Goal: Task Accomplishment & Management: Manage account settings

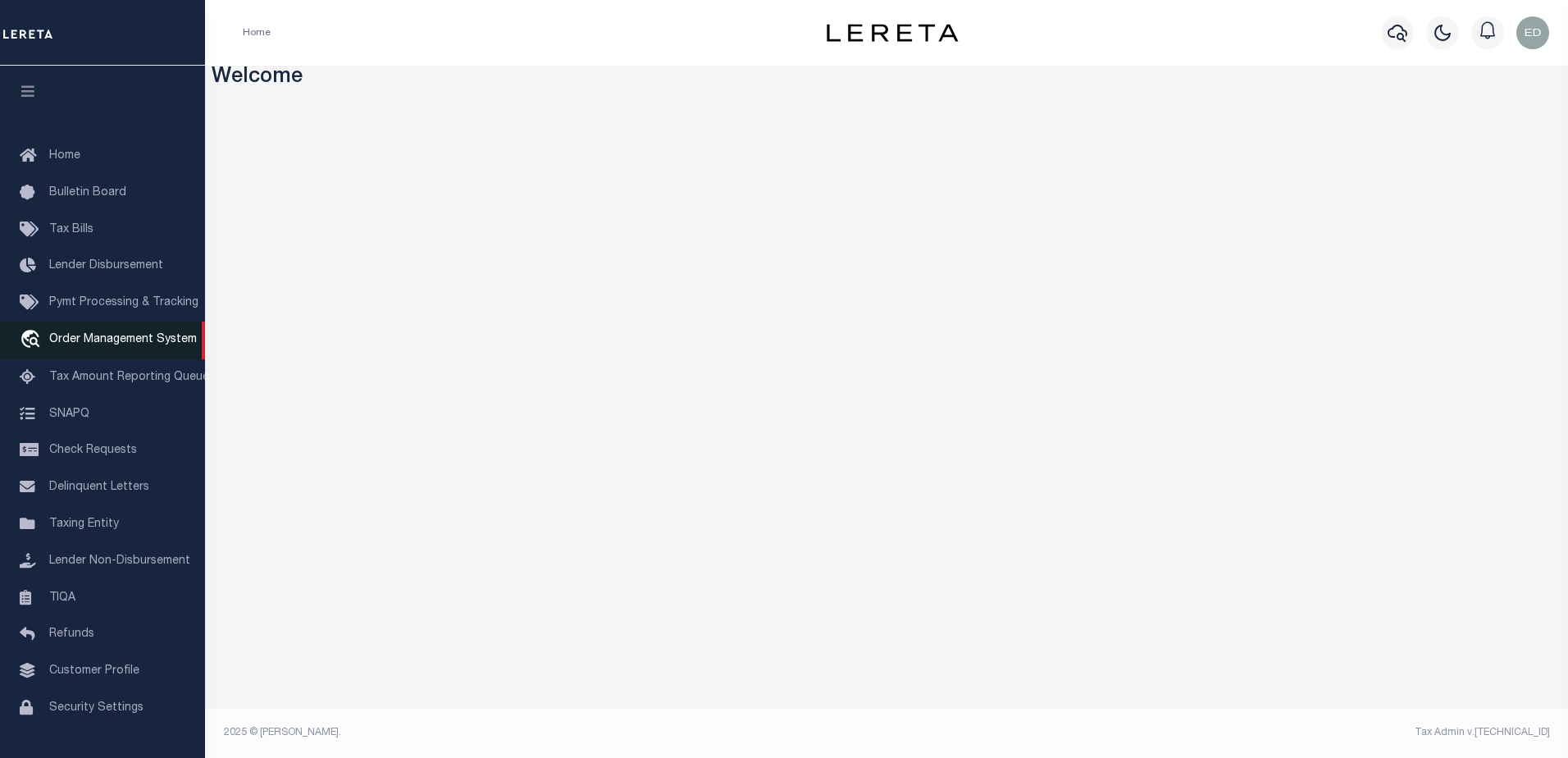
click at [122, 334] on link "travel_explore Order Management System" at bounding box center [102, 340] width 205 height 38
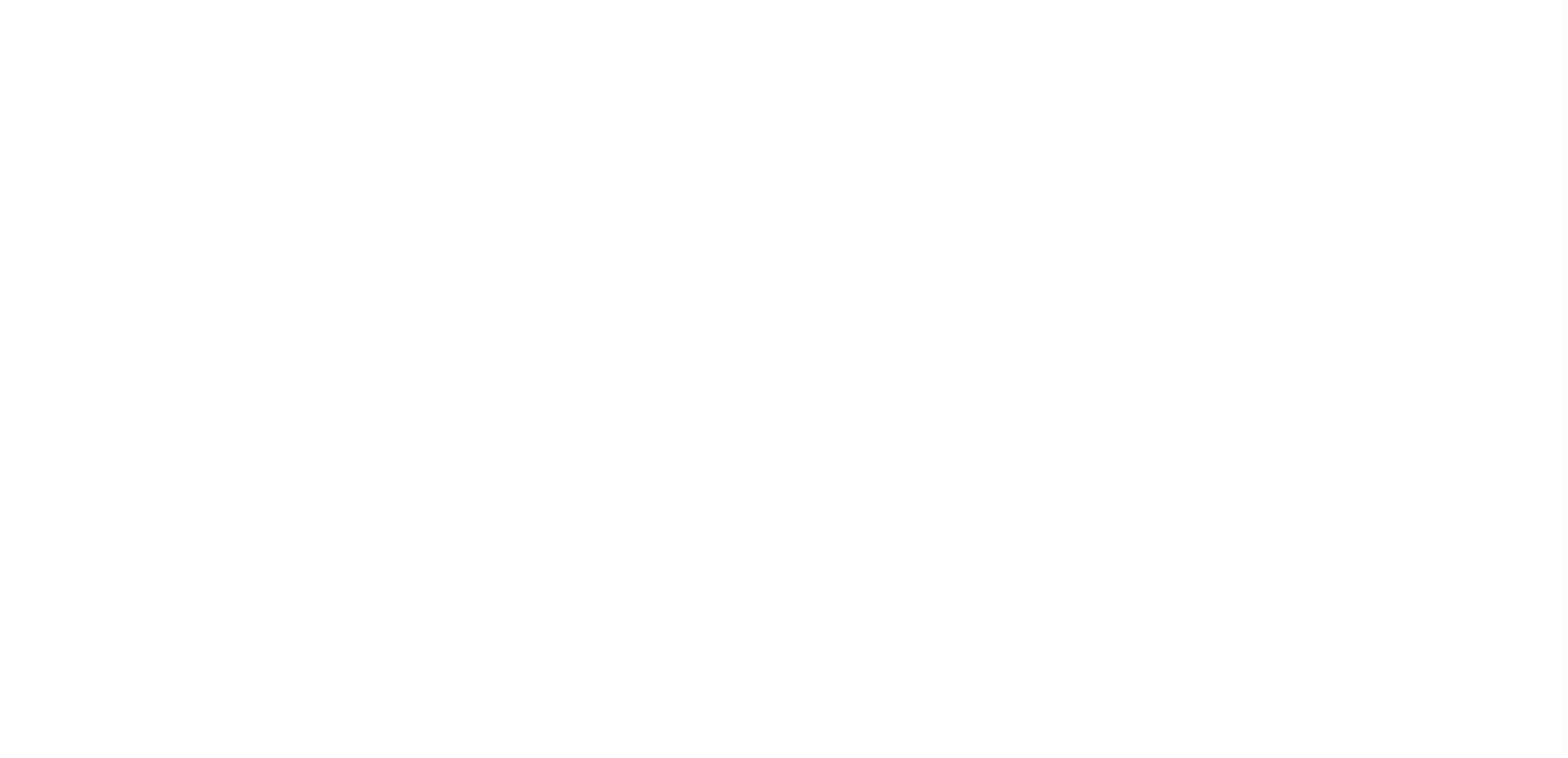
select select "200"
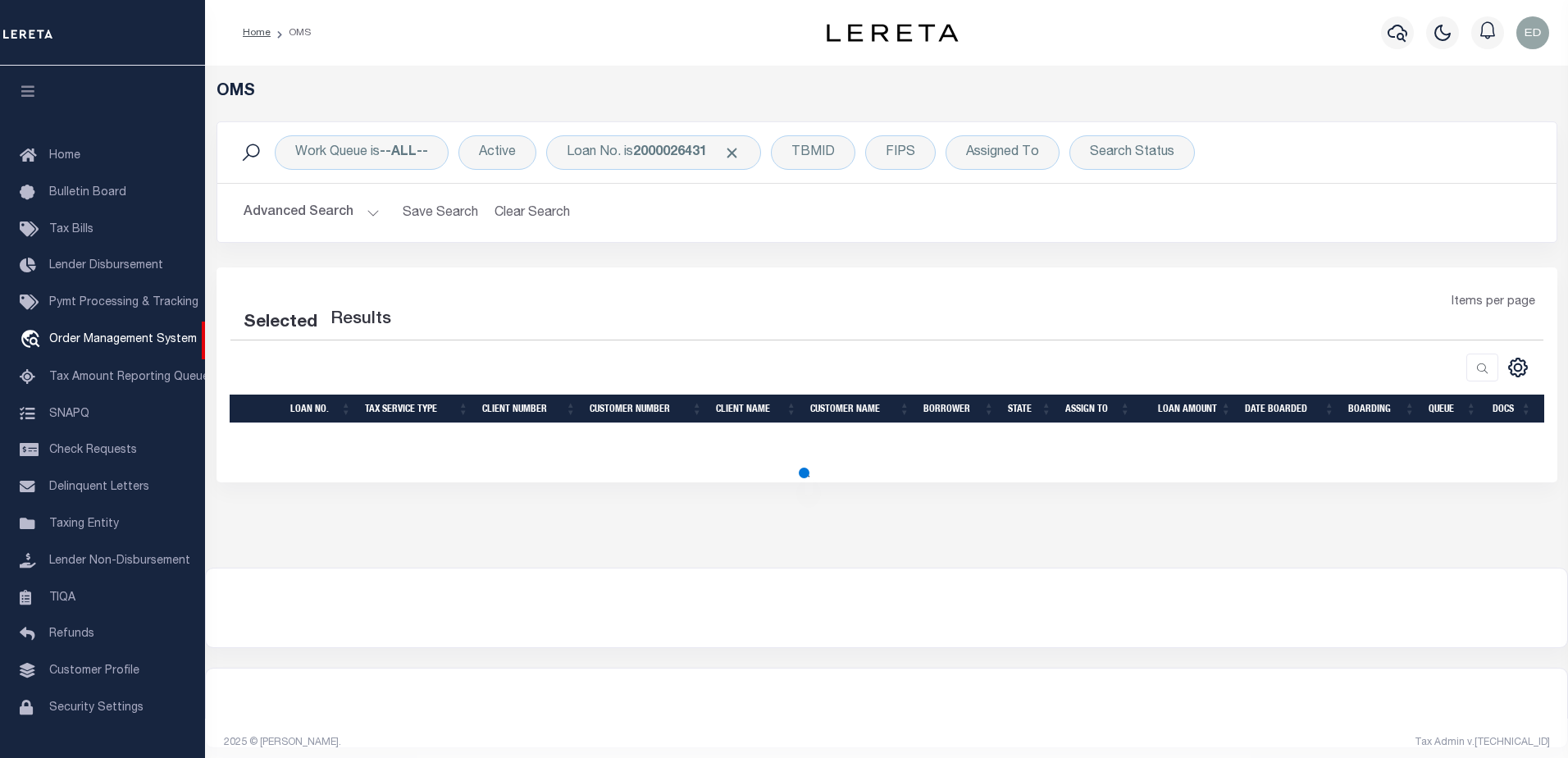
select select "200"
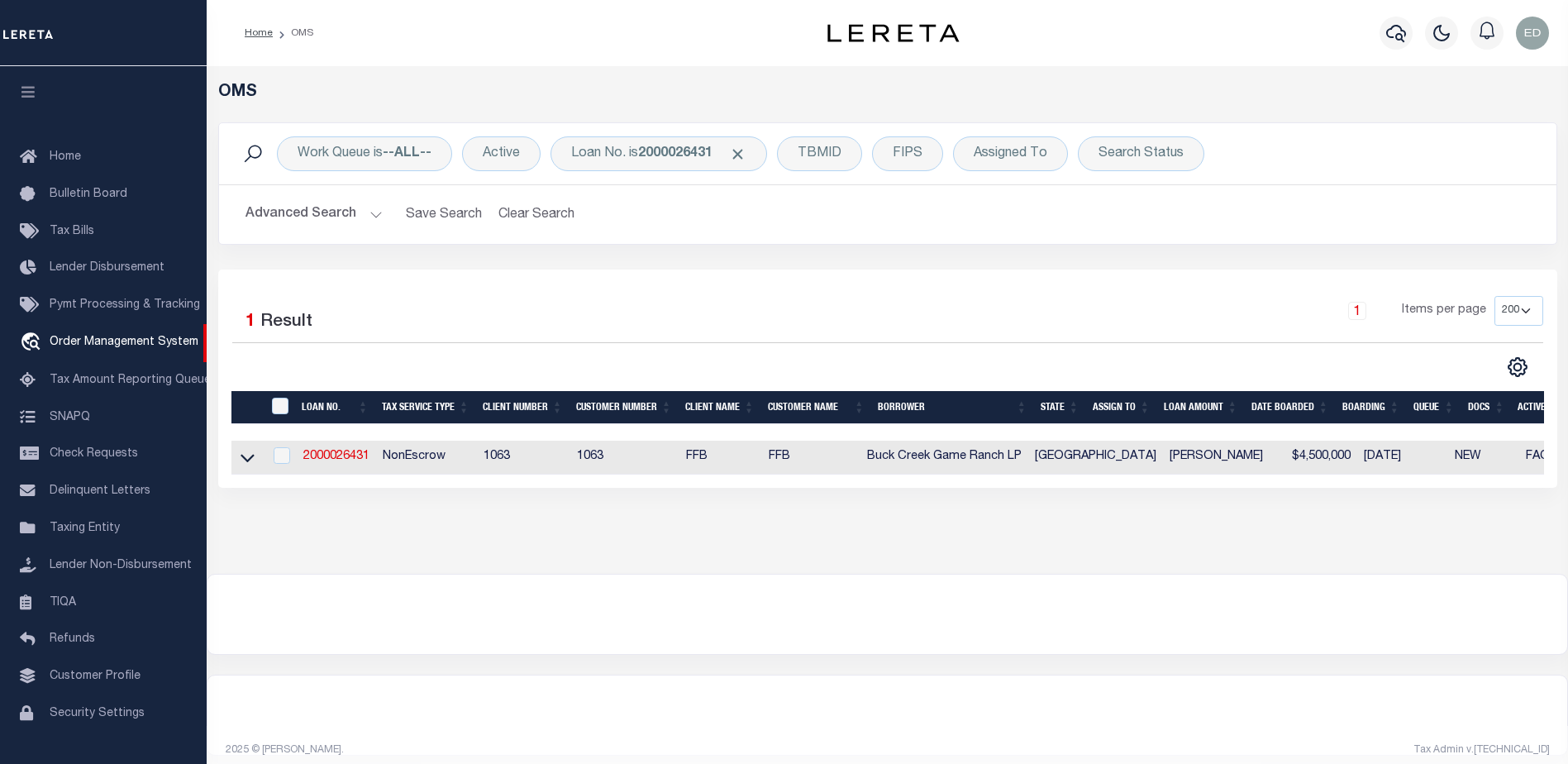
scroll to position [42, 0]
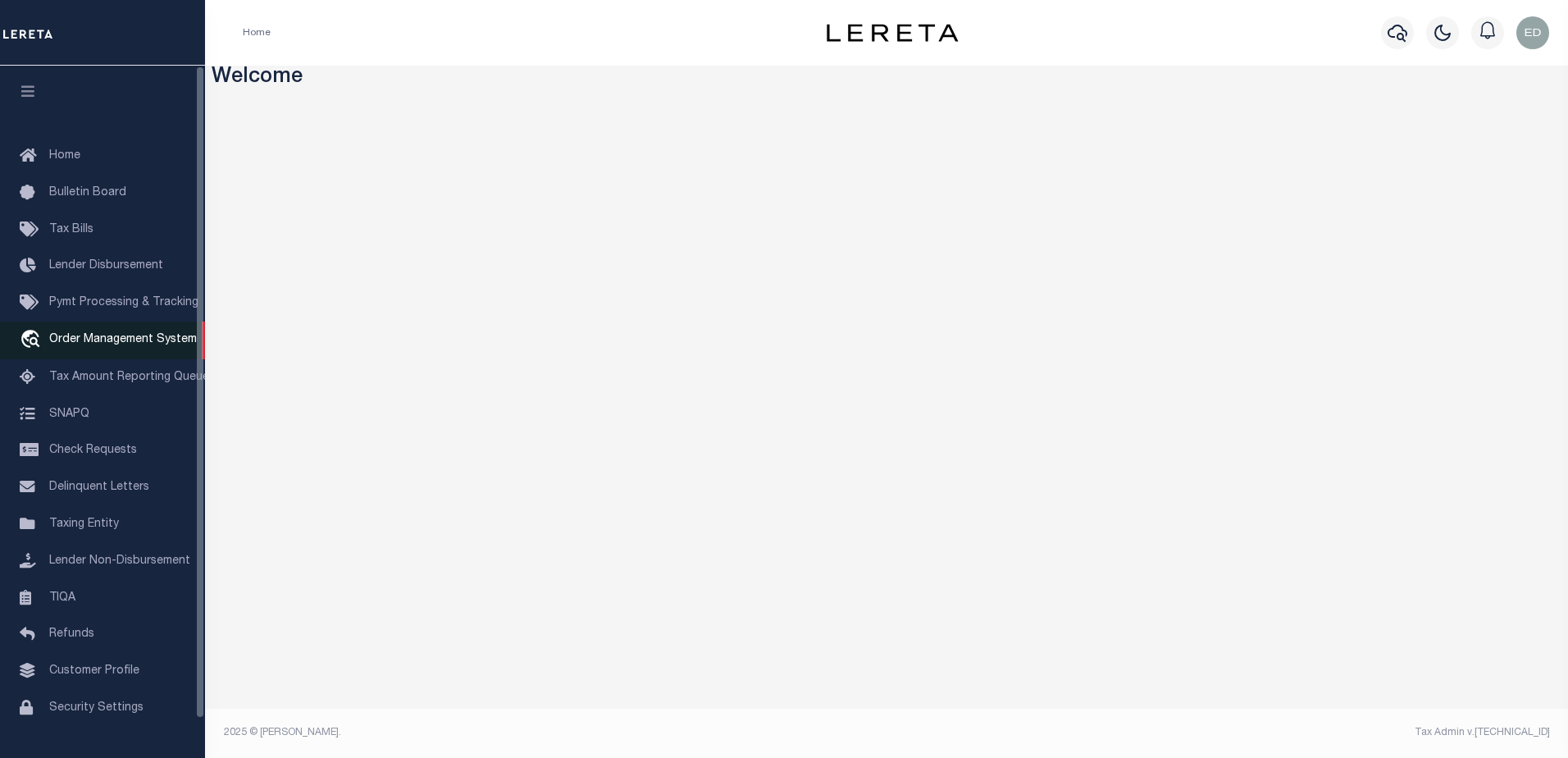
click at [99, 354] on link "travel_explore Order Management System" at bounding box center [102, 340] width 205 height 38
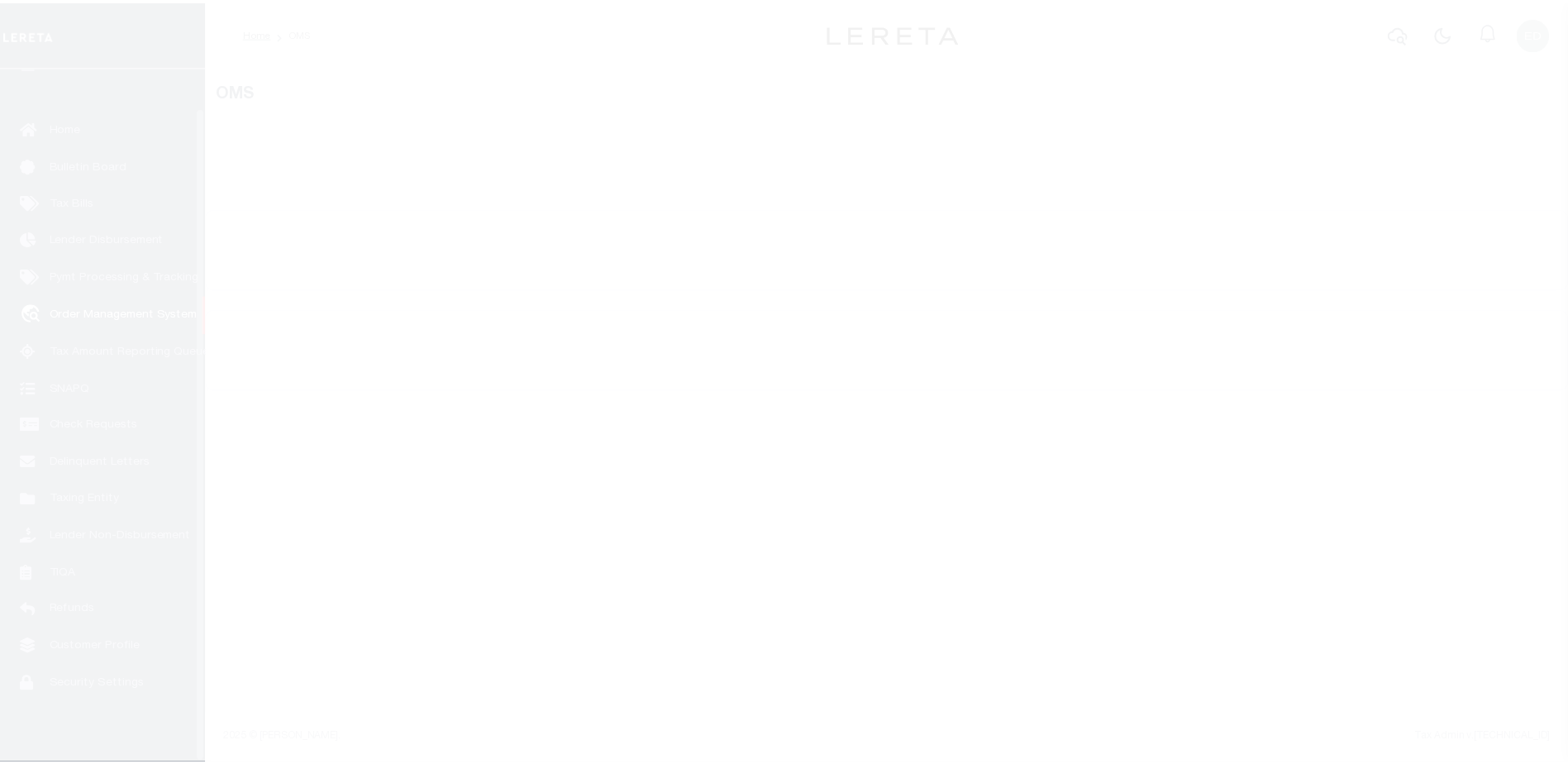
scroll to position [42, 0]
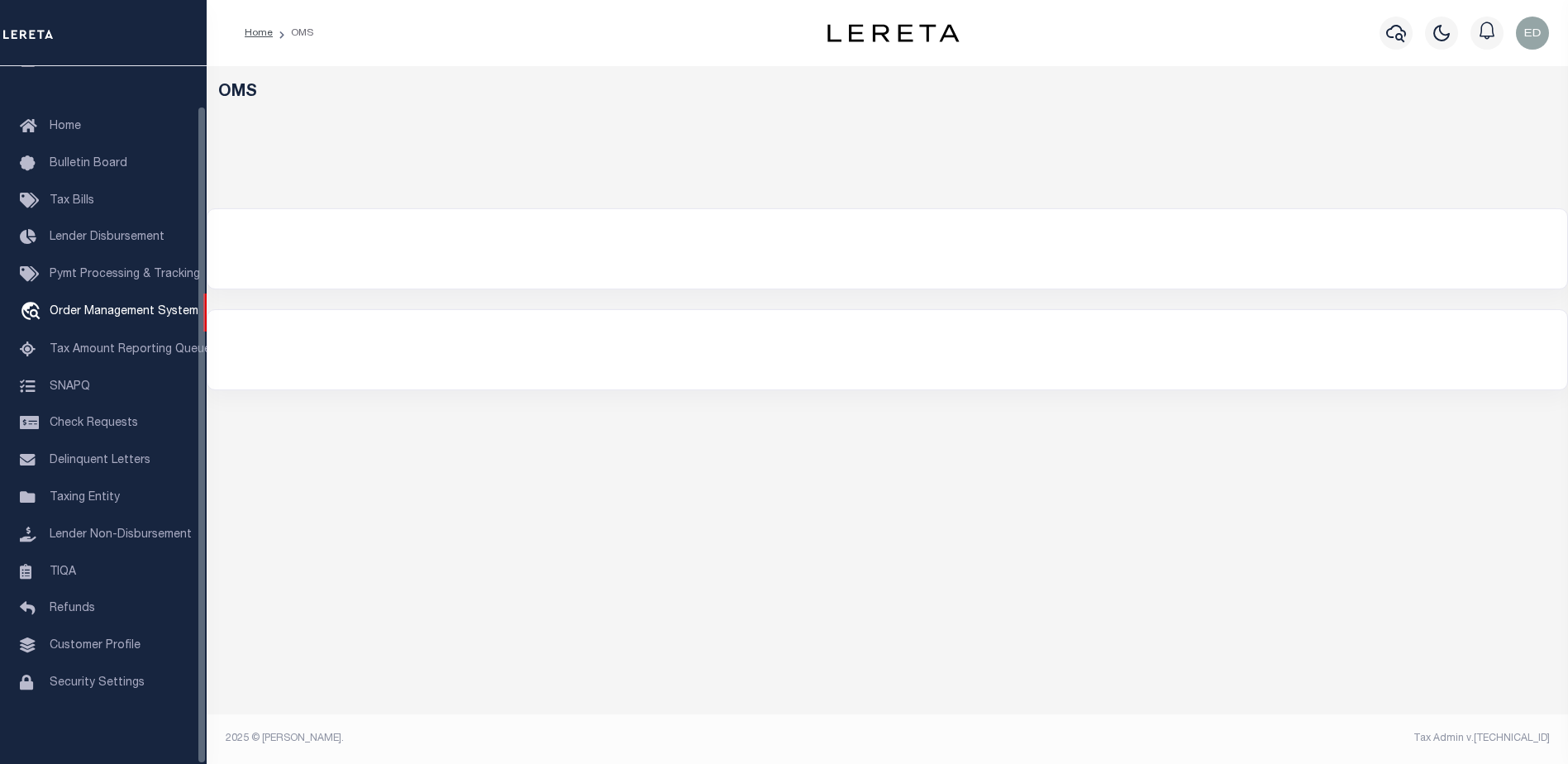
select select "200"
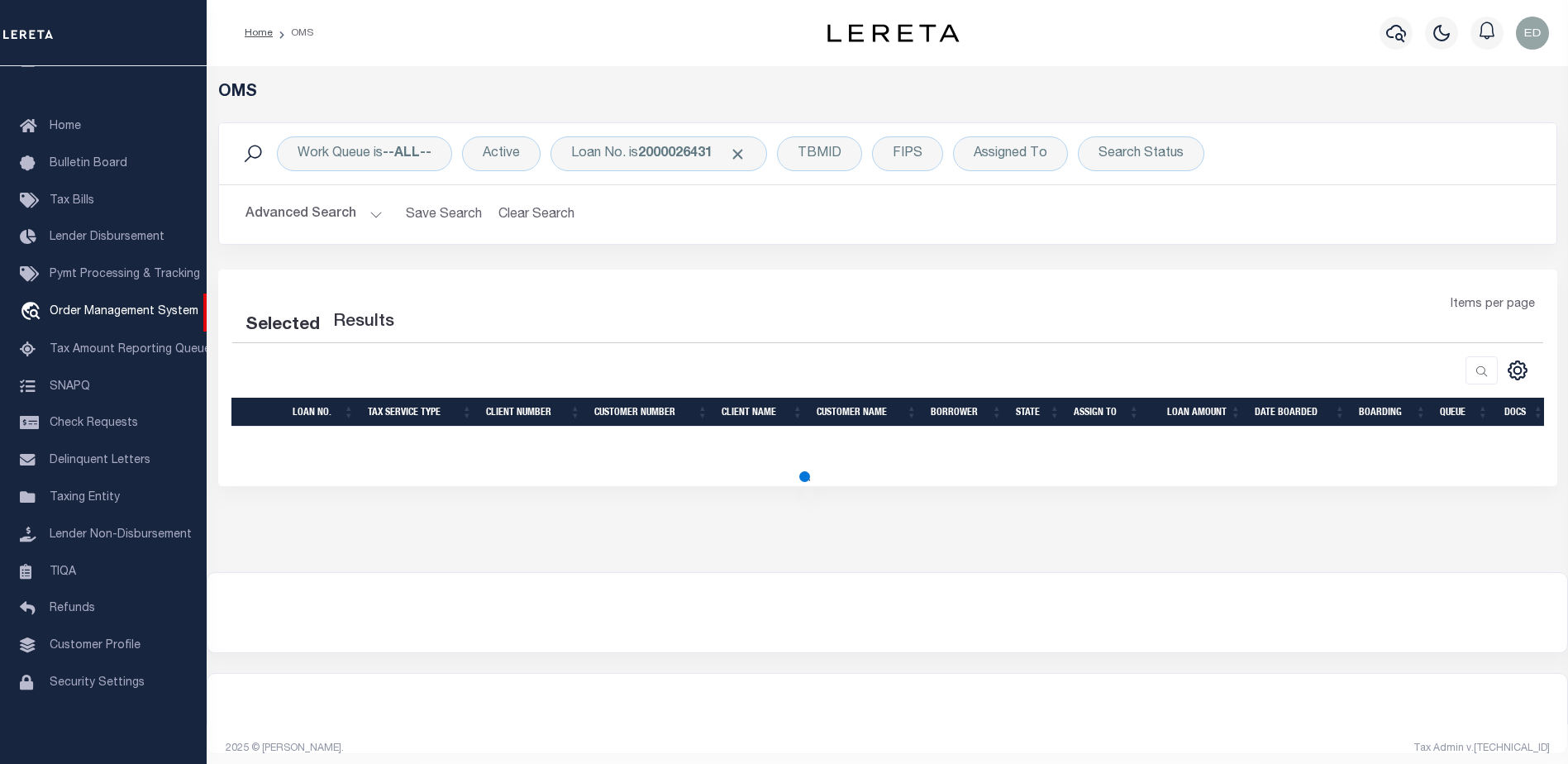
select select "200"
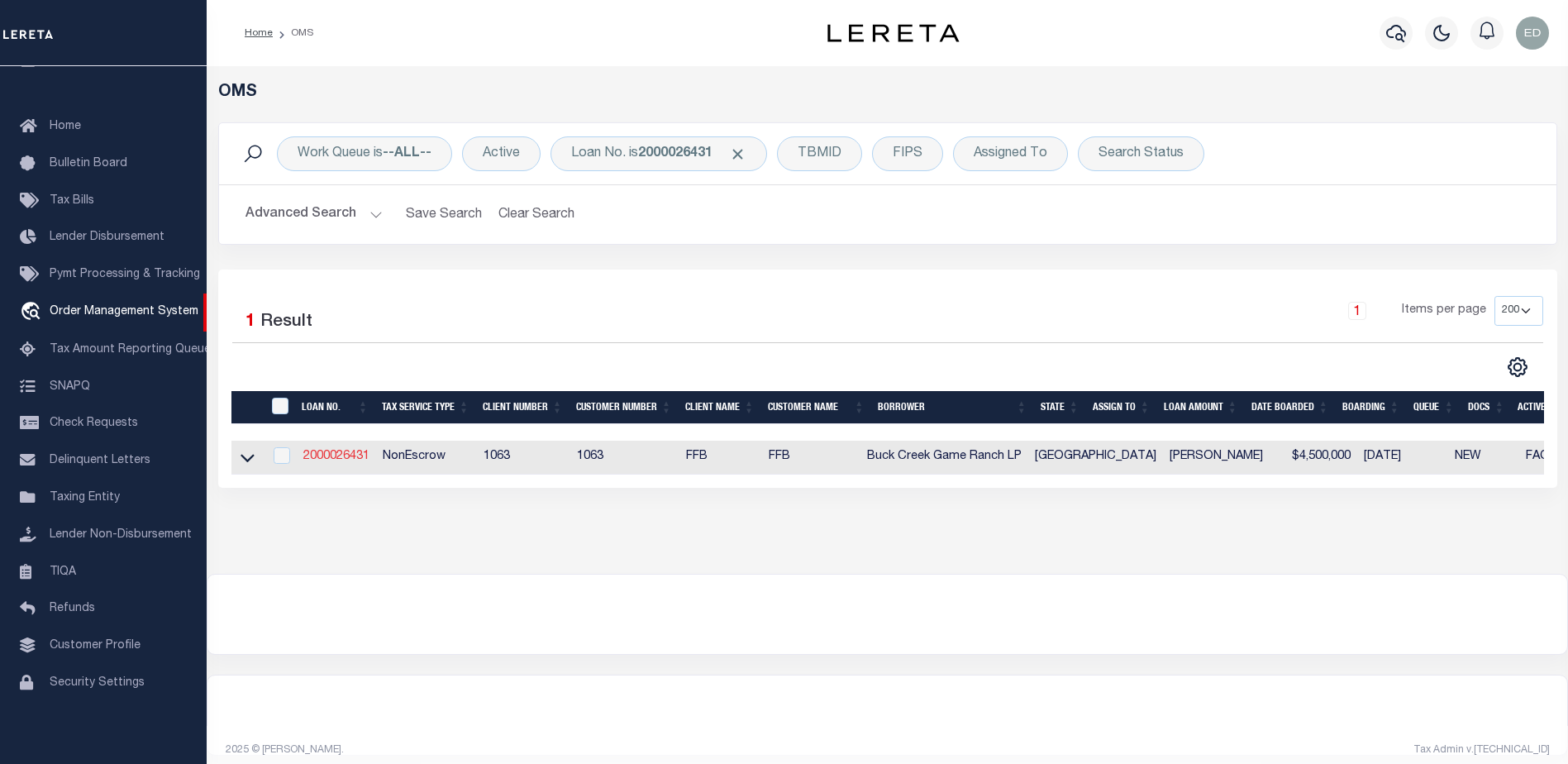
click at [344, 460] on link "2000026431" at bounding box center [336, 456] width 66 height 11
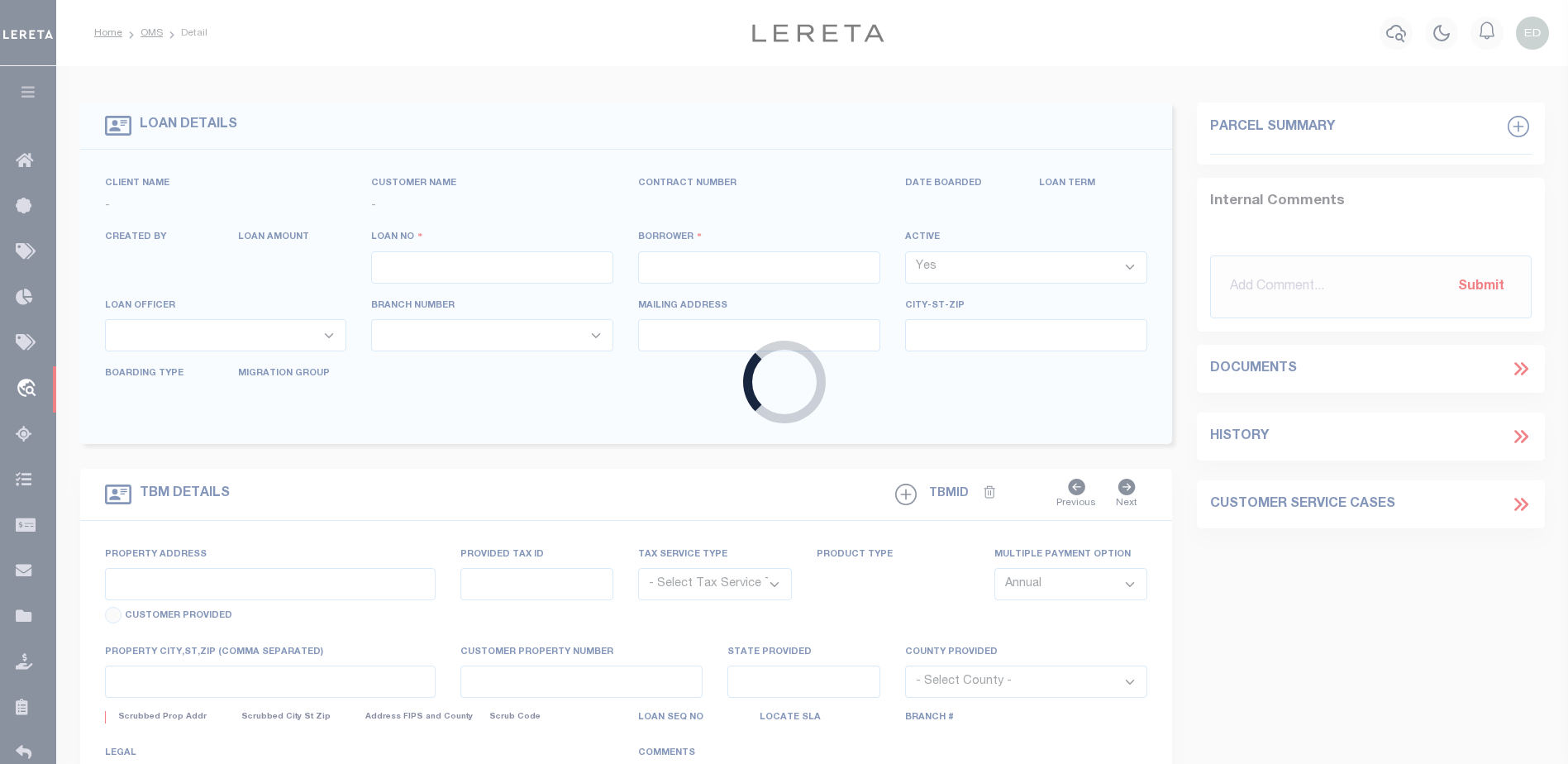
type input "2000026431"
type input "Buck Creek Game Ranch LP"
select select
select select "400"
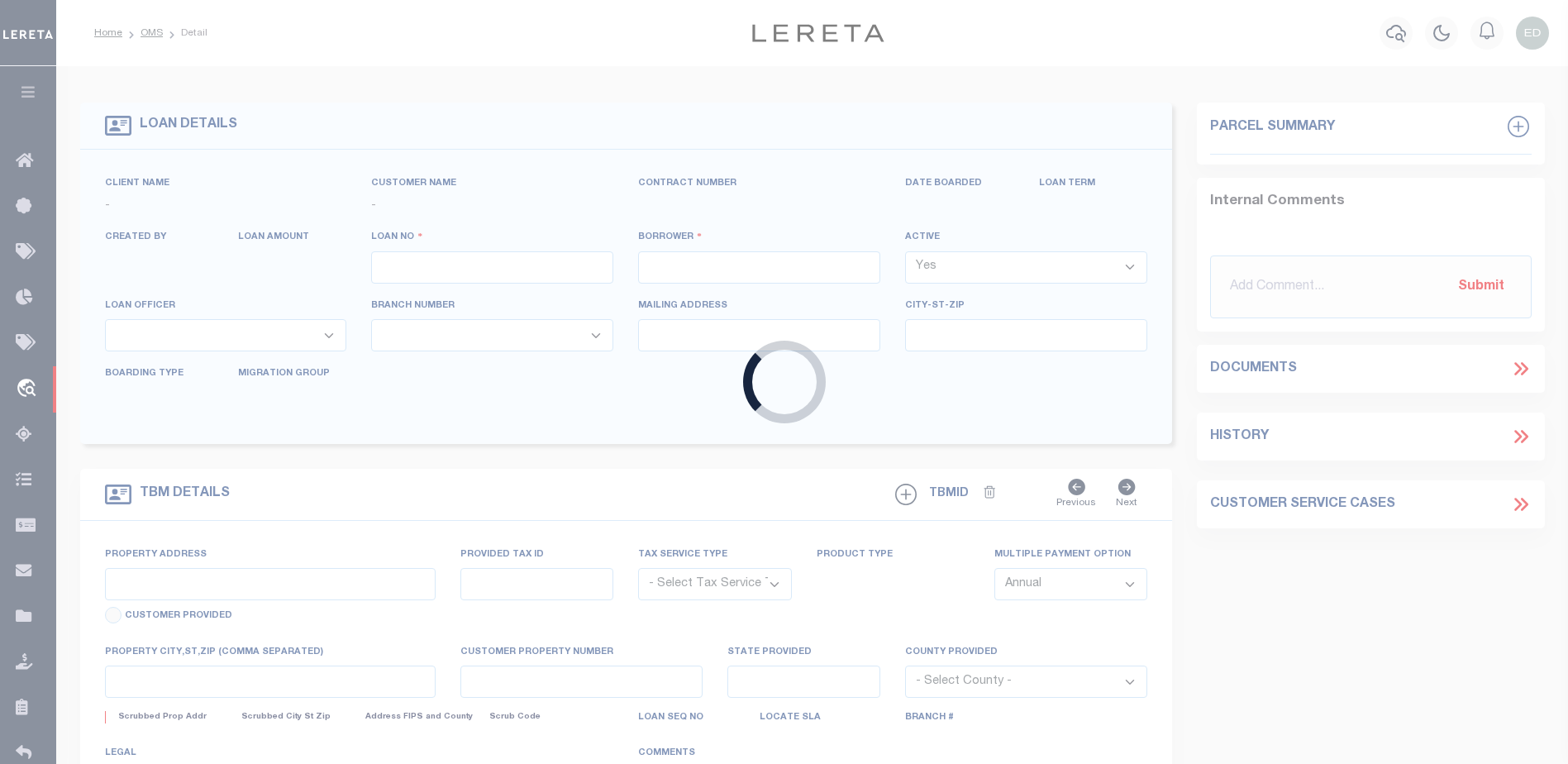
select select "NonEscrow"
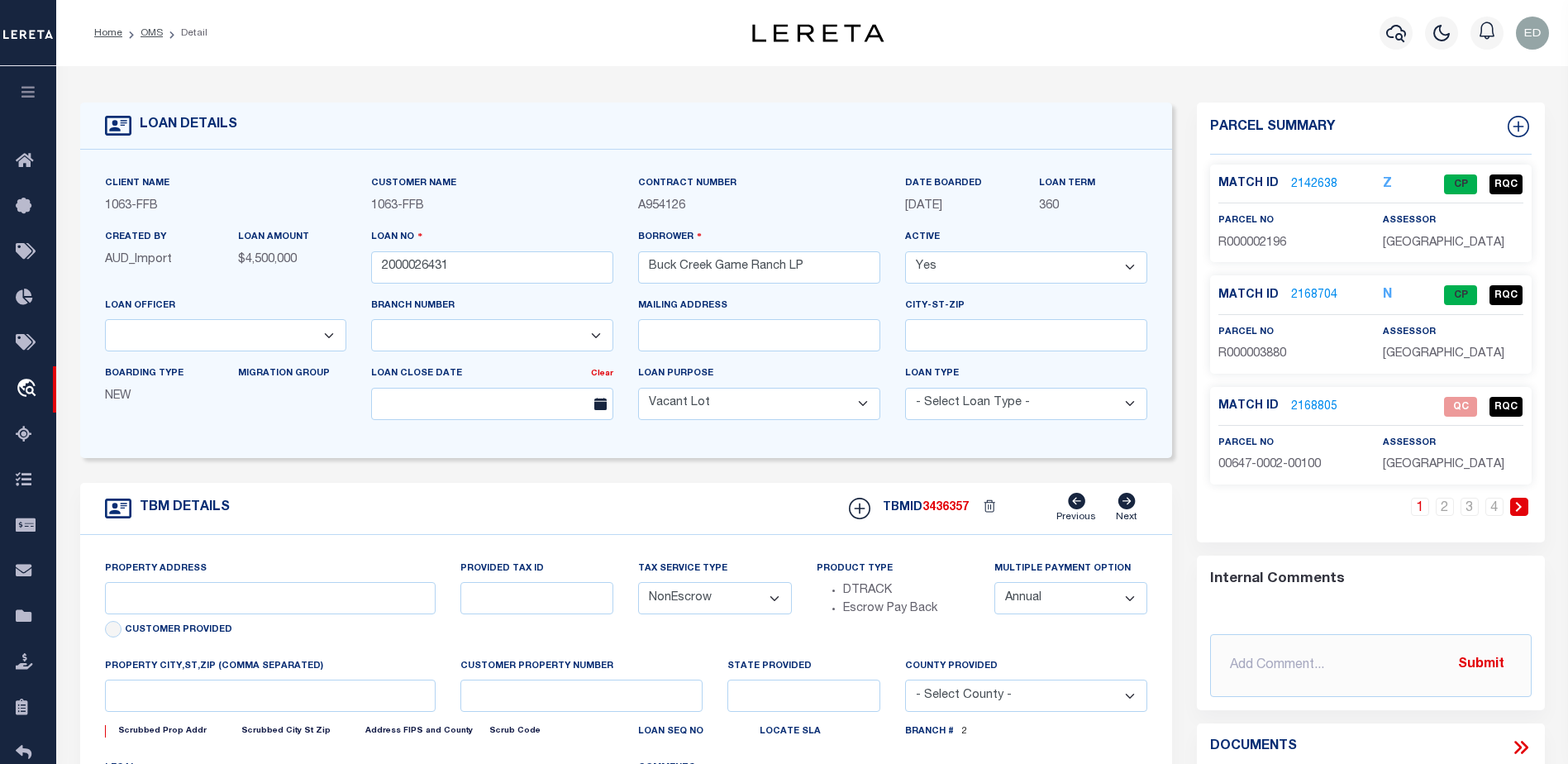
select select "490"
type input "1661 PR 1973"
select select
type input "Lawn TX 79530"
type input "TX"
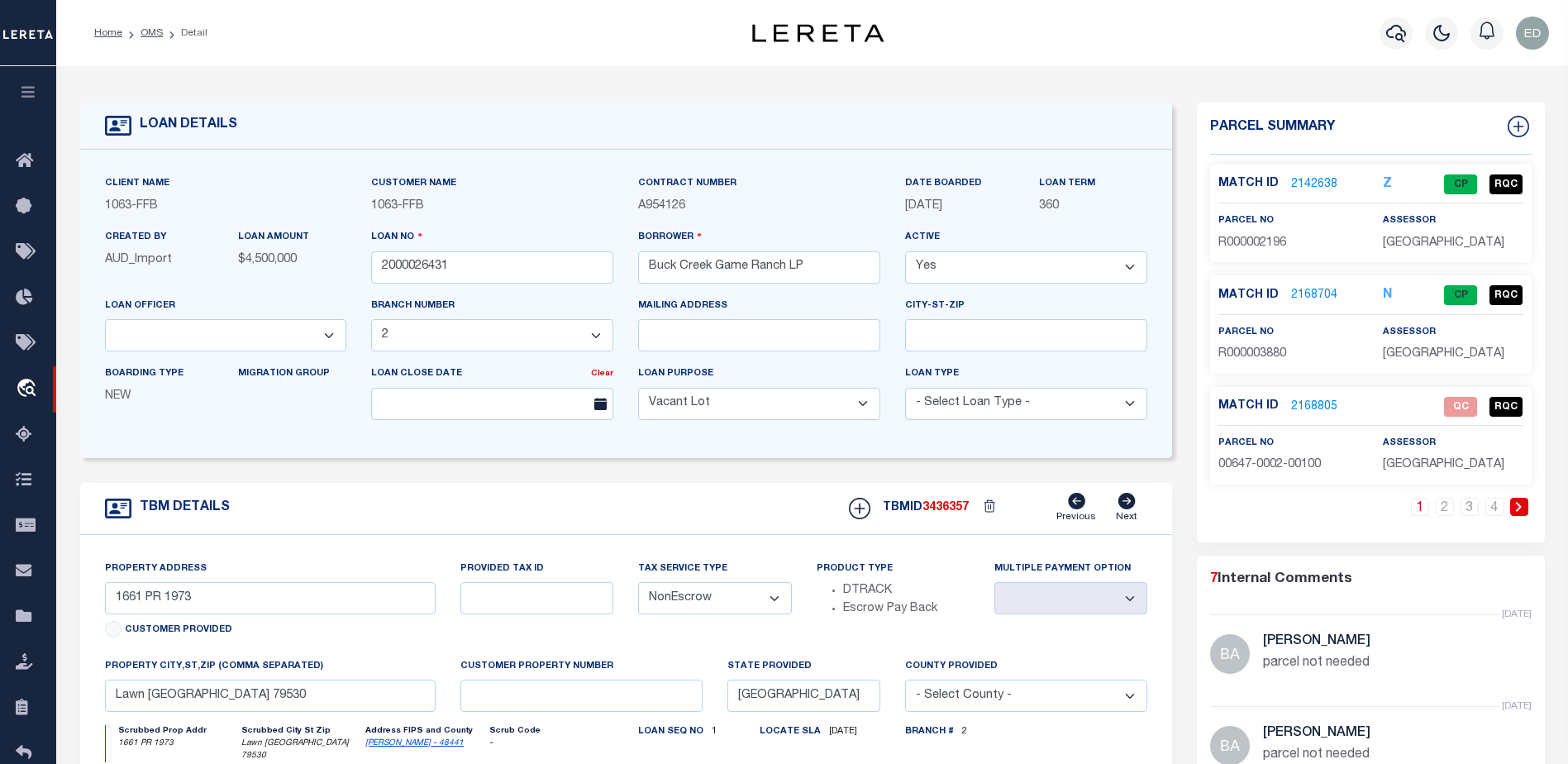
select select "773"
click at [155, 35] on link "OMS" at bounding box center [151, 32] width 22 height 10
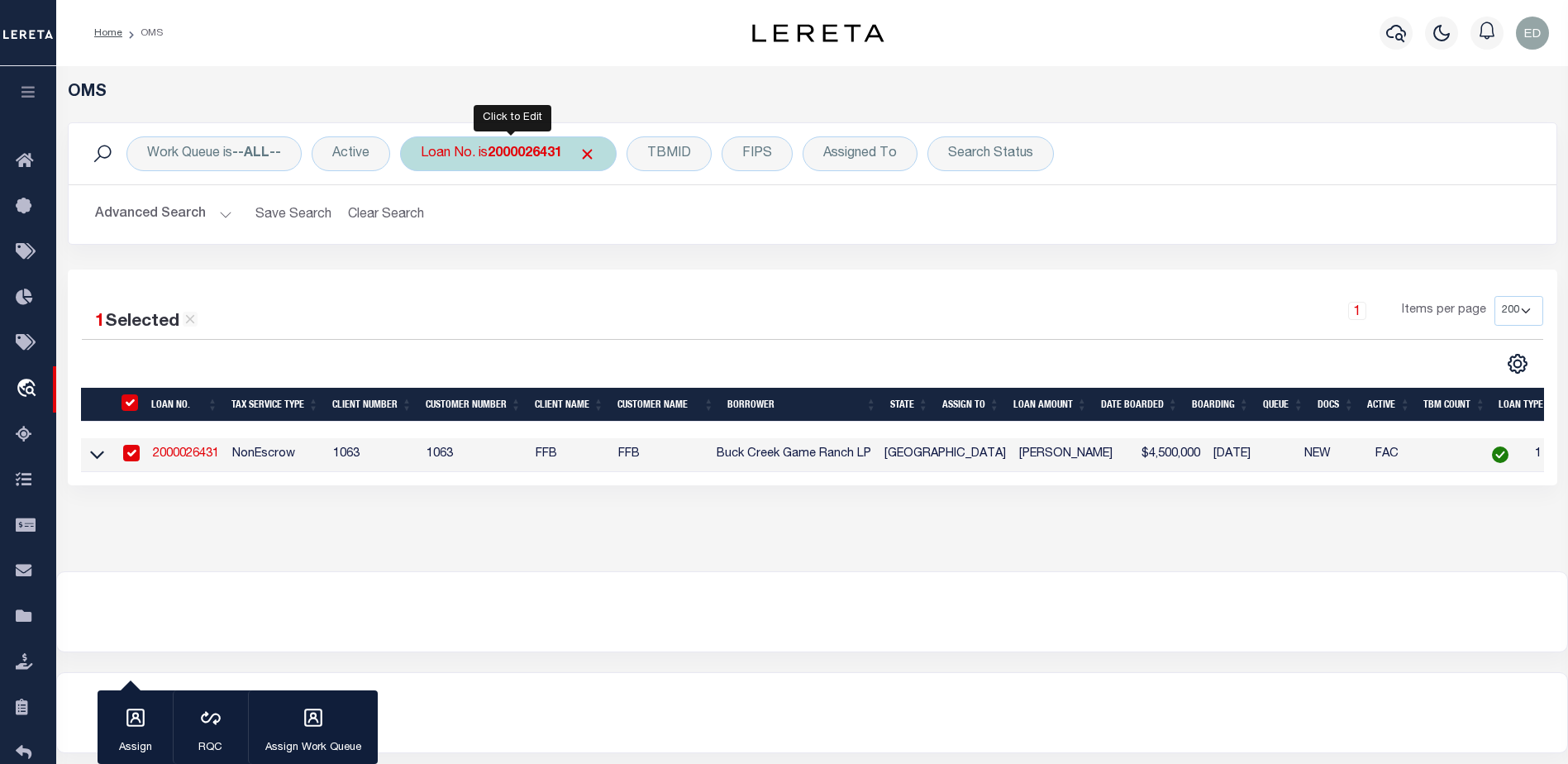
click at [533, 154] on b "2000026431" at bounding box center [525, 154] width 74 height 13
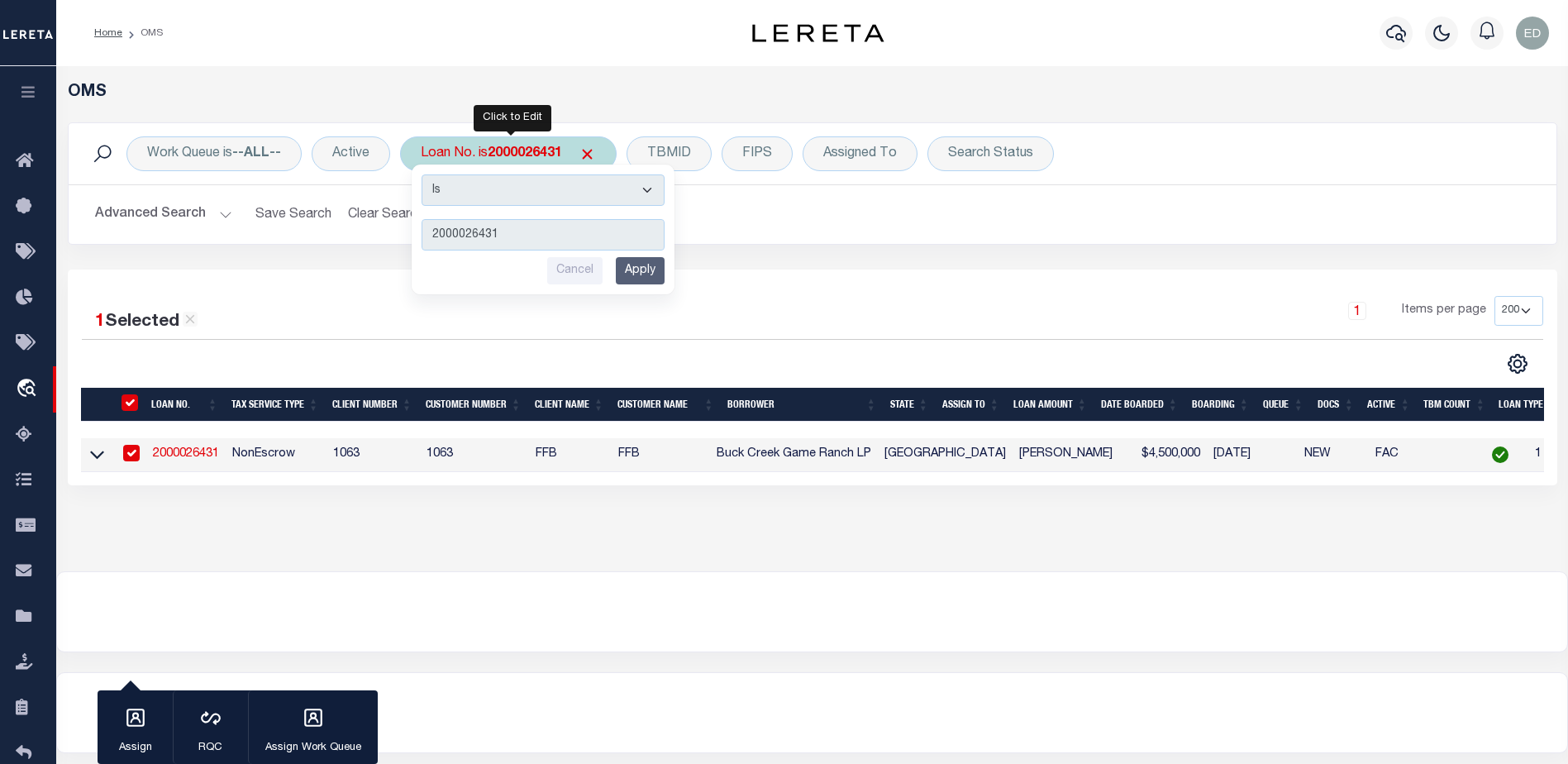
click at [510, 194] on select "Is Contains" at bounding box center [543, 190] width 243 height 32
select select "c"
click at [423, 175] on select "Is Contains" at bounding box center [543, 190] width 243 height 32
click at [508, 231] on input "2000026431" at bounding box center [543, 235] width 243 height 32
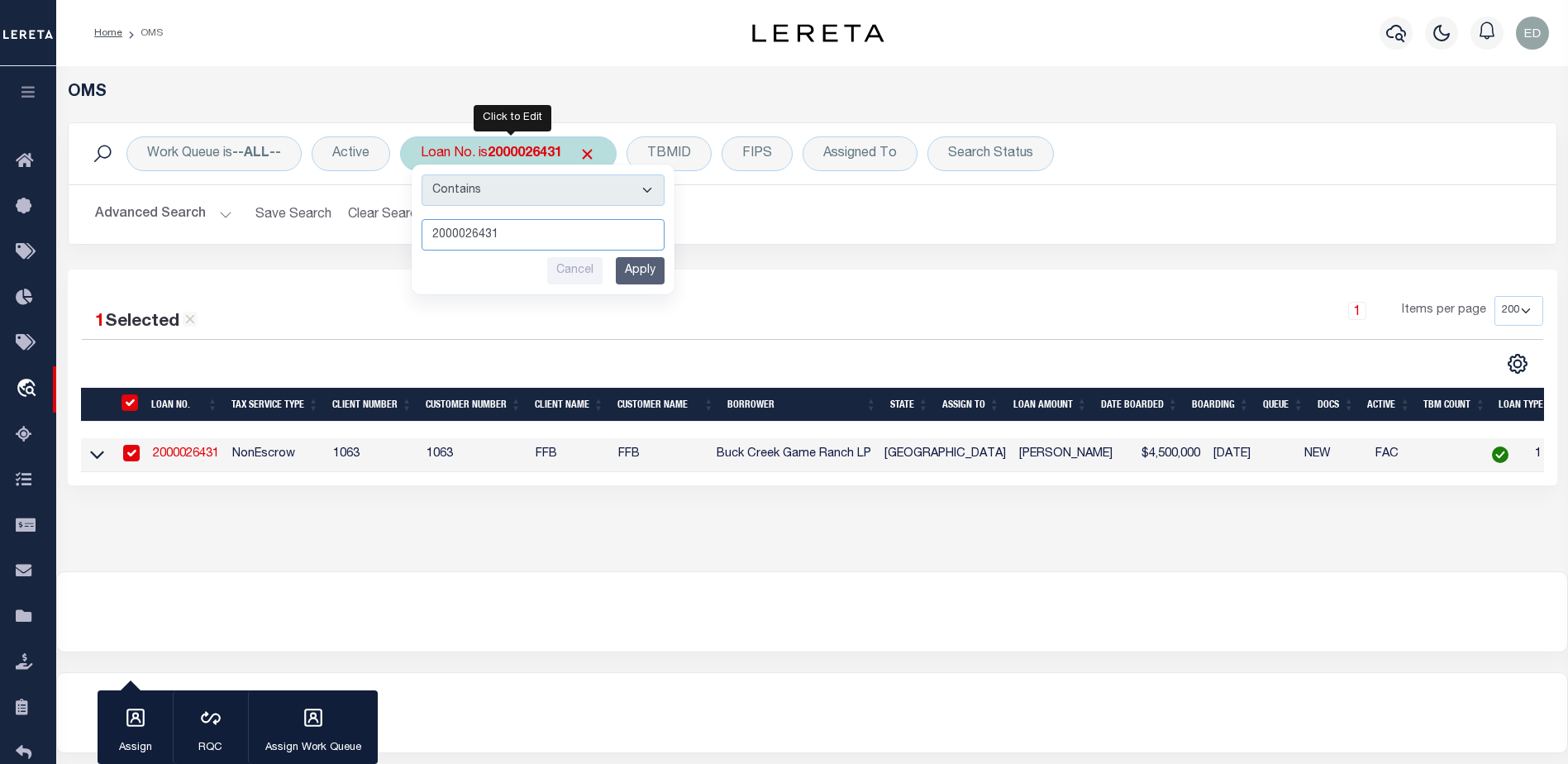
click at [508, 231] on input "2000026431" at bounding box center [543, 235] width 243 height 32
type input "LLE"
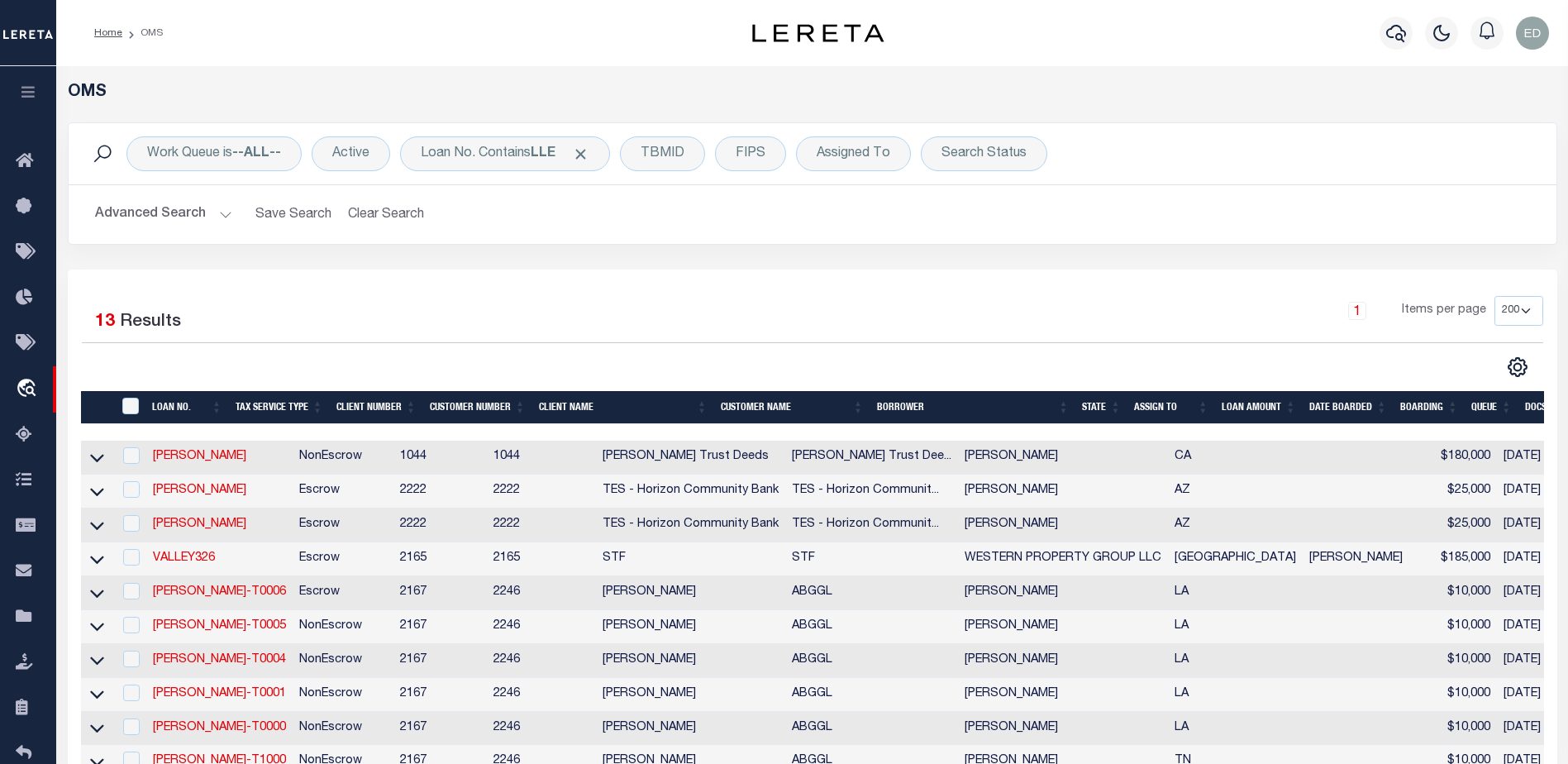
scroll to position [165, 0]
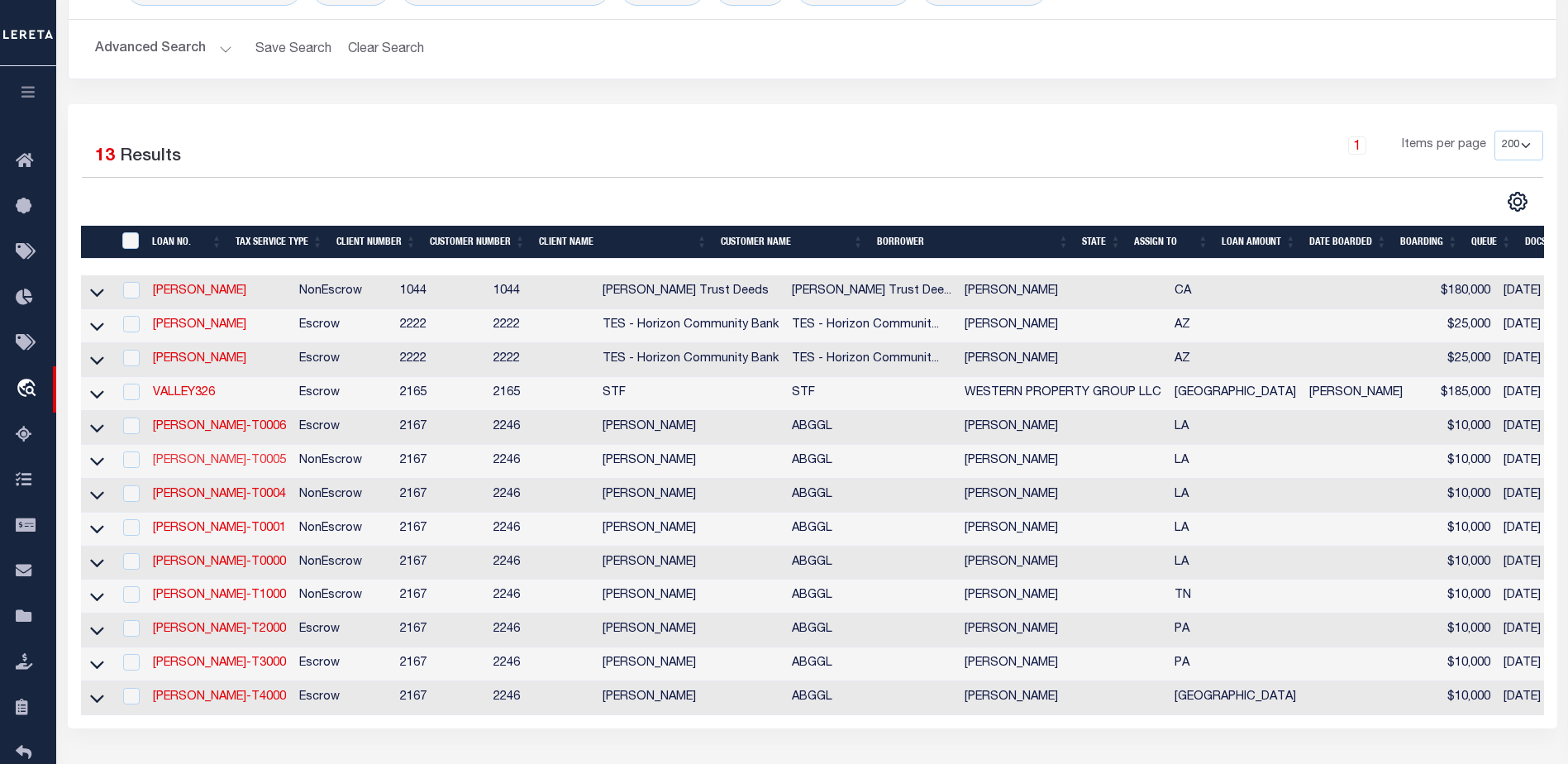
click at [213, 465] on link "LLEW-T0005" at bounding box center [219, 460] width 133 height 11
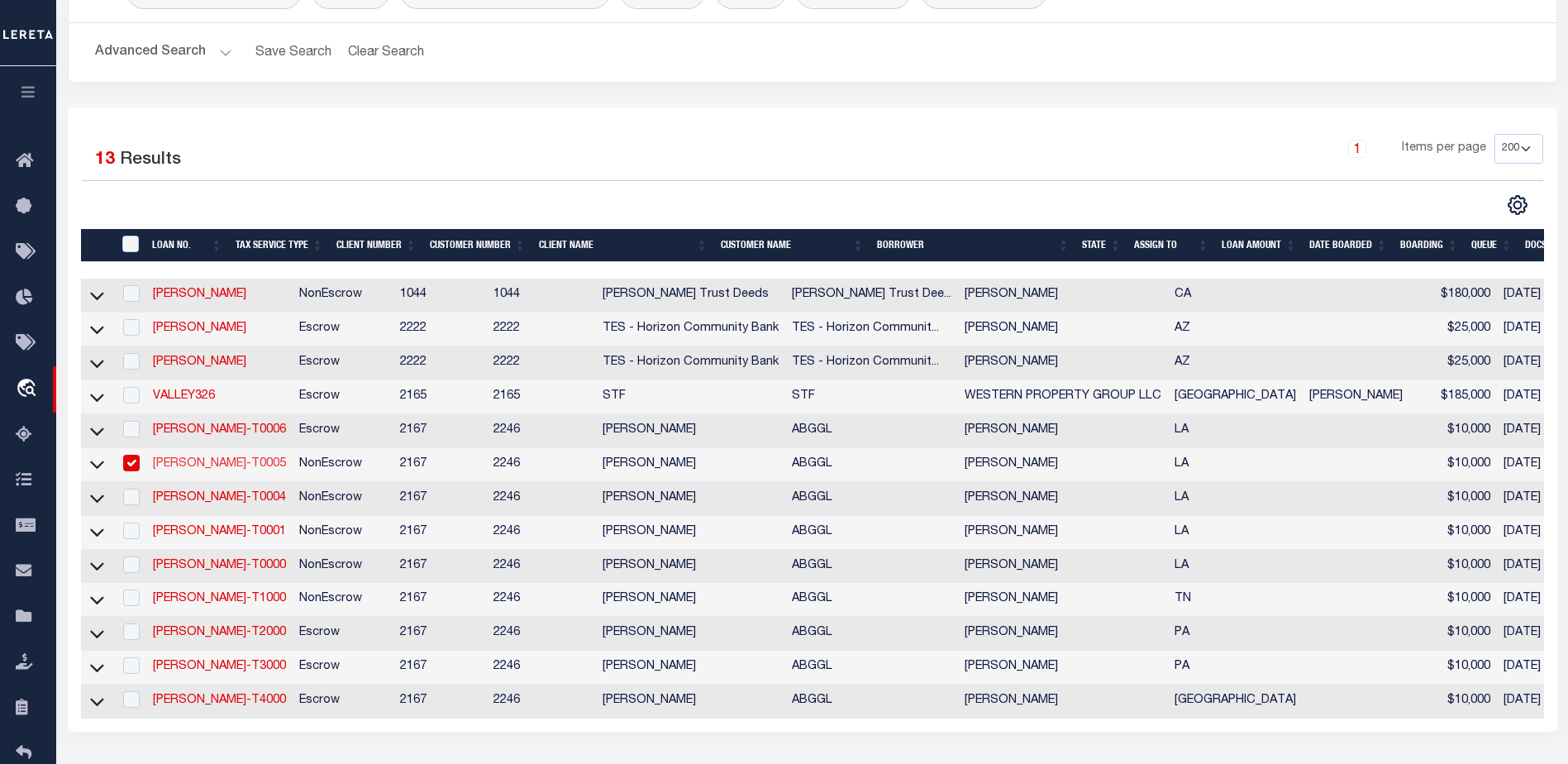
type input "LLEW-T0005"
type input "MICHAEL SCOTT"
select select
type input "136 E RAILROAD AVE"
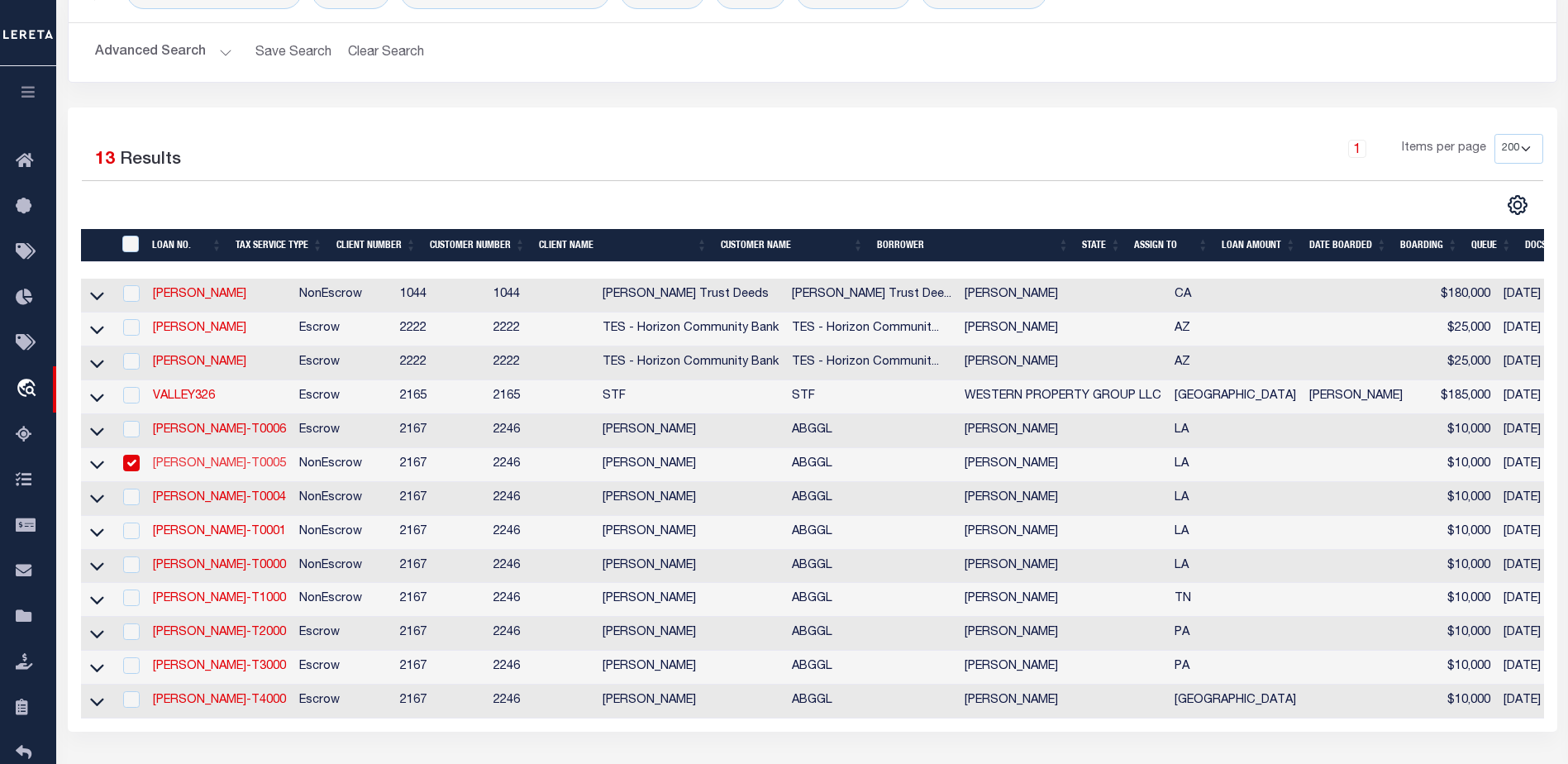
type input "INDEPENDENCE LA 70443-2708"
type input "08/16/2025"
select select
select select "10"
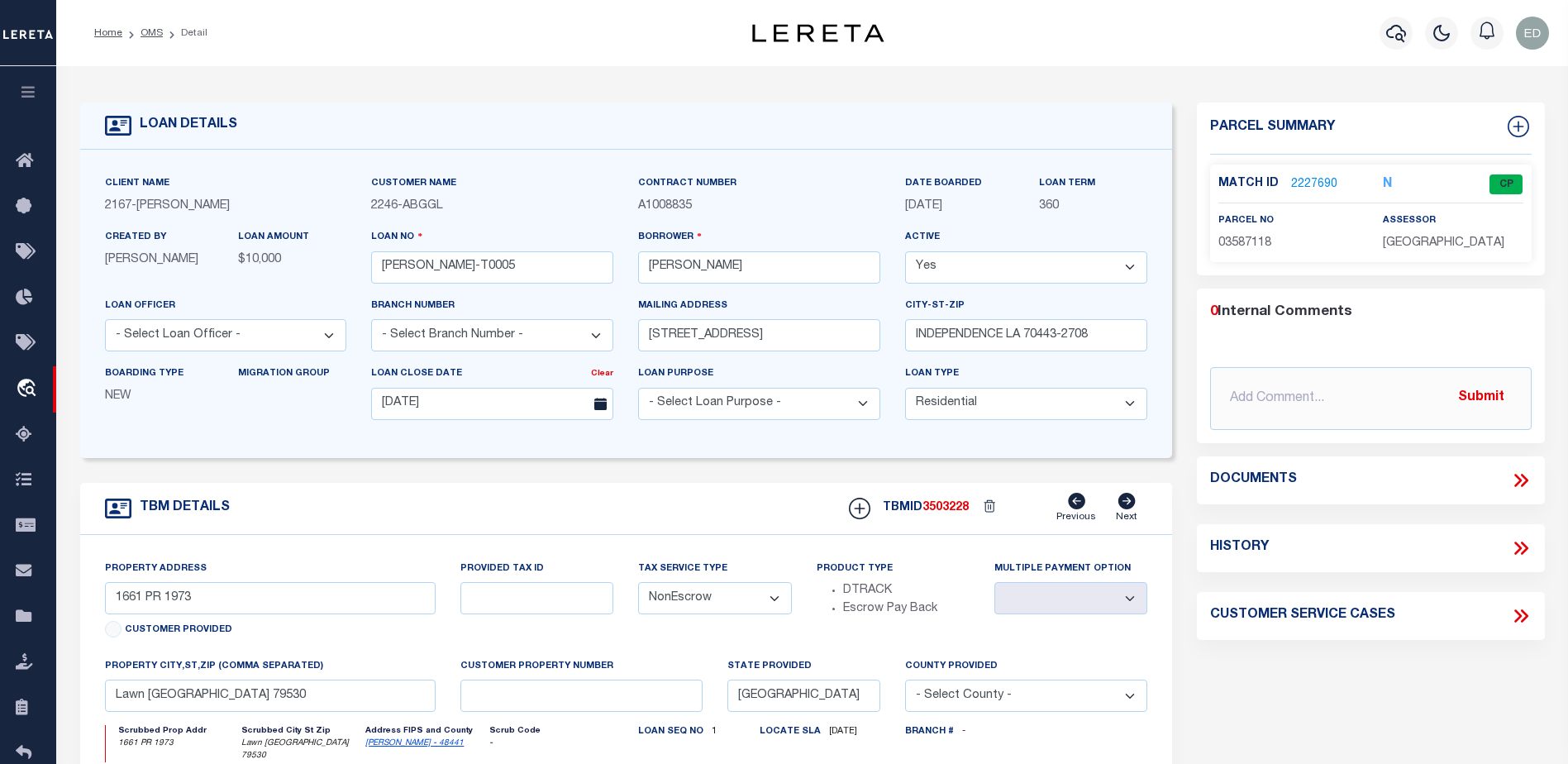
type input "136 E RAILROAD AVE"
select select
type input "INDEPENDENCE LA 70443-2708"
type input "LA"
click at [1308, 184] on link "2227690" at bounding box center [1314, 185] width 46 height 18
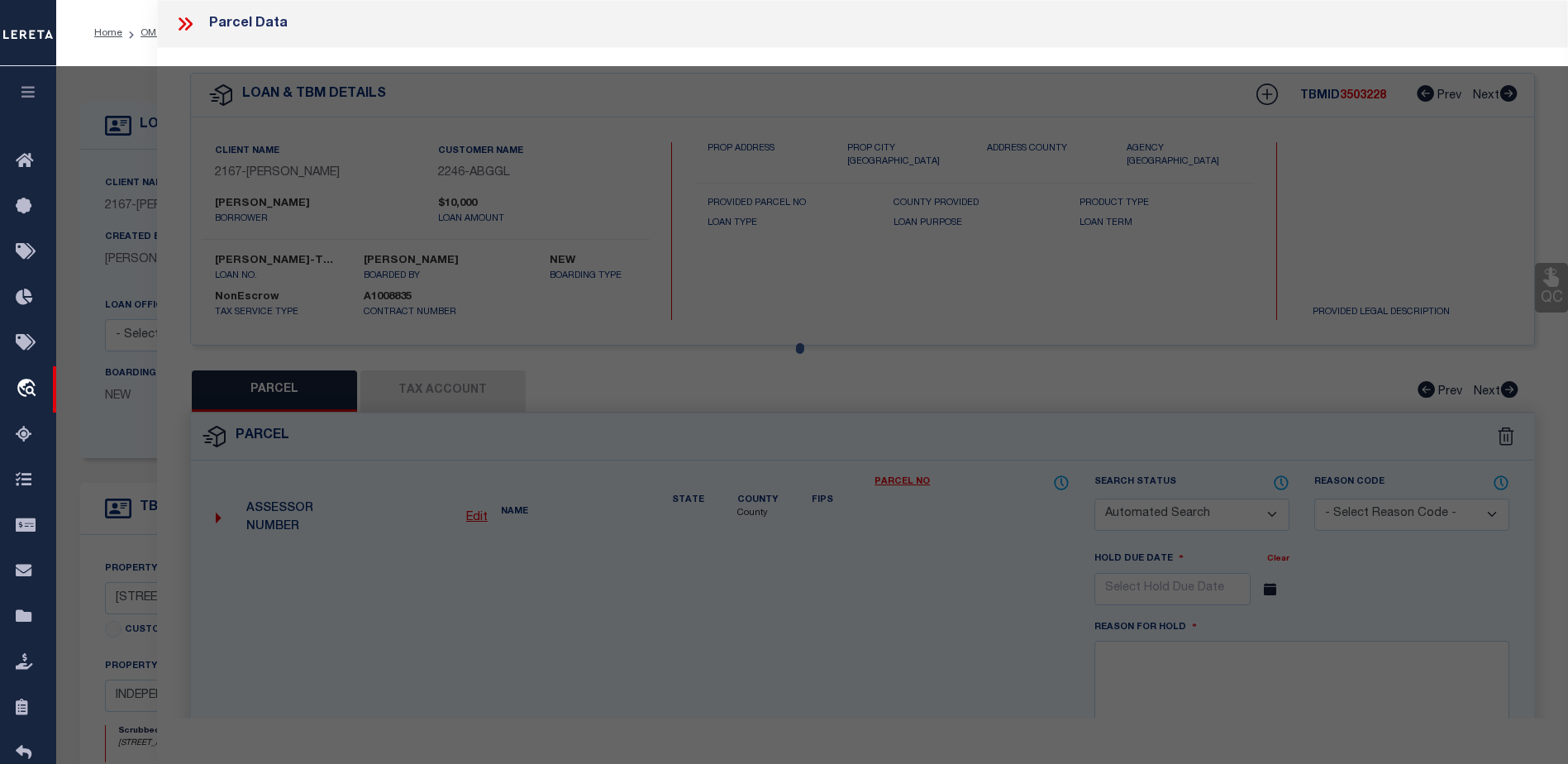
checkbox input "false"
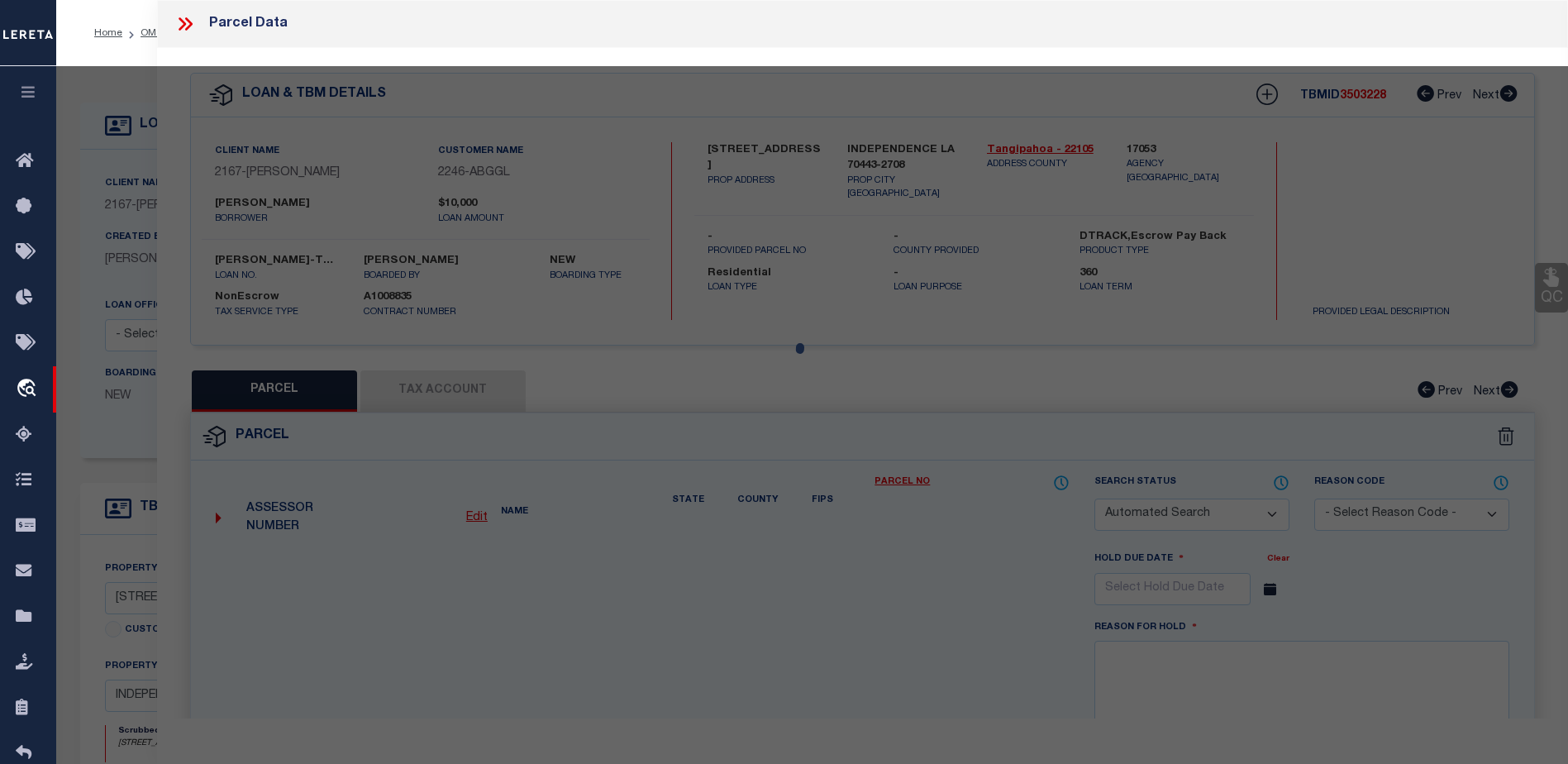
select select "CP"
type input "GULF ISLAND SHRIMP & SEAFOOD II LLC"
select select "ATL"
select select "ADD"
type input "136 E RAILROAD AVE"
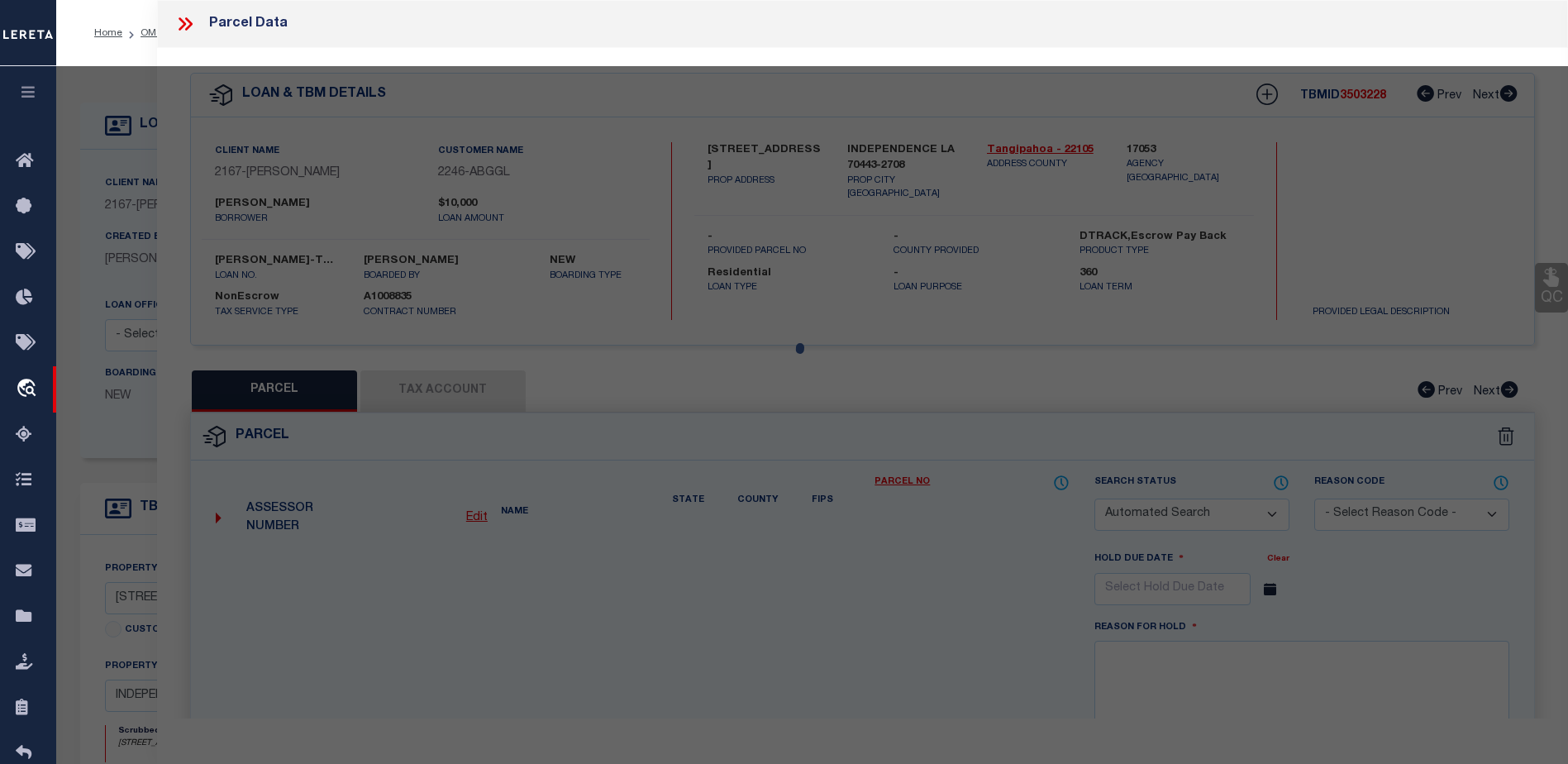
type input "INDEPENDENCE, LA 70443"
type textarea "5.57A TOTAL 1.50A IN SQ 31 INDY B430 P676 XXXXXXXXXXXXXXXXXXXXXXXXXXXXXXXXX 4.0…"
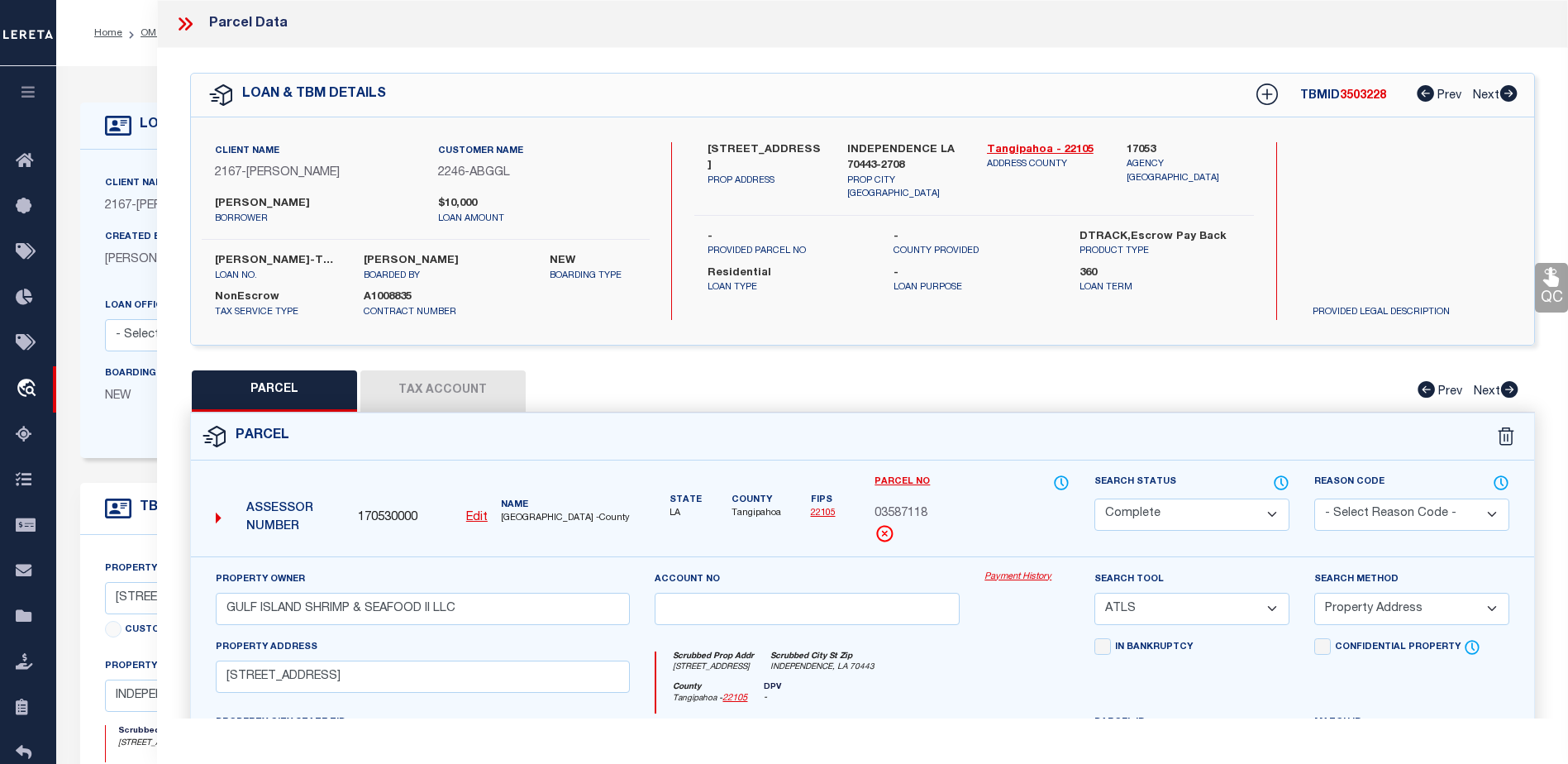
click at [468, 390] on button "Tax Account" at bounding box center [443, 391] width 165 height 42
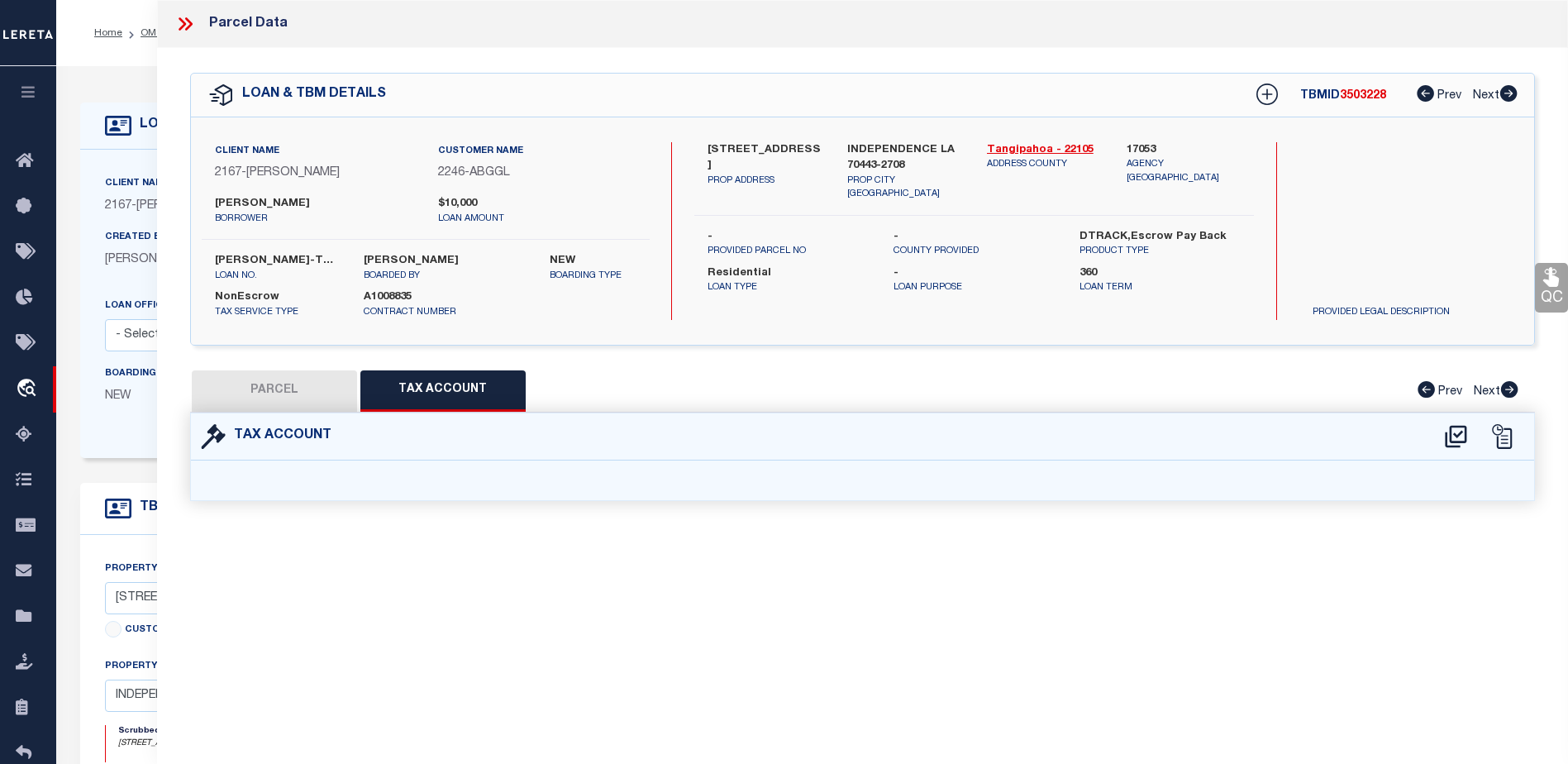
select select "100"
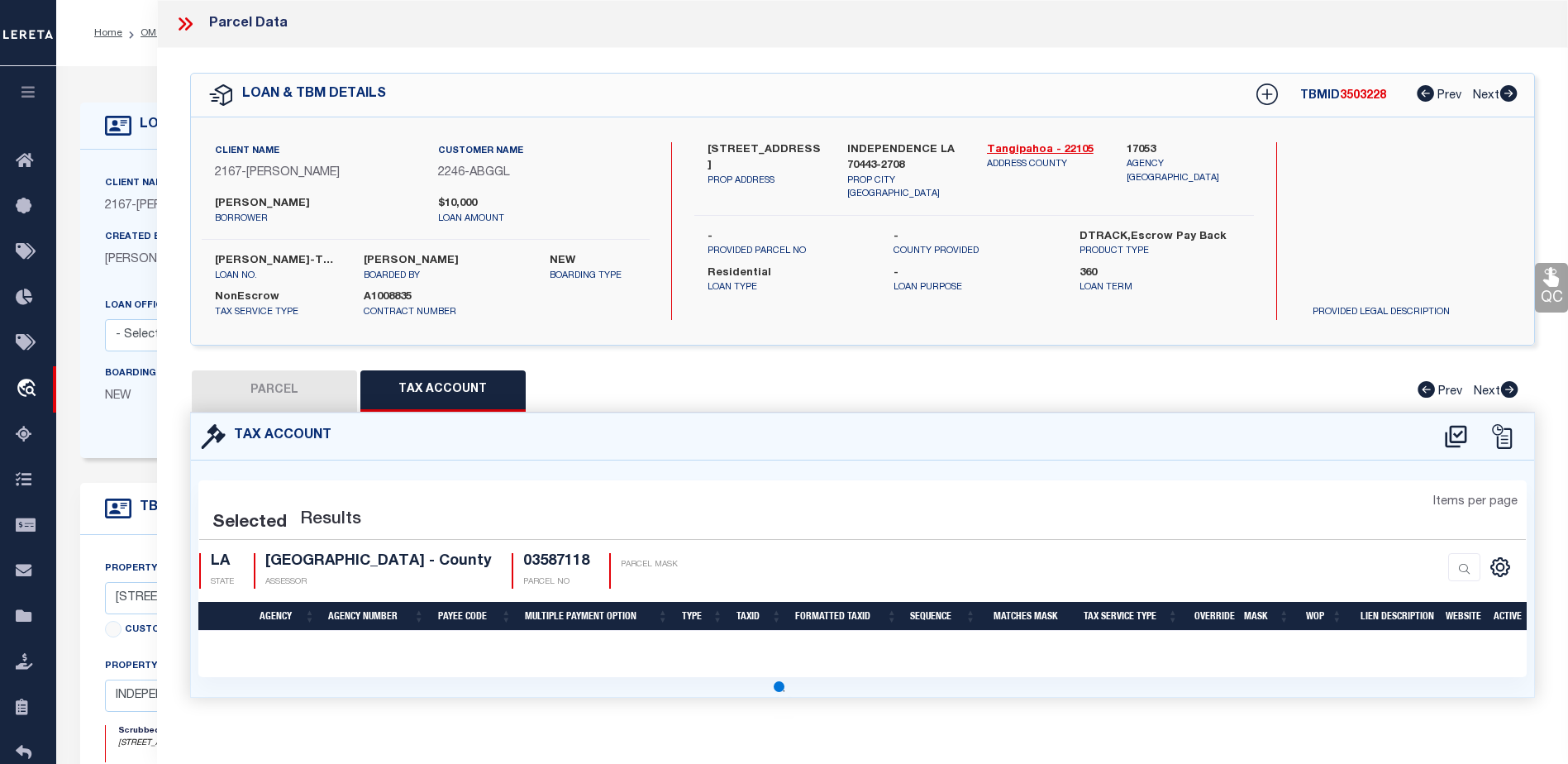
select select "100"
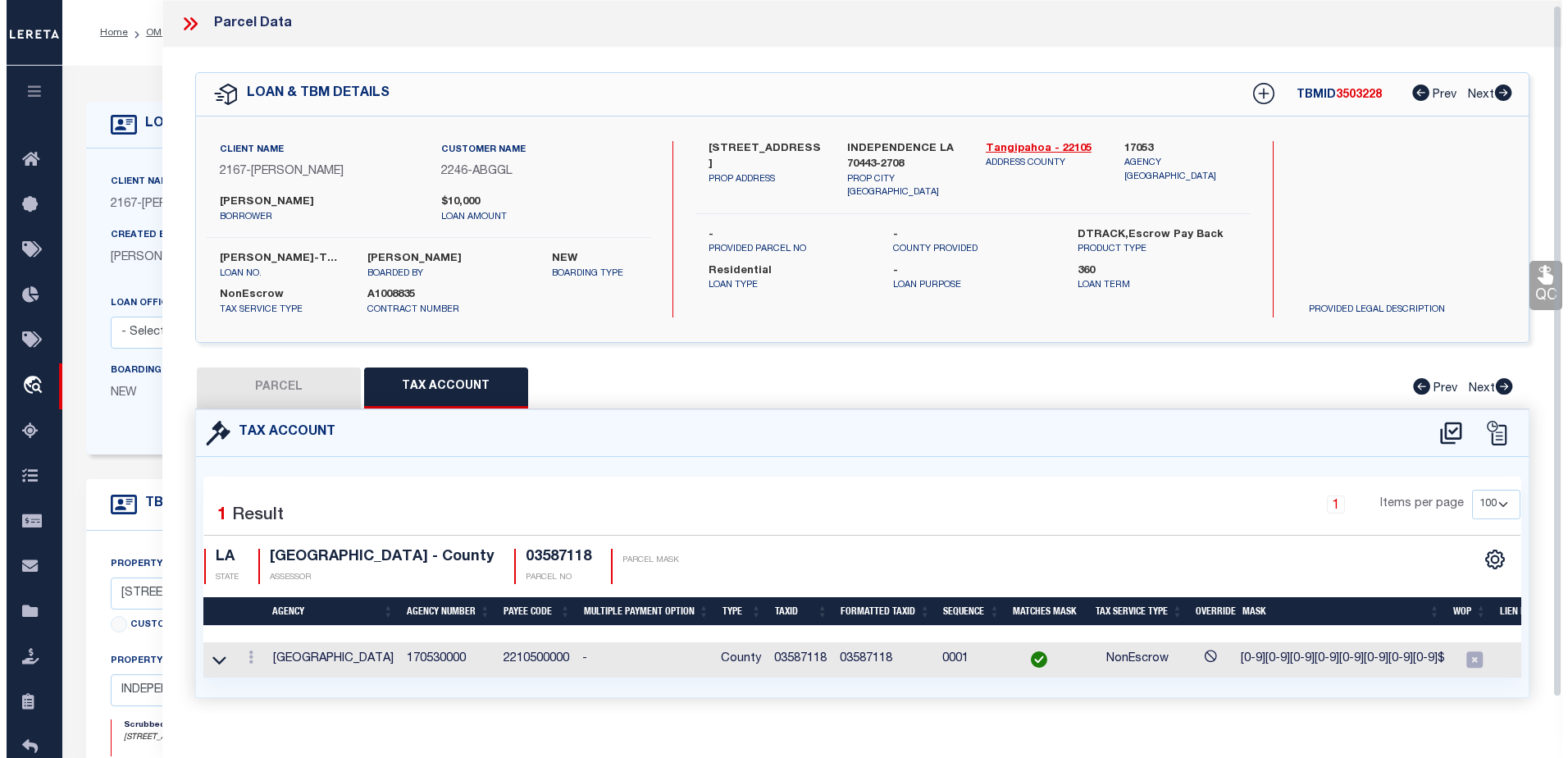
scroll to position [5, 0]
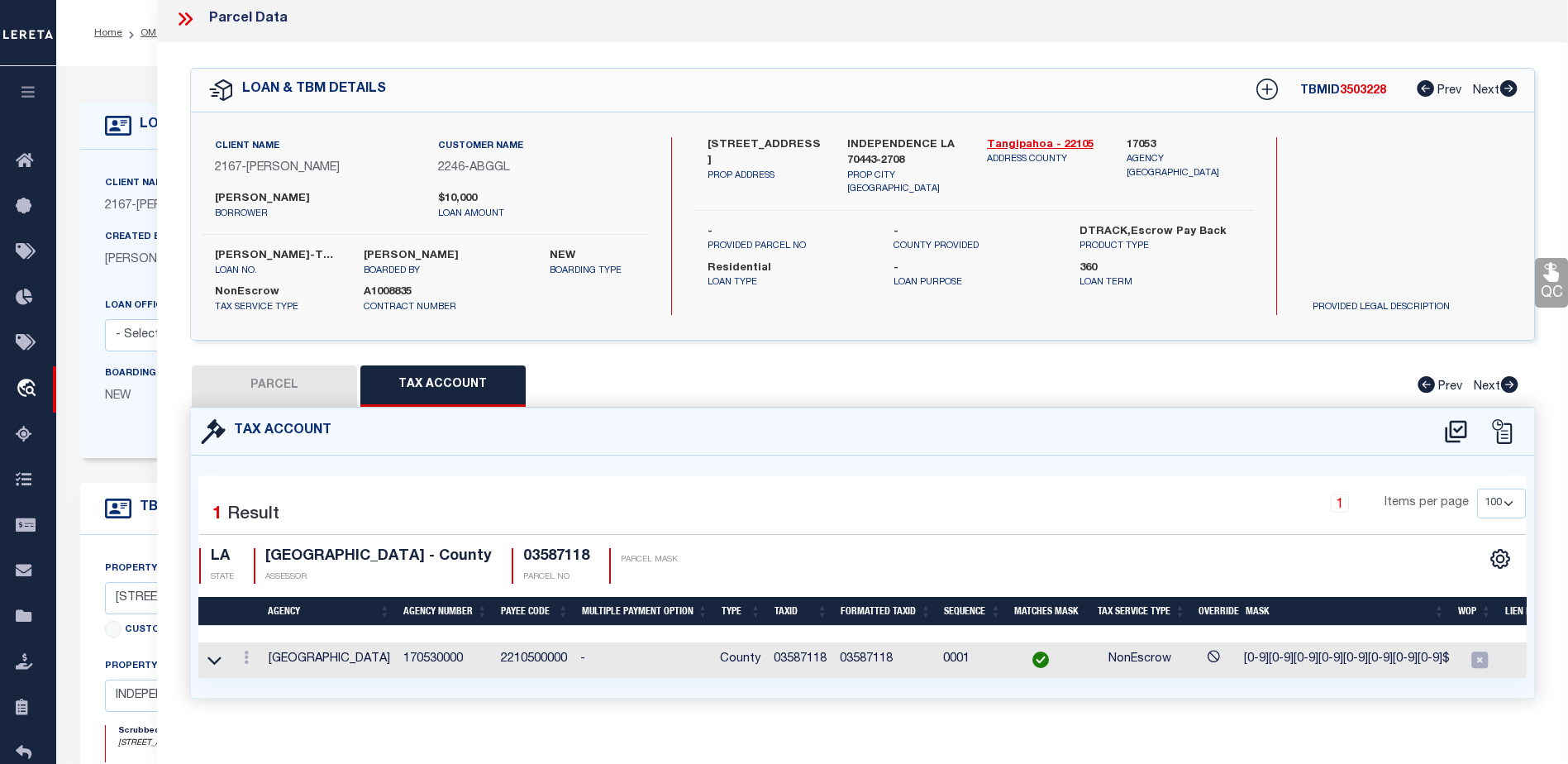
click at [1452, 427] on icon at bounding box center [1455, 432] width 27 height 27
select select "100"
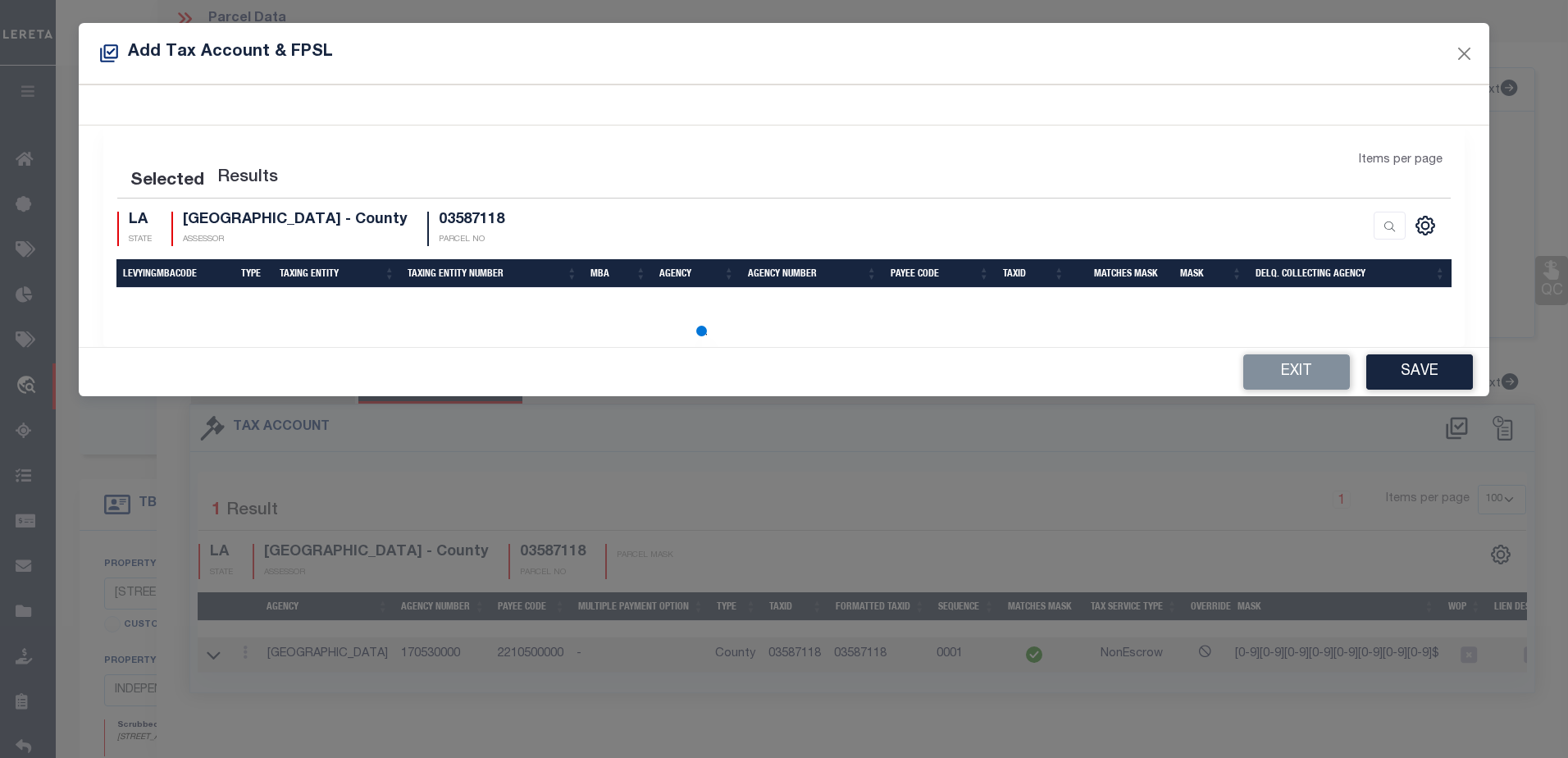
select select "100"
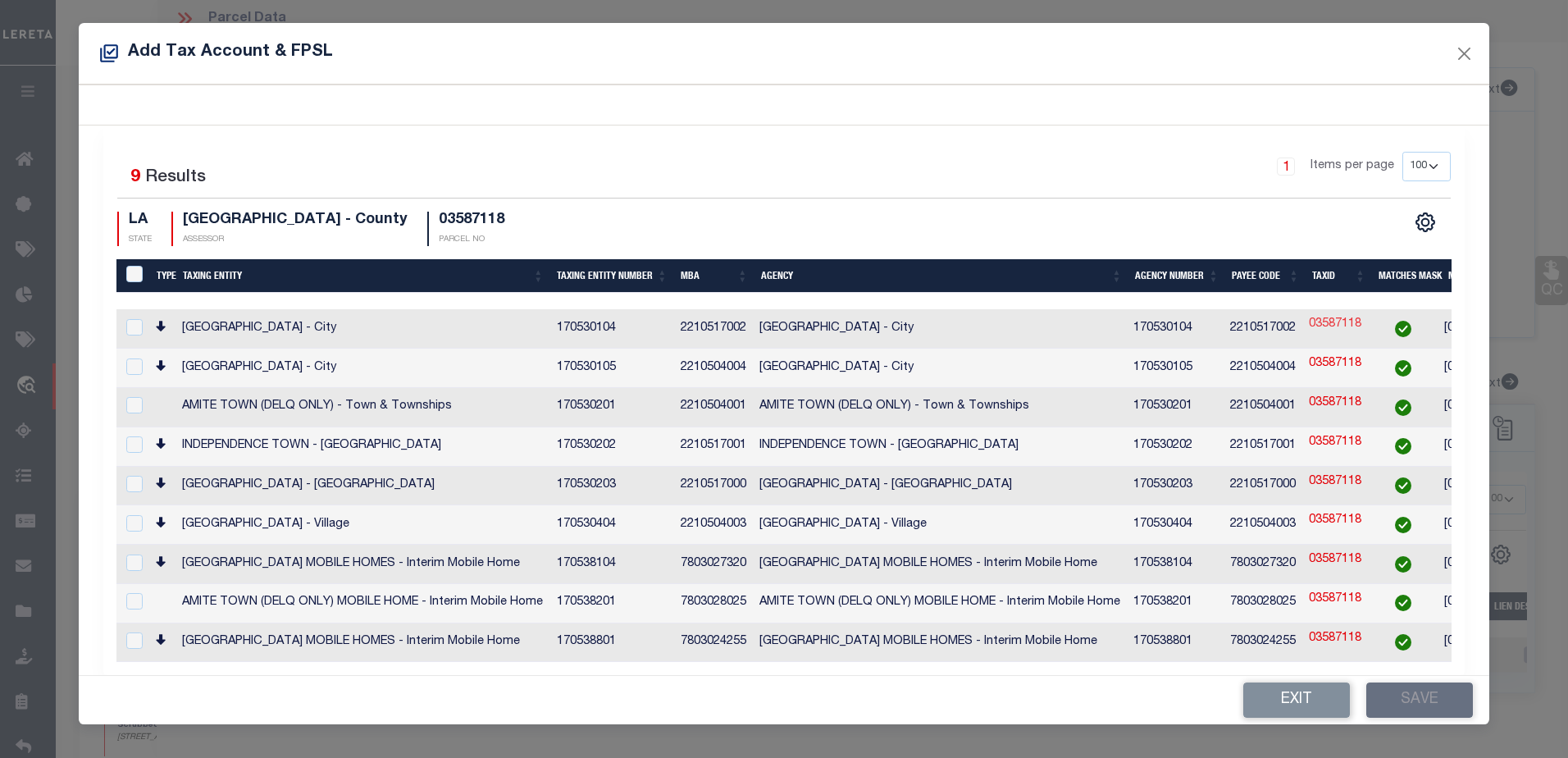
click at [1331, 325] on link "03587118" at bounding box center [1335, 325] width 52 height 18
type input "03587118"
type textarea "[0-9][0-9][0-9][0-9][0-9][0-9][0-9][0-9]$"
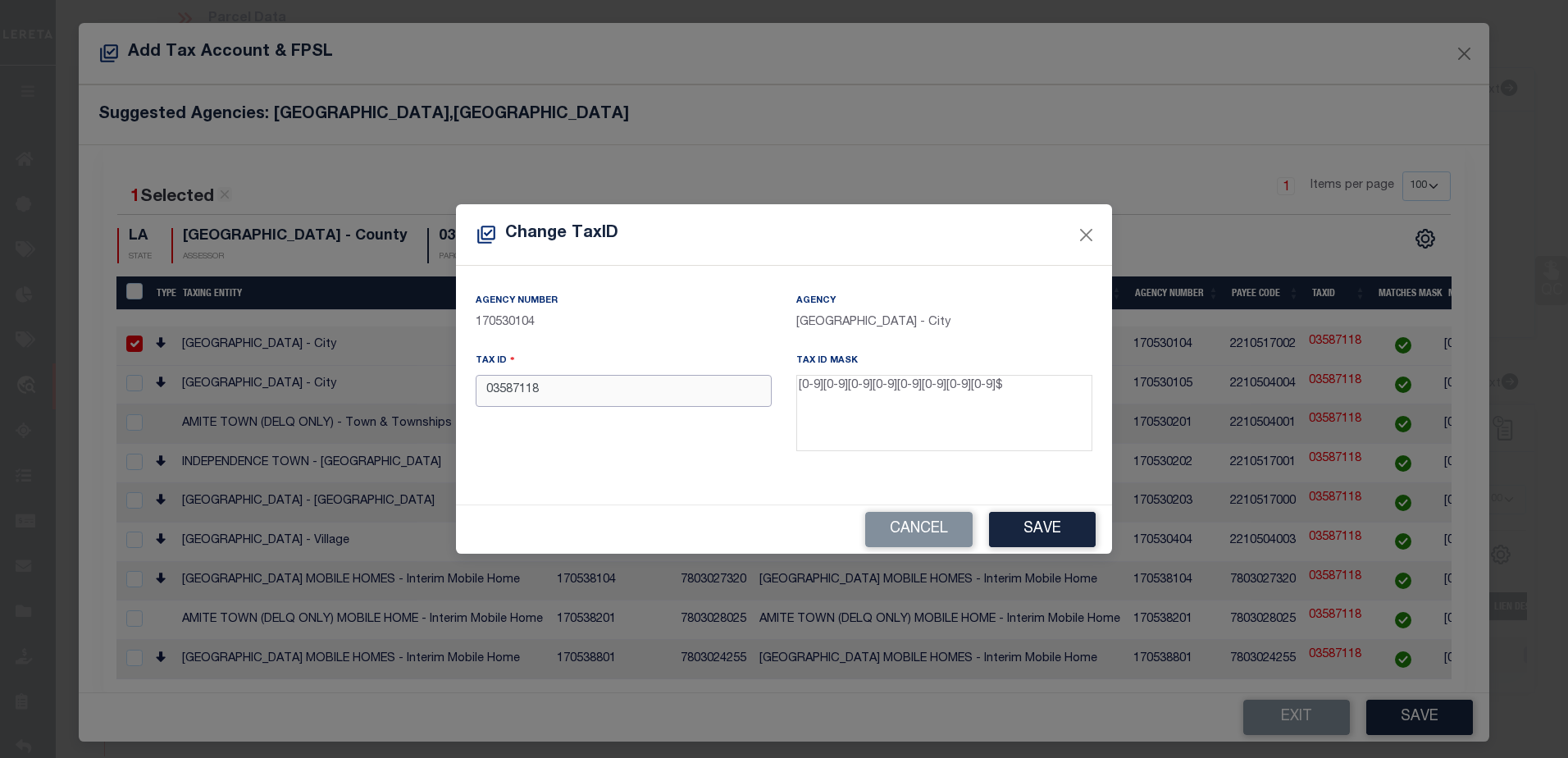
click at [607, 394] on input "03587118" at bounding box center [624, 391] width 296 height 32
click at [1040, 530] on button "Save" at bounding box center [1042, 530] width 107 height 35
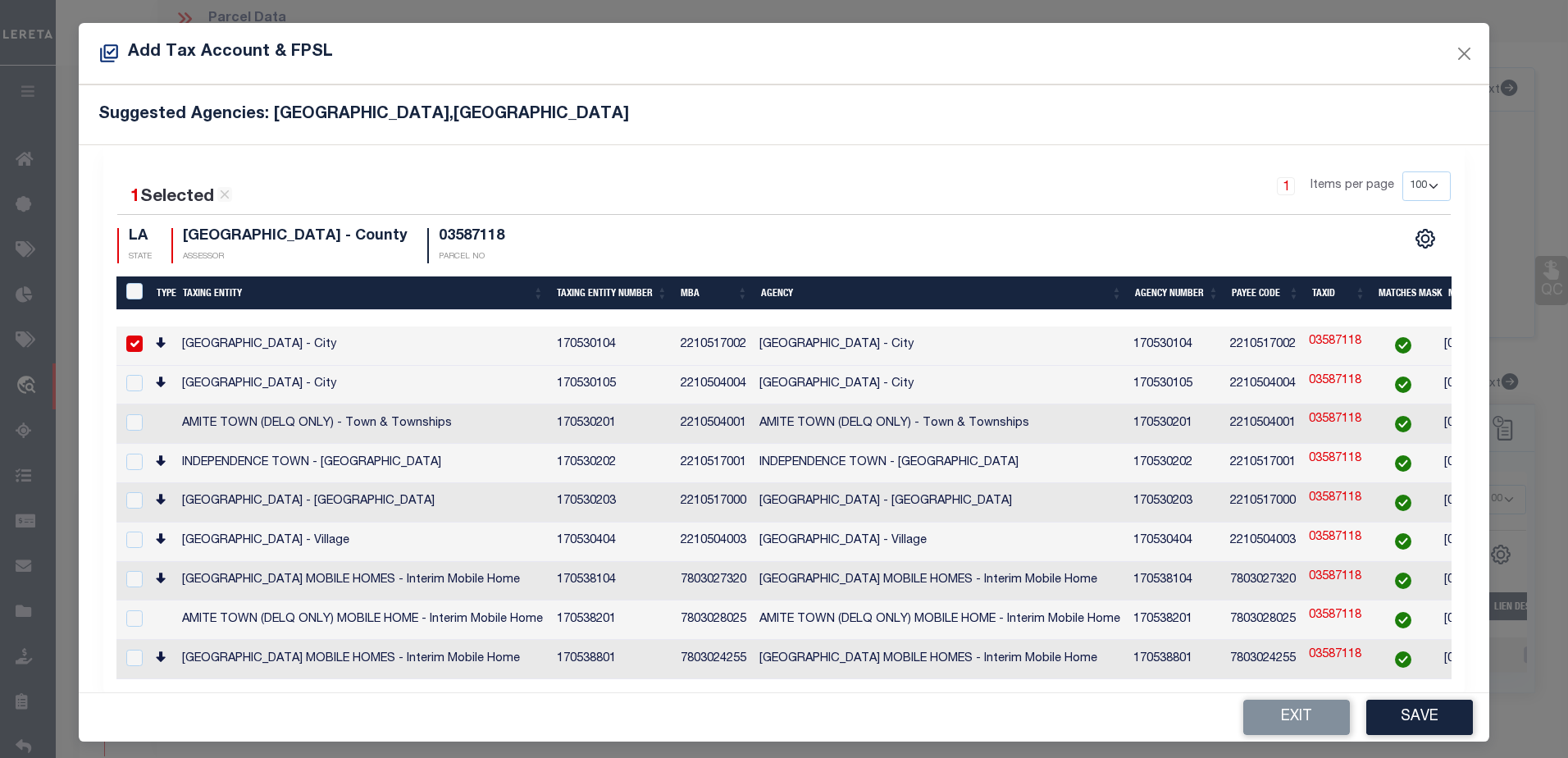
click at [1332, 342] on link "03587118" at bounding box center [1335, 343] width 52 height 18
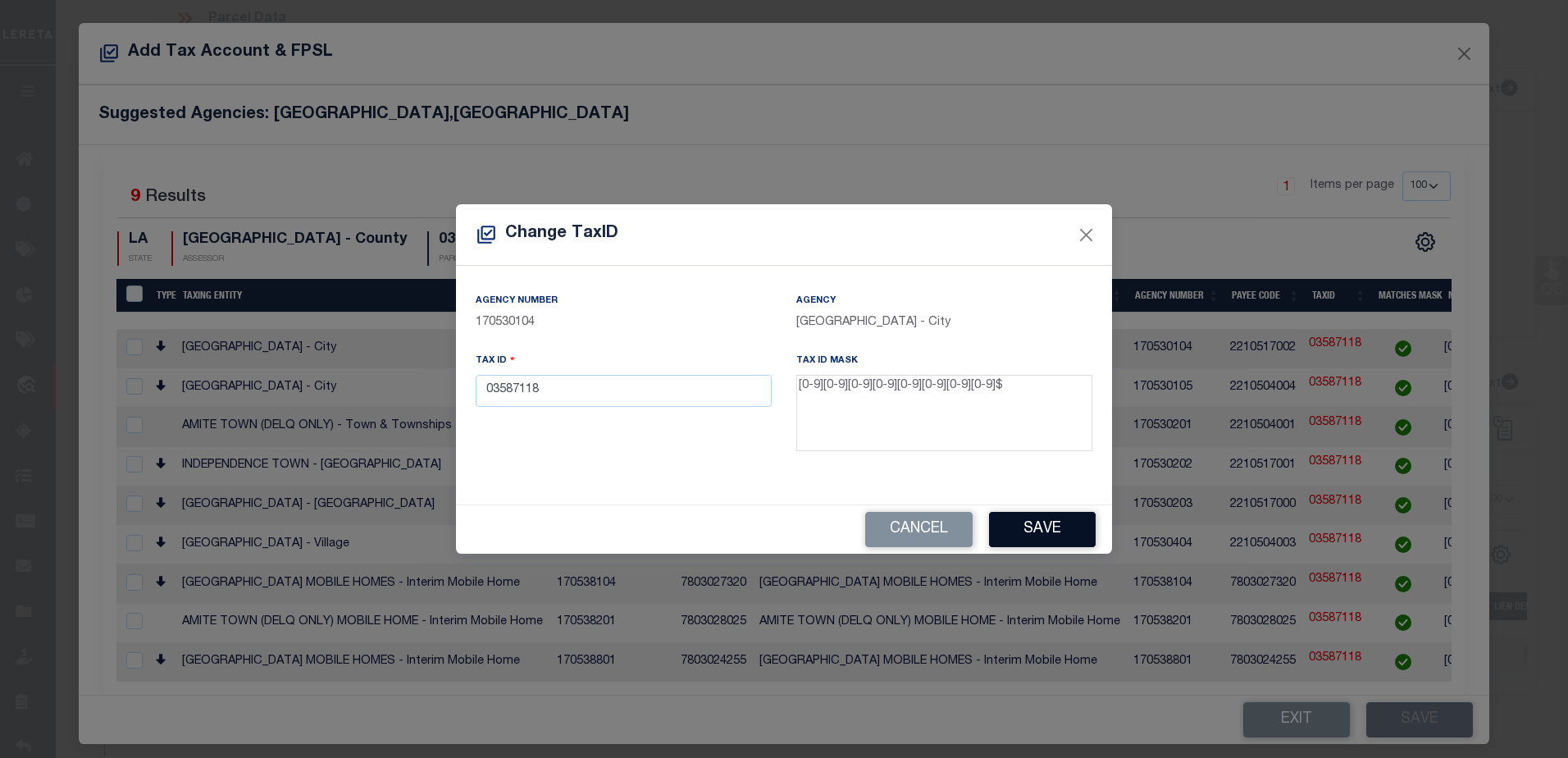
click at [1038, 521] on button "Save" at bounding box center [1042, 530] width 107 height 35
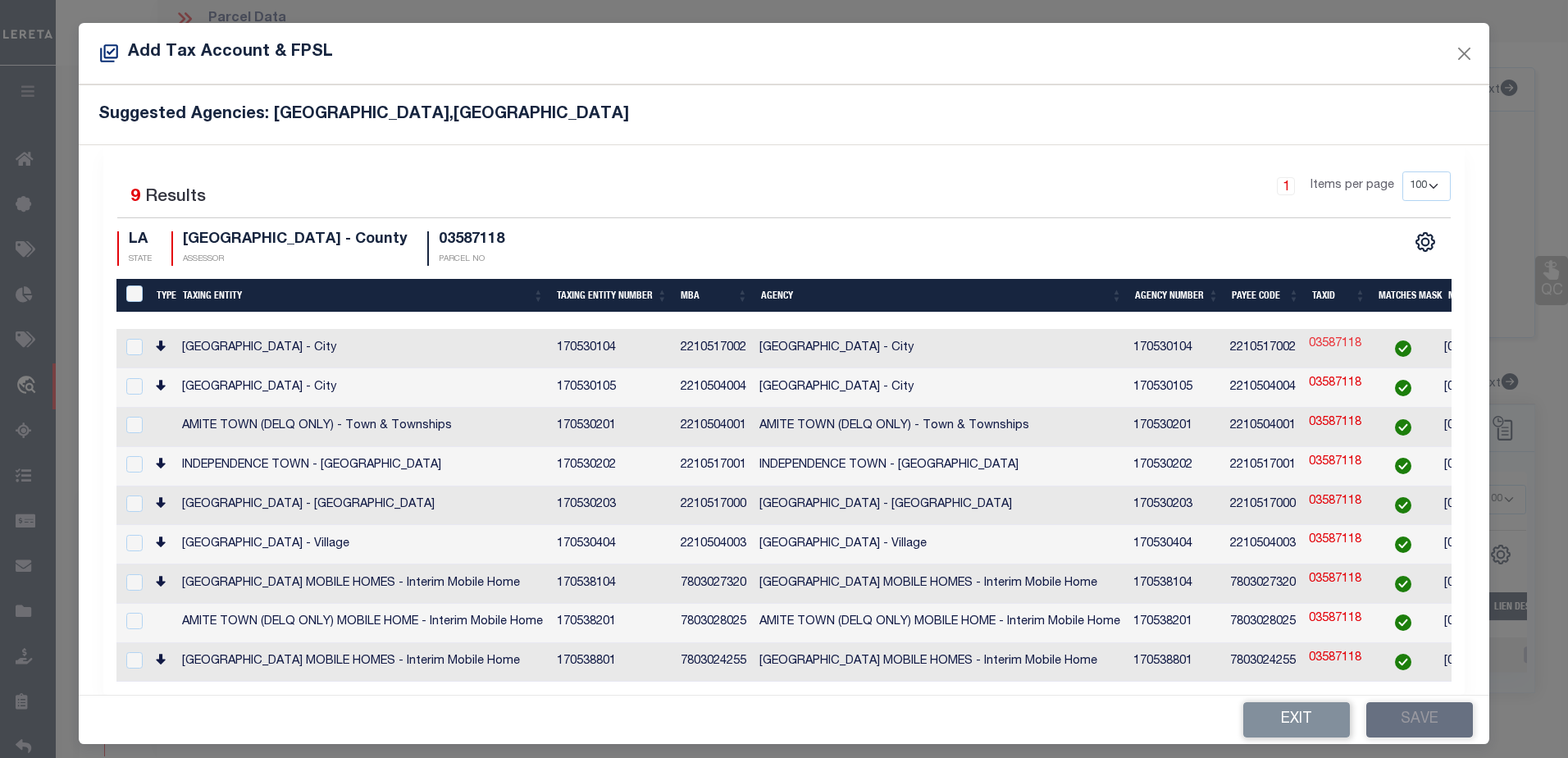
click at [1333, 340] on link "03587118" at bounding box center [1335, 344] width 52 height 18
checkbox input "true"
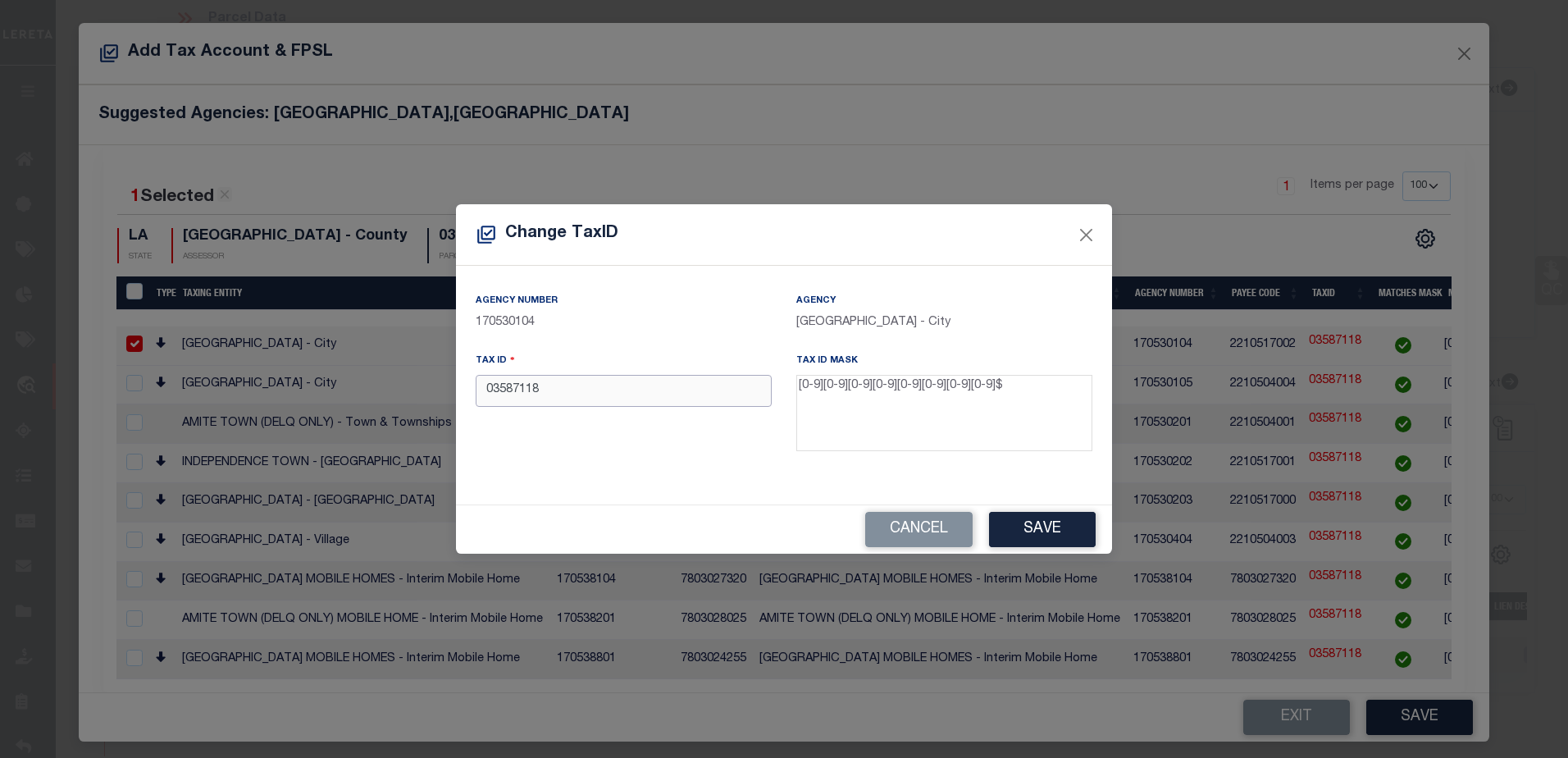
click at [604, 398] on input "03587118" at bounding box center [624, 391] width 296 height 32
click at [1046, 527] on button "Save" at bounding box center [1042, 530] width 107 height 35
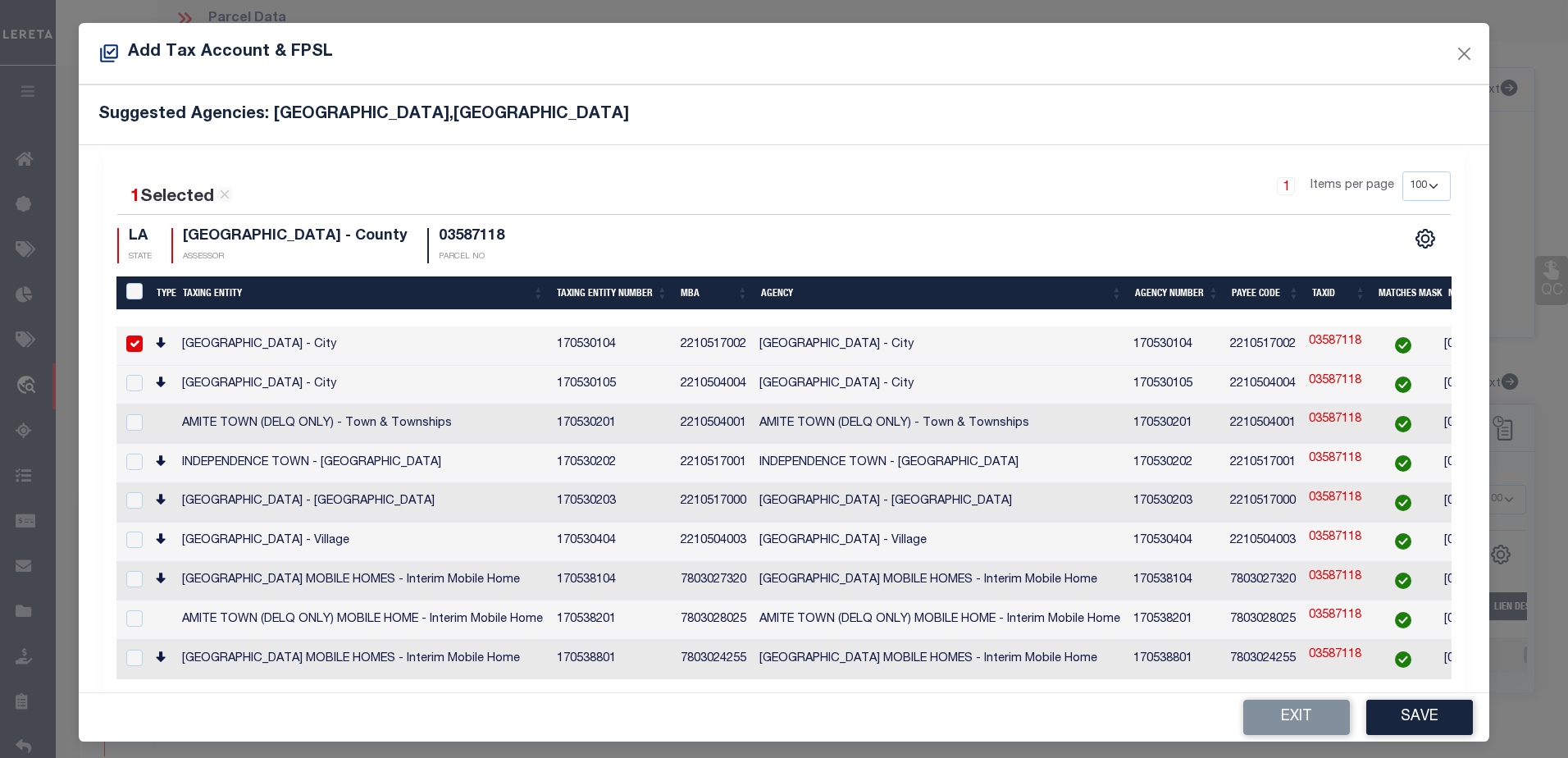
click at [1342, 338] on link "03587118" at bounding box center [1335, 343] width 52 height 18
type input "03587118"
checkbox input "false"
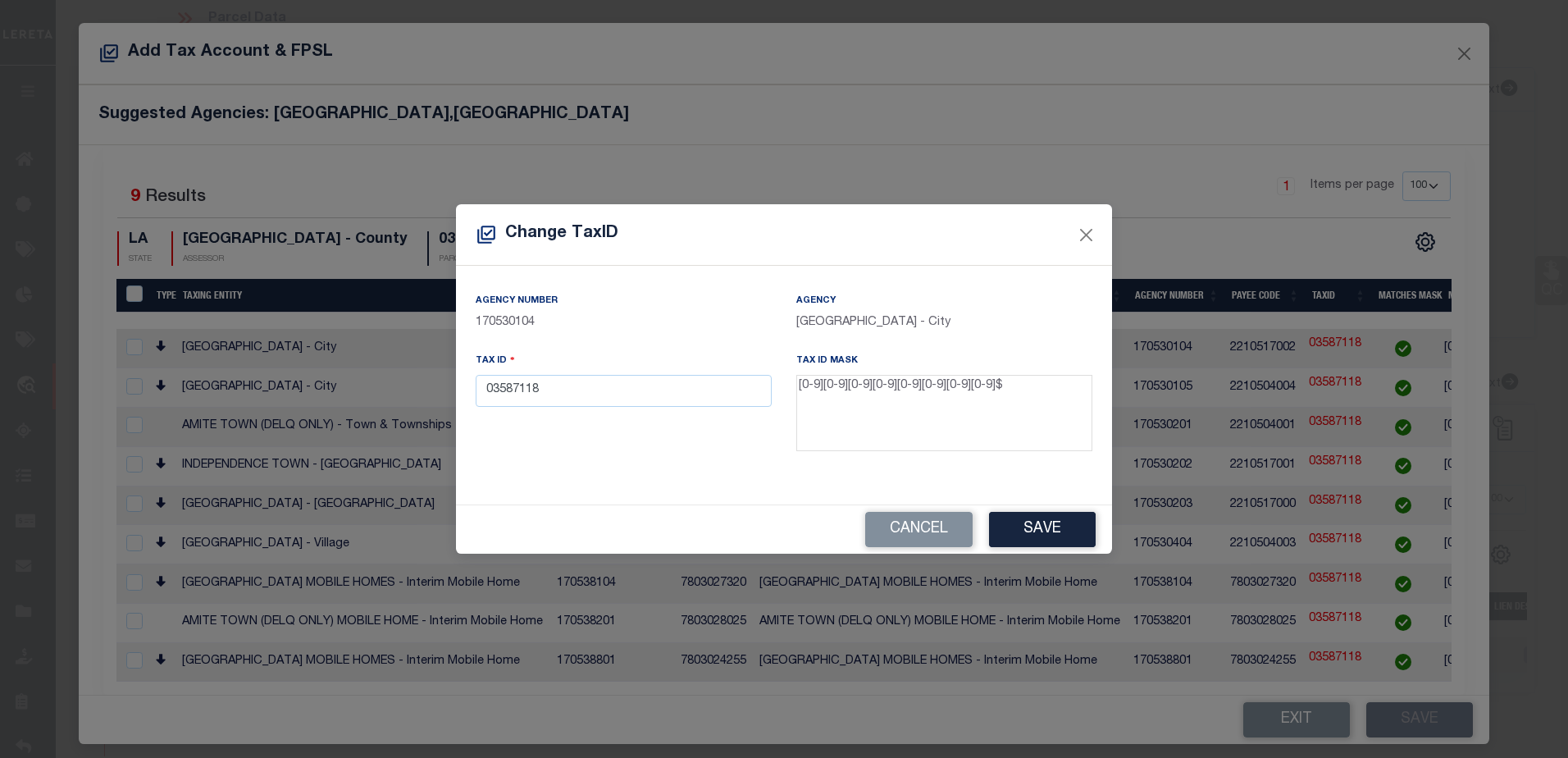
drag, startPoint x: 637, startPoint y: 414, endPoint x: 645, endPoint y: 399, distance: 17.0
click at [636, 414] on div "Tax ID 03587118" at bounding box center [623, 405] width 320 height 107
click at [645, 399] on input "03587118" at bounding box center [624, 391] width 296 height 32
click at [1082, 233] on button "Close" at bounding box center [1086, 234] width 21 height 21
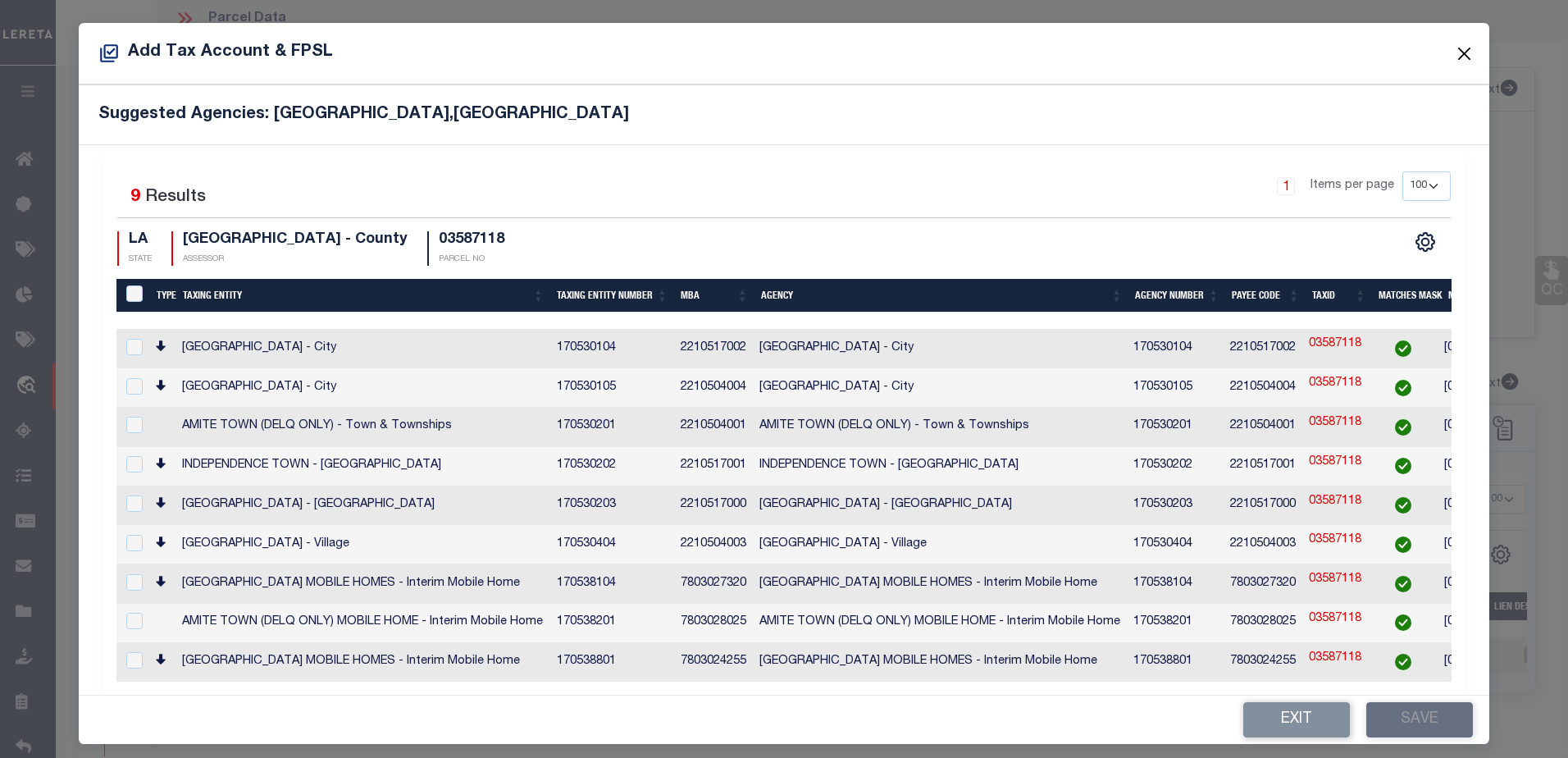
click at [1457, 56] on button "Close" at bounding box center [1463, 52] width 21 height 21
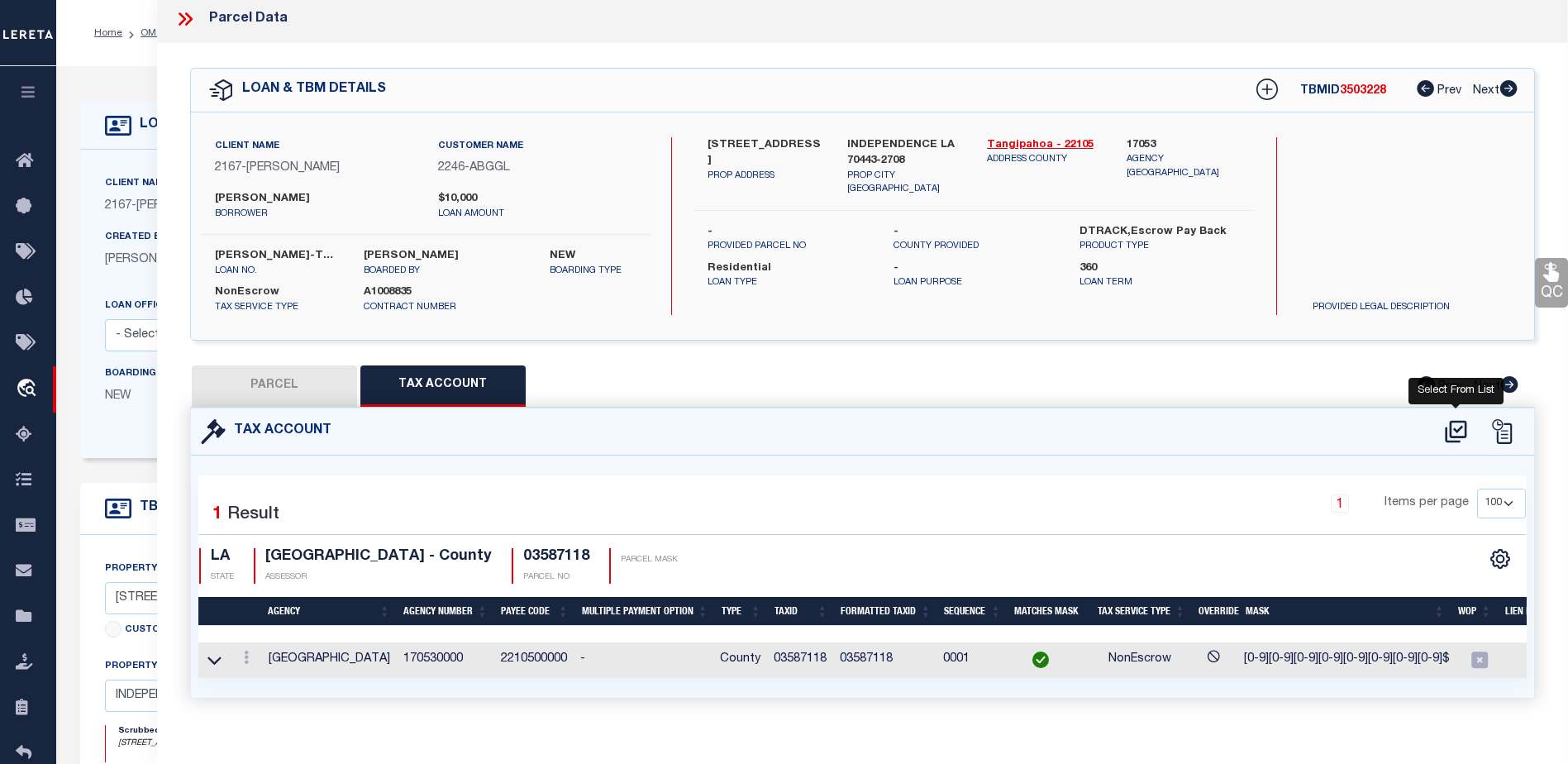
click at [1452, 428] on icon at bounding box center [1455, 432] width 27 height 27
select select "100"
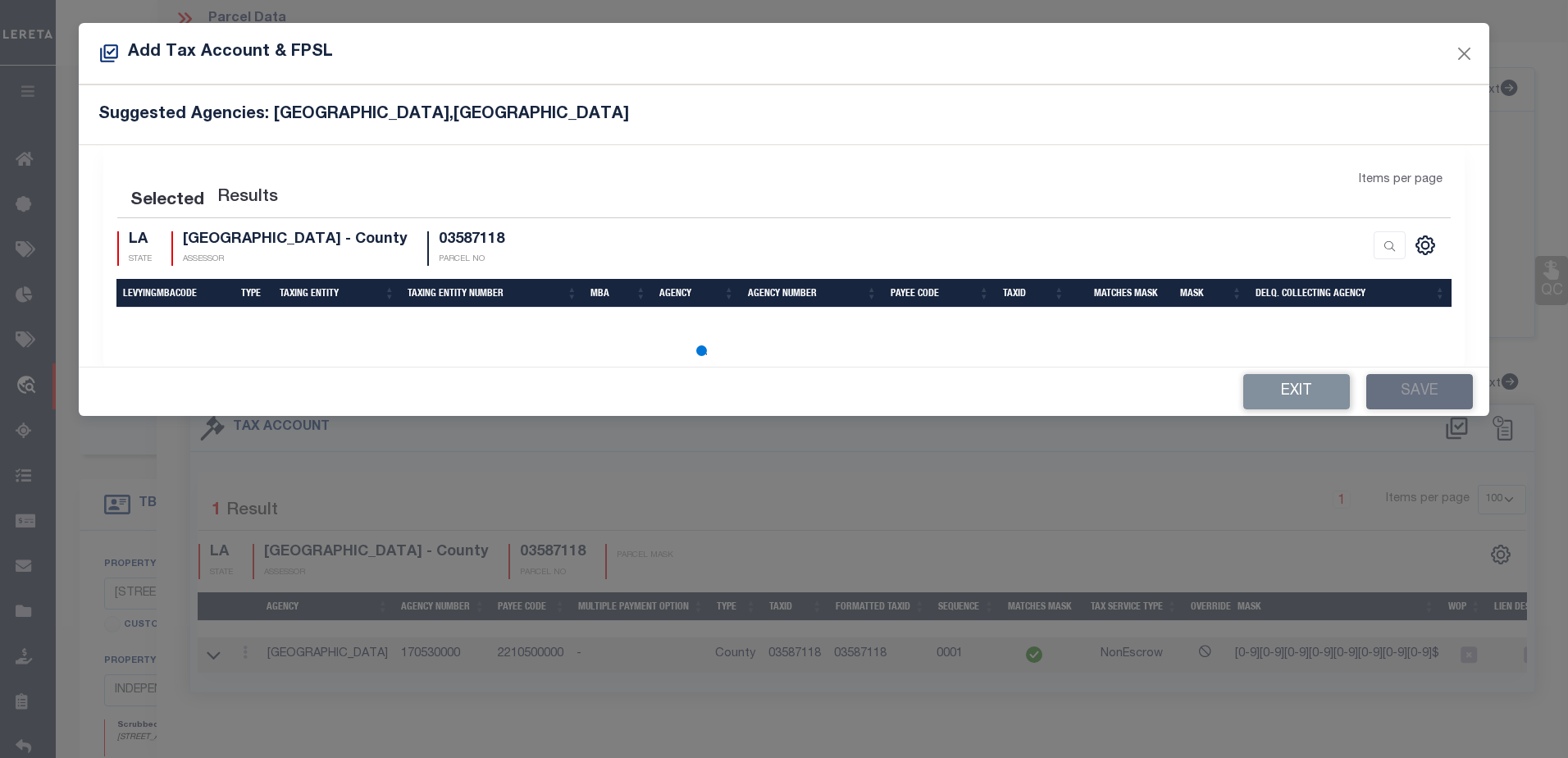
select select "100"
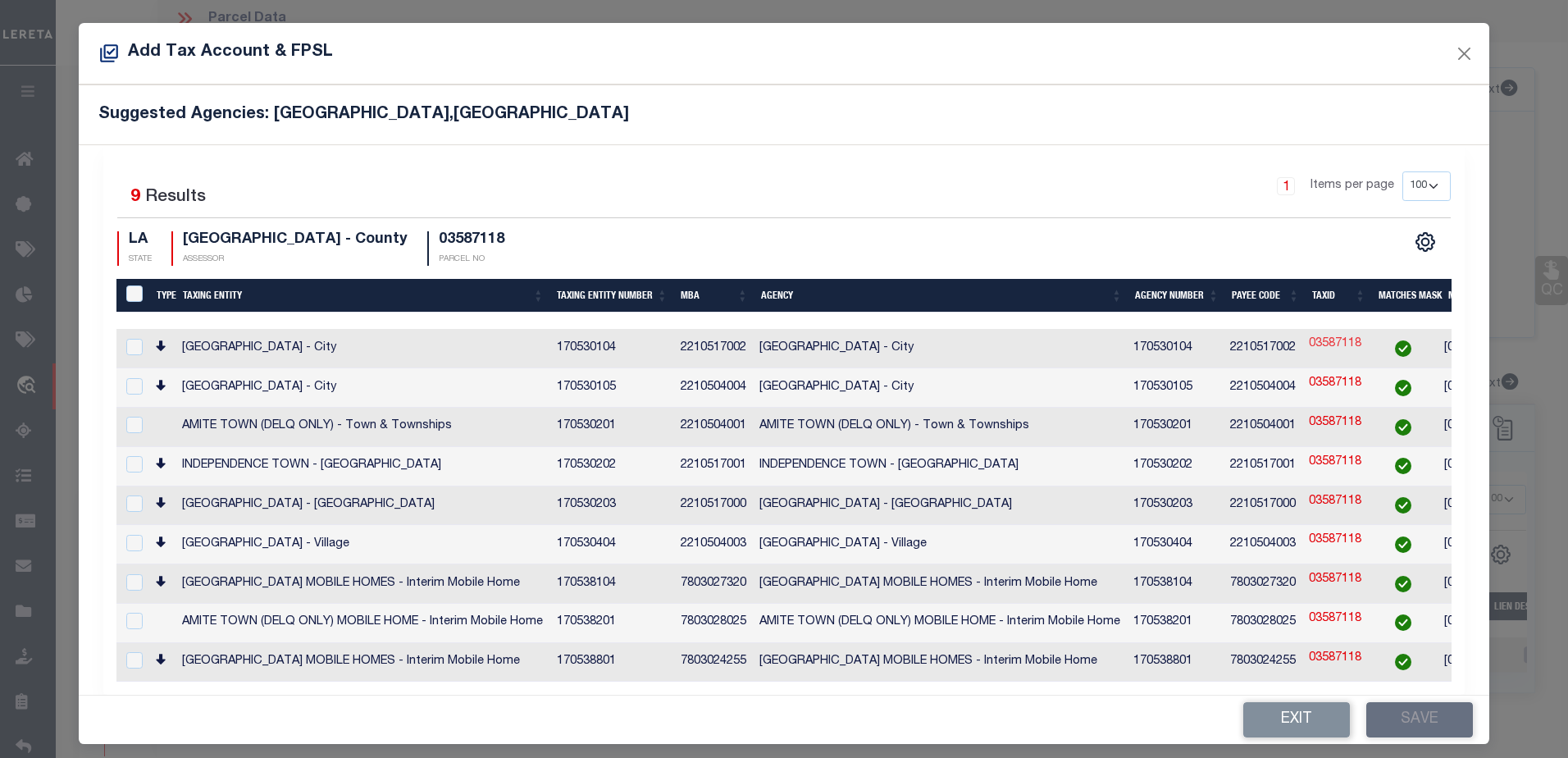
click at [1340, 349] on link "03587118" at bounding box center [1335, 344] width 52 height 18
type input "03587118"
checkbox input "true"
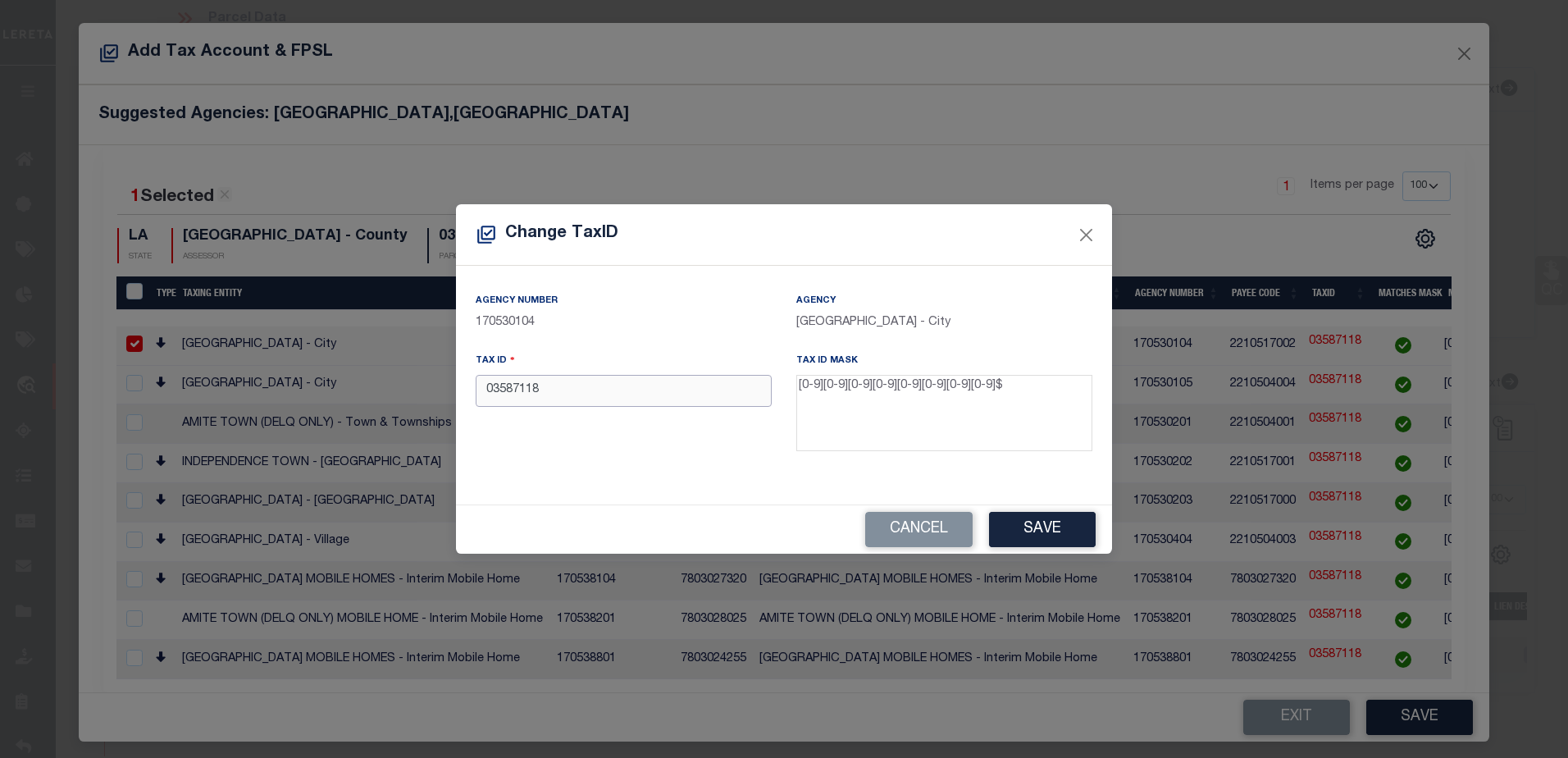
click at [596, 379] on input "03587118" at bounding box center [624, 391] width 296 height 32
click at [614, 390] on input "03587118" at bounding box center [624, 391] width 296 height 32
click at [615, 343] on div "Agency Number 170530104" at bounding box center [623, 321] width 320 height 60
click at [548, 393] on input "03587118" at bounding box center [624, 391] width 296 height 32
click at [600, 393] on input "03587118" at bounding box center [624, 391] width 296 height 32
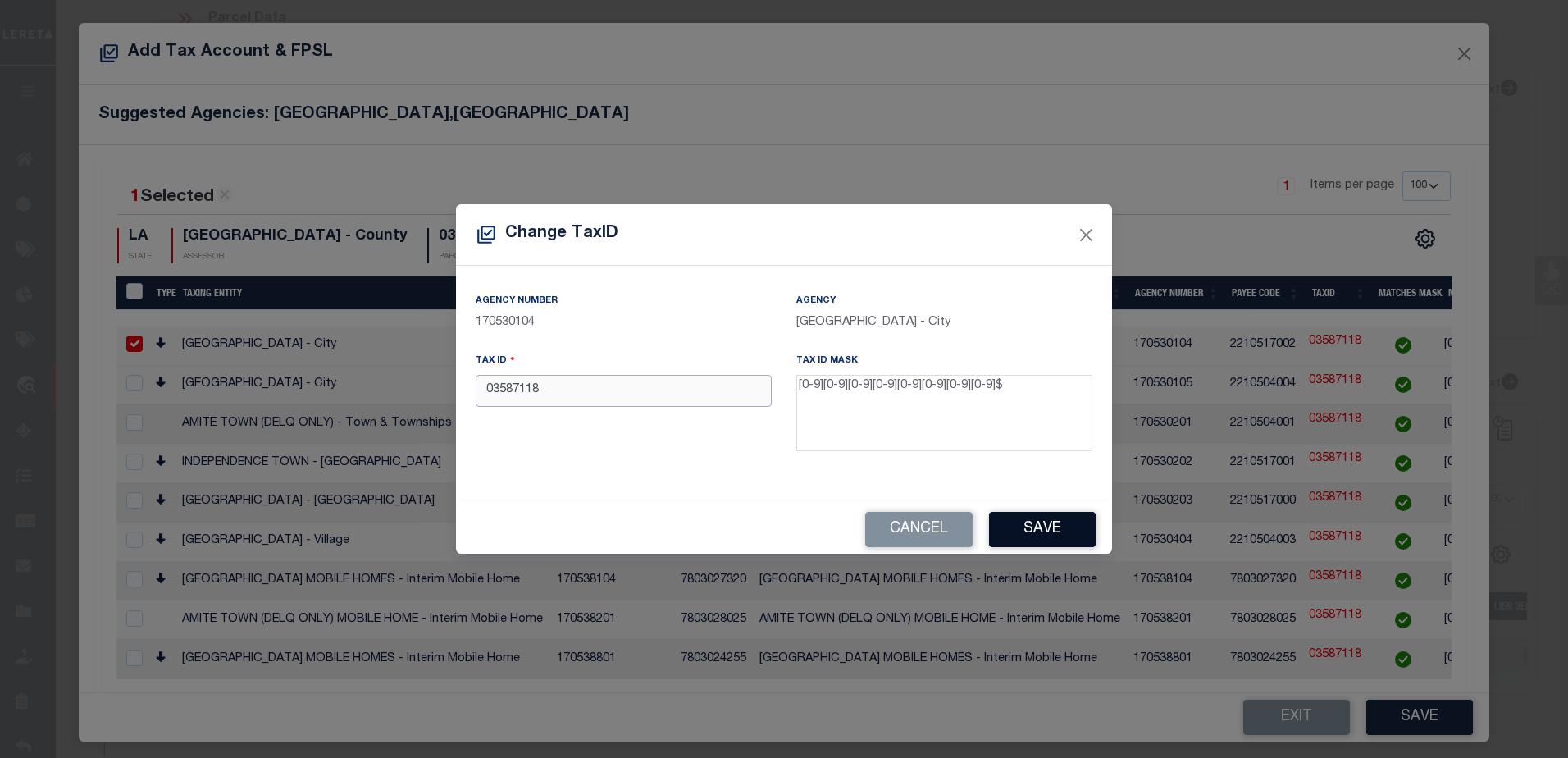
type input "03587118"
click at [1042, 529] on button "Save" at bounding box center [1042, 530] width 107 height 35
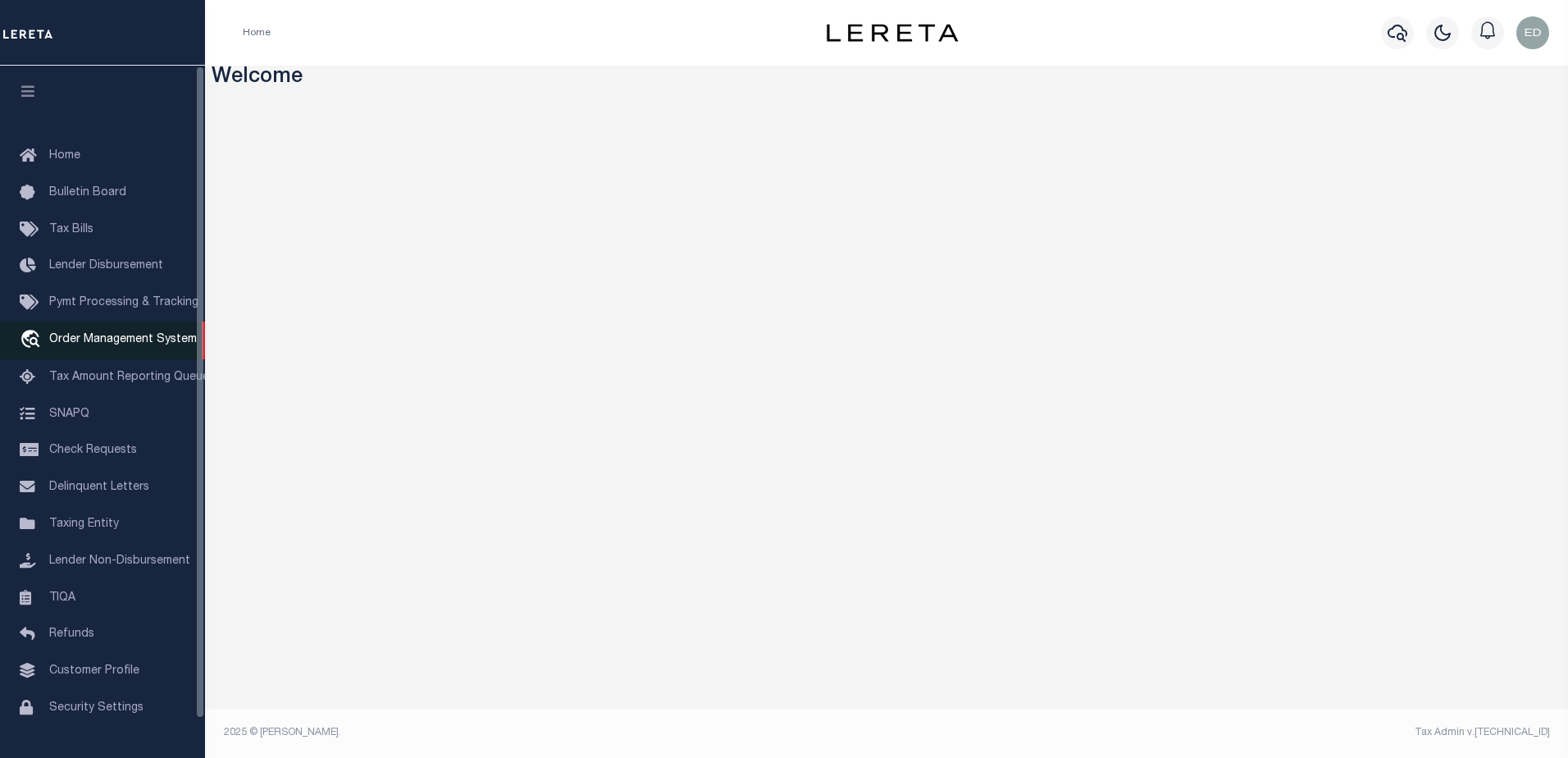
click at [125, 345] on span "Order Management System" at bounding box center [122, 340] width 147 height 11
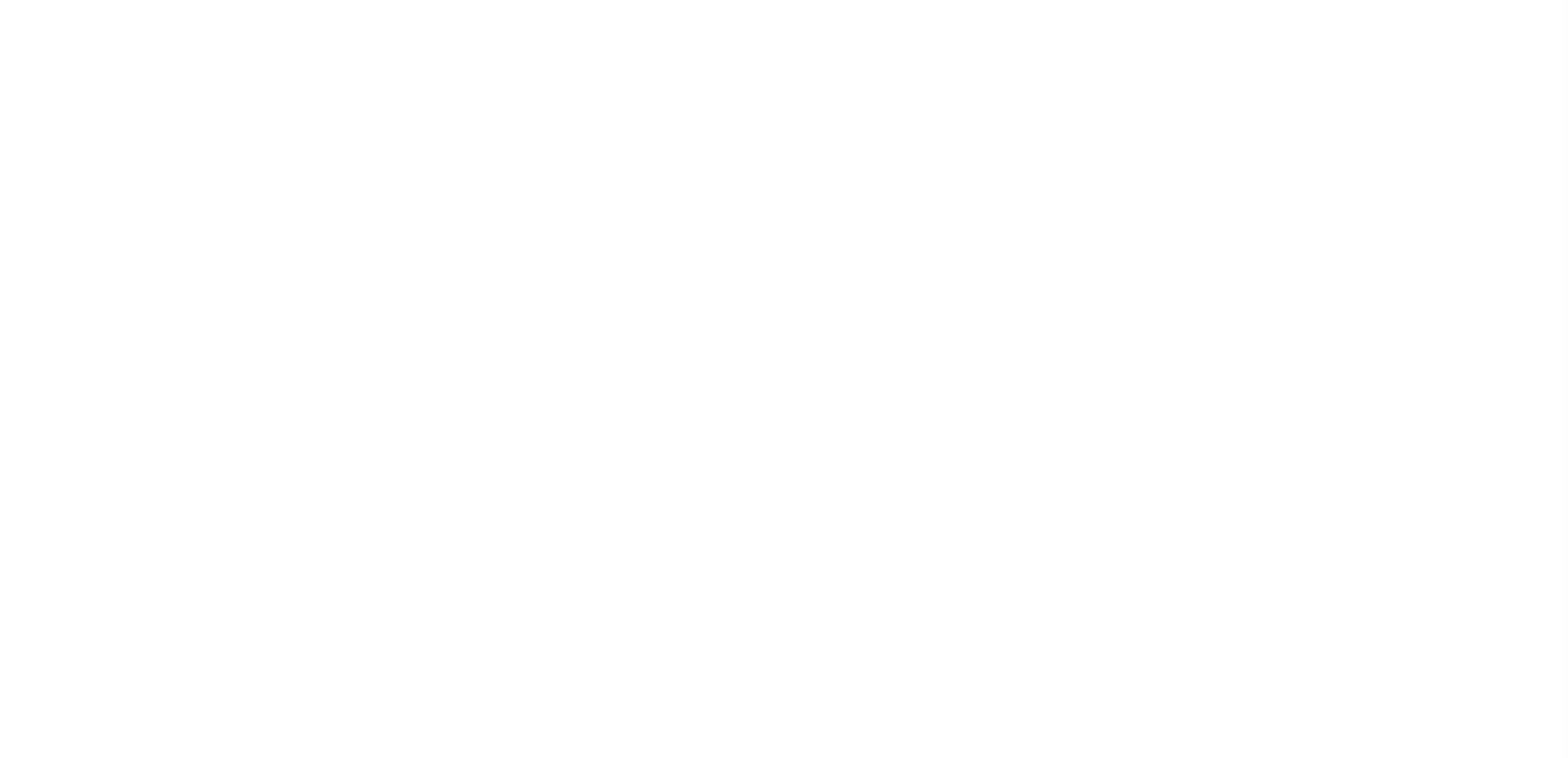
select select "200"
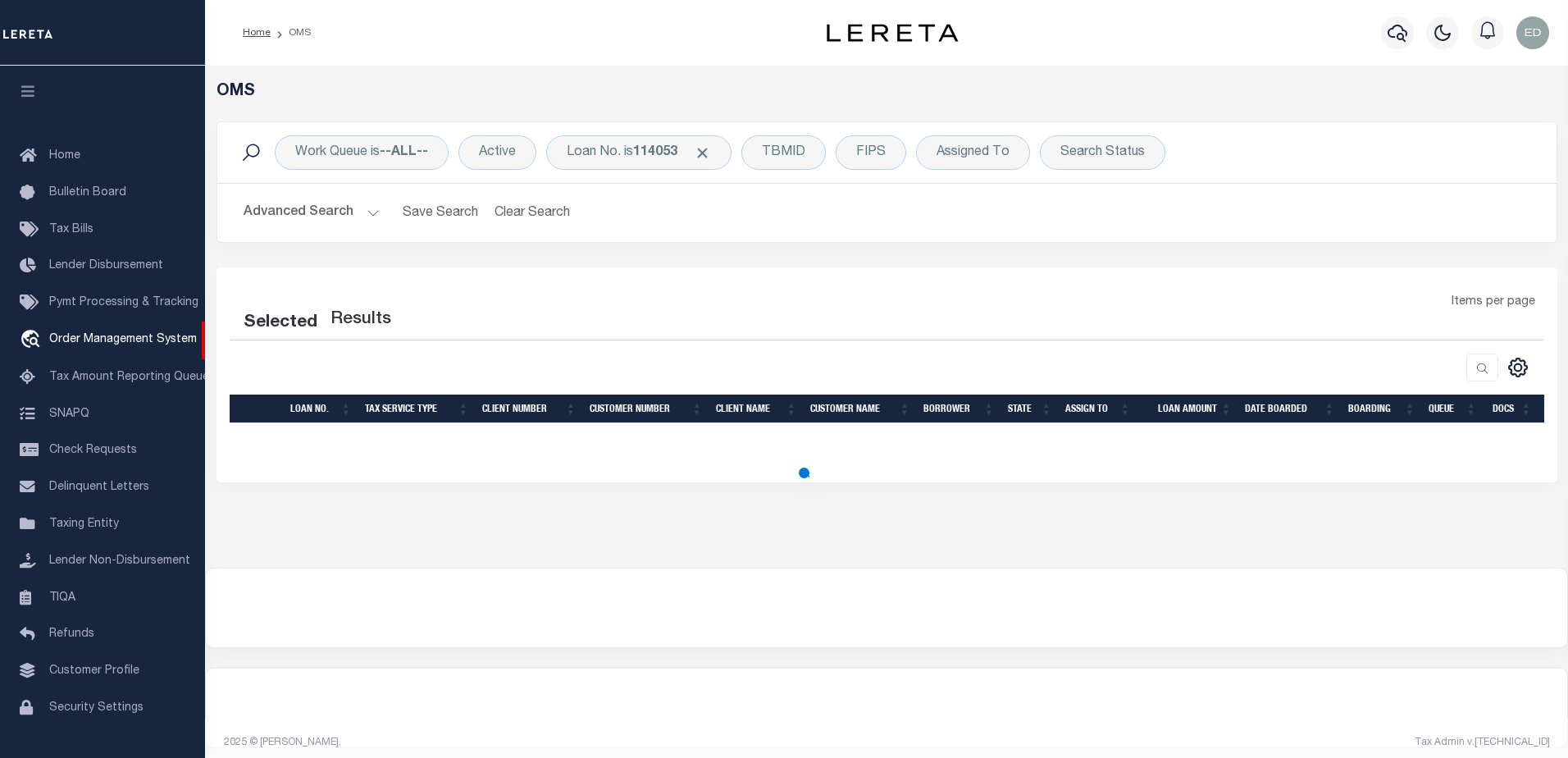
select select "200"
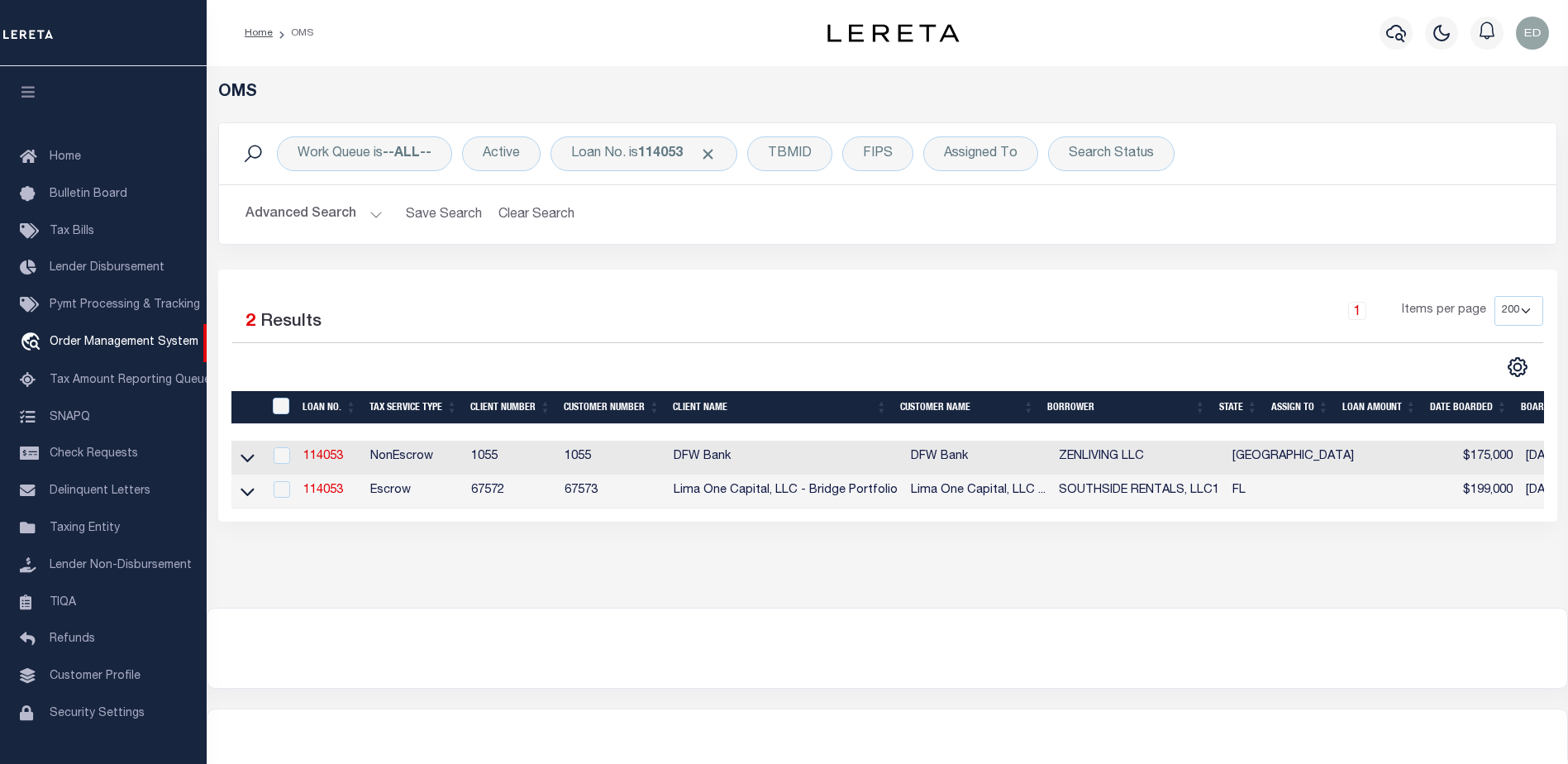
scroll to position [42, 0]
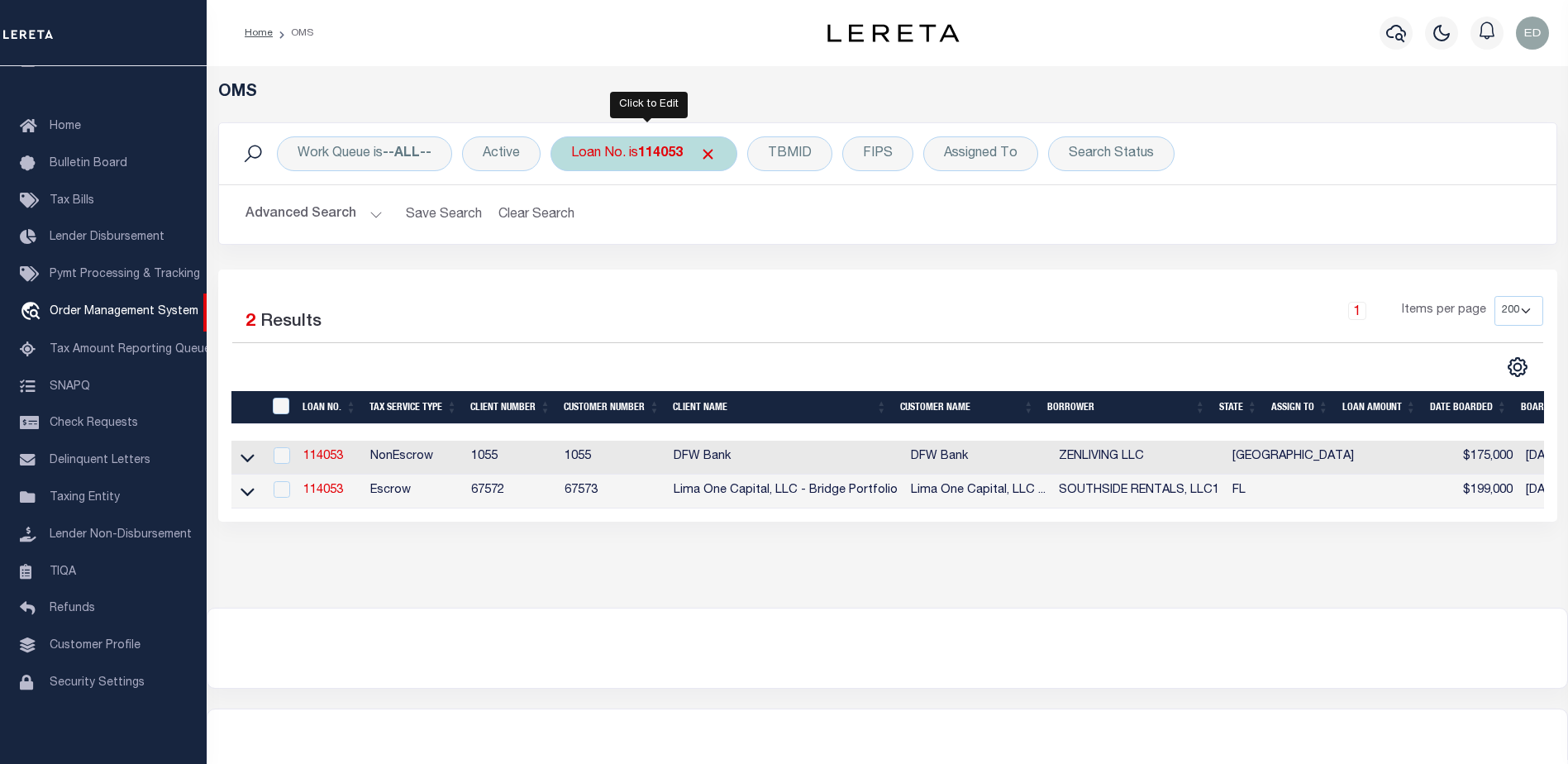
click at [665, 152] on b "114053" at bounding box center [661, 154] width 45 height 13
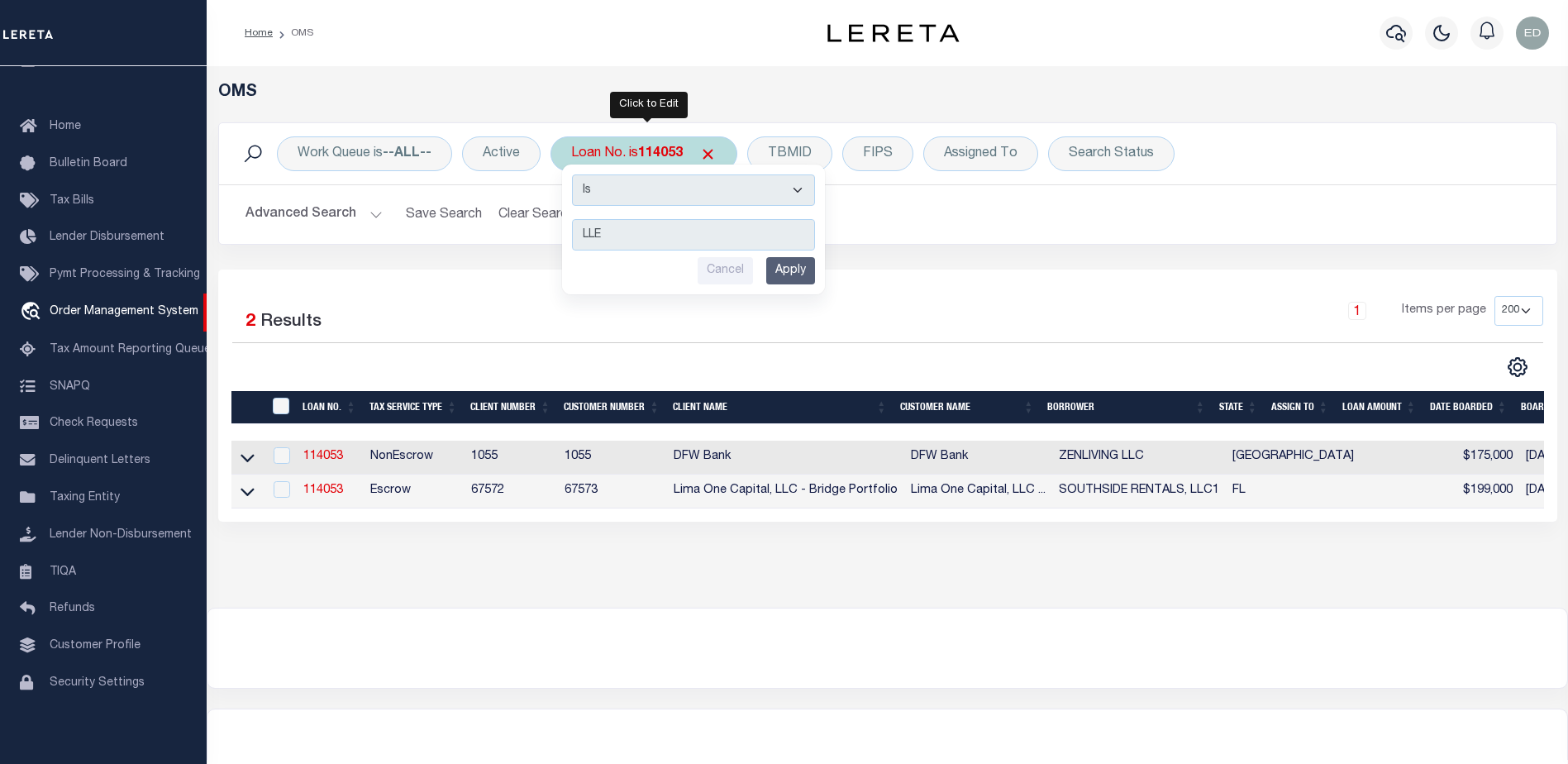
type input "LLE"
click at [650, 186] on select "Is Contains" at bounding box center [693, 190] width 243 height 32
select select "c"
click at [573, 175] on select "Is Contains" at bounding box center [693, 190] width 243 height 32
click at [792, 268] on input "Apply" at bounding box center [790, 270] width 49 height 27
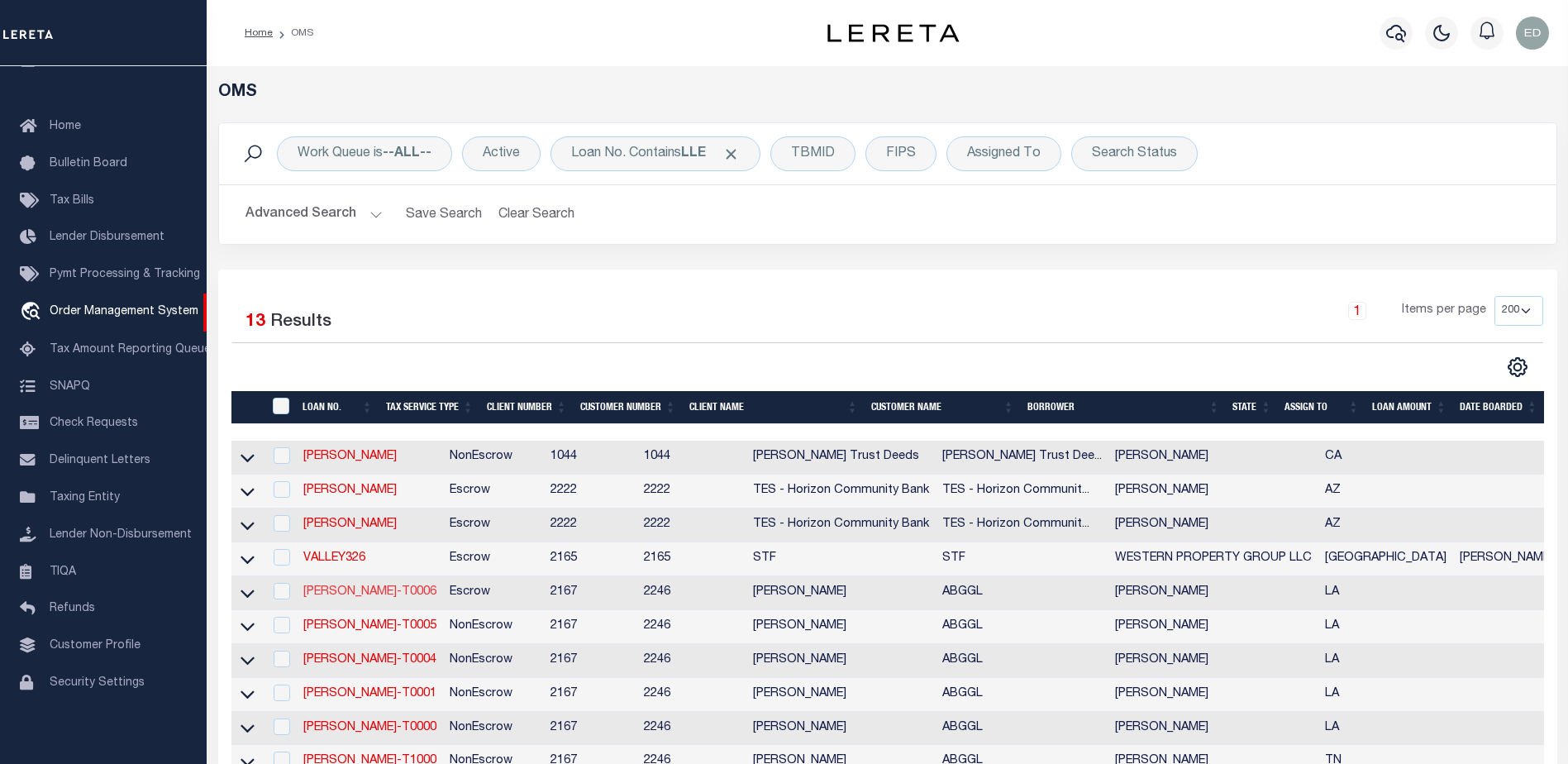
click at [356, 595] on link "LLEW-T0006" at bounding box center [369, 592] width 133 height 11
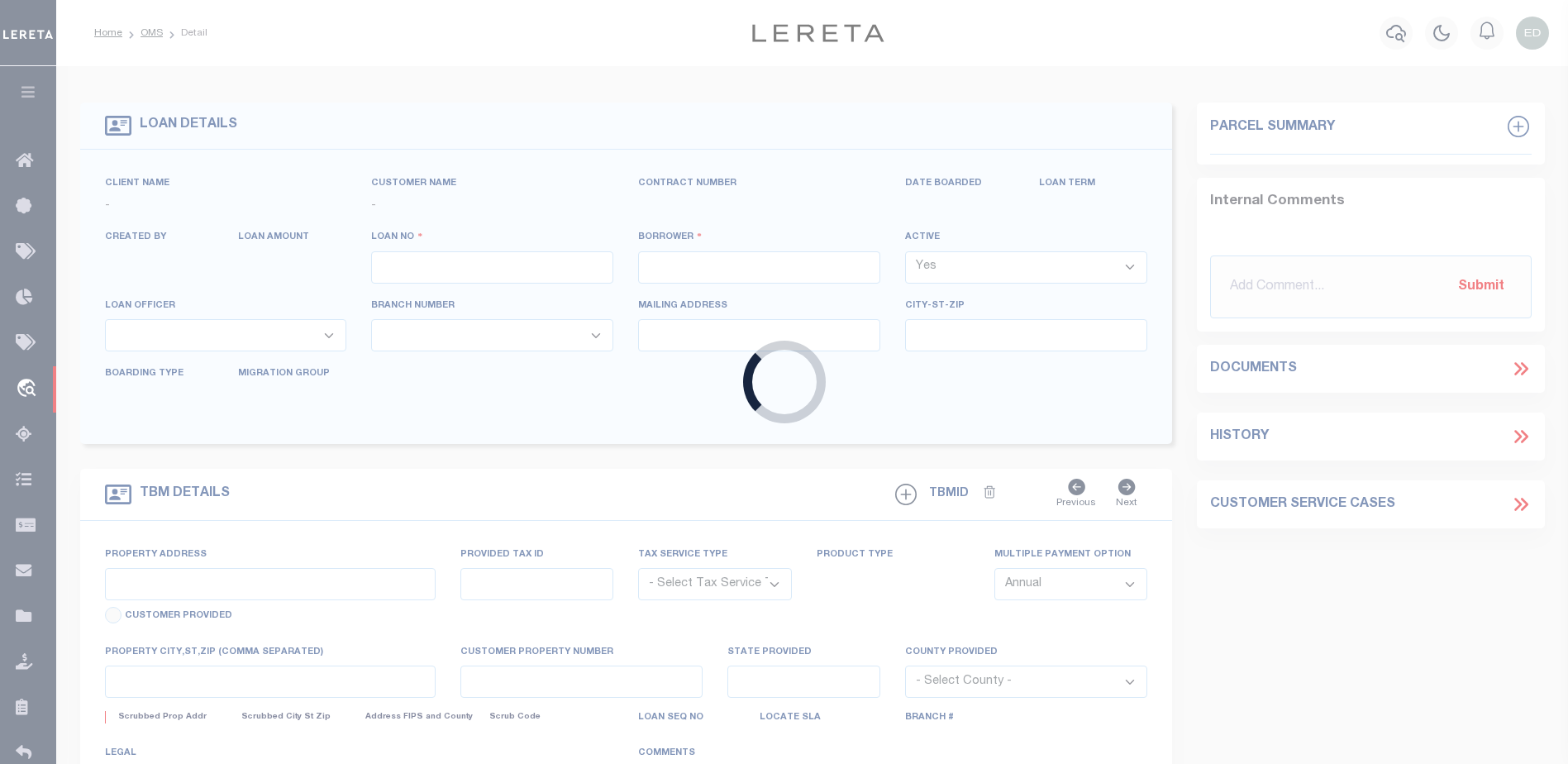
type input "LLEW-T0006"
type input "MICHAEL SCOTT"
select select
type input "136 E RAILROAD AVE"
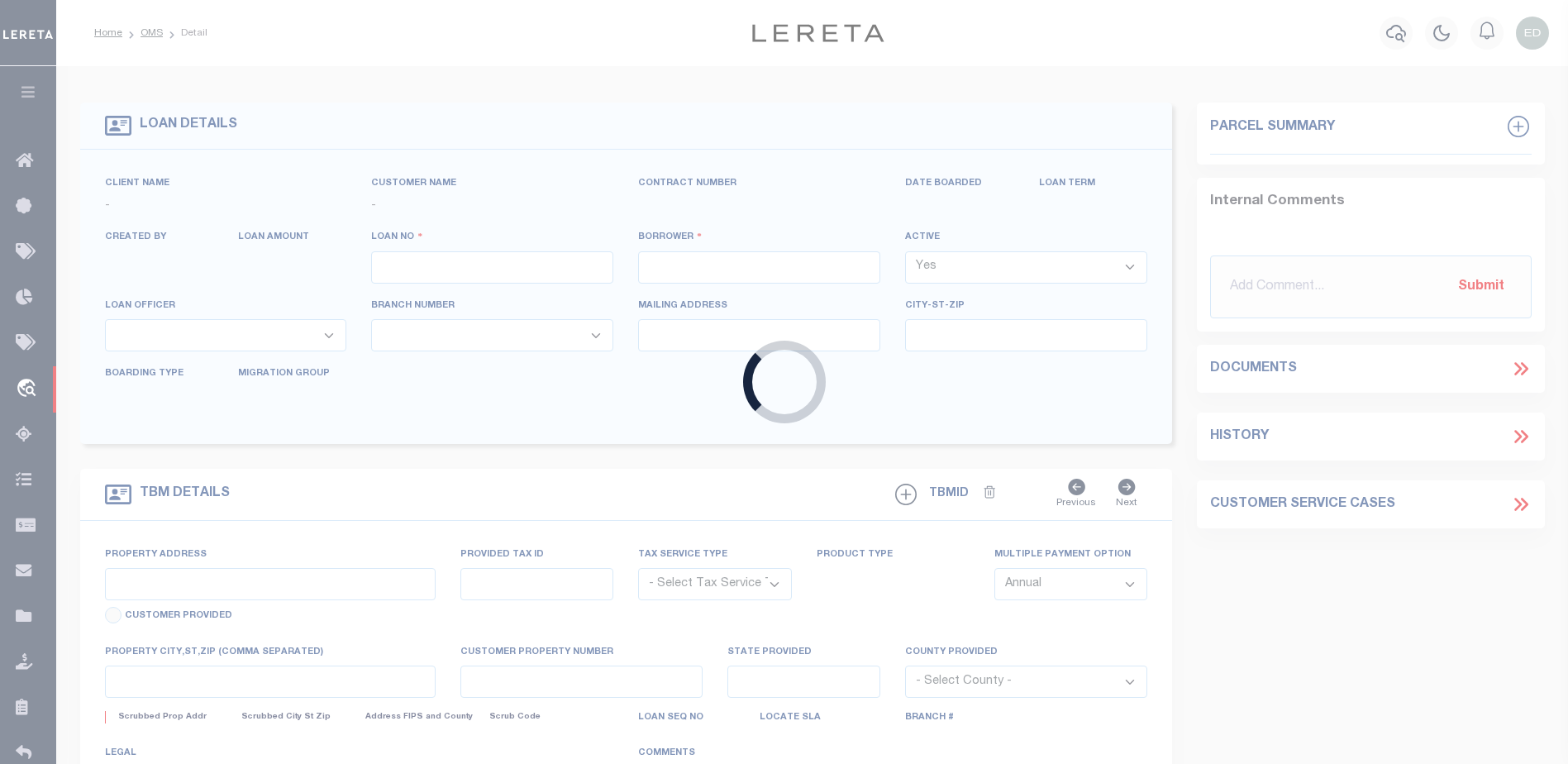
type input "INDEPENDENCE LA 70443-2708"
type input "08/16/2025"
select select "10"
select select "Escrow"
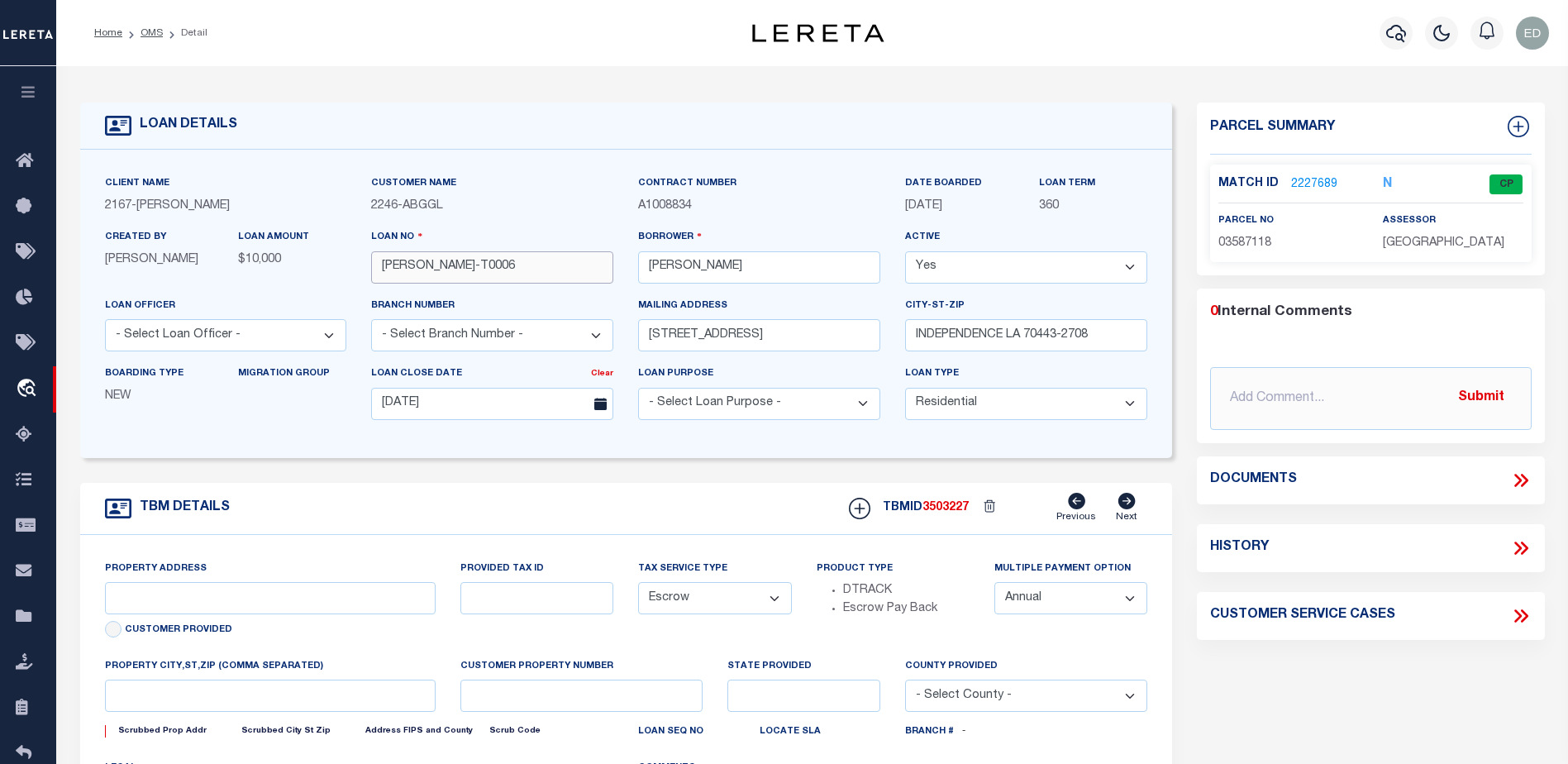
click at [438, 269] on input "LLEW-T0006" at bounding box center [492, 267] width 242 height 32
type input "136 E RAILROAD AVE"
select select
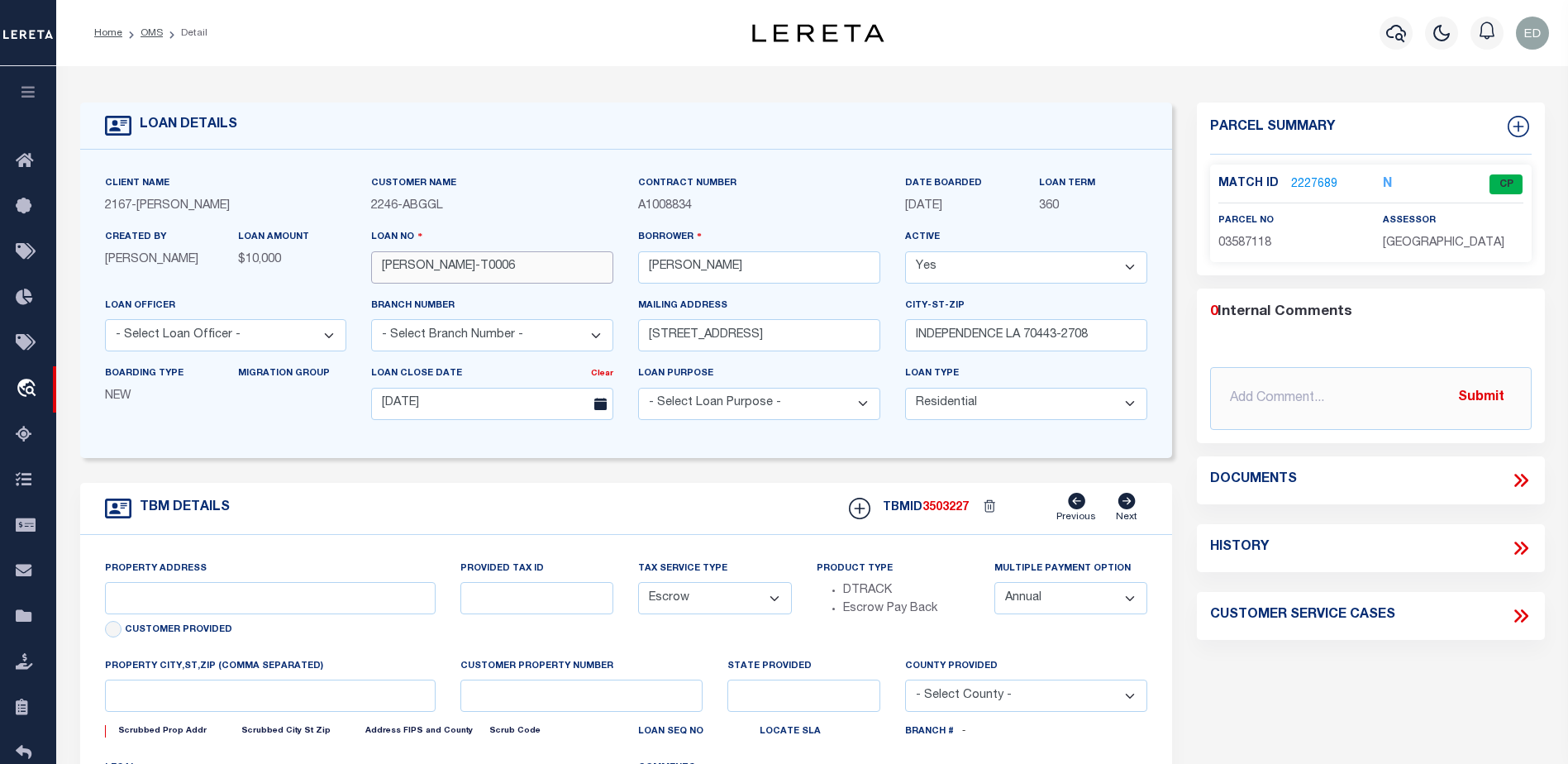
type input "INDEPENDENCE LA 70443-2708"
type input "LA"
click at [148, 39] on li "OMS" at bounding box center [143, 33] width 41 height 15
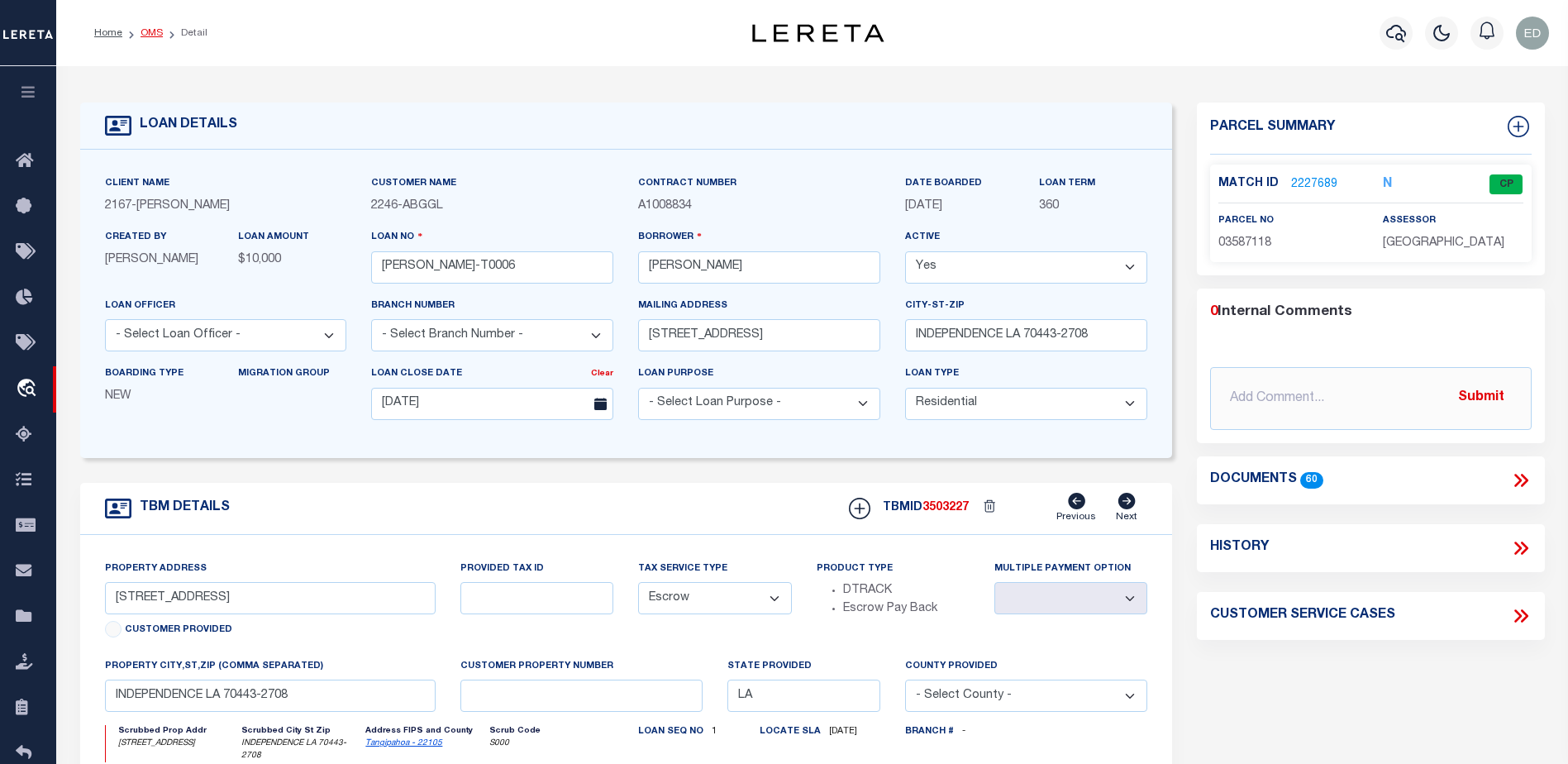
click at [148, 28] on link "OMS" at bounding box center [151, 32] width 22 height 10
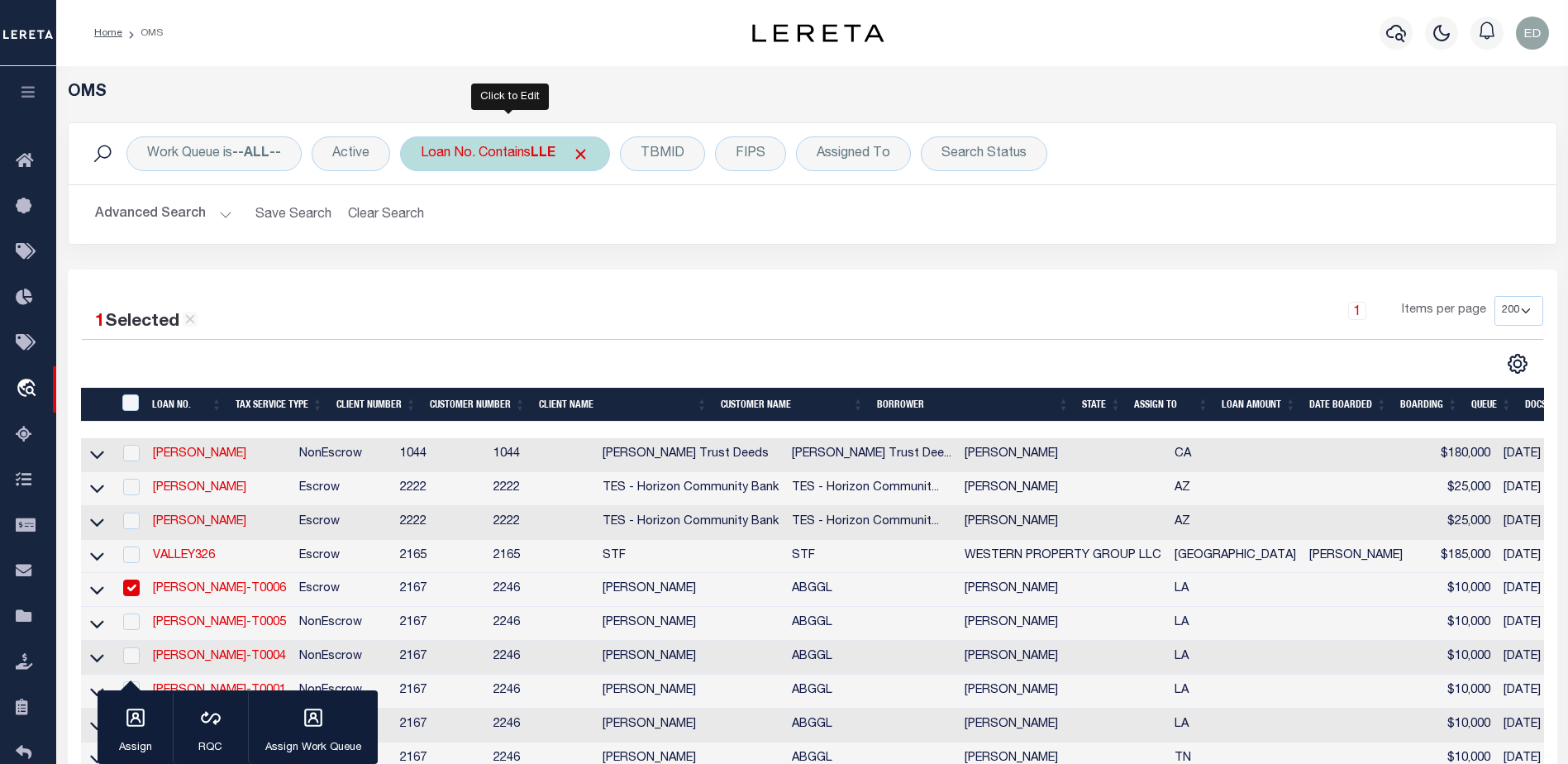
click at [536, 148] on b "LLE" at bounding box center [543, 154] width 25 height 13
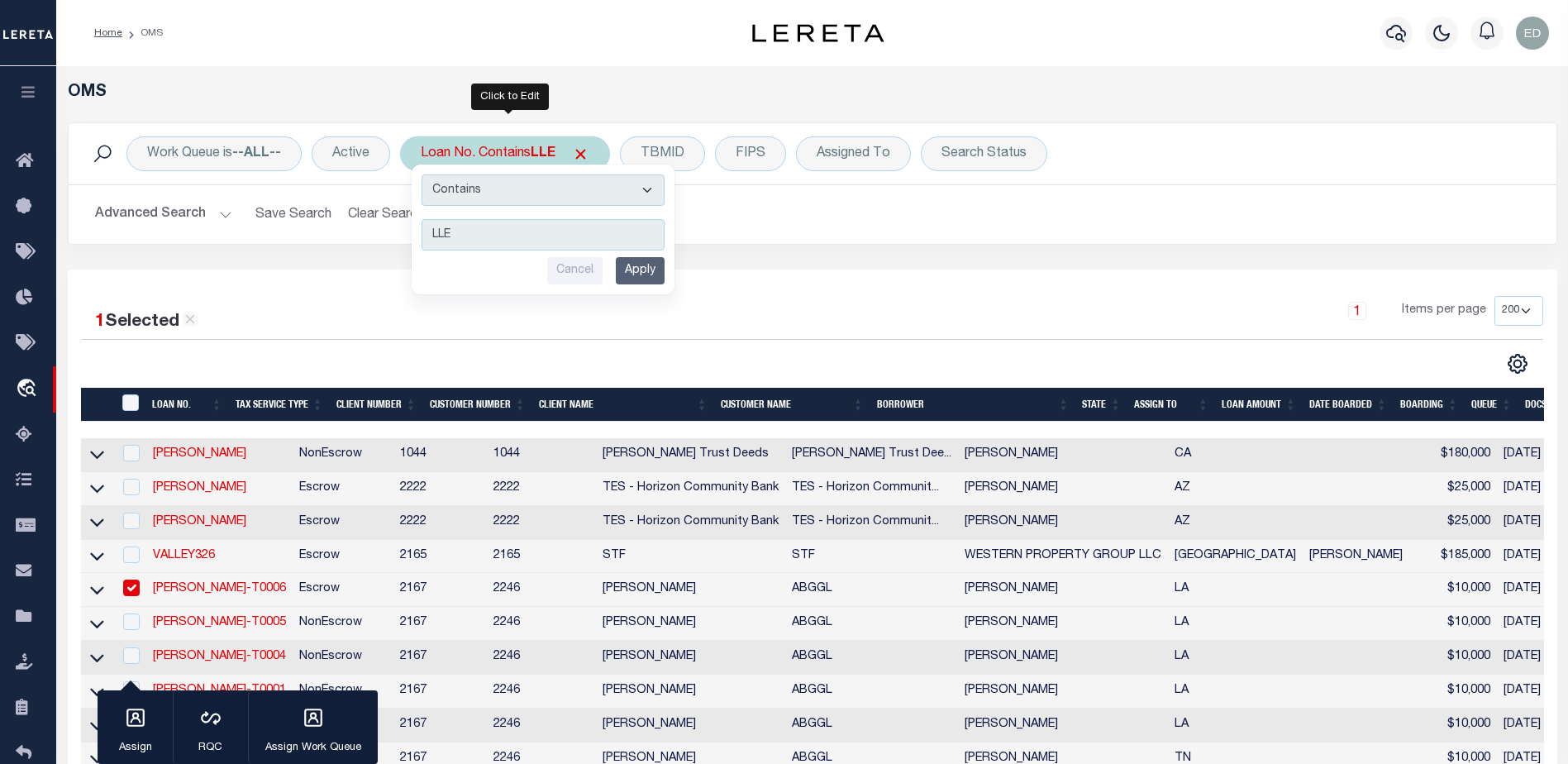
type input "LLEW-T0006"
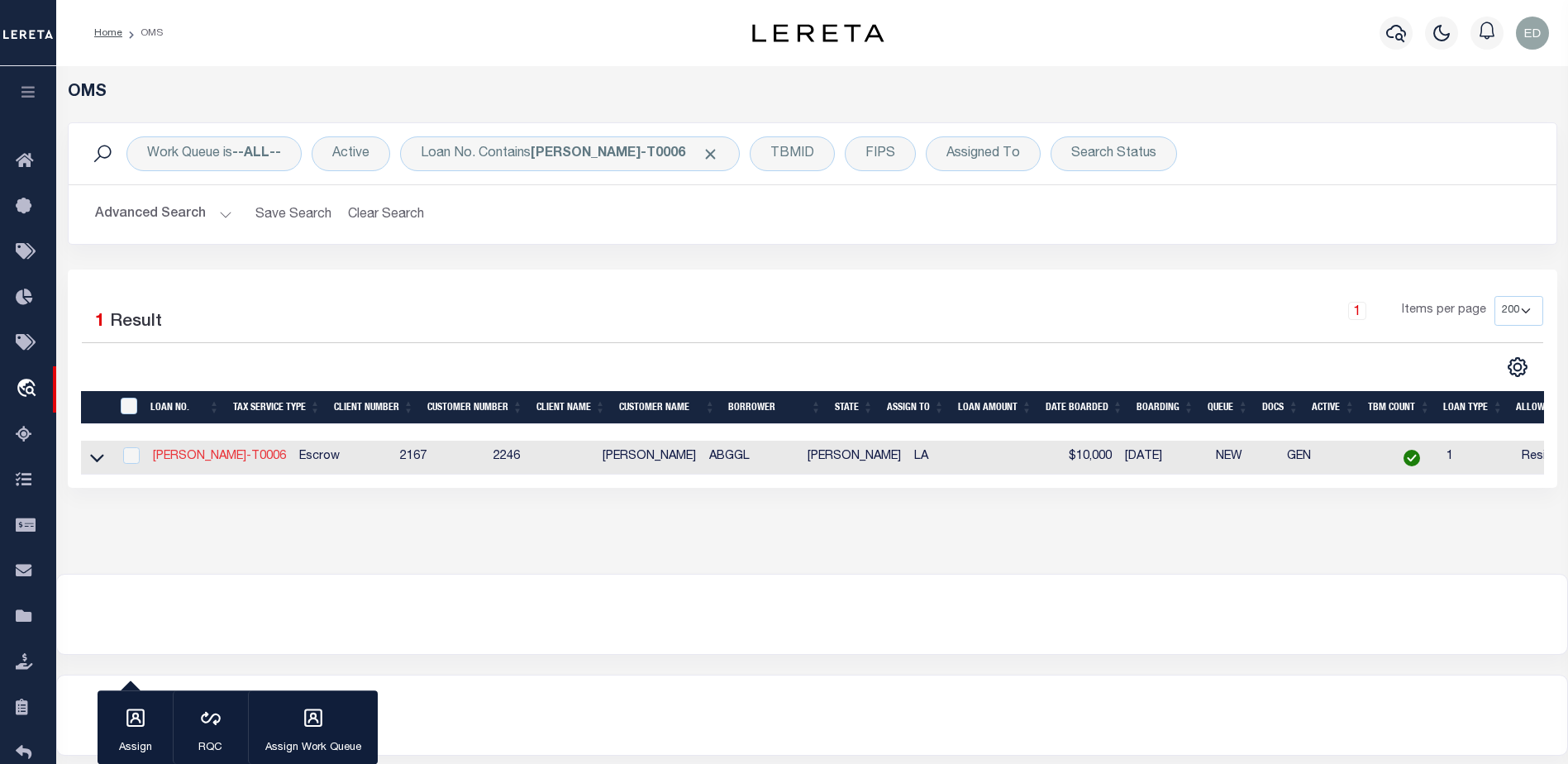
click at [194, 460] on link "LLEW-T0006" at bounding box center [219, 456] width 133 height 11
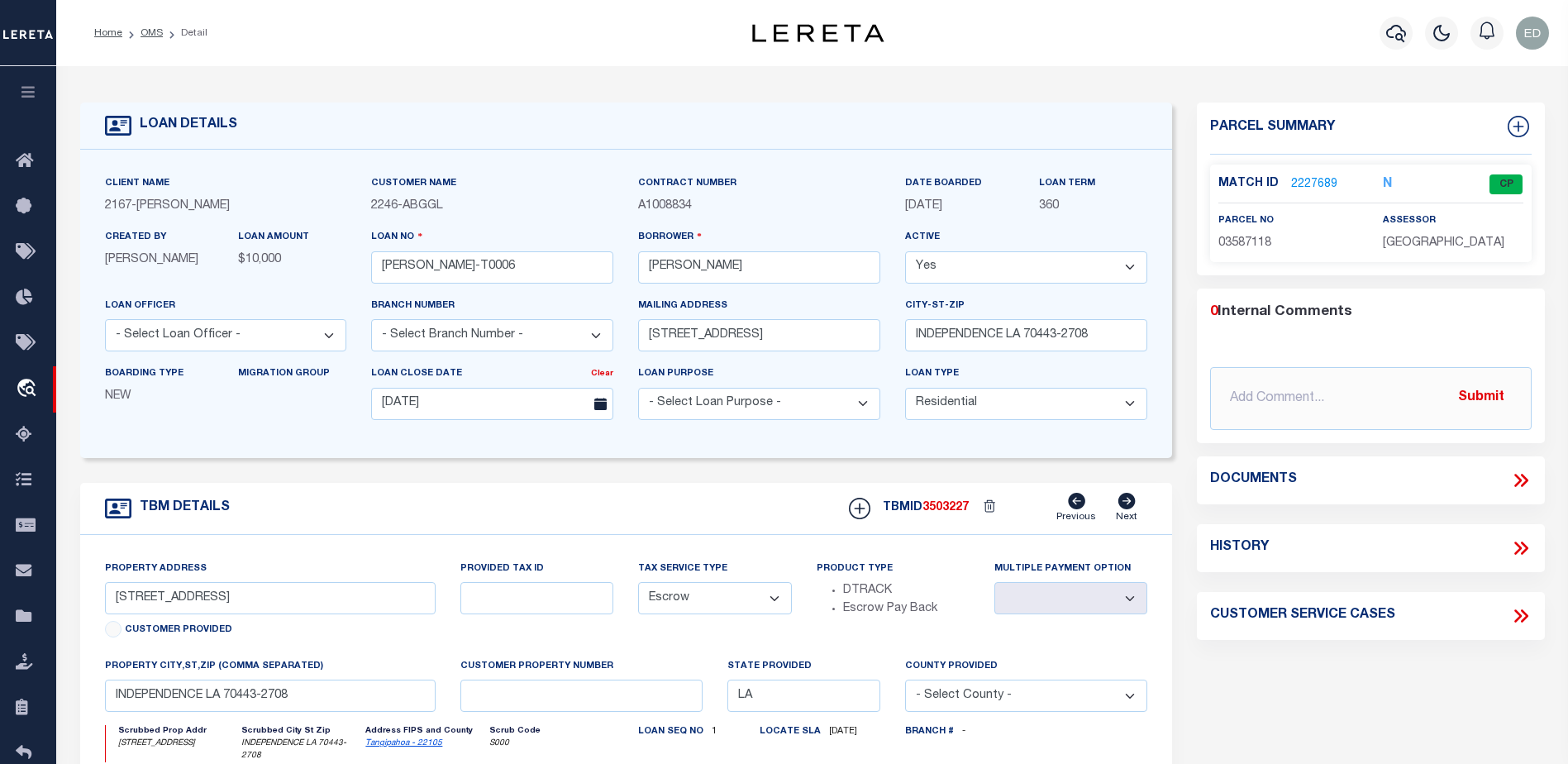
click at [1291, 176] on link "2227689" at bounding box center [1314, 185] width 46 height 18
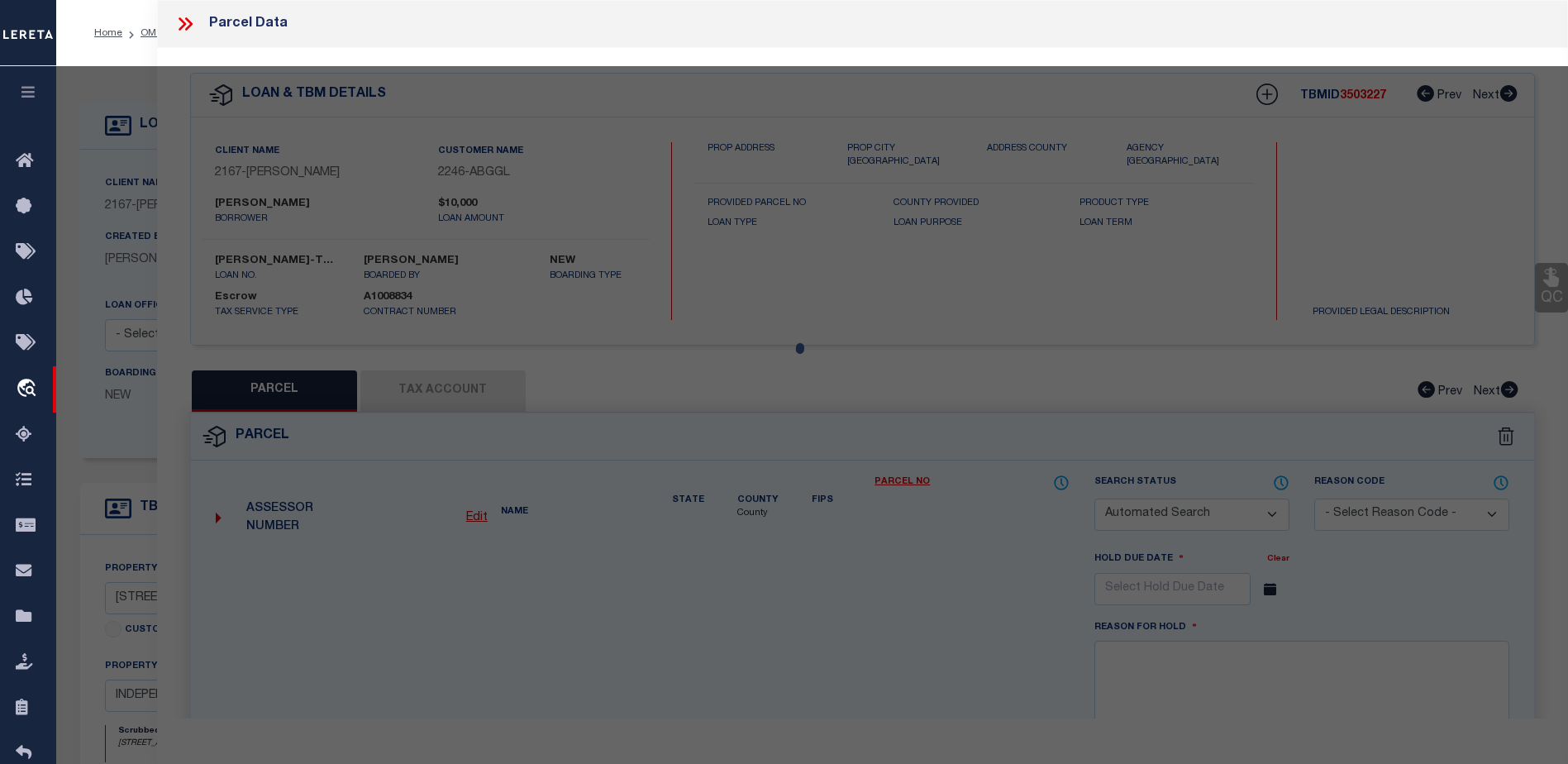
select select
checkbox input "false"
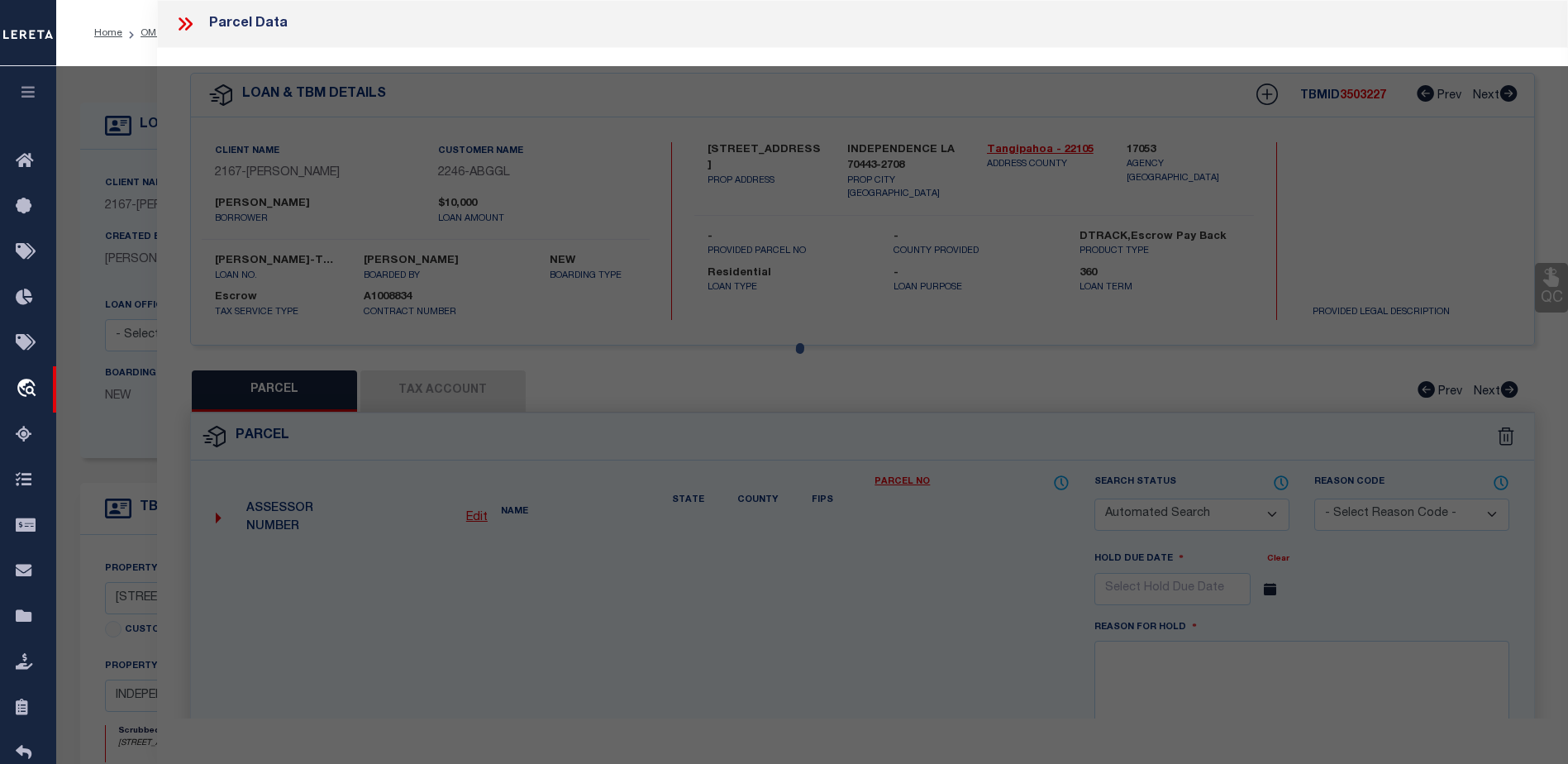
select select "CP"
type input "GULF ISLAND SHRIMP & SEAFOOD II LLC"
select select "ATL"
select select "ADD"
type input "136 E RAILROAD AVE"
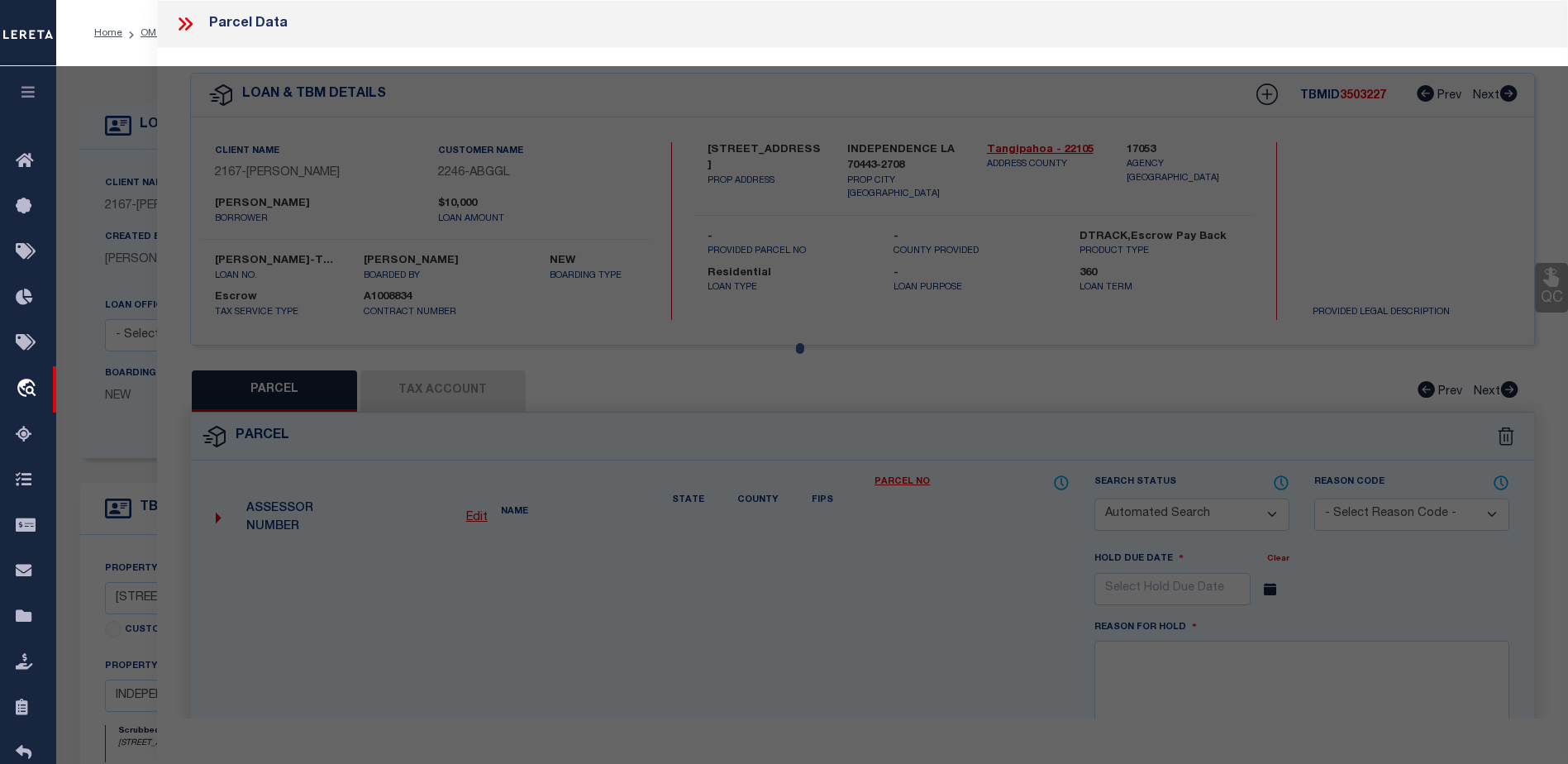
type input "INDEPENDENCE, LA 70443"
type textarea "5.57A TOTAL 1.50A IN SQ 31 INDY B430 P676 XXXXXXXXXXXXXXXXXXXXXXXXXXXXXXXXX 4.0…"
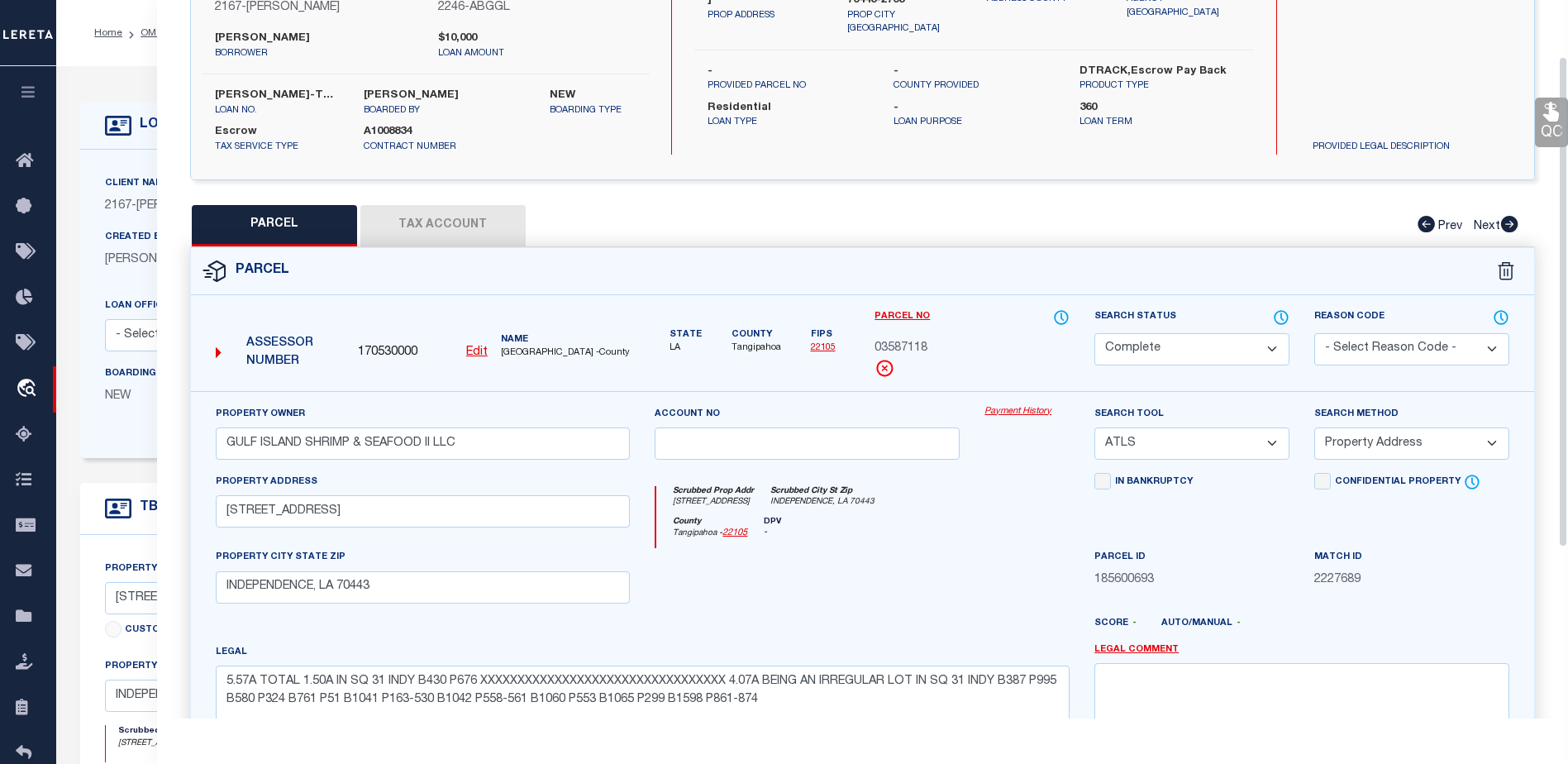
scroll to position [83, 0]
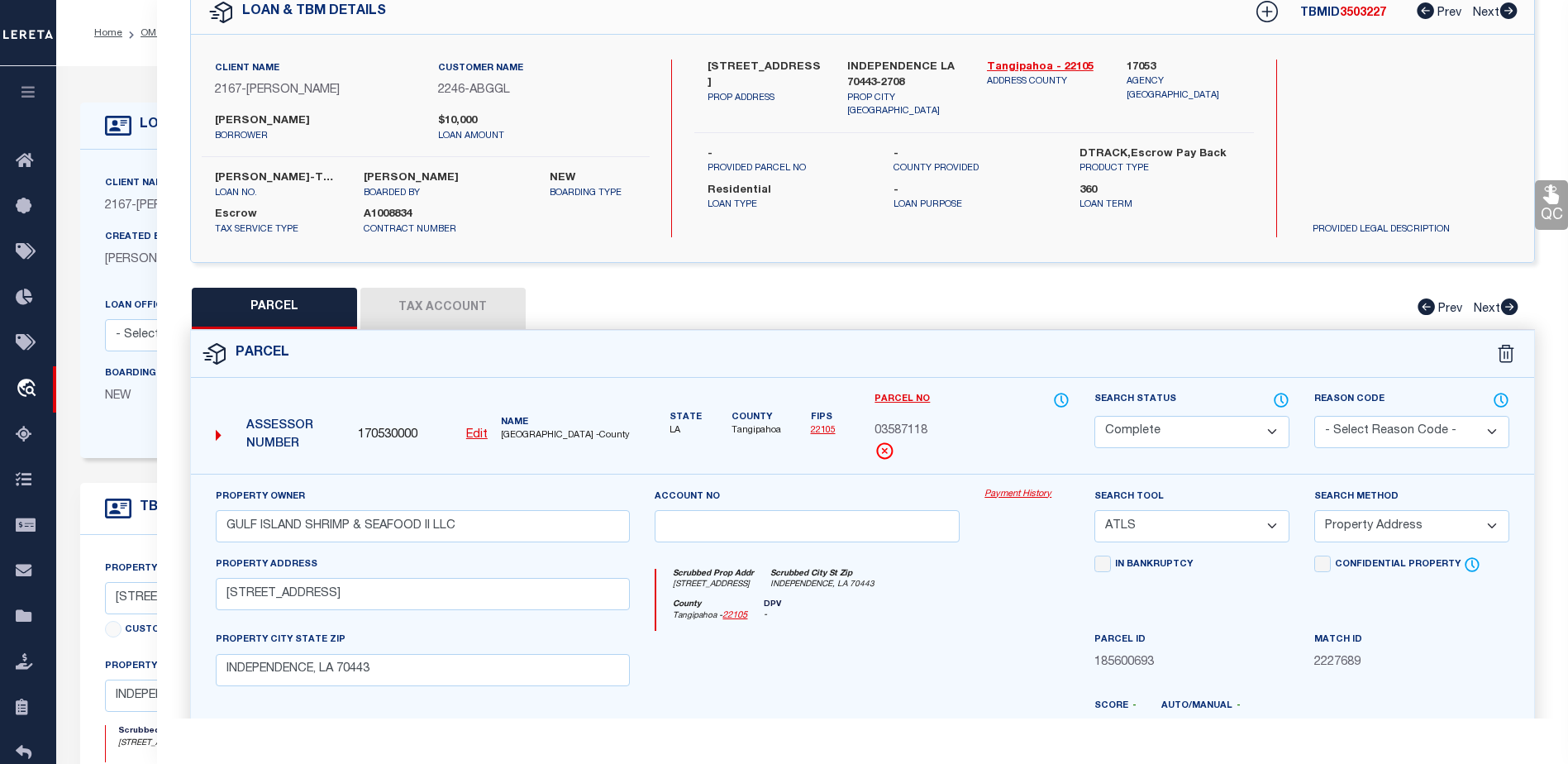
click at [448, 314] on button "Tax Account" at bounding box center [443, 308] width 165 height 42
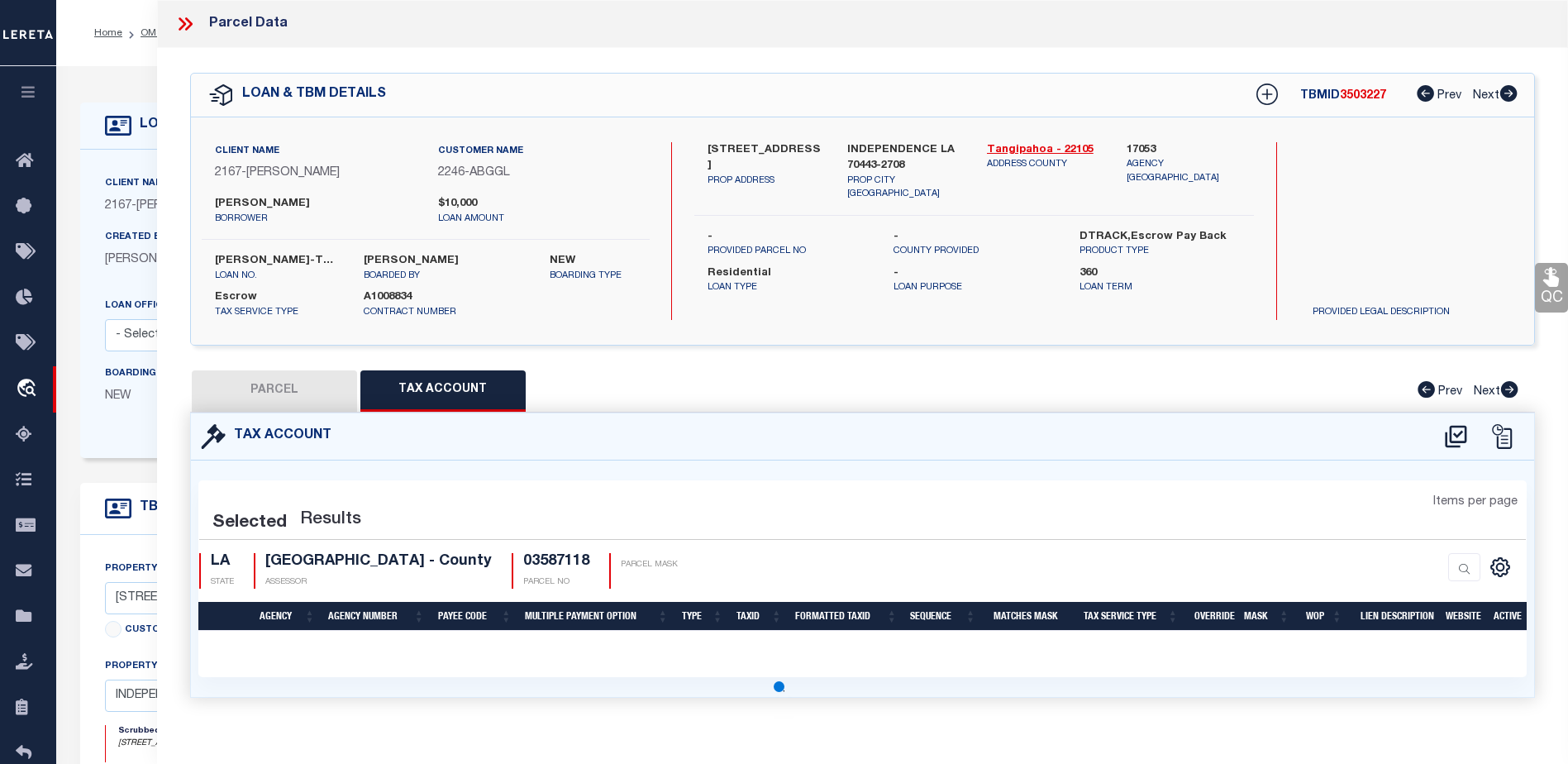
select select "100"
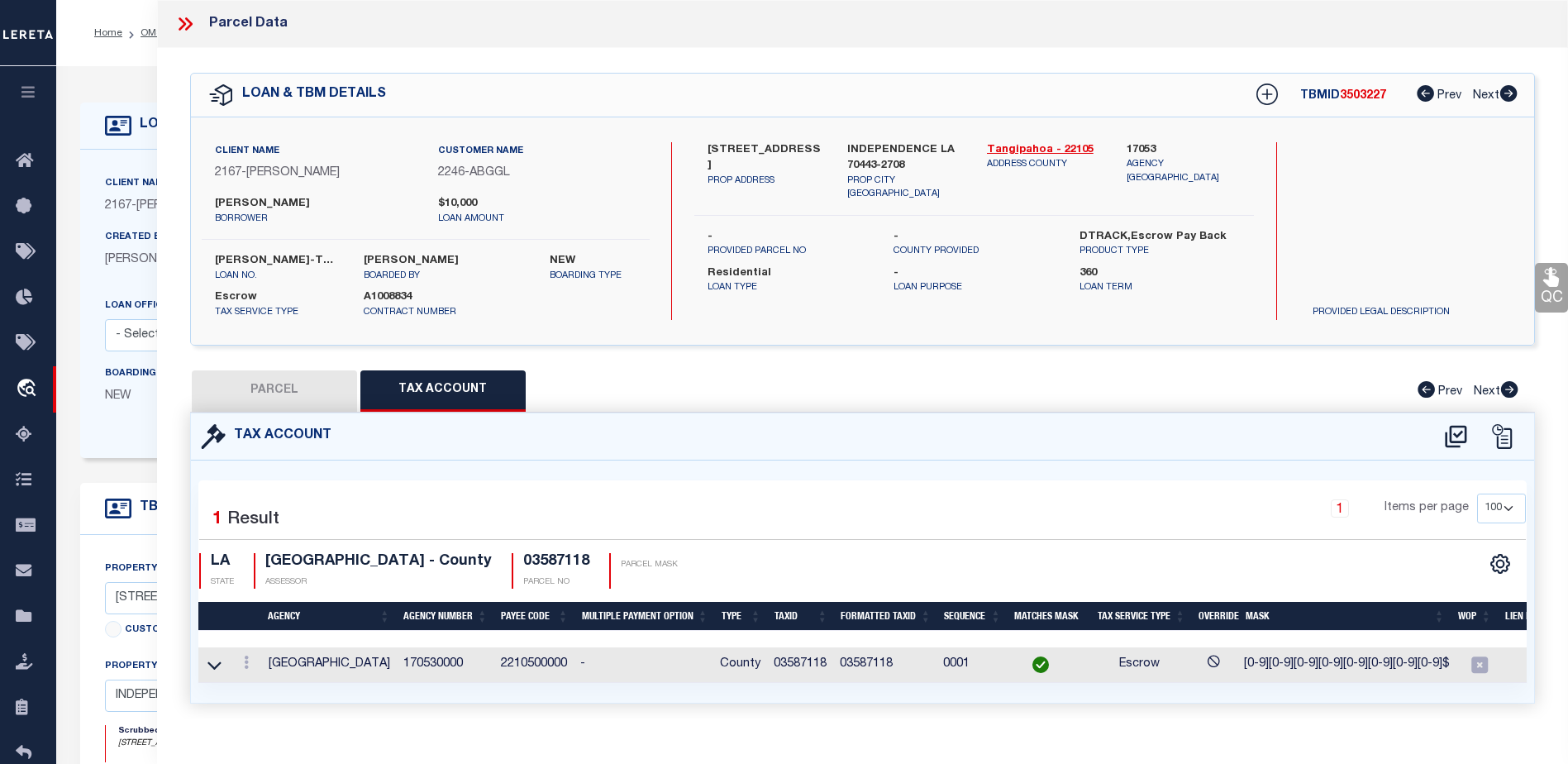
click at [533, 664] on td "2210500000" at bounding box center [534, 665] width 80 height 35
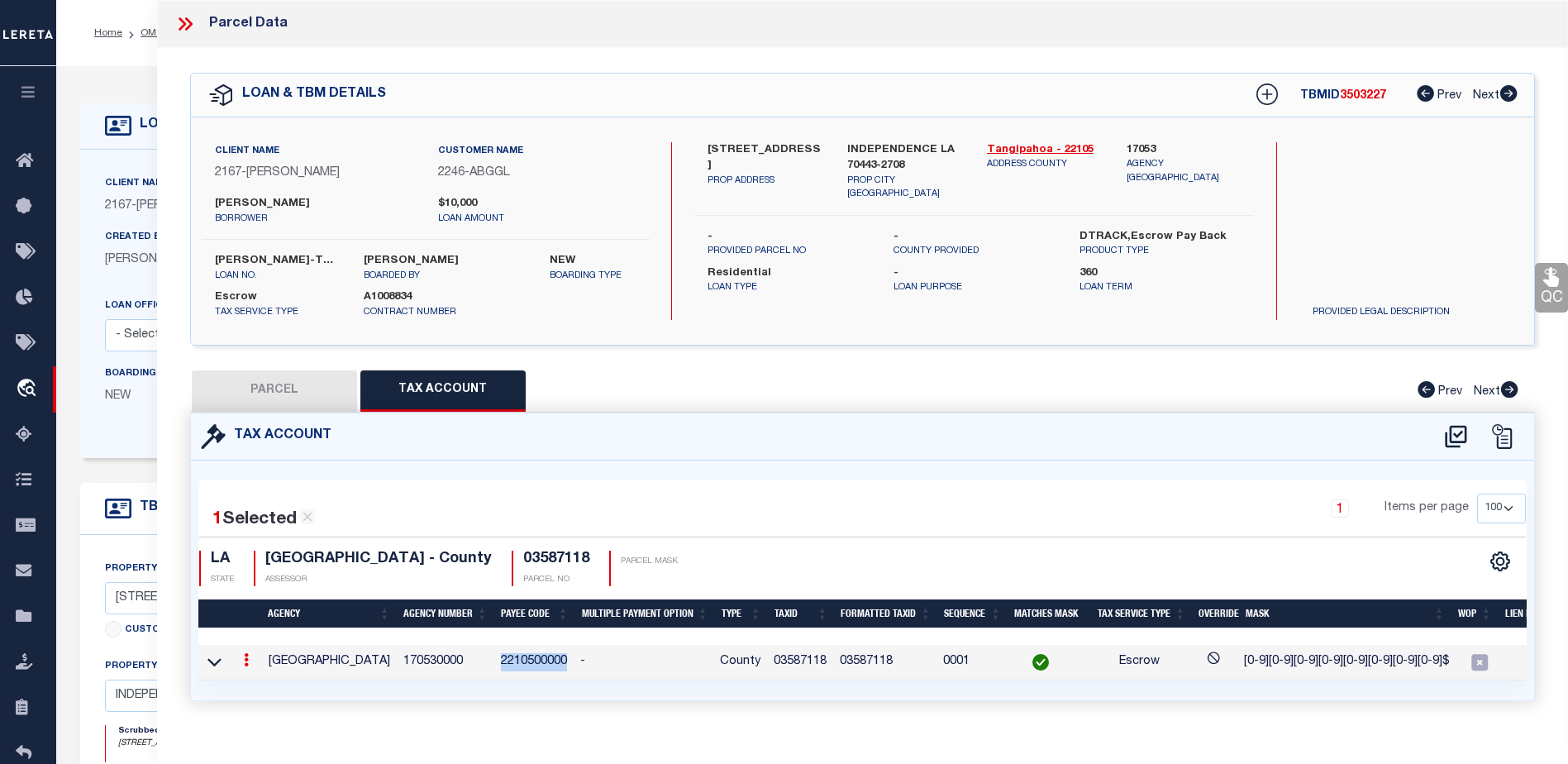
click at [533, 664] on td "2210500000" at bounding box center [534, 663] width 80 height 35
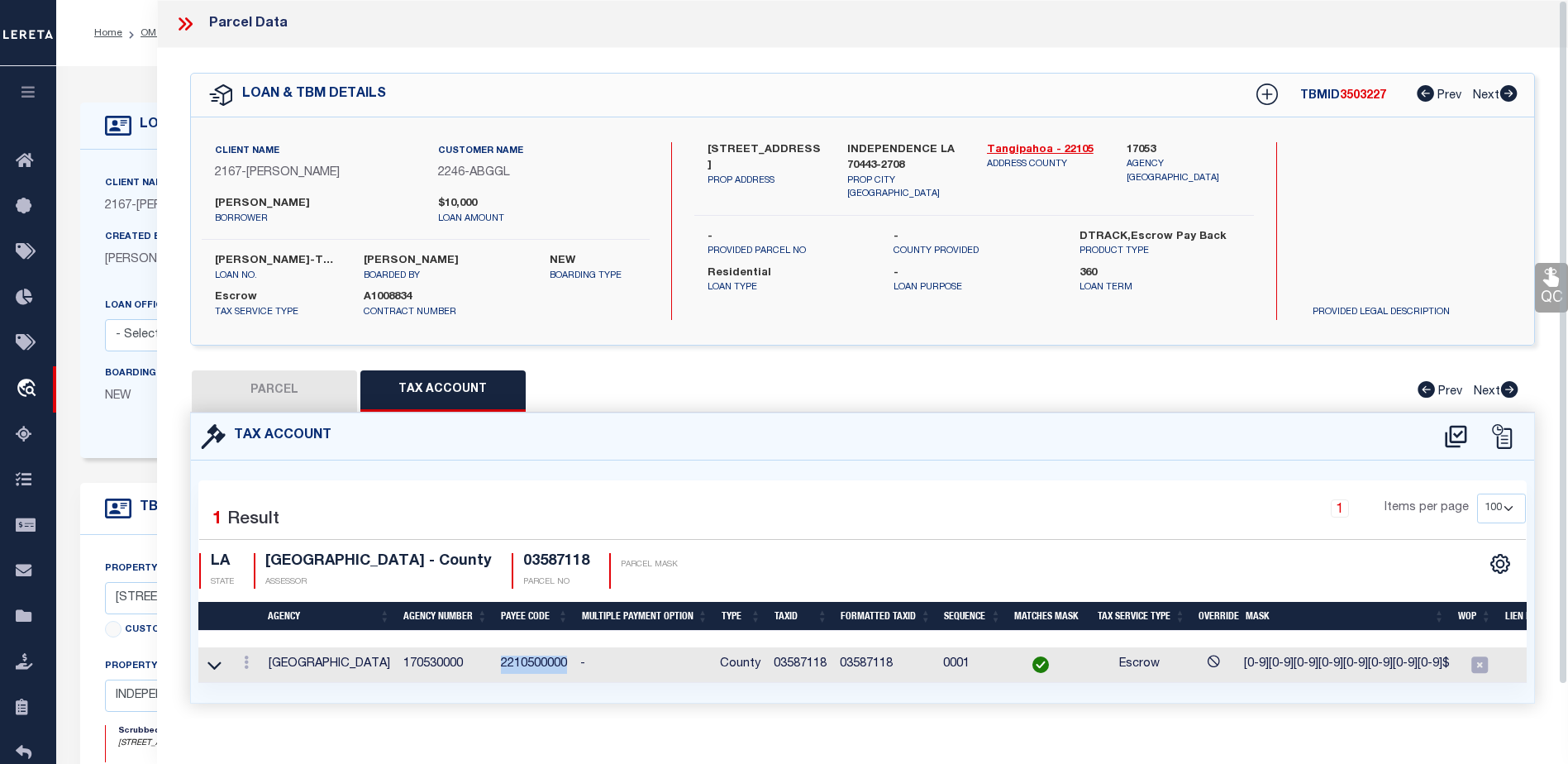
copy td "2210500000"
click at [798, 658] on td "03587118" at bounding box center [800, 665] width 66 height 35
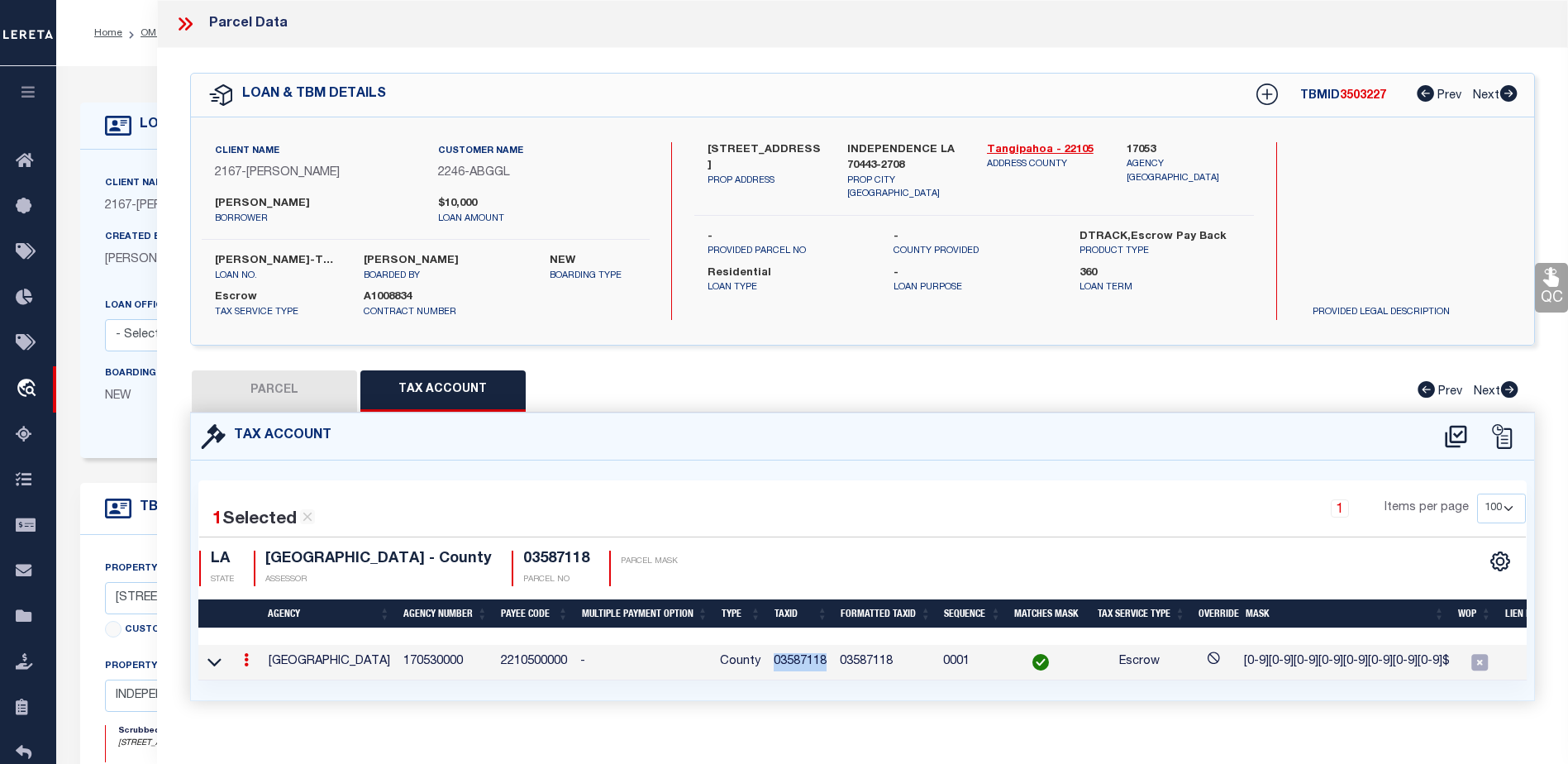
click at [798, 658] on td "03587118" at bounding box center [800, 663] width 66 height 35
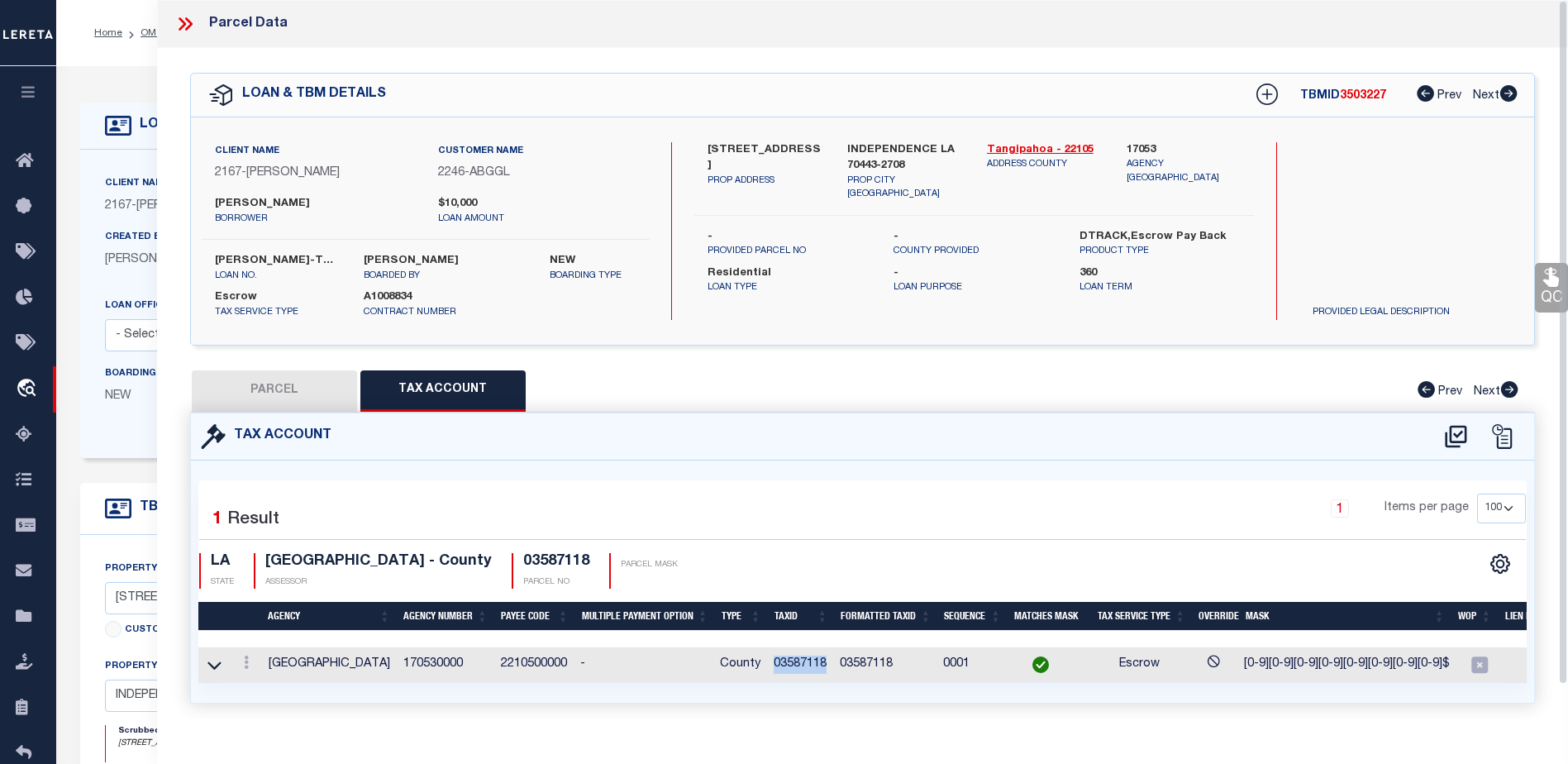
copy td "03587118"
click at [1459, 435] on icon at bounding box center [1455, 436] width 27 height 27
select select "100"
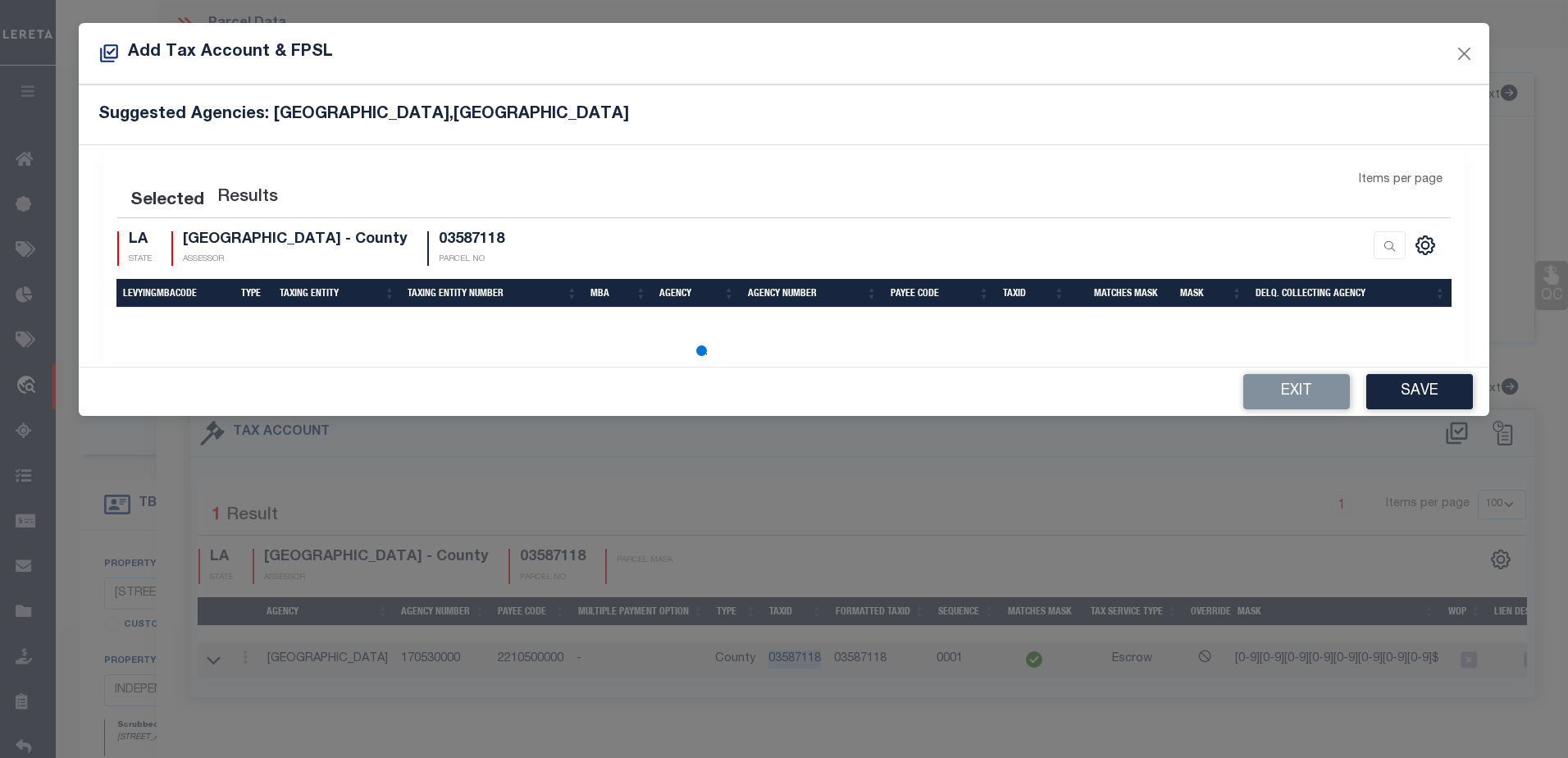
select select "100"
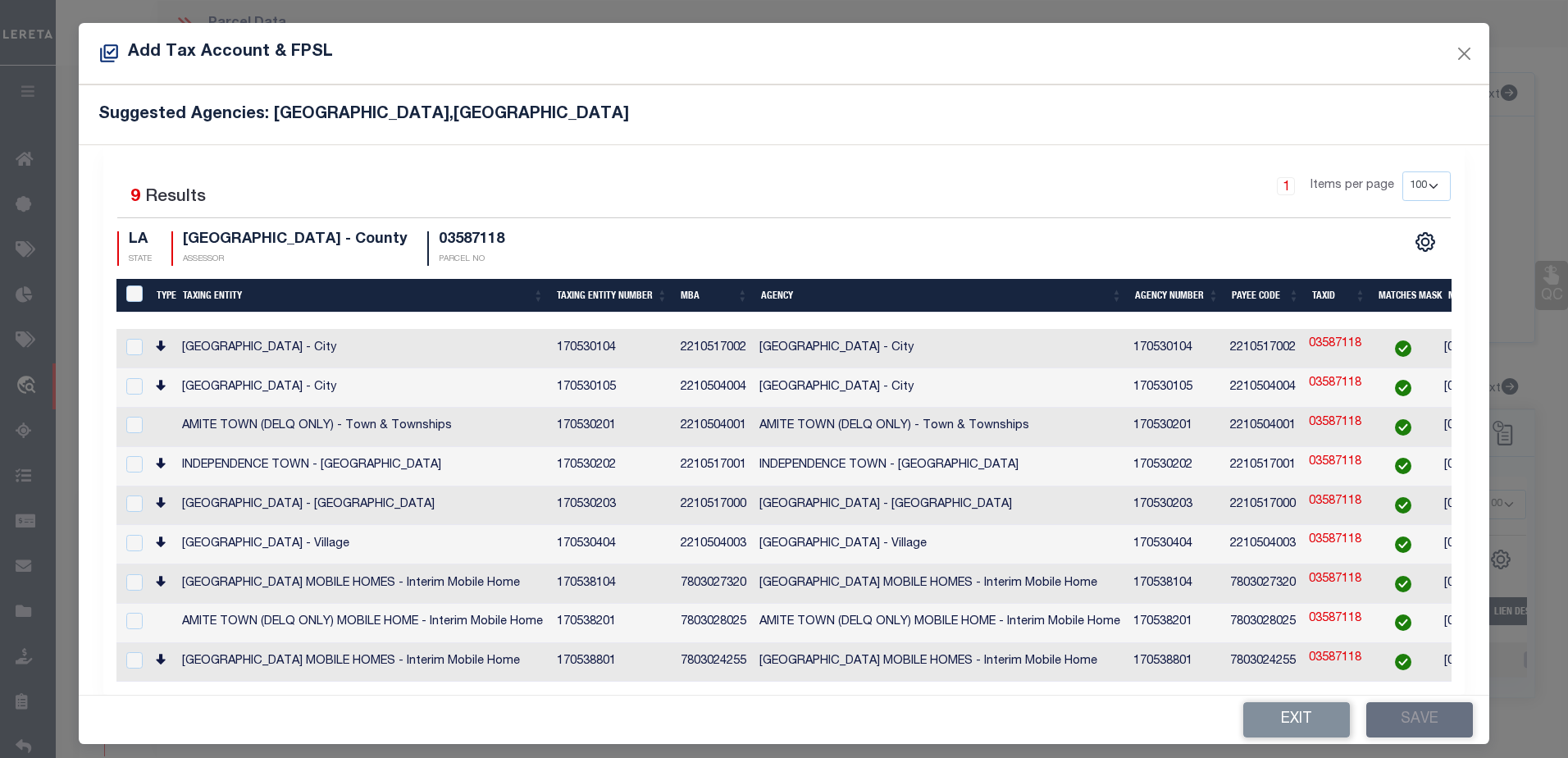
click at [1276, 346] on td "2210517002" at bounding box center [1263, 348] width 79 height 40
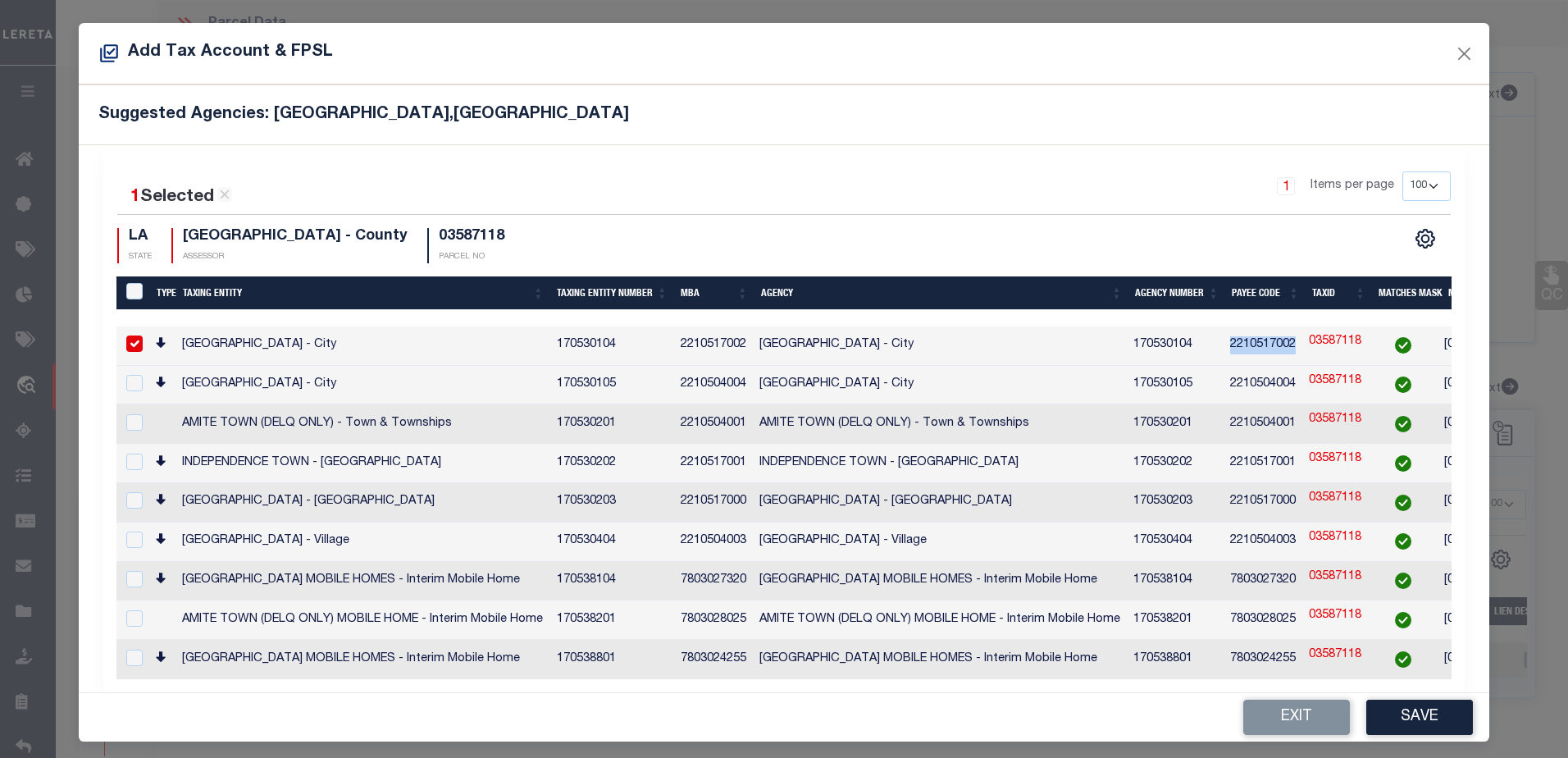
click at [1276, 346] on td "2210517002" at bounding box center [1263, 346] width 79 height 40
checkbox input "false"
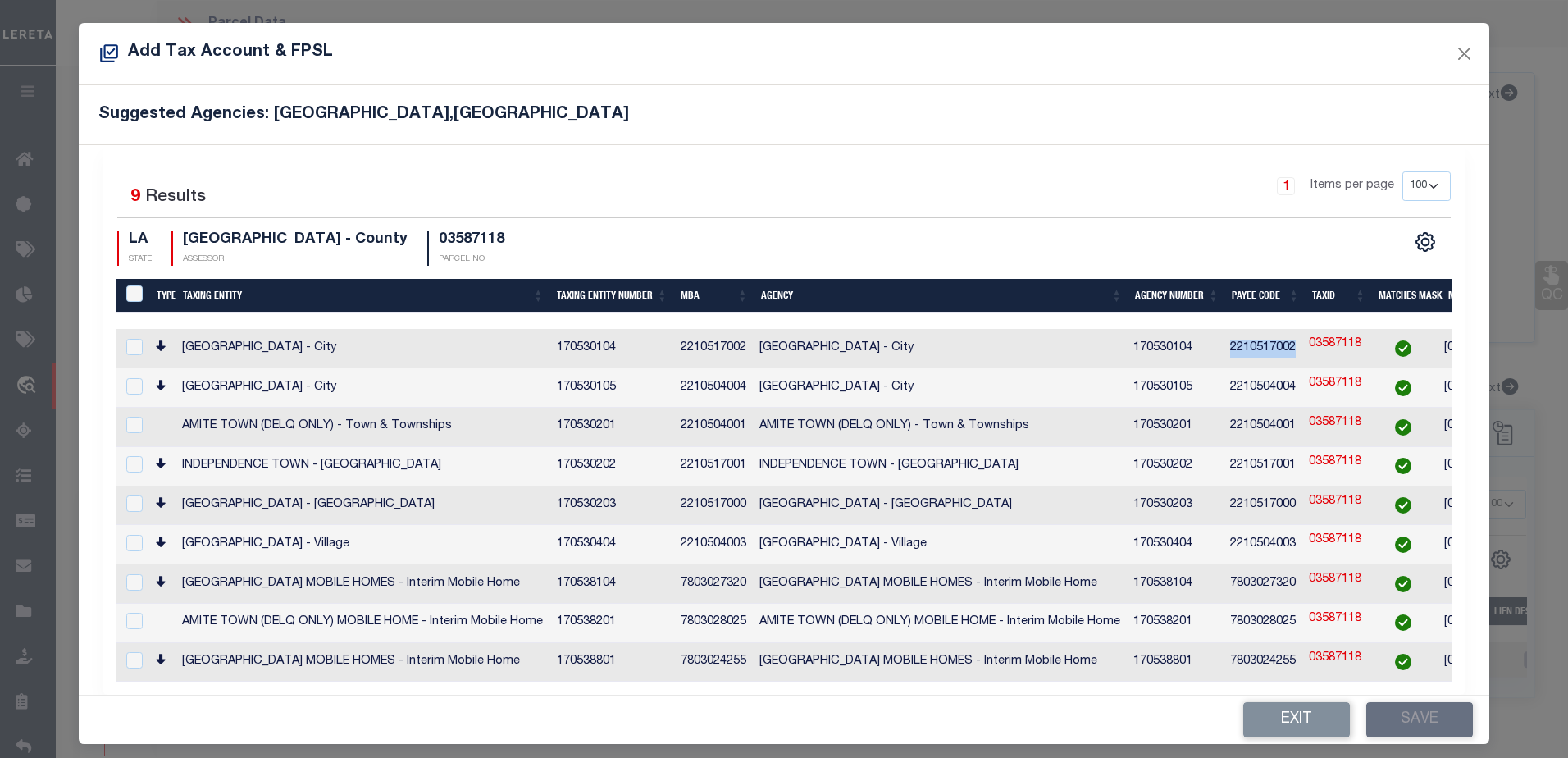
copy td "2210517002"
click at [1337, 341] on link "03587118" at bounding box center [1335, 344] width 52 height 18
type input "03587118"
type textarea "[0-9][0-9][0-9][0-9][0-9][0-9][0-9][0-9]$"
checkbox input "true"
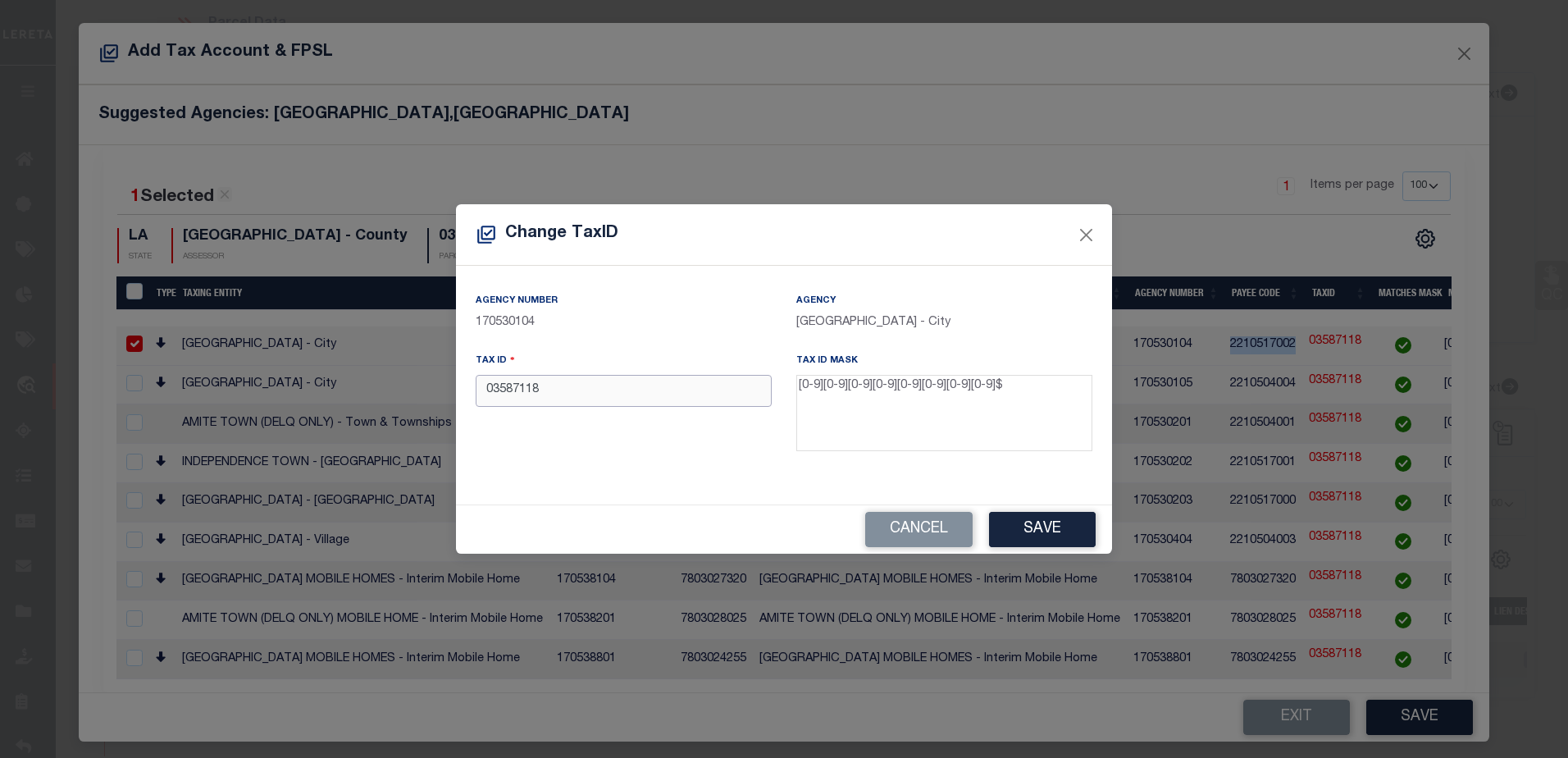
click at [567, 394] on input "03587118" at bounding box center [624, 391] width 296 height 32
type input "03587118"
click at [1033, 519] on button "Save" at bounding box center [1042, 530] width 107 height 35
click at [639, 391] on input "03587118" at bounding box center [624, 391] width 296 height 32
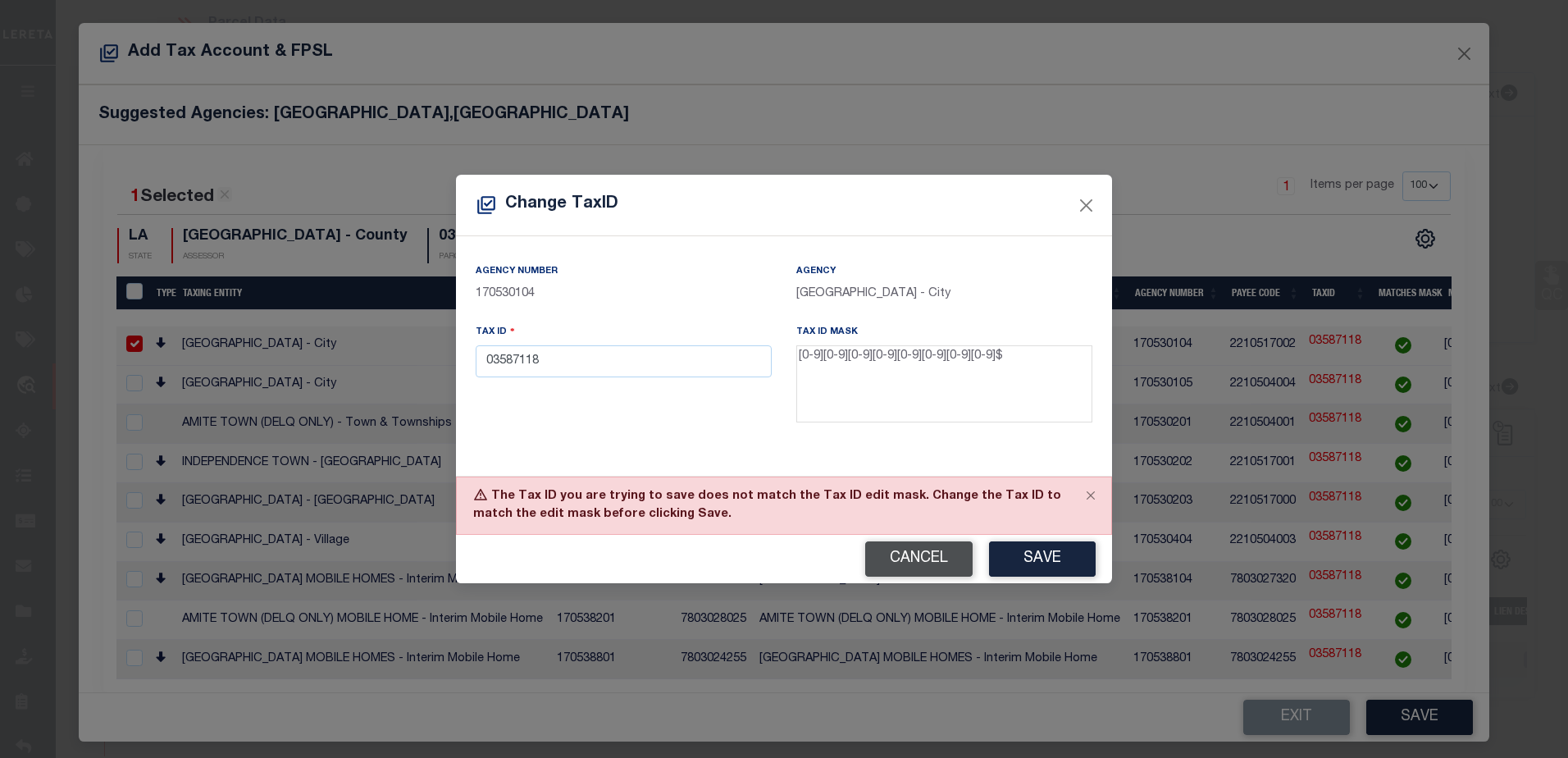
click at [936, 555] on button "Cancel" at bounding box center [919, 559] width 108 height 35
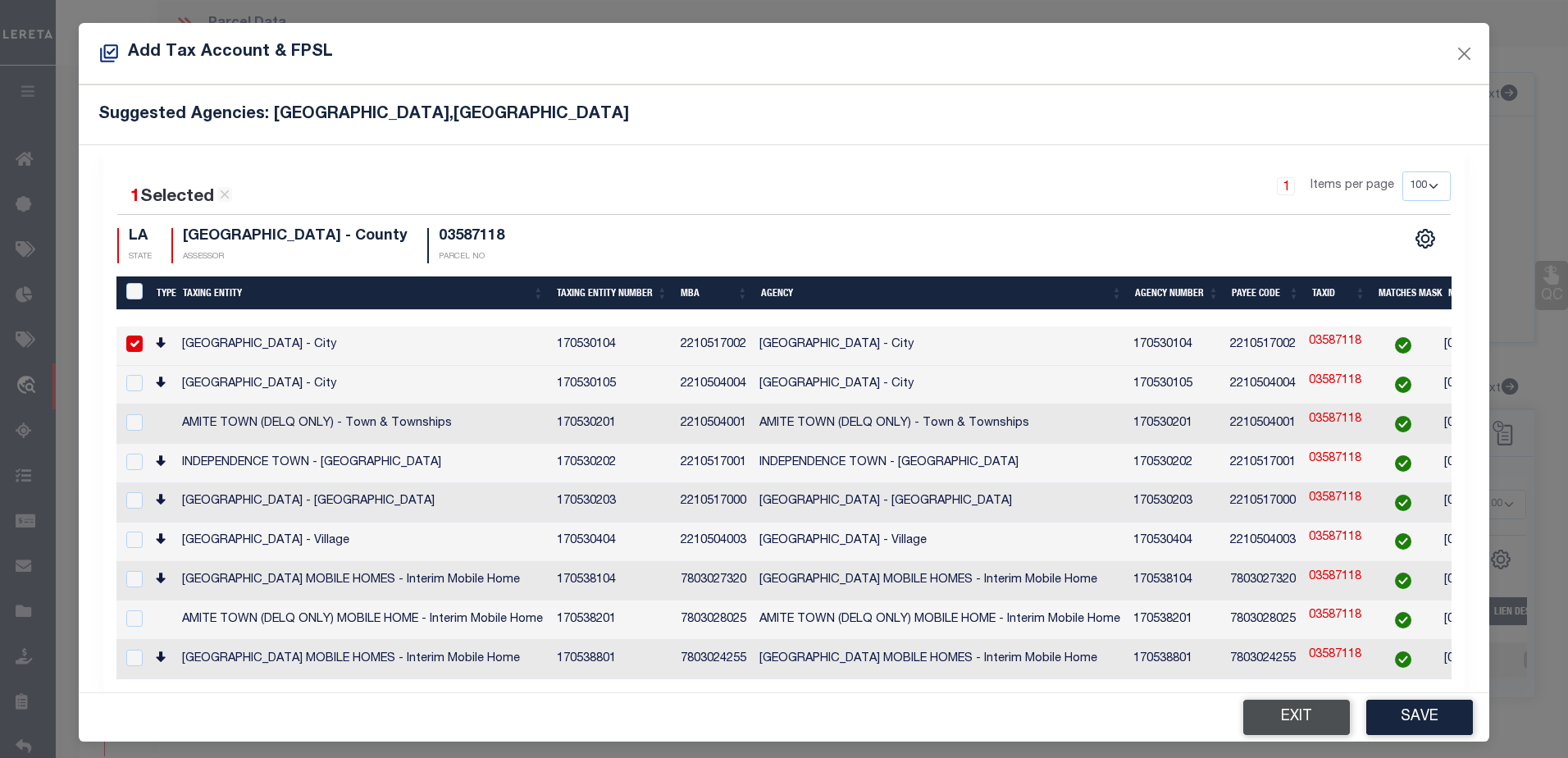
click at [1319, 709] on button "Exit" at bounding box center [1296, 717] width 107 height 35
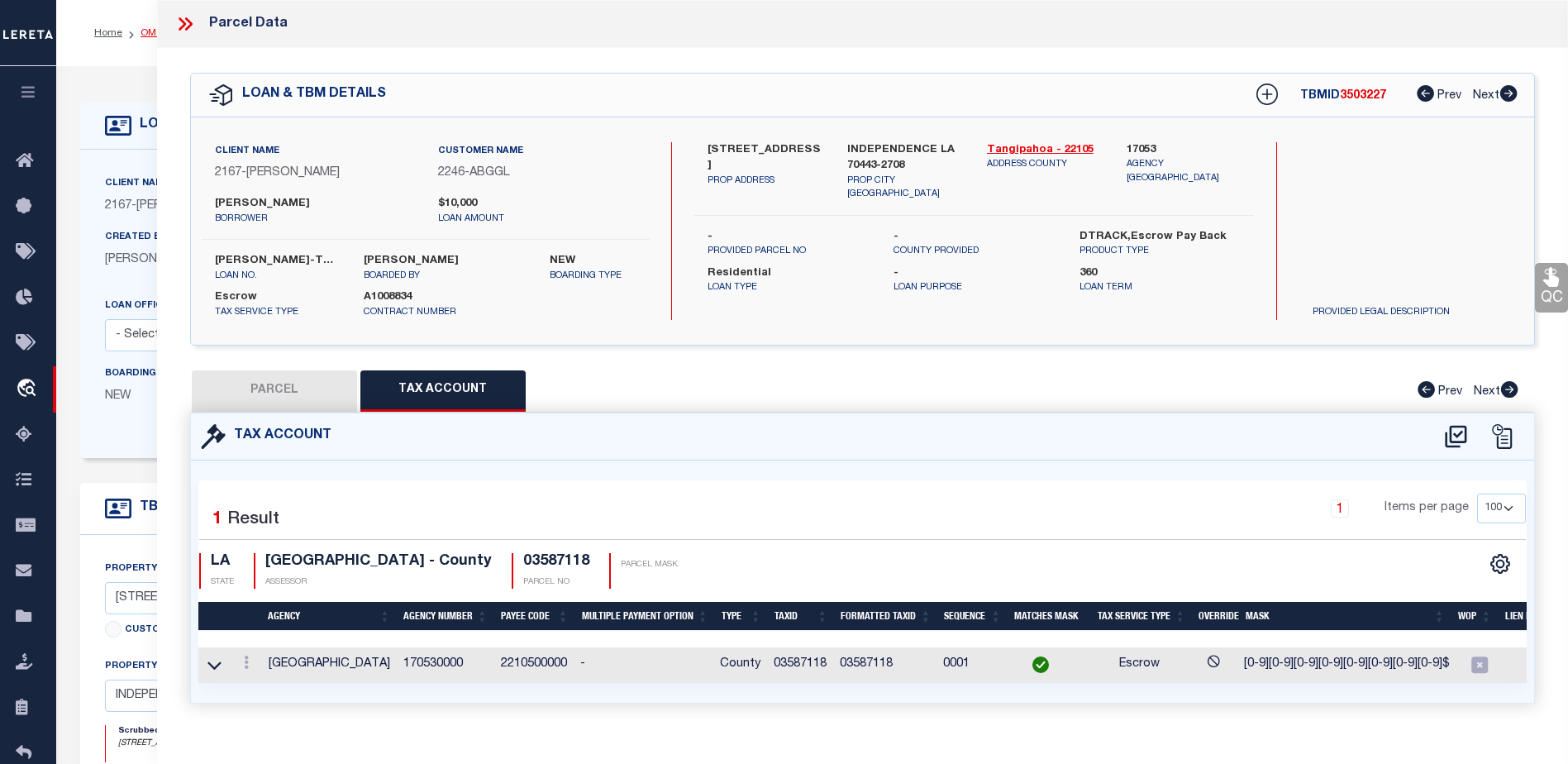
click at [146, 36] on link "OMS" at bounding box center [151, 32] width 22 height 10
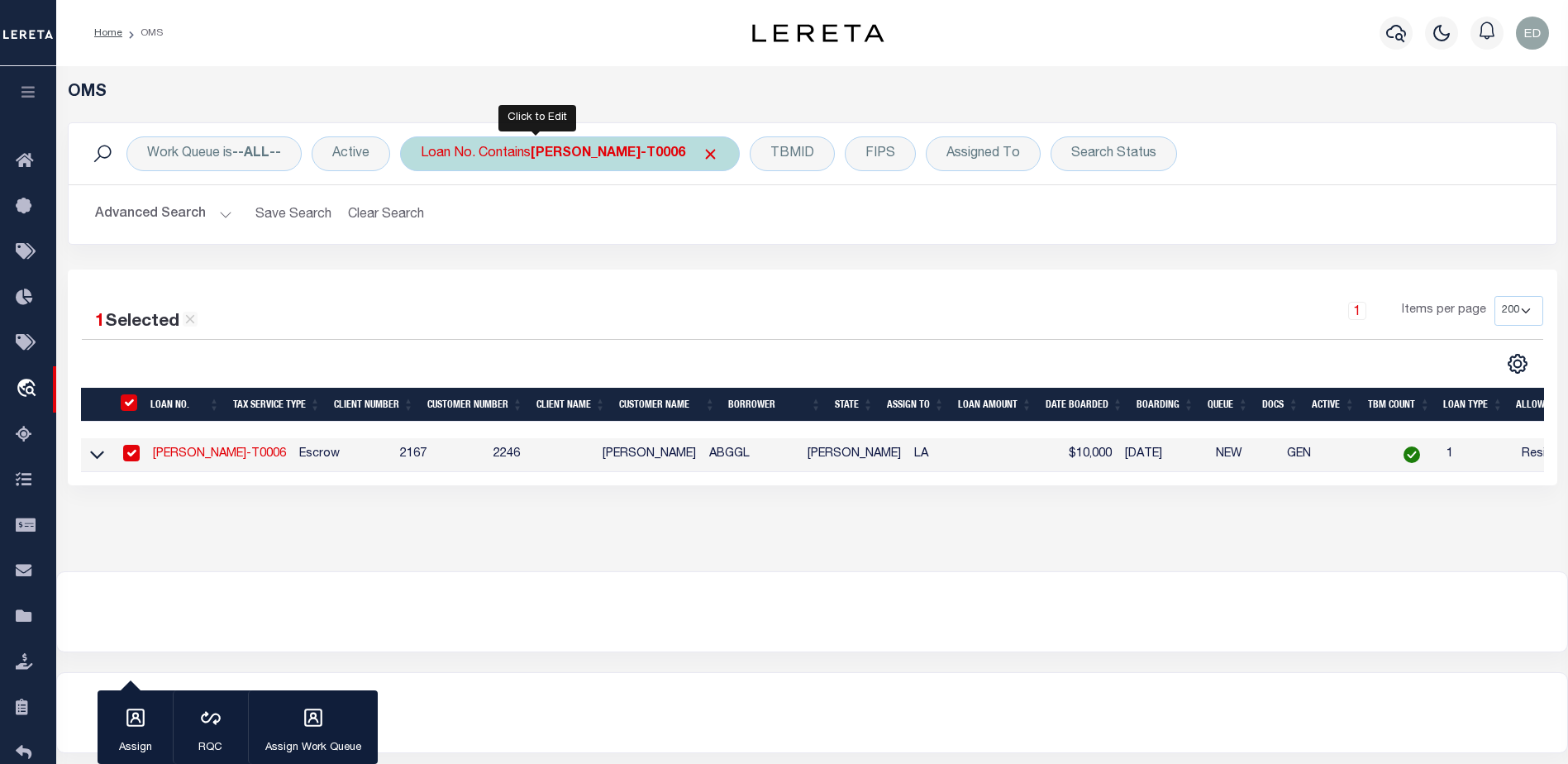
click at [543, 154] on b "LLEW-T0006" at bounding box center [608, 154] width 155 height 13
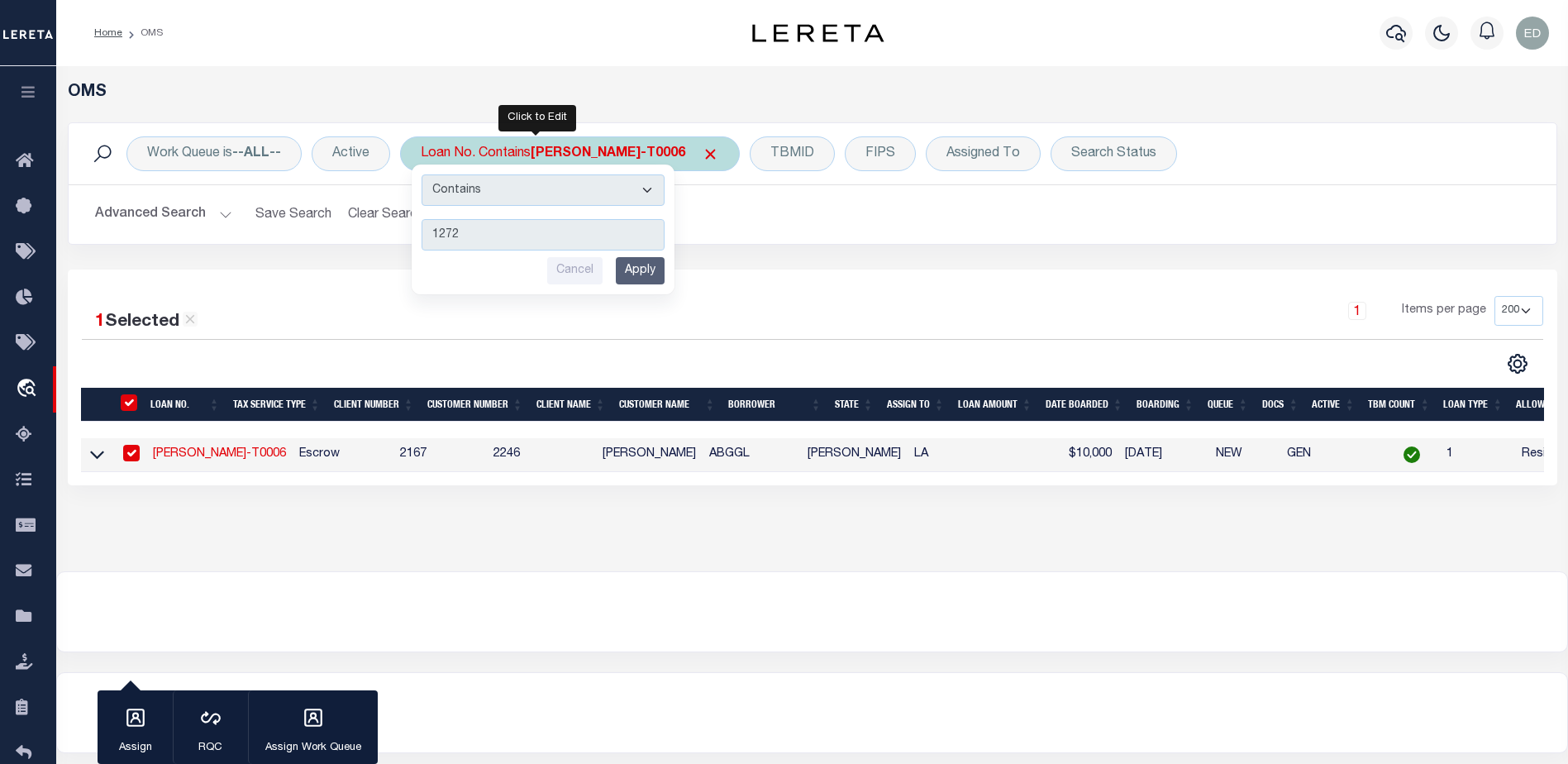
type input "12721"
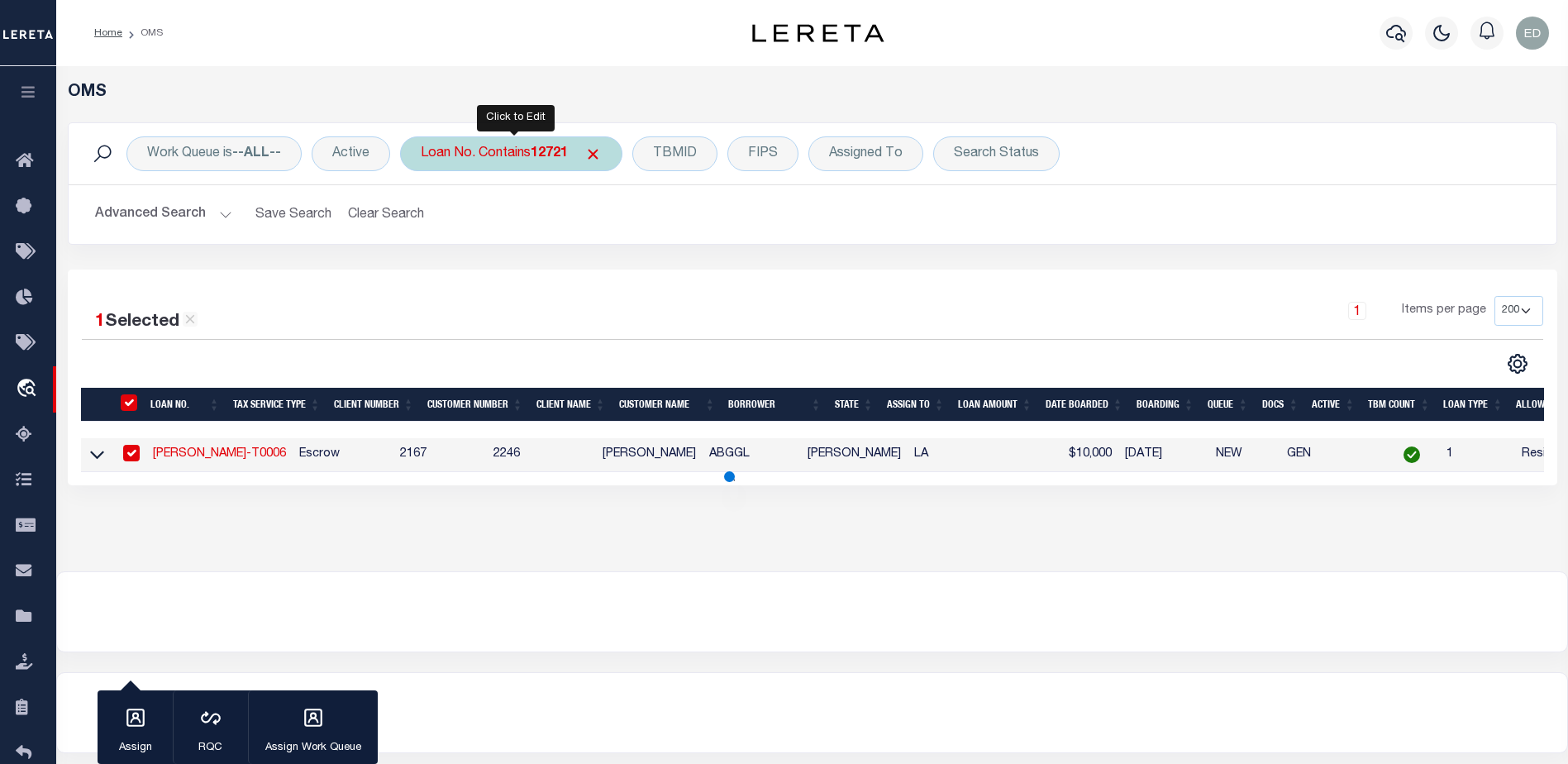
click at [527, 155] on div "Loan No. Contains 12721" at bounding box center [511, 153] width 223 height 34
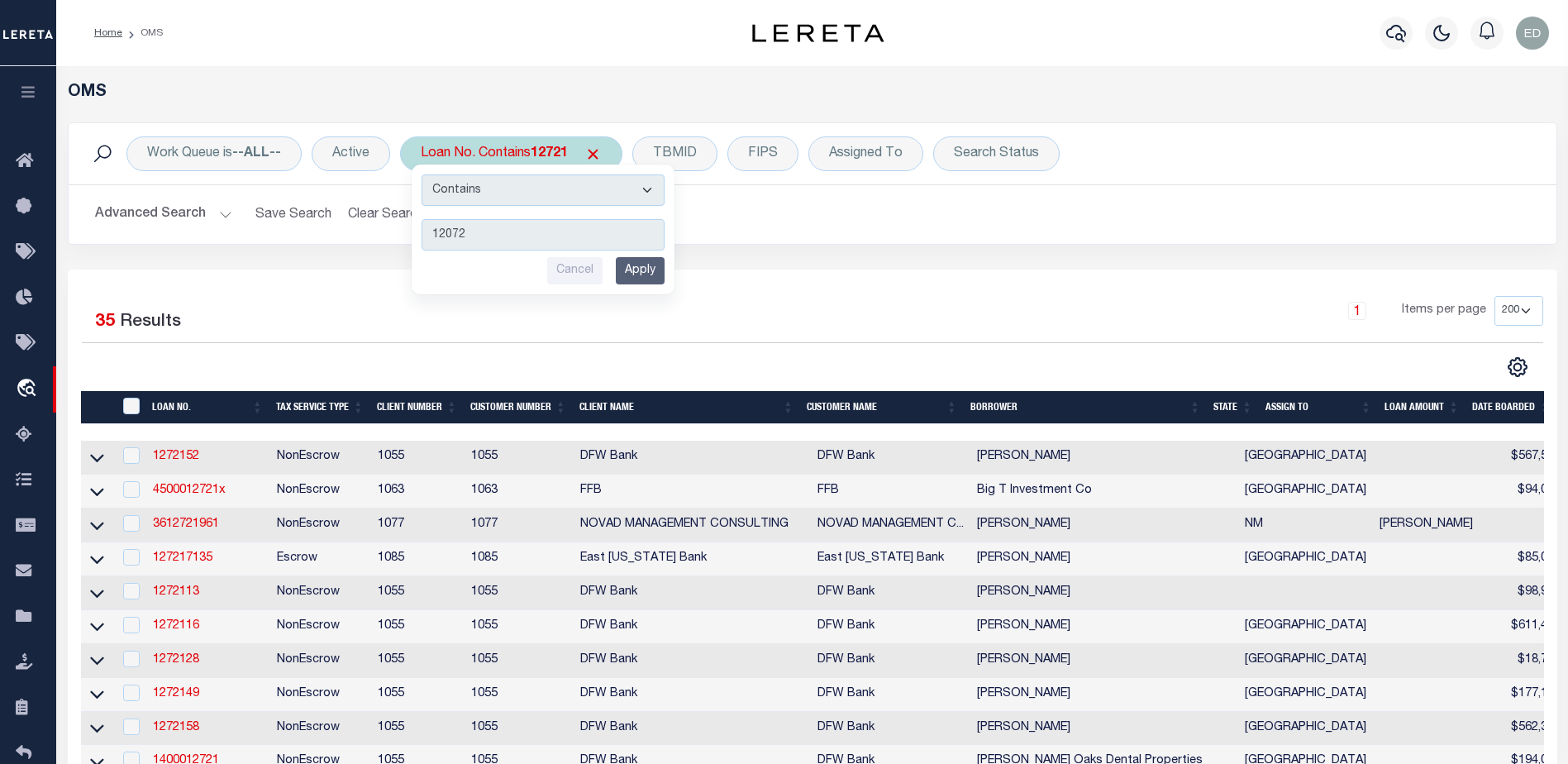
type input "120721"
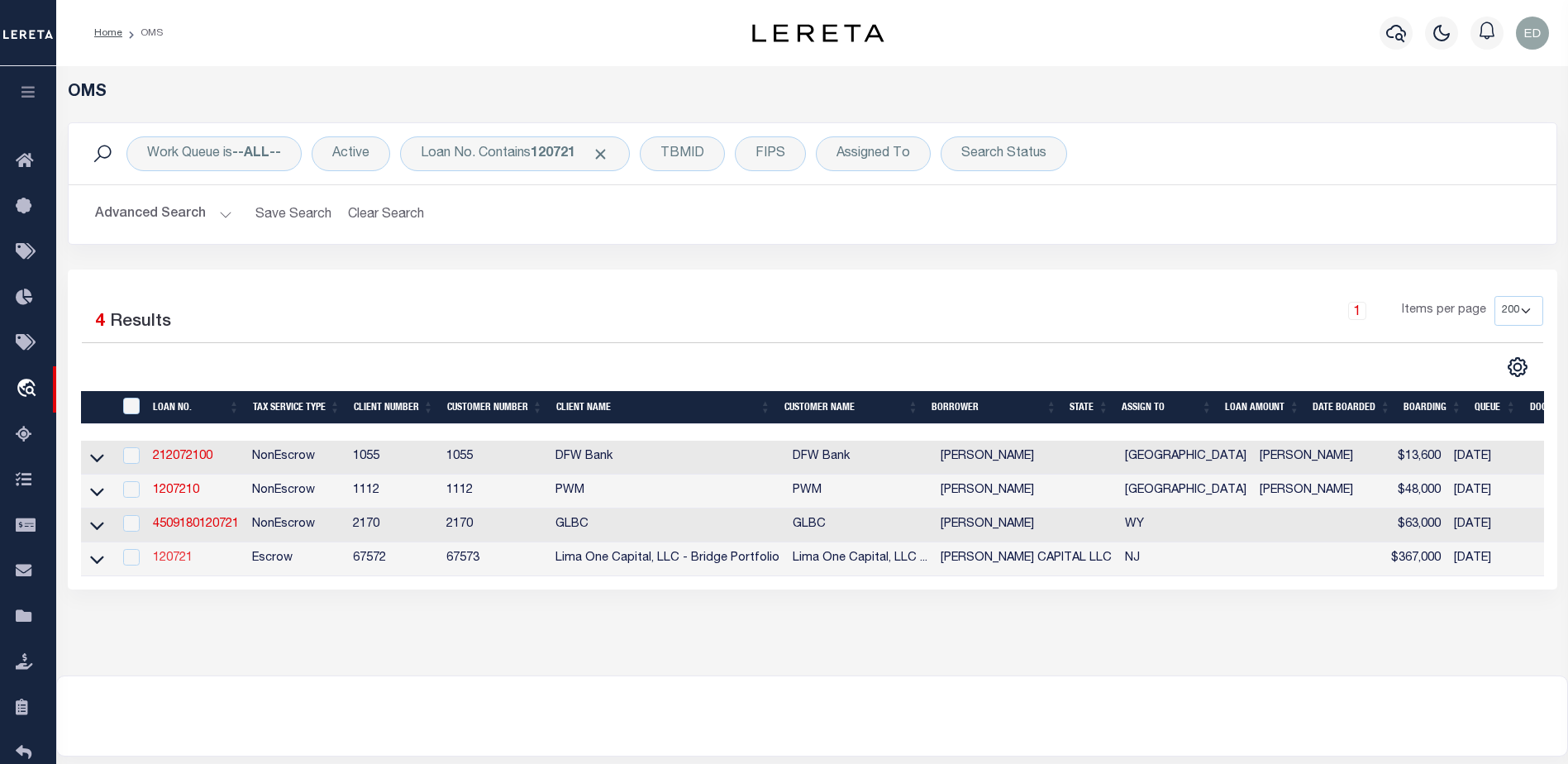
click at [179, 563] on link "120721" at bounding box center [173, 558] width 40 height 11
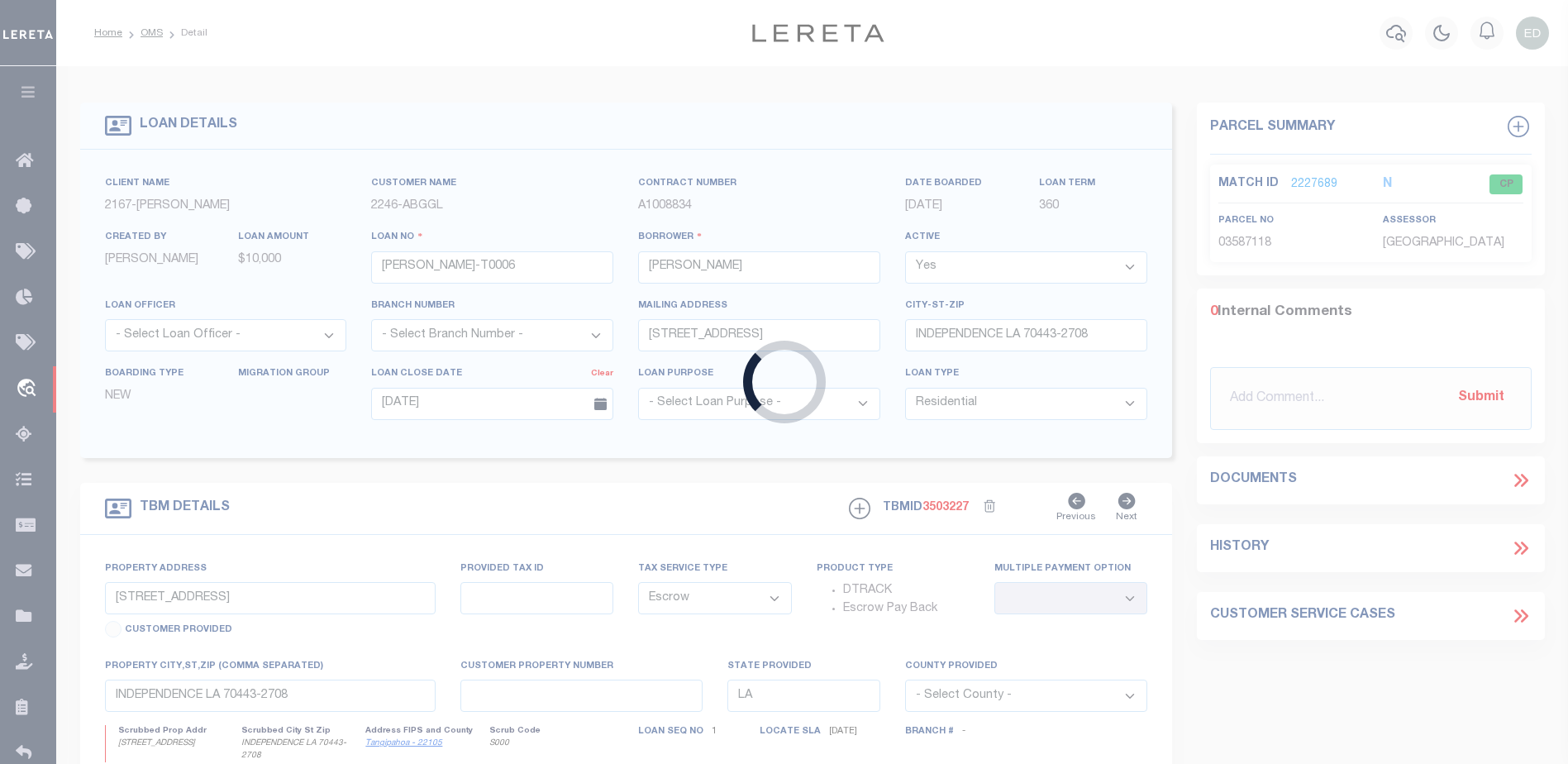
type input "120721"
type input "BOLDEN CAPITAL LLC"
select select
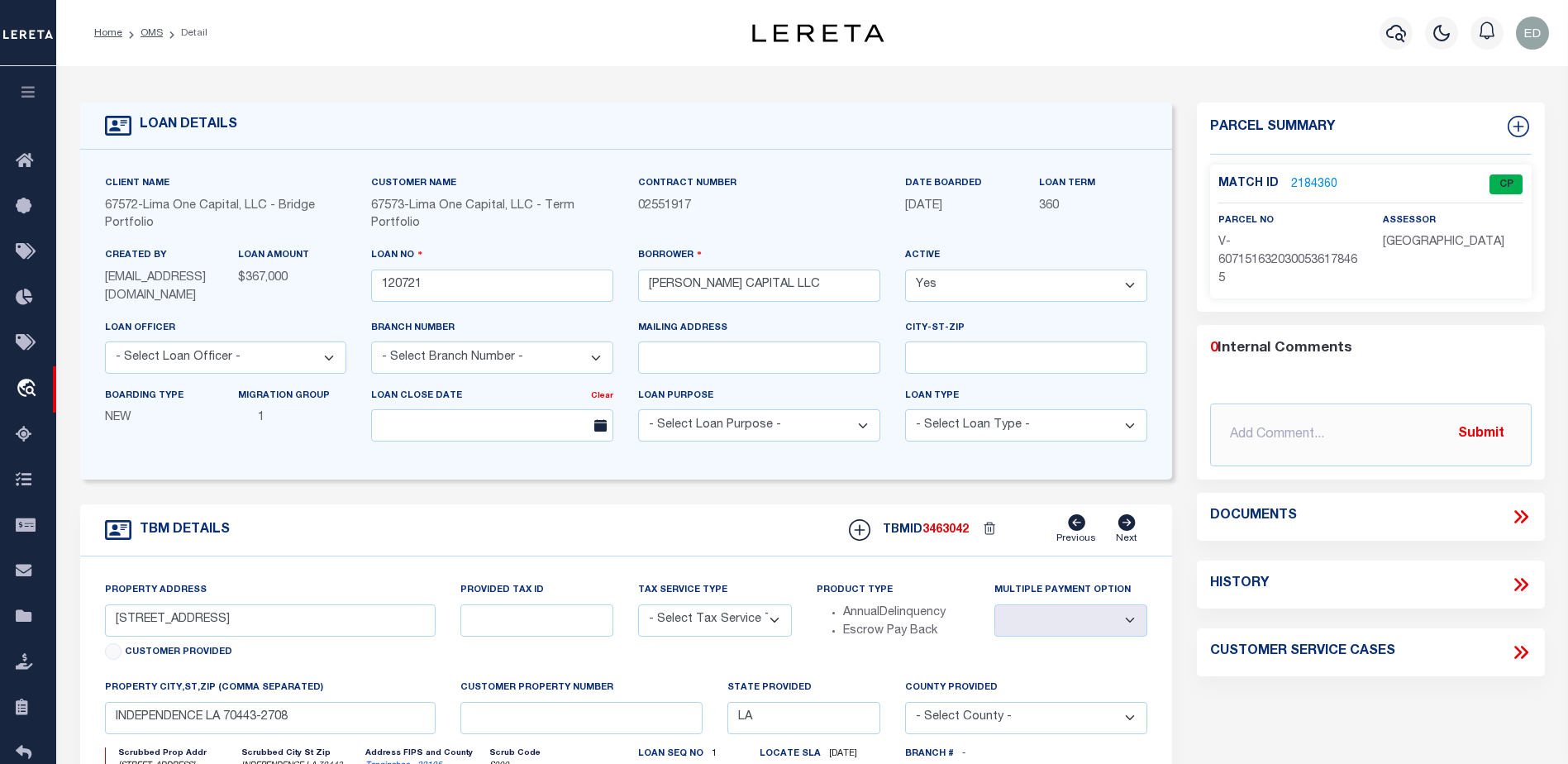
type input "24 RUNNYMEDE CT"
radio input "true"
select select "Escrow"
select select
type input "WHIPPANY NJ 07981"
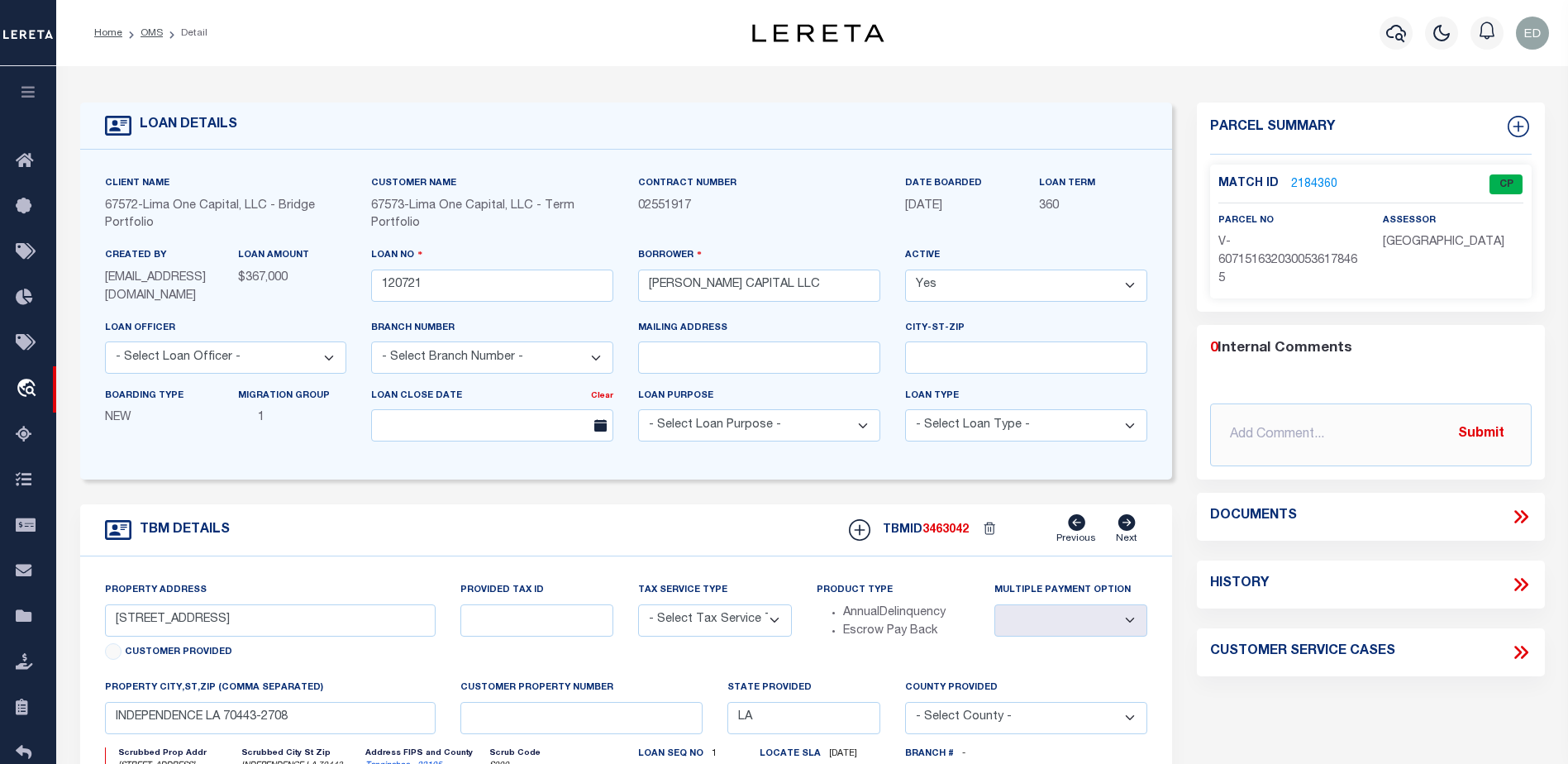
type input "120721-1"
type input "NJ"
type textarea "COLLECTOR: ENTITY: PARCEL: 1"
click at [1316, 183] on link "2184360" at bounding box center [1314, 185] width 46 height 18
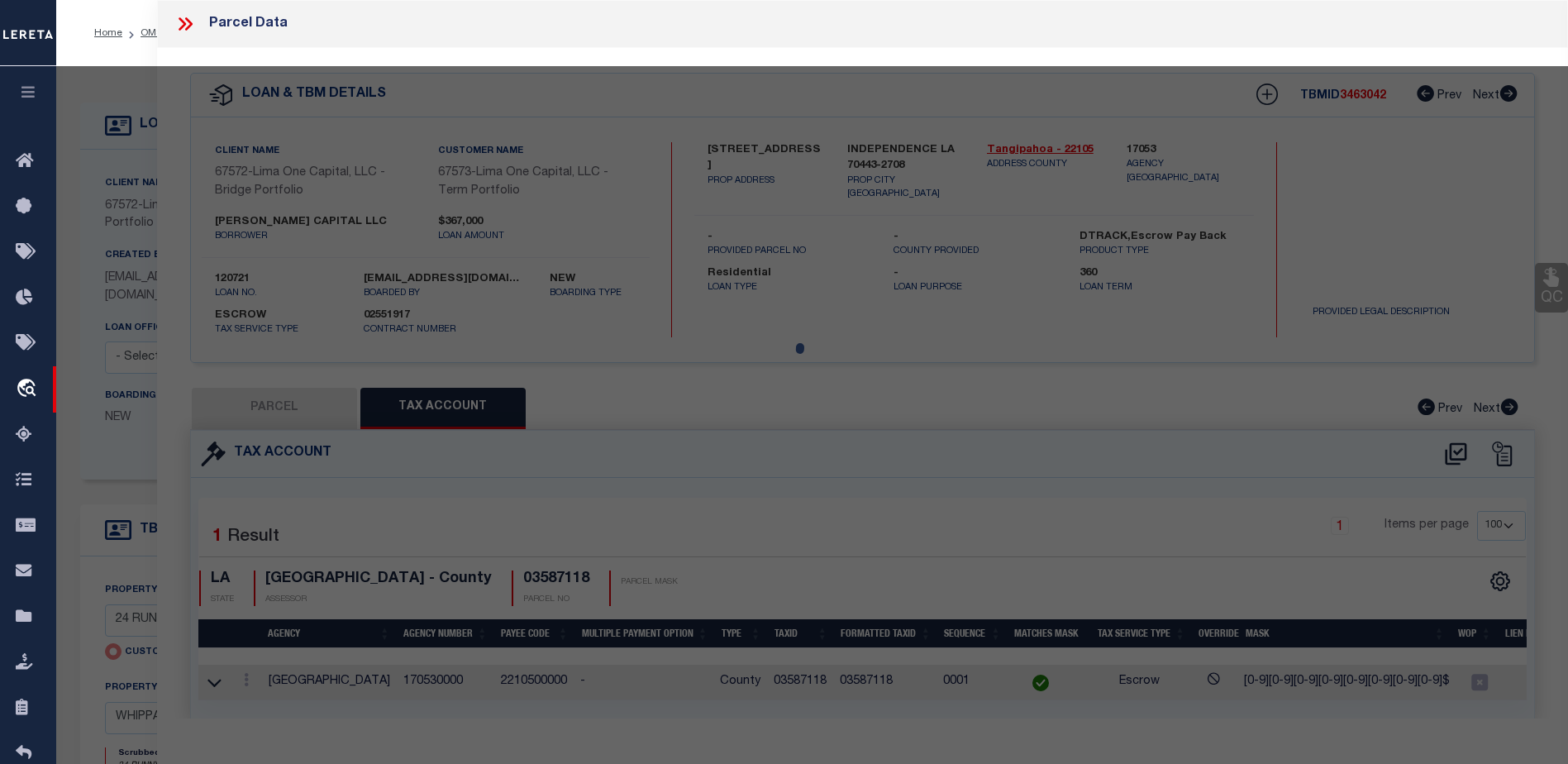
select select "AS"
select select
checkbox input "false"
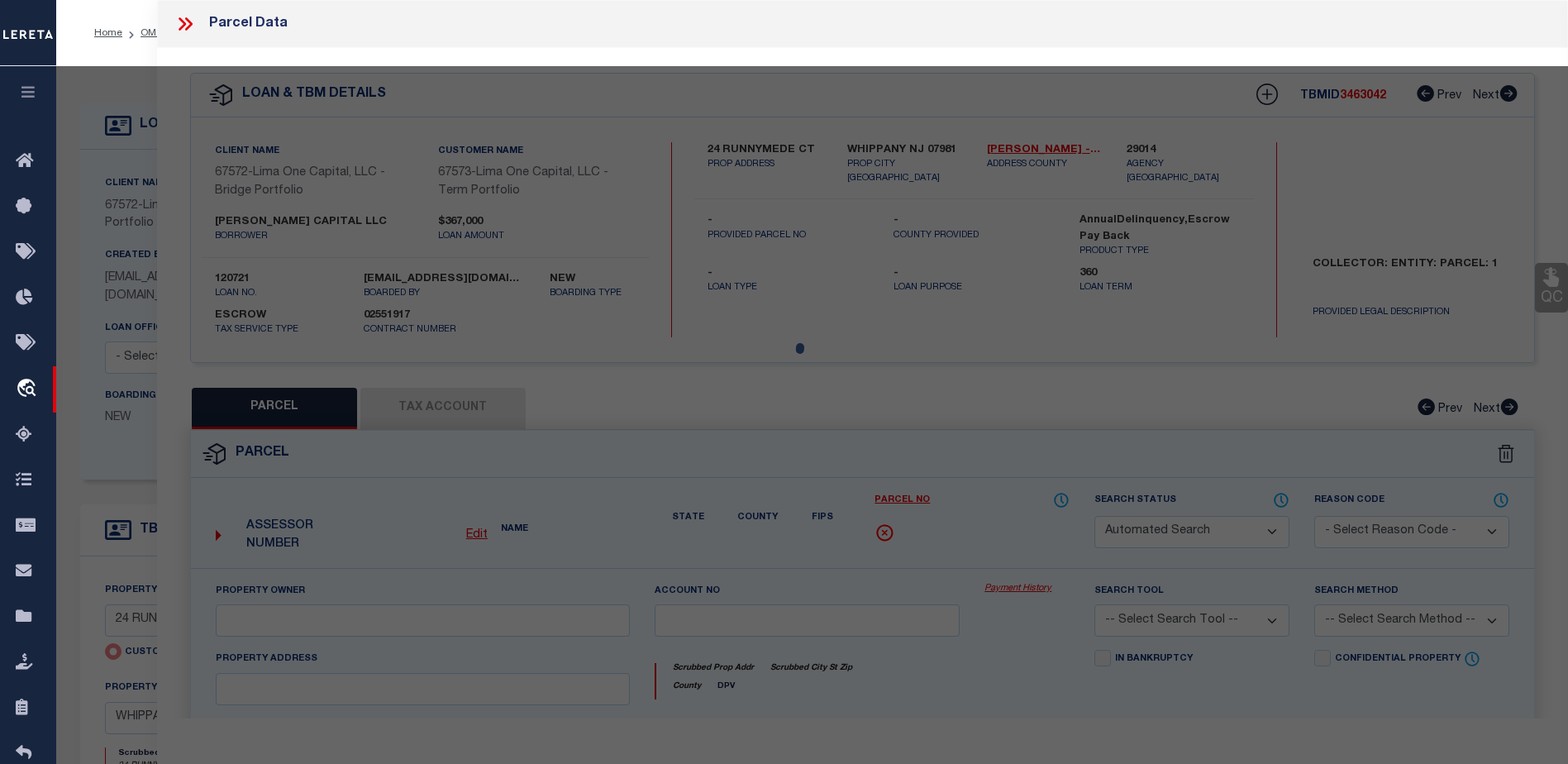
select select "CP"
type input "24 RUNNYMEDE CT"
type input "WHIPPANY NJ 07981"
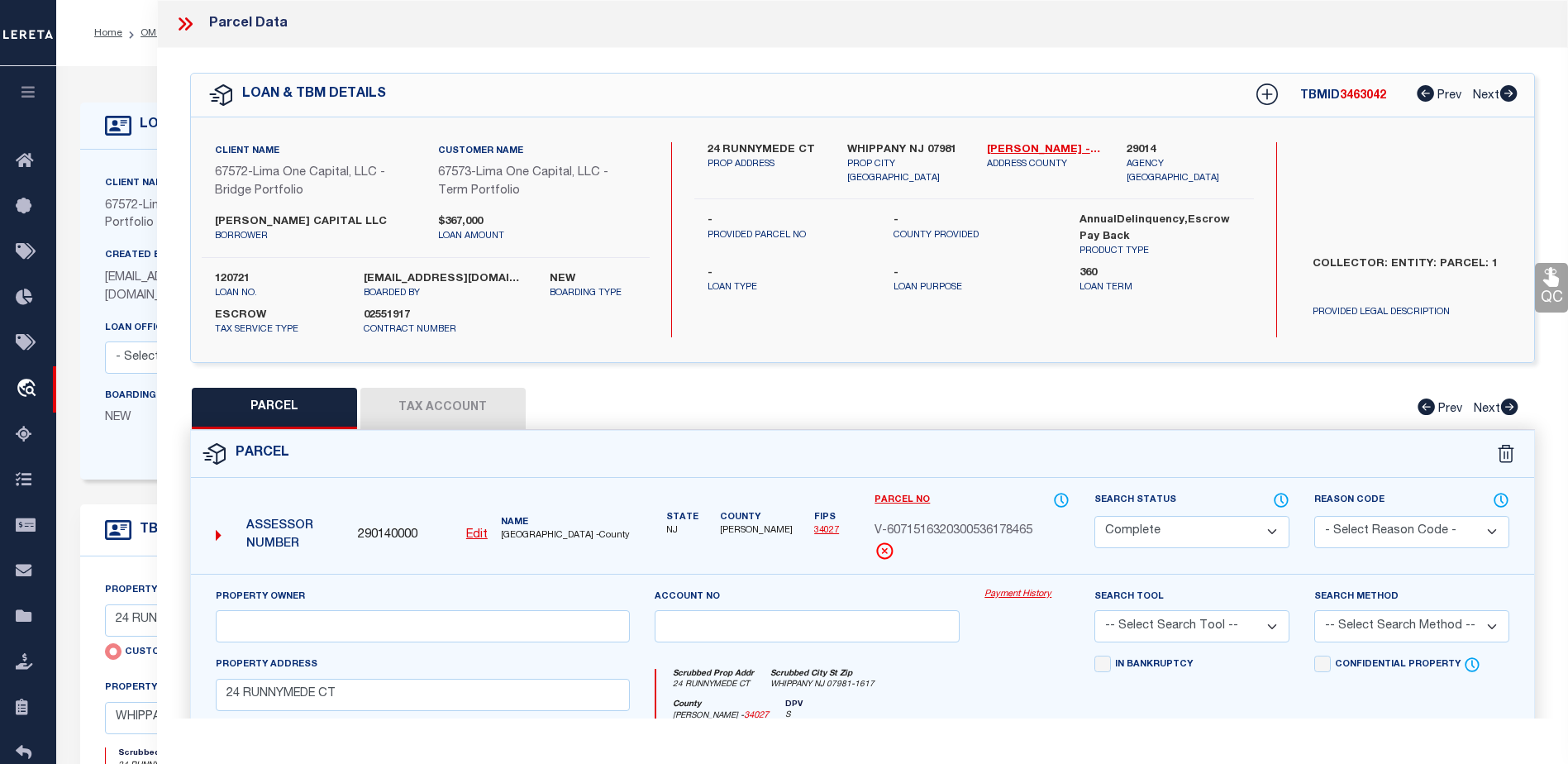
scroll to position [330, 0]
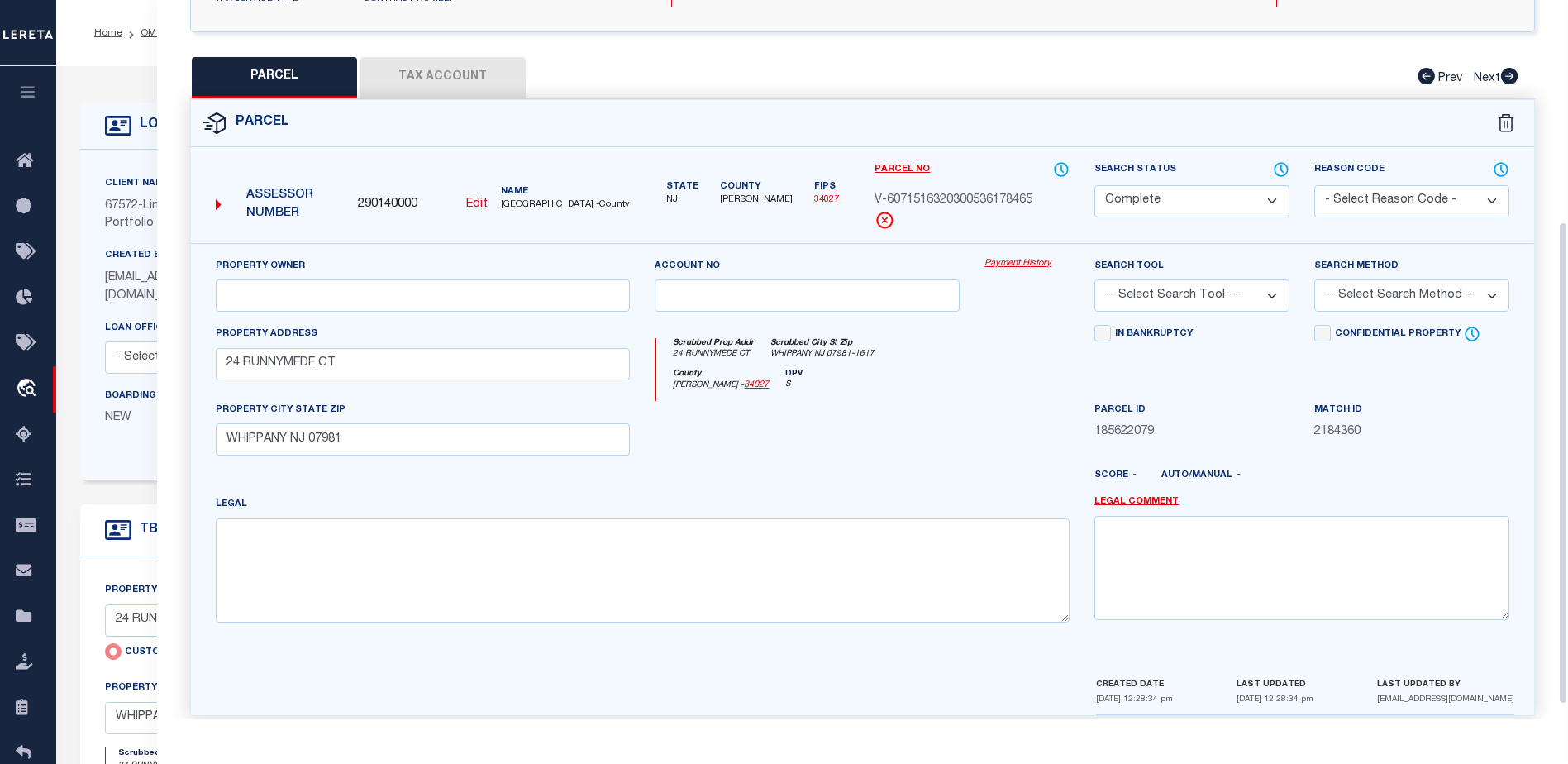
click at [477, 73] on button "Tax Account" at bounding box center [443, 77] width 165 height 42
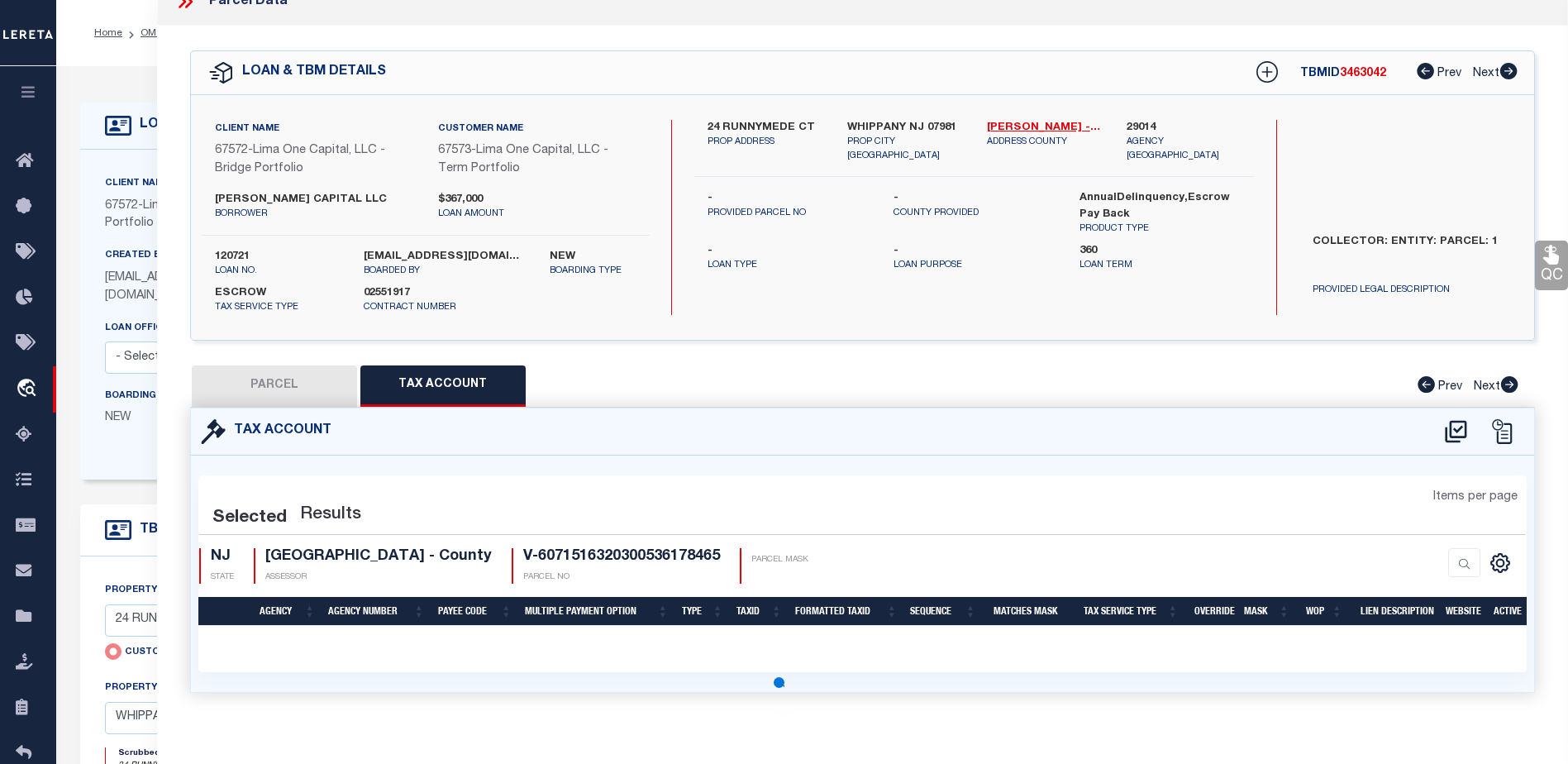
scroll to position [165, 0]
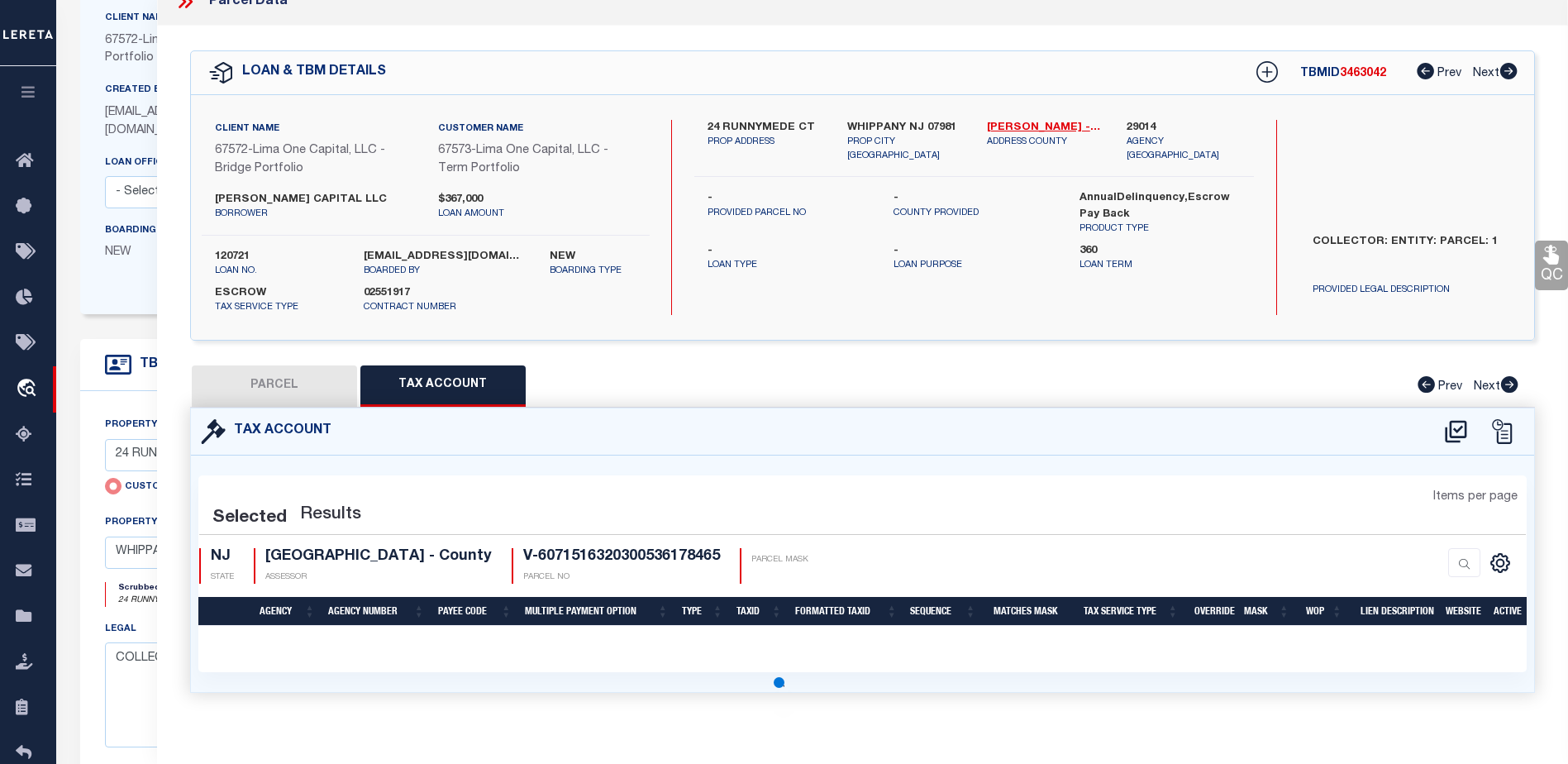
select select "100"
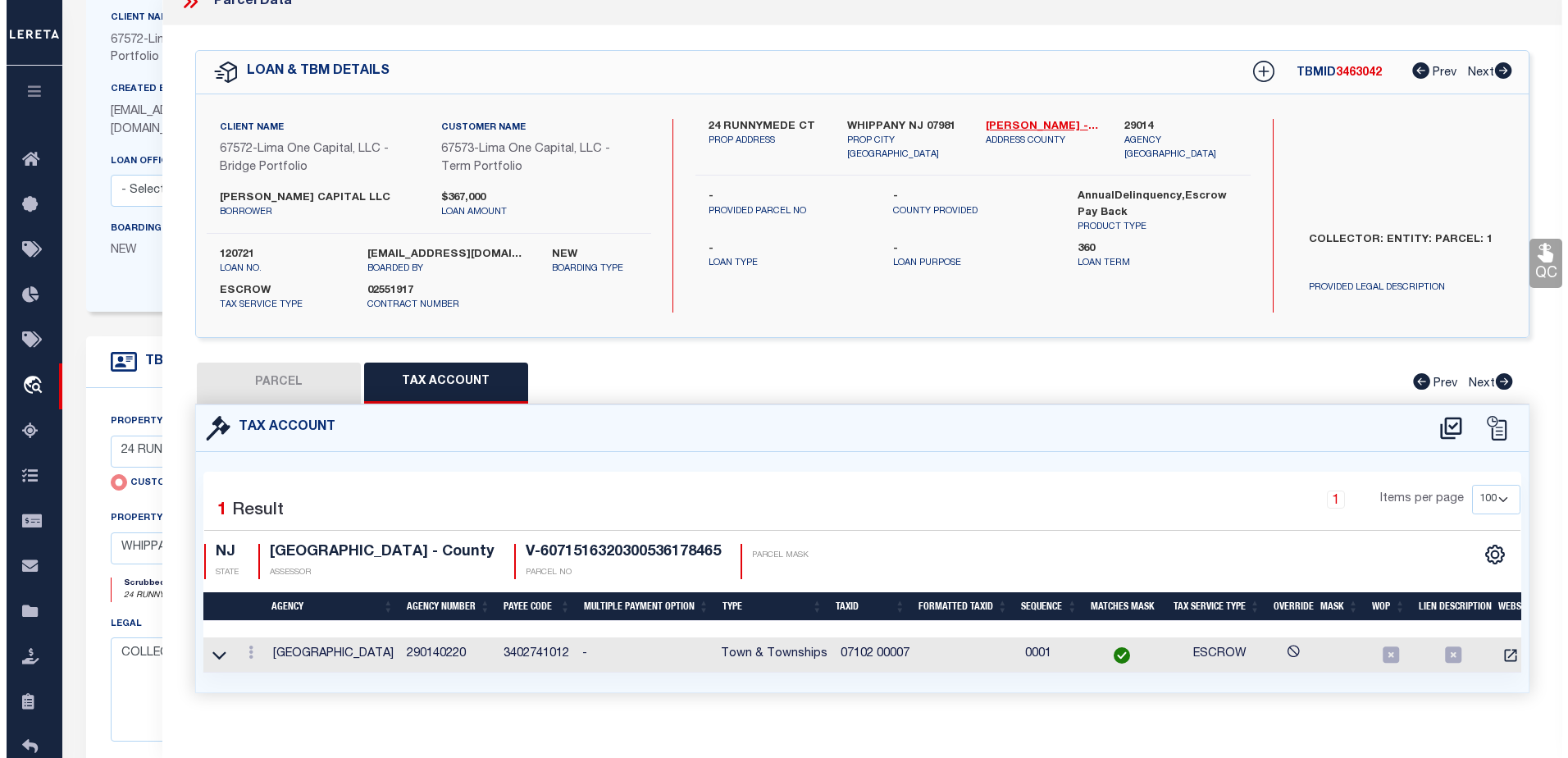
scroll to position [52, 0]
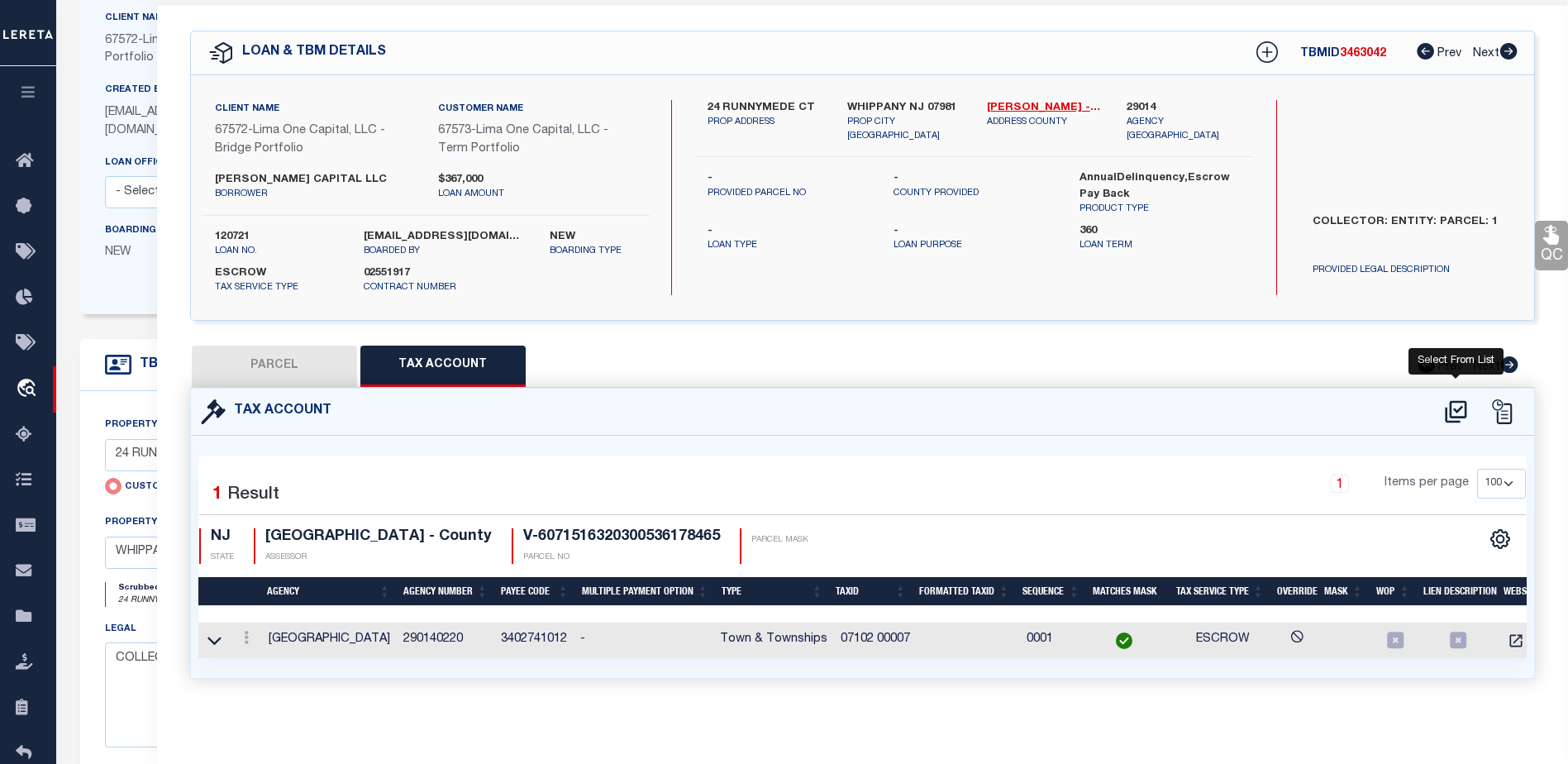
click at [1457, 398] on icon at bounding box center [1455, 411] width 27 height 27
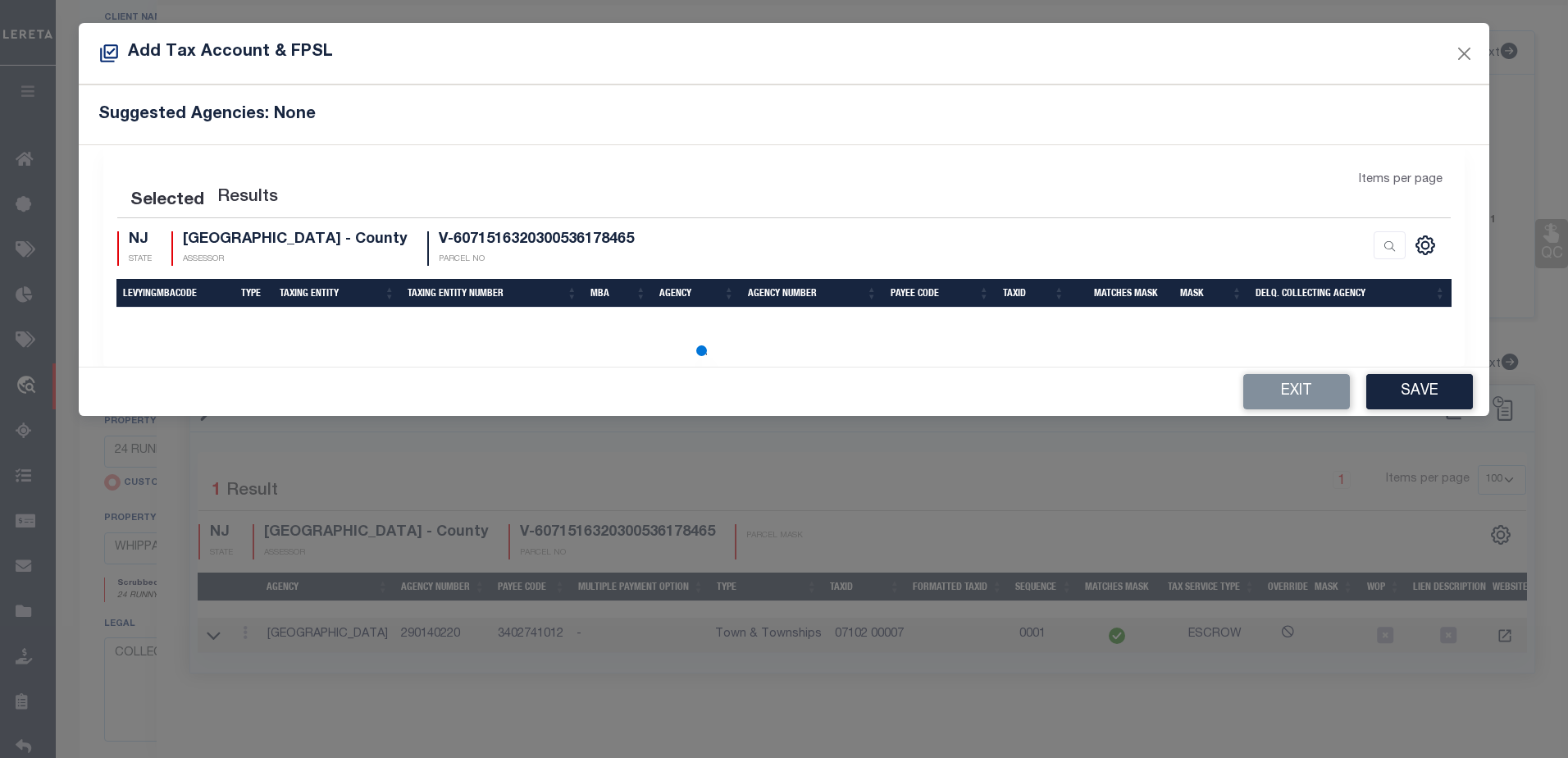
select select "100"
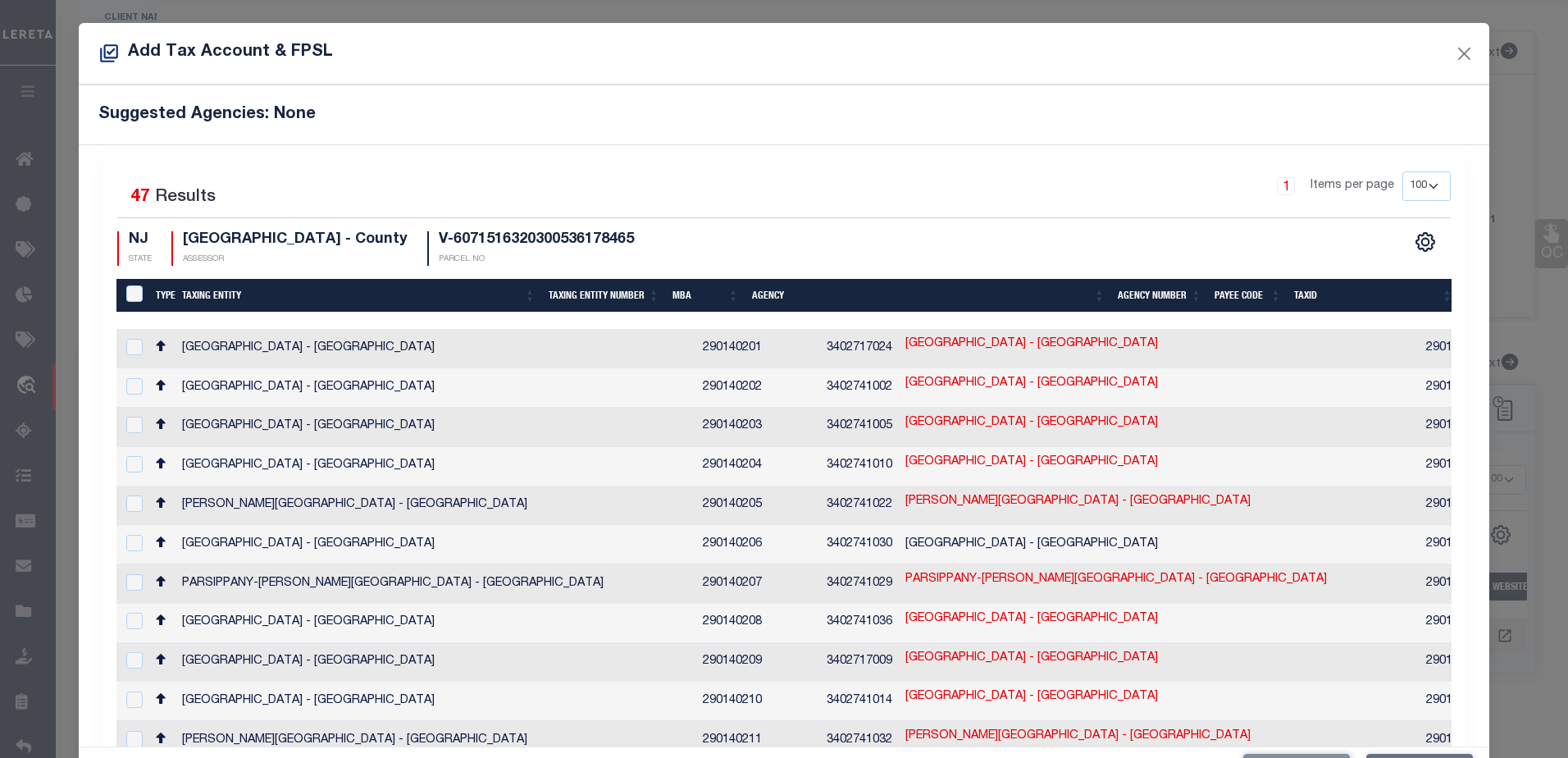
type input "V-6071516320300536178465"
type textarea "[a-zA-Z0-9][a-zA-Z0-9][a-zA-Z0-9][a-zA-Z0-9][a-zA-Z0-9][ ][ ].?.?[a-zA-Z0-9][a-…"
checkbox input "true"
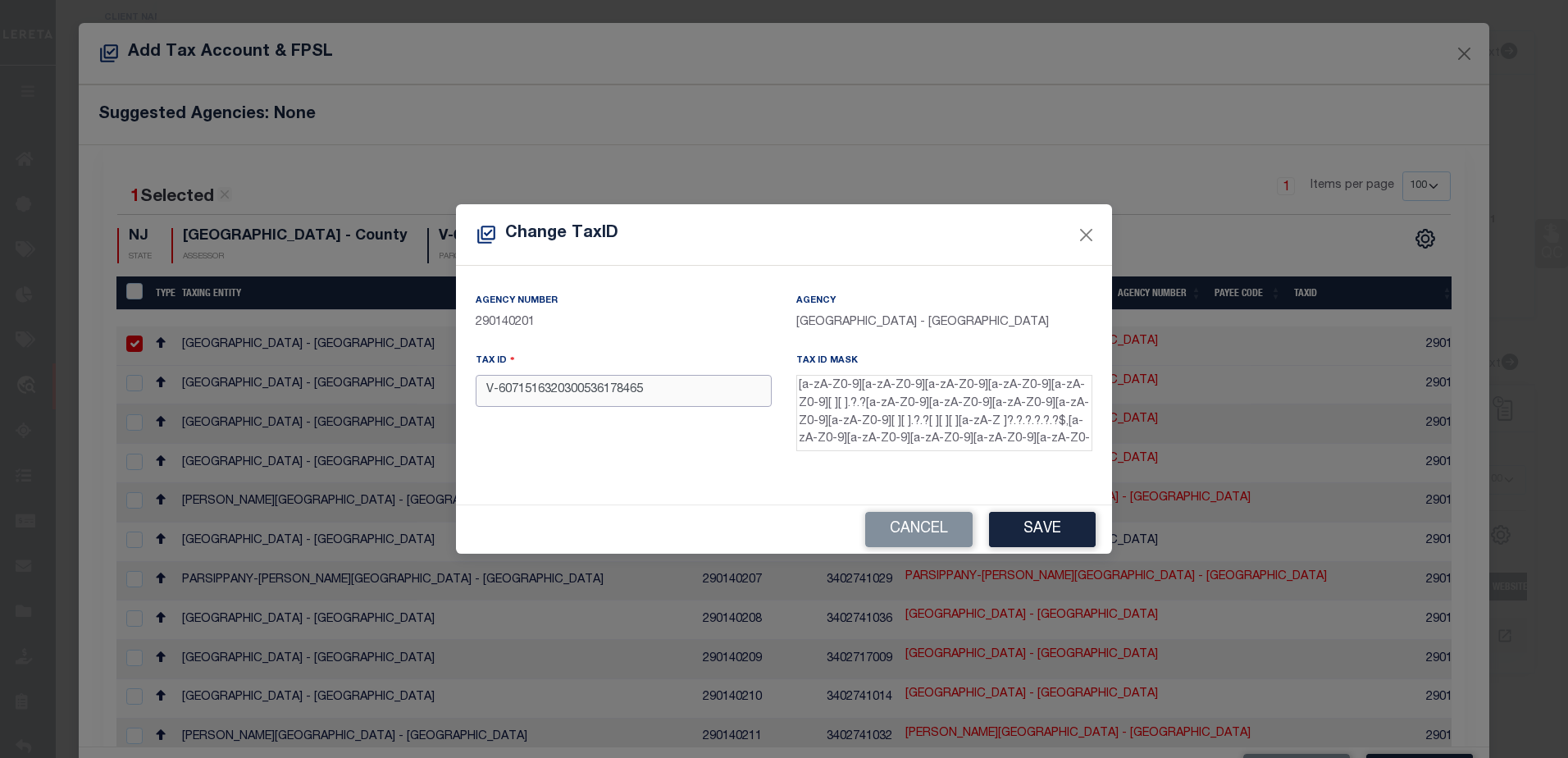
drag, startPoint x: 659, startPoint y: 394, endPoint x: 670, endPoint y: 394, distance: 11.0
click at [661, 394] on input "V-6071516320300536178465" at bounding box center [624, 391] width 296 height 32
click at [1011, 520] on button "Save" at bounding box center [1042, 530] width 107 height 35
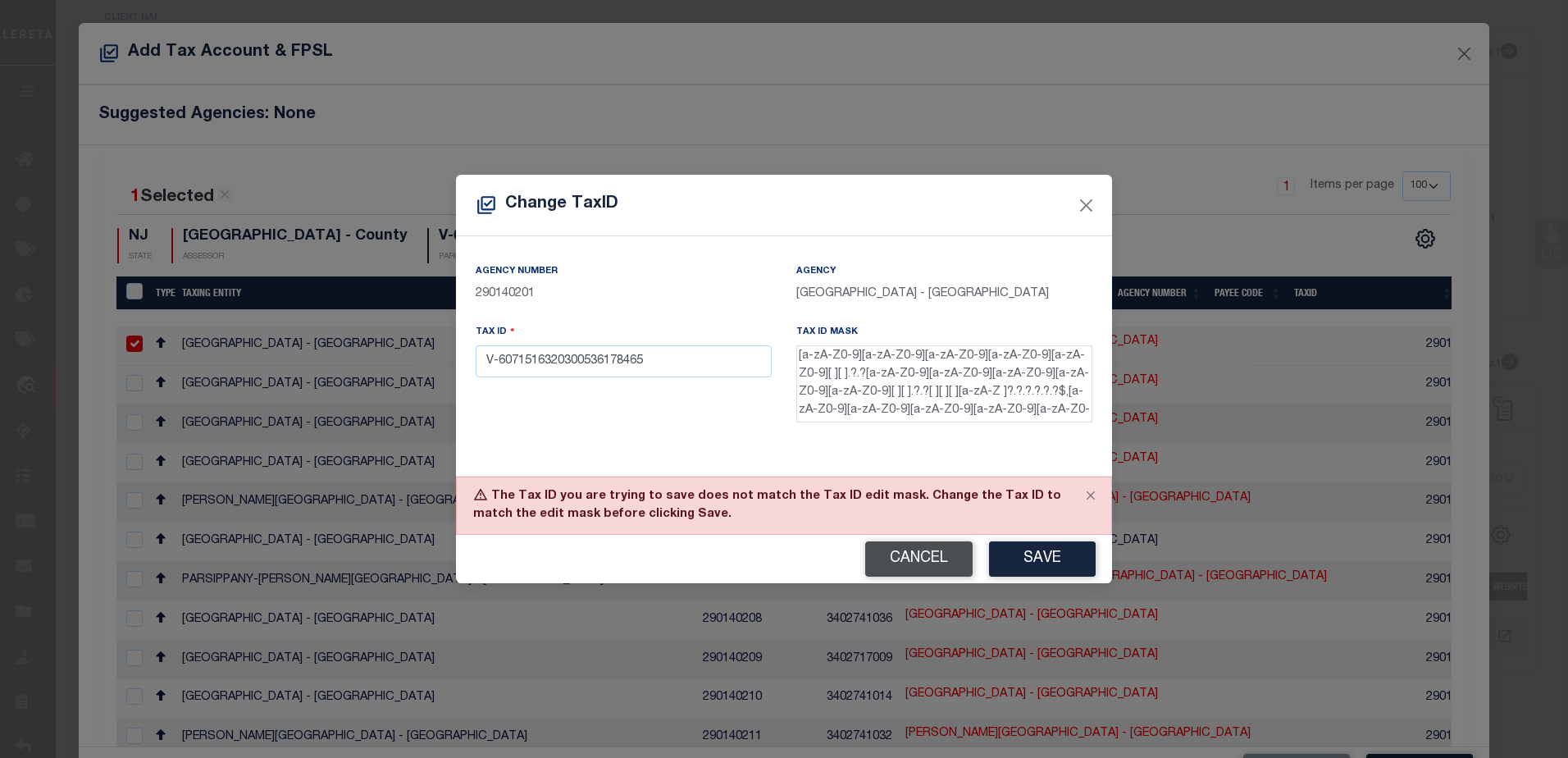
click at [942, 569] on button "Cancel" at bounding box center [919, 559] width 108 height 35
type input "V-6071516320300536178465"
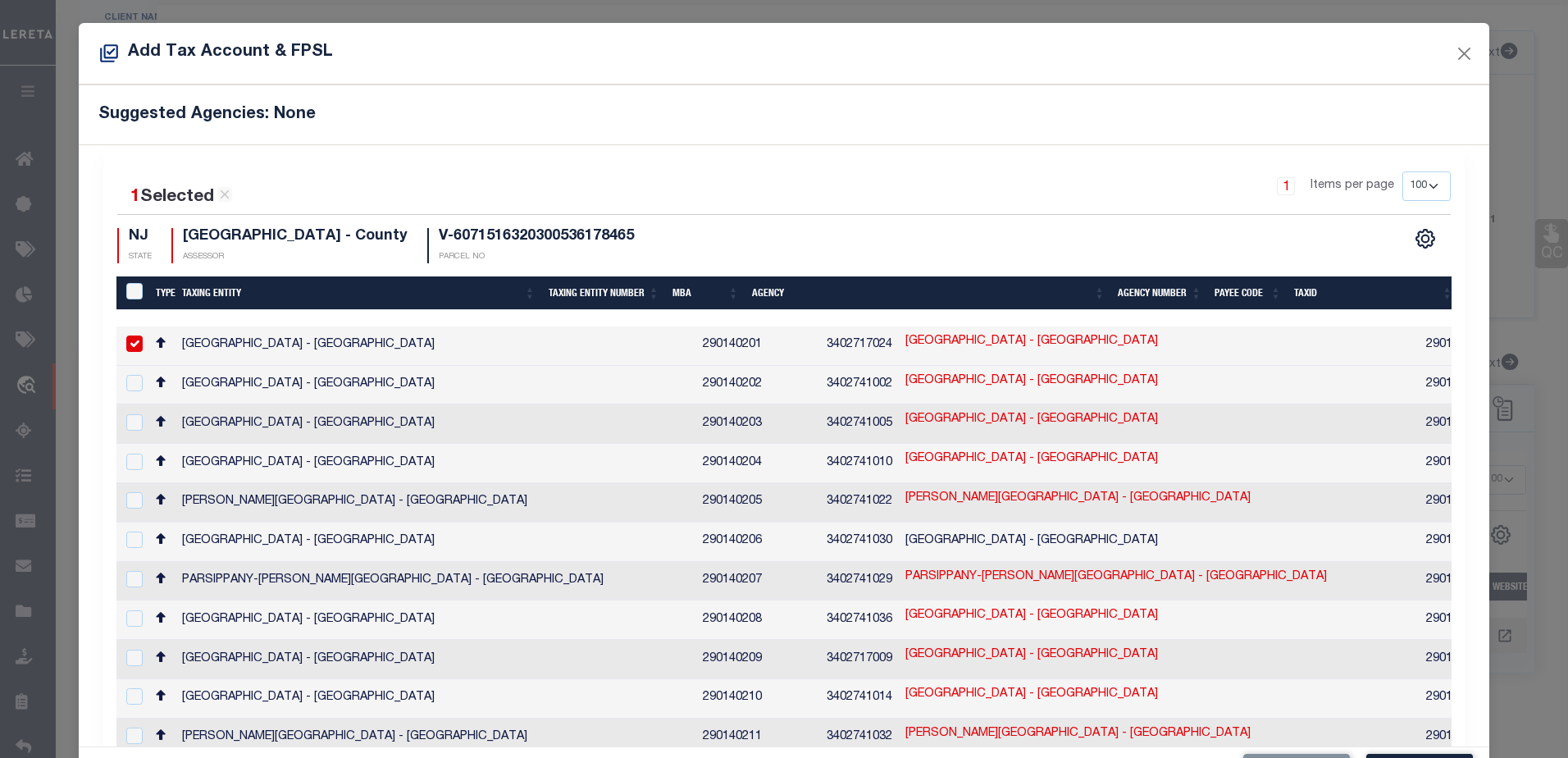
checkbox input "false"
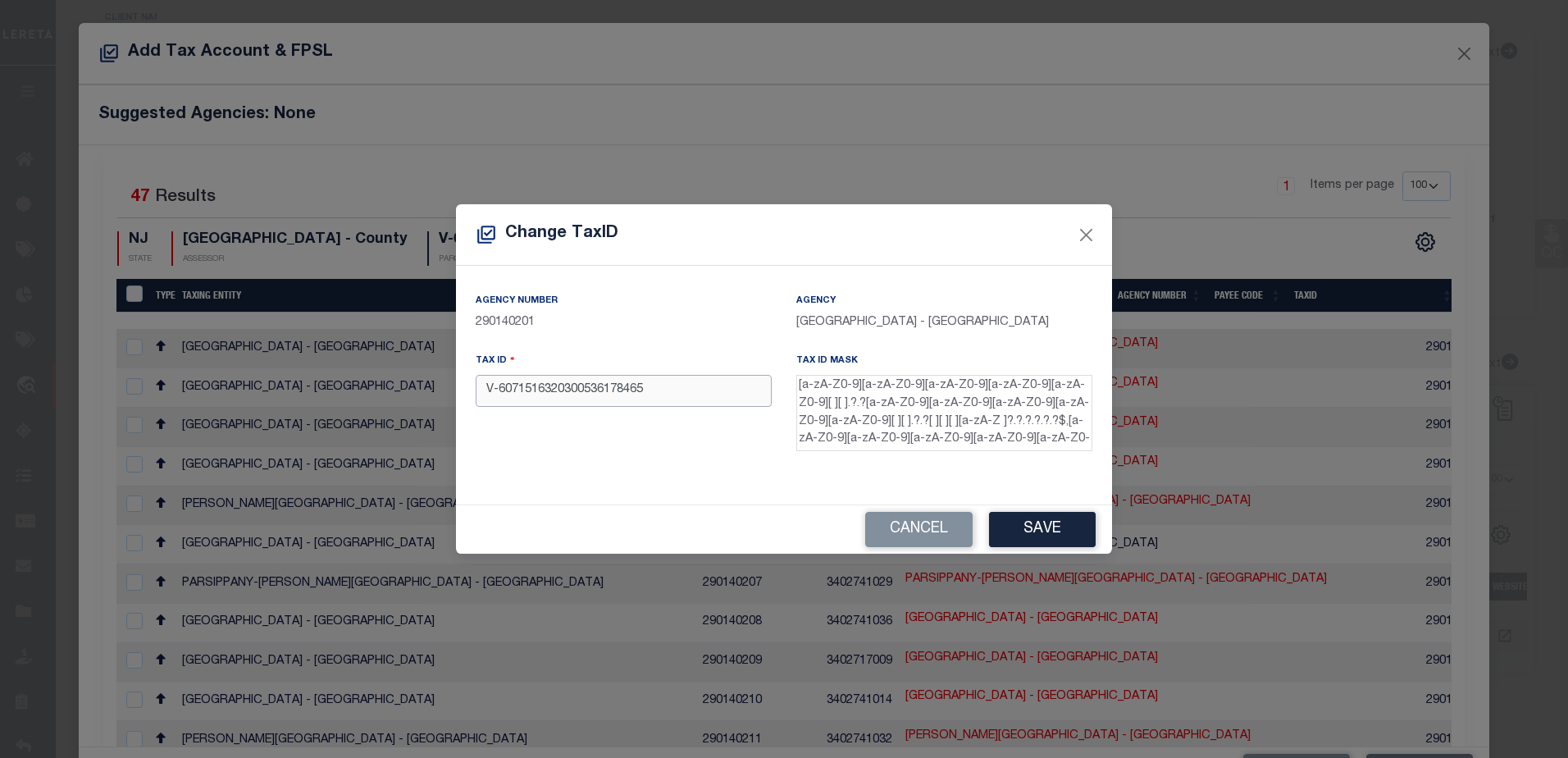
click at [497, 397] on input "V-6071516320300536178465" at bounding box center [624, 391] width 296 height 32
click at [1030, 520] on button "Save" at bounding box center [1042, 530] width 107 height 35
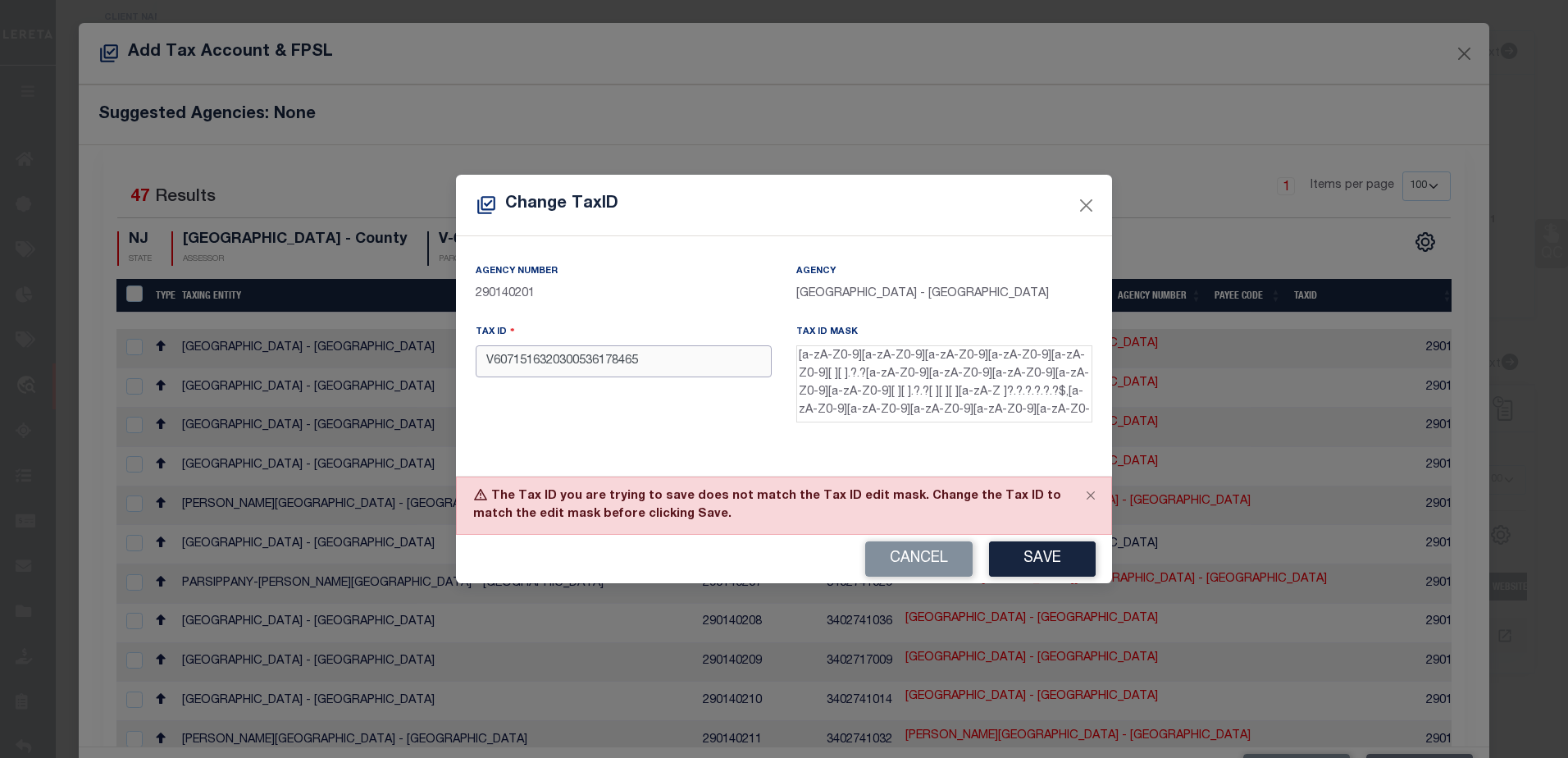
drag, startPoint x: 494, startPoint y: 364, endPoint x: 505, endPoint y: 355, distance: 14.2
click at [494, 364] on input "V6071516320300536178465" at bounding box center [624, 361] width 296 height 32
type input "V-6071516320300536178465"
click at [1040, 563] on button "Save" at bounding box center [1042, 559] width 107 height 35
click at [842, 359] on textarea "[a-zA-Z0-9][a-zA-Z0-9][a-zA-Z0-9][a-zA-Z0-9][a-zA-Z0-9][ ][ ].?.?[a-zA-Z0-9][a-…" at bounding box center [945, 384] width 296 height 77
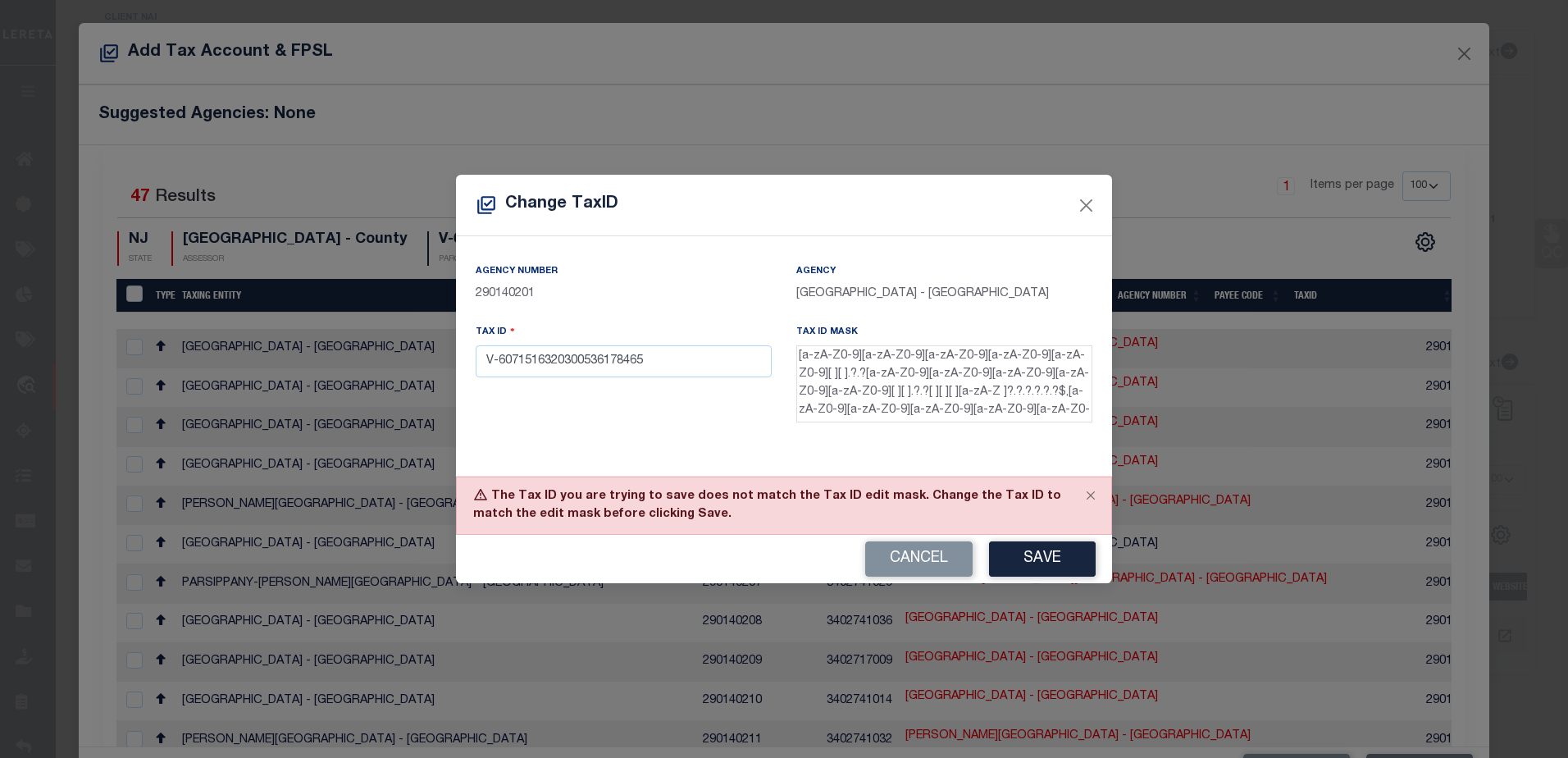
click at [896, 363] on textarea "[a-zA-Z0-9][a-zA-Z0-9][a-zA-Z0-9][a-zA-Z0-9][a-zA-Z0-9][ ][ ].?.?[a-zA-Z0-9][a-…" at bounding box center [945, 384] width 296 height 77
click at [952, 361] on textarea "[a-zA-Z0-9][a-zA-Z0-9][a-zA-Z0-9][a-zA-Z0-9][a-zA-Z0-9][ ][ ].?.?[a-zA-Z0-9][a-…" at bounding box center [945, 384] width 296 height 77
click at [1011, 363] on textarea "[a-zA-Z0-9][a-zA-Z0-9][a-zA-Z0-9][a-zA-Z0-9][a-zA-Z0-9][ ][ ].?.?[a-zA-Z0-9][a-…" at bounding box center [945, 384] width 296 height 77
click at [1062, 361] on textarea "[a-zA-Z0-9][a-zA-Z0-9][a-zA-Z0-9][a-zA-Z0-9][a-zA-Z0-9][ ][ ].?.?[a-zA-Z0-9][a-…" at bounding box center [945, 384] width 296 height 77
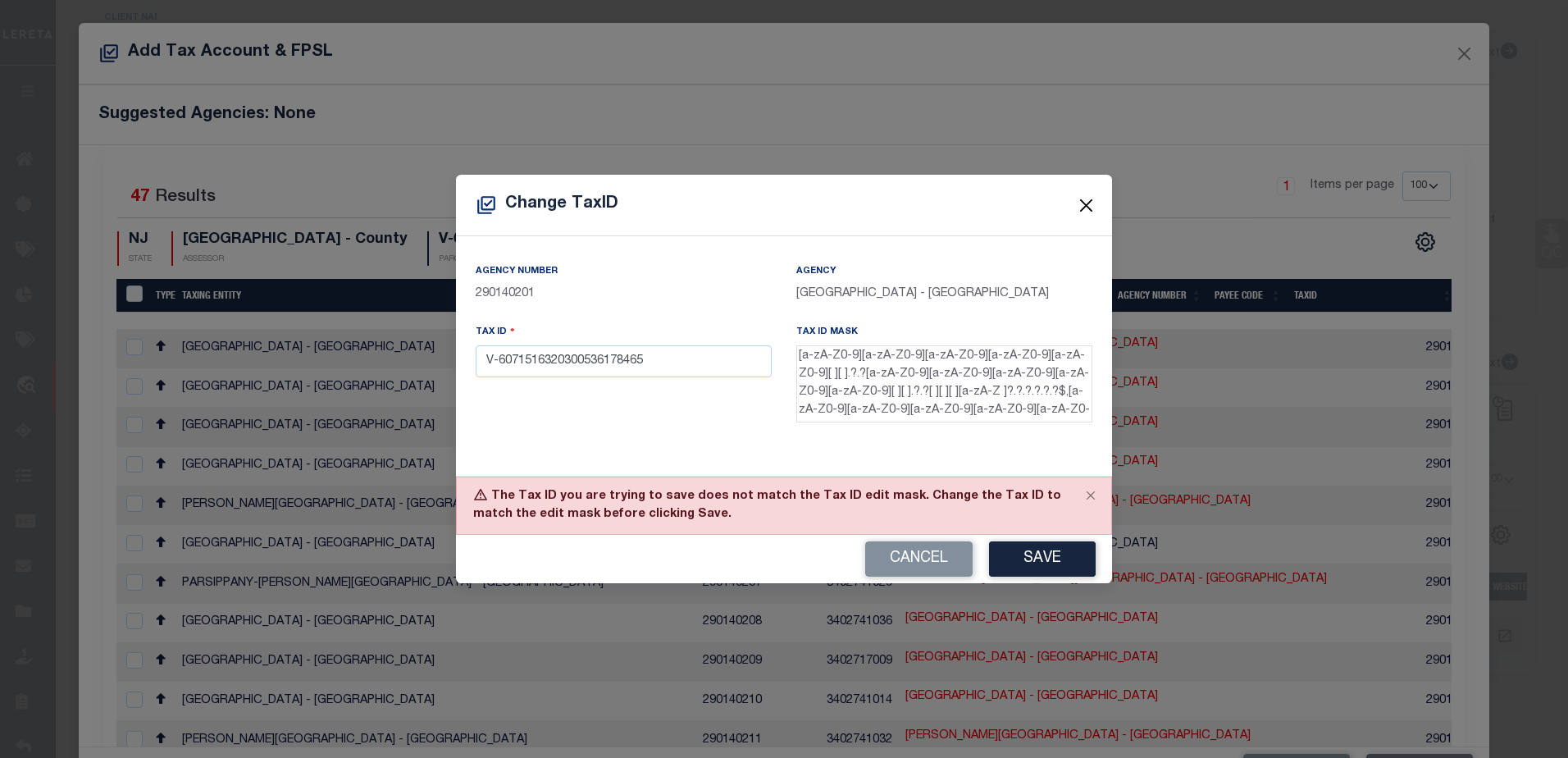
click at [1089, 206] on button "Close" at bounding box center [1086, 205] width 21 height 21
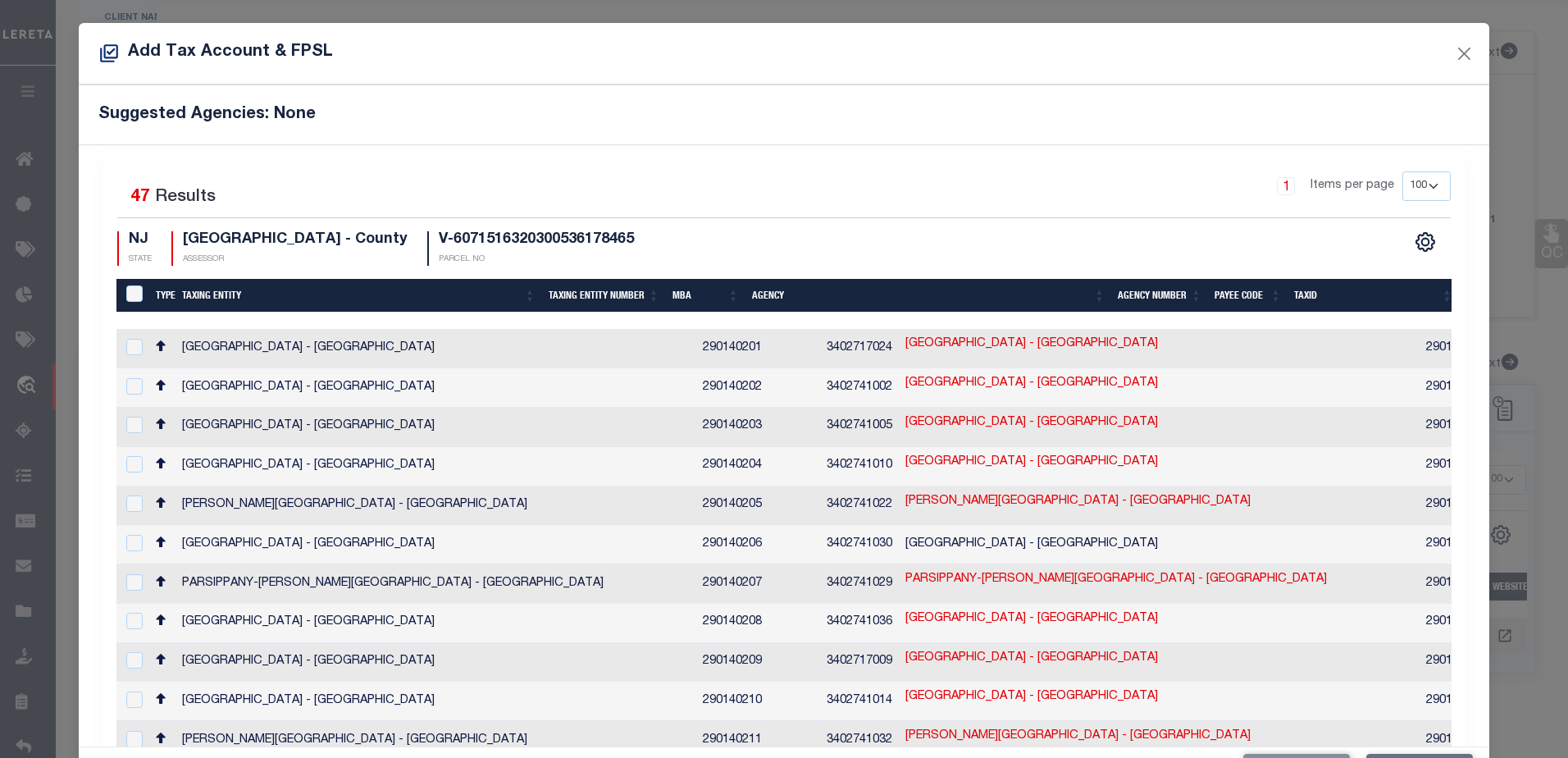
click at [1516, 348] on td "3402717024" at bounding box center [1556, 348] width 79 height 40
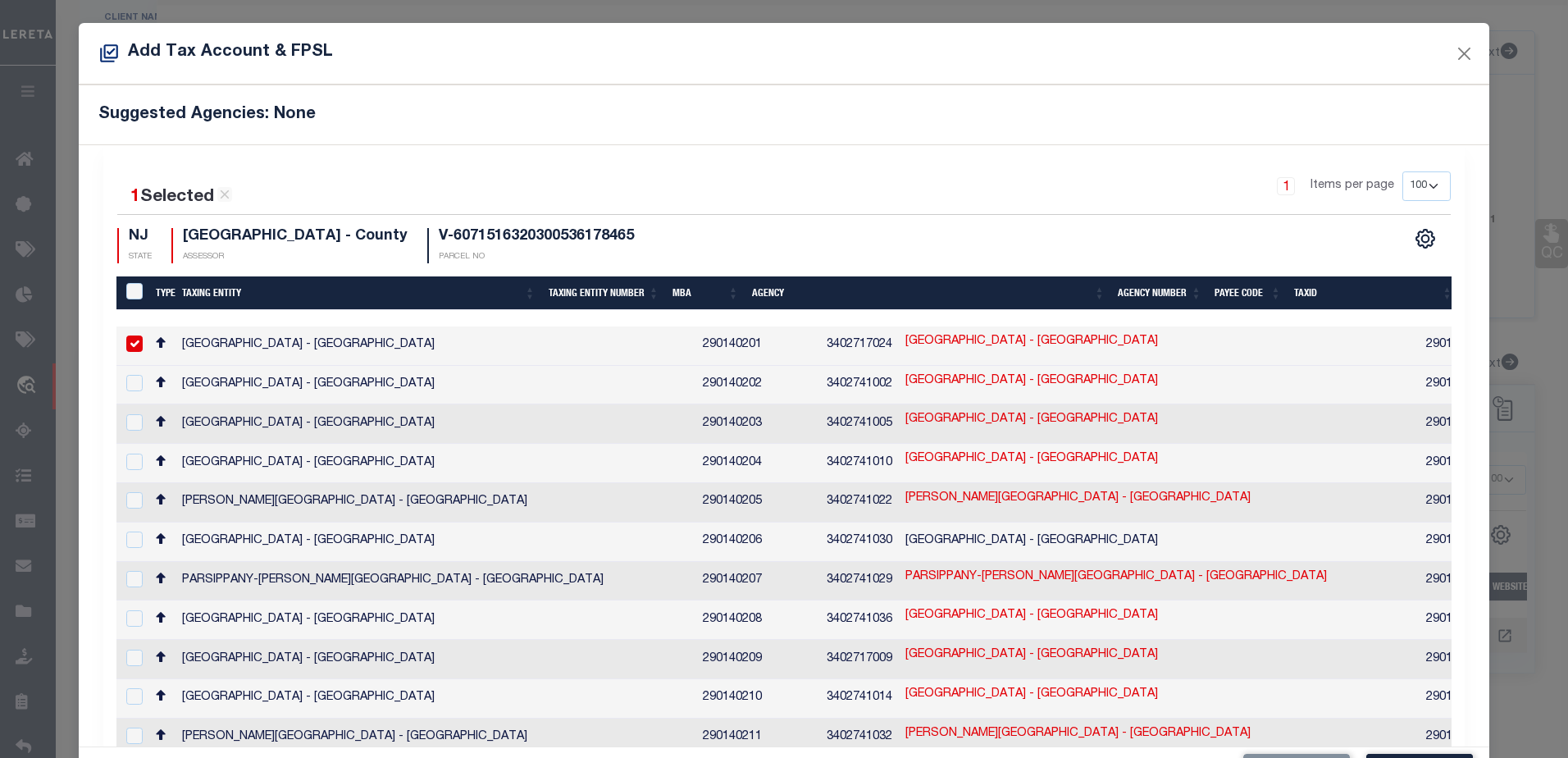
click at [1516, 348] on td "3402717024" at bounding box center [1556, 346] width 79 height 40
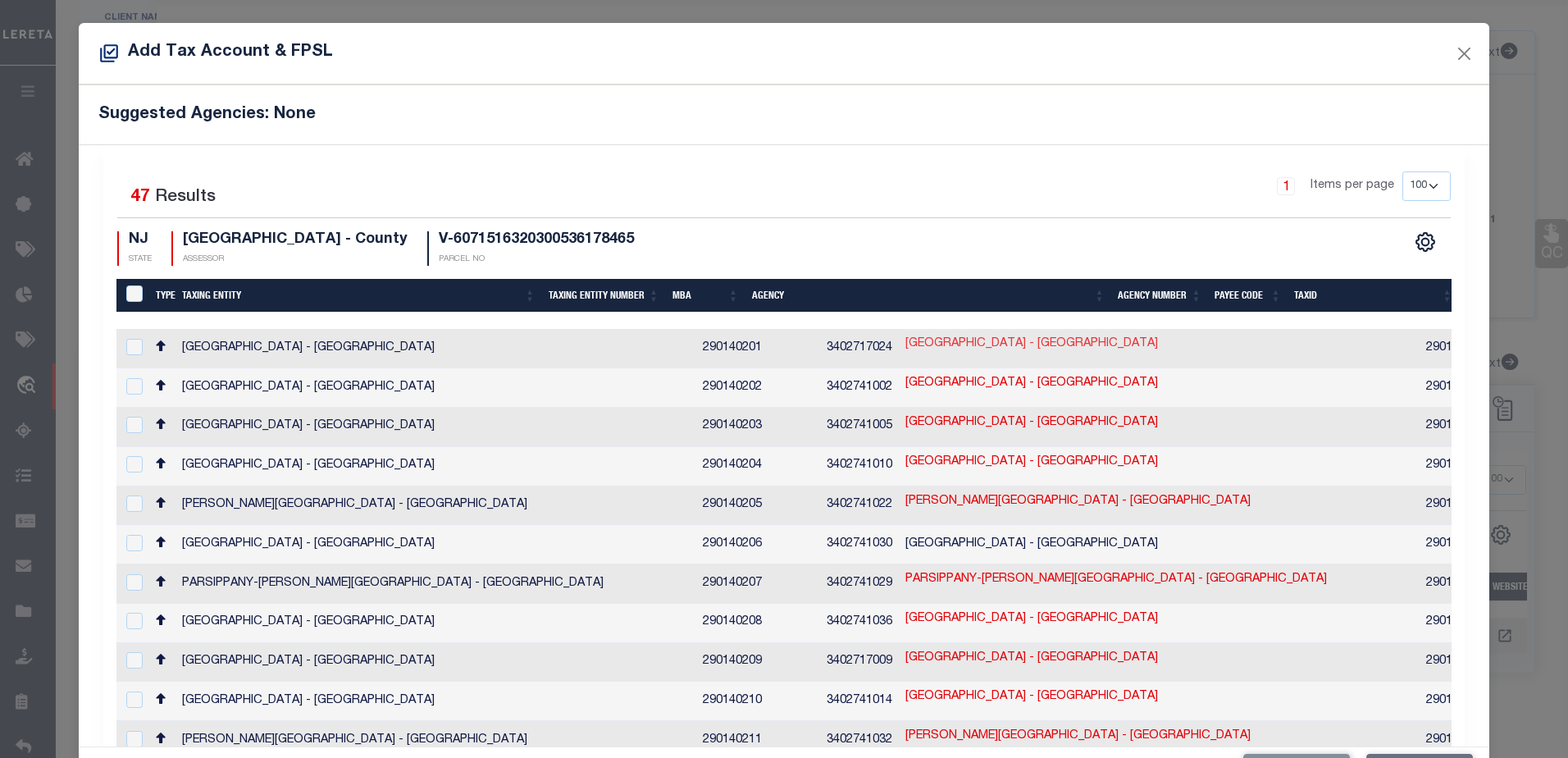
copy td "3402717024"
checkbox input "true"
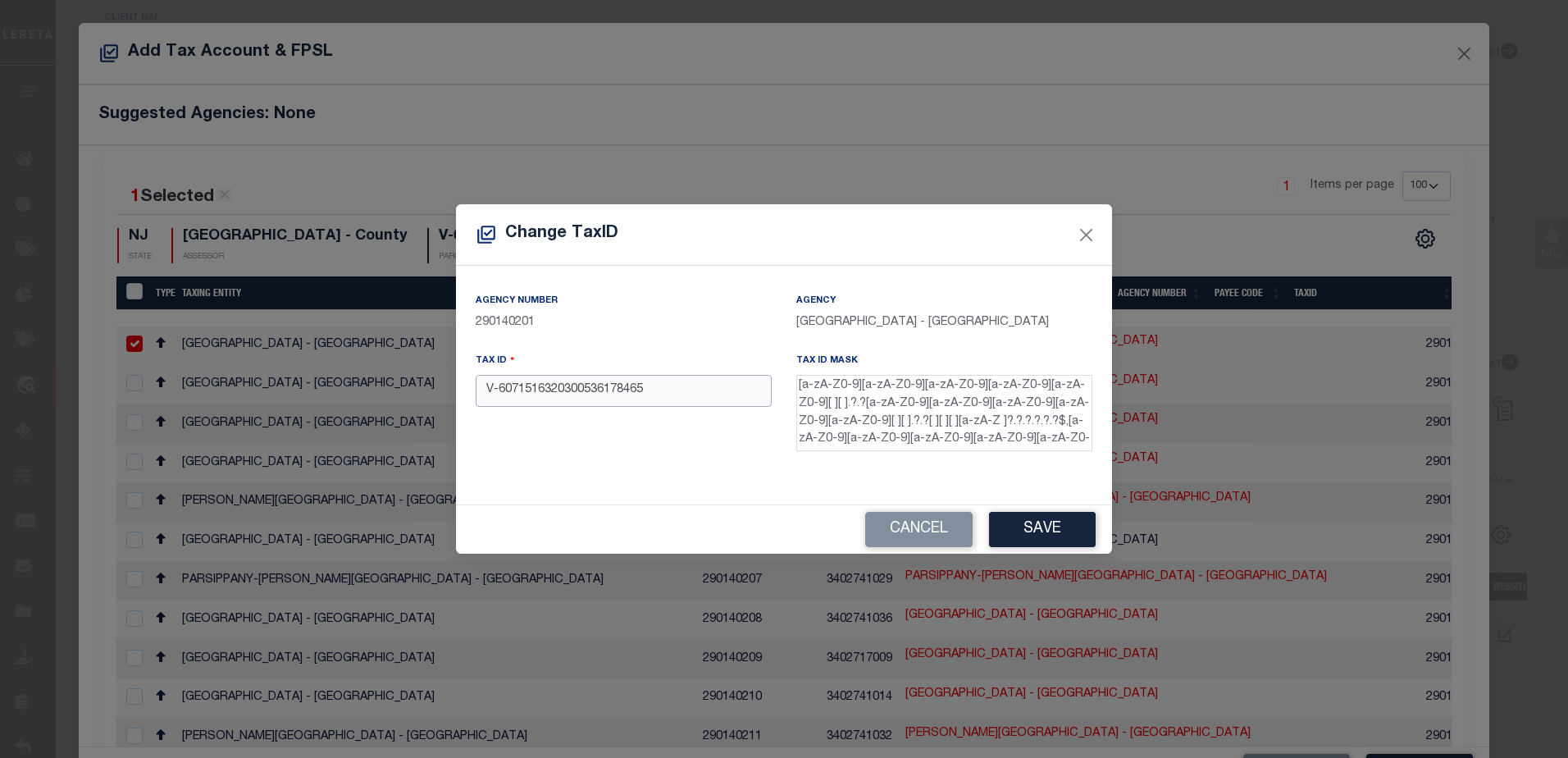
drag, startPoint x: 678, startPoint y: 393, endPoint x: 348, endPoint y: 391, distance: 330.0
click at [348, 391] on div "Change TaxID Agency Number 290140201 Agency MORRISTOWN TOWN - Town & Townships …" at bounding box center [784, 379] width 1568 height 758
paste input "01701 00023"
click at [1005, 528] on button "Save" at bounding box center [1042, 530] width 107 height 35
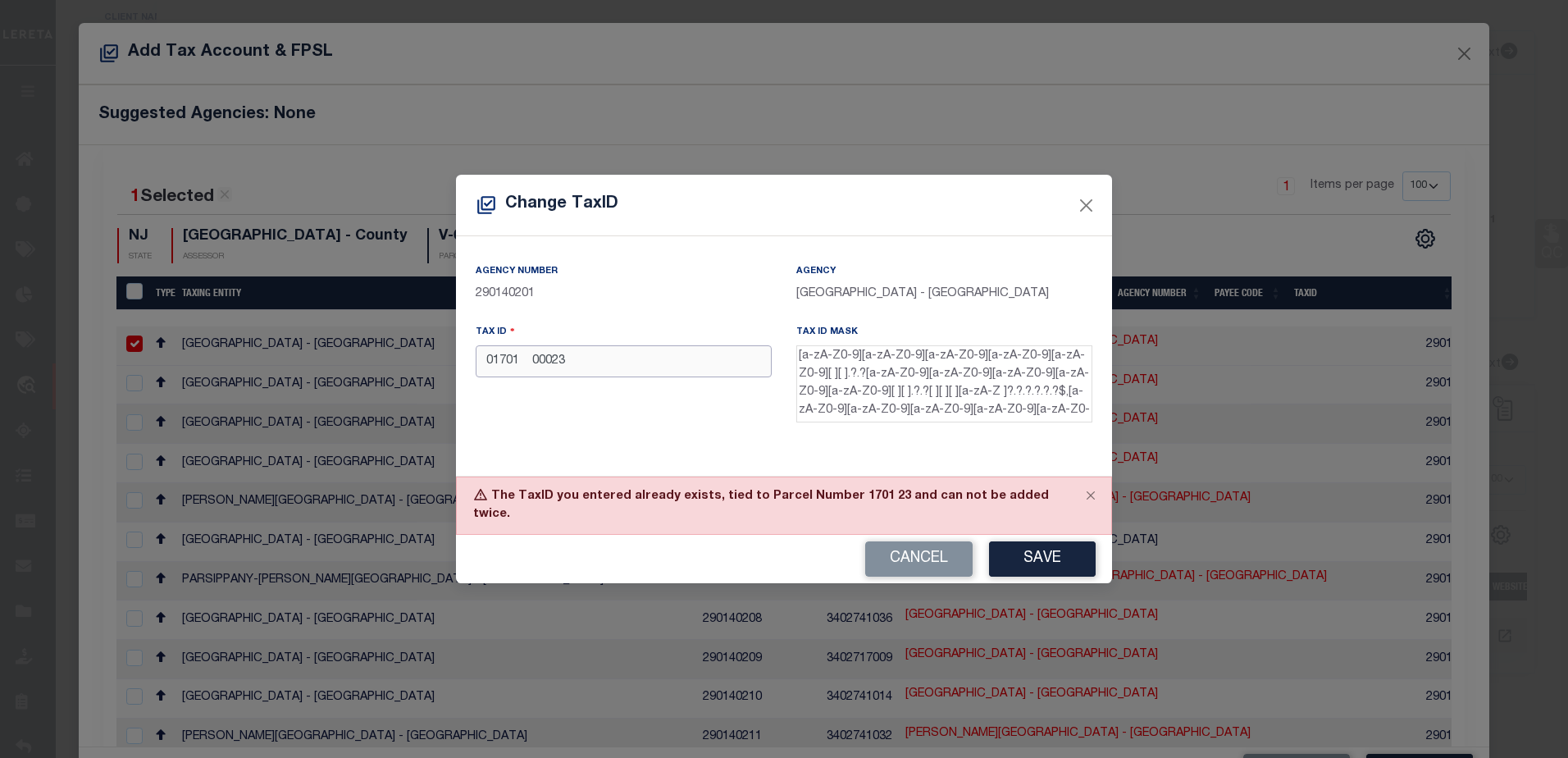
click at [570, 371] on input "01701 00023" at bounding box center [624, 361] width 296 height 32
click at [1017, 551] on button "Save" at bounding box center [1042, 559] width 107 height 35
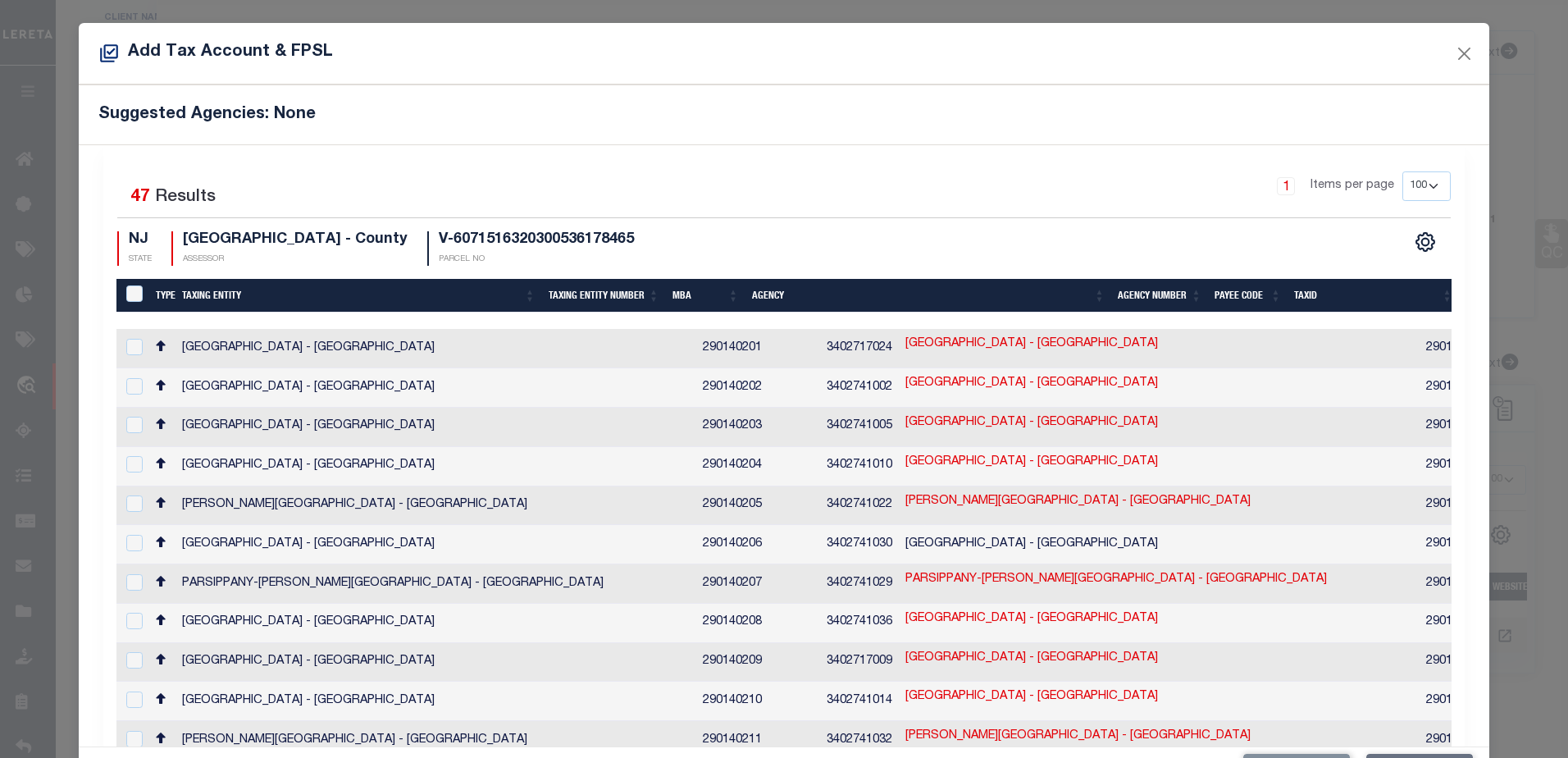
type input "01701 00024"
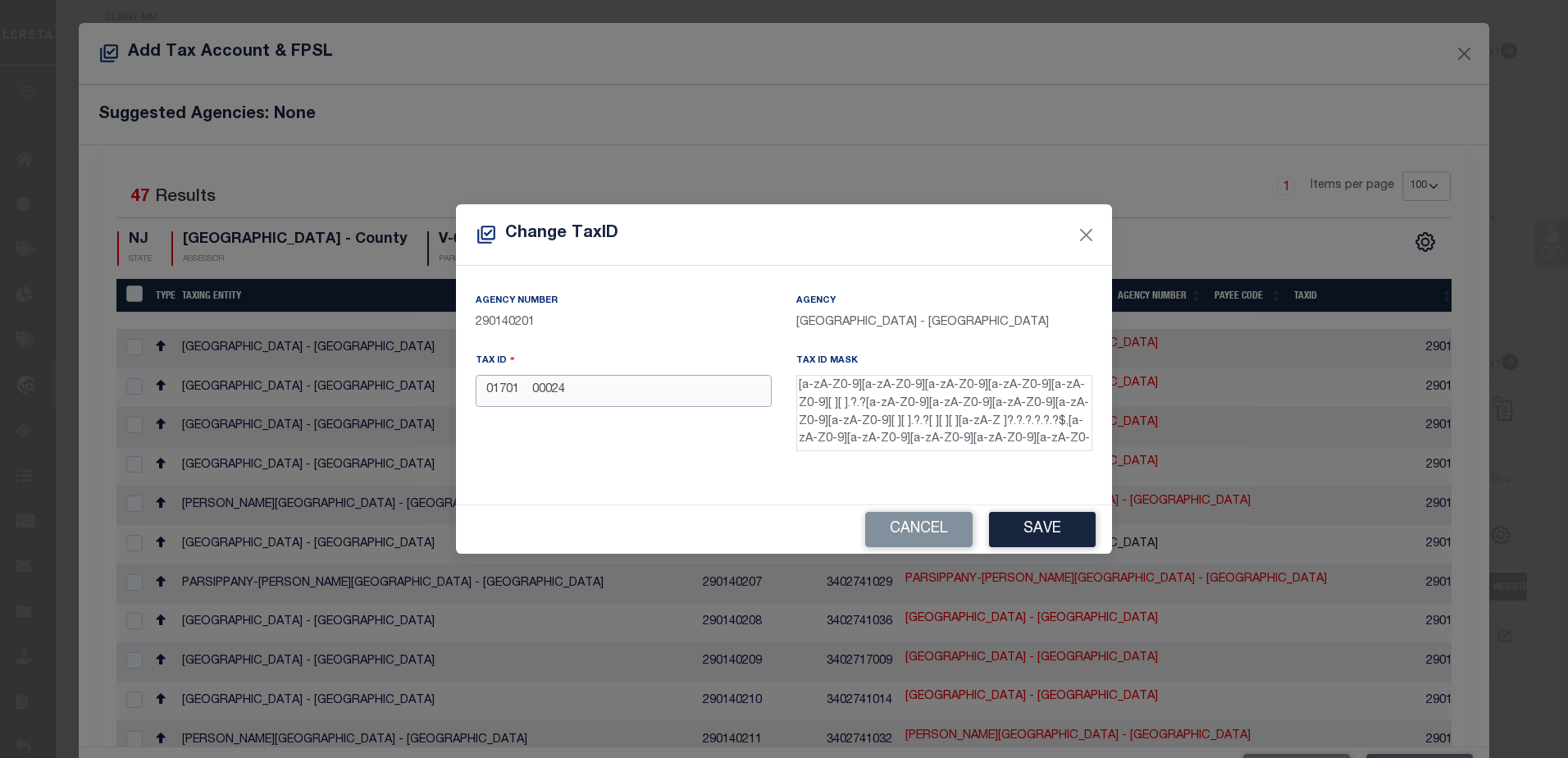
drag, startPoint x: 584, startPoint y: 391, endPoint x: 428, endPoint y: 387, distance: 156.1
click at [428, 387] on div "Change TaxID Agency Number 290140201 Agency MORRISTOWN TOWN - Town & Townships …" at bounding box center [784, 379] width 1568 height 758
click at [957, 529] on button "Cancel" at bounding box center [919, 530] width 108 height 35
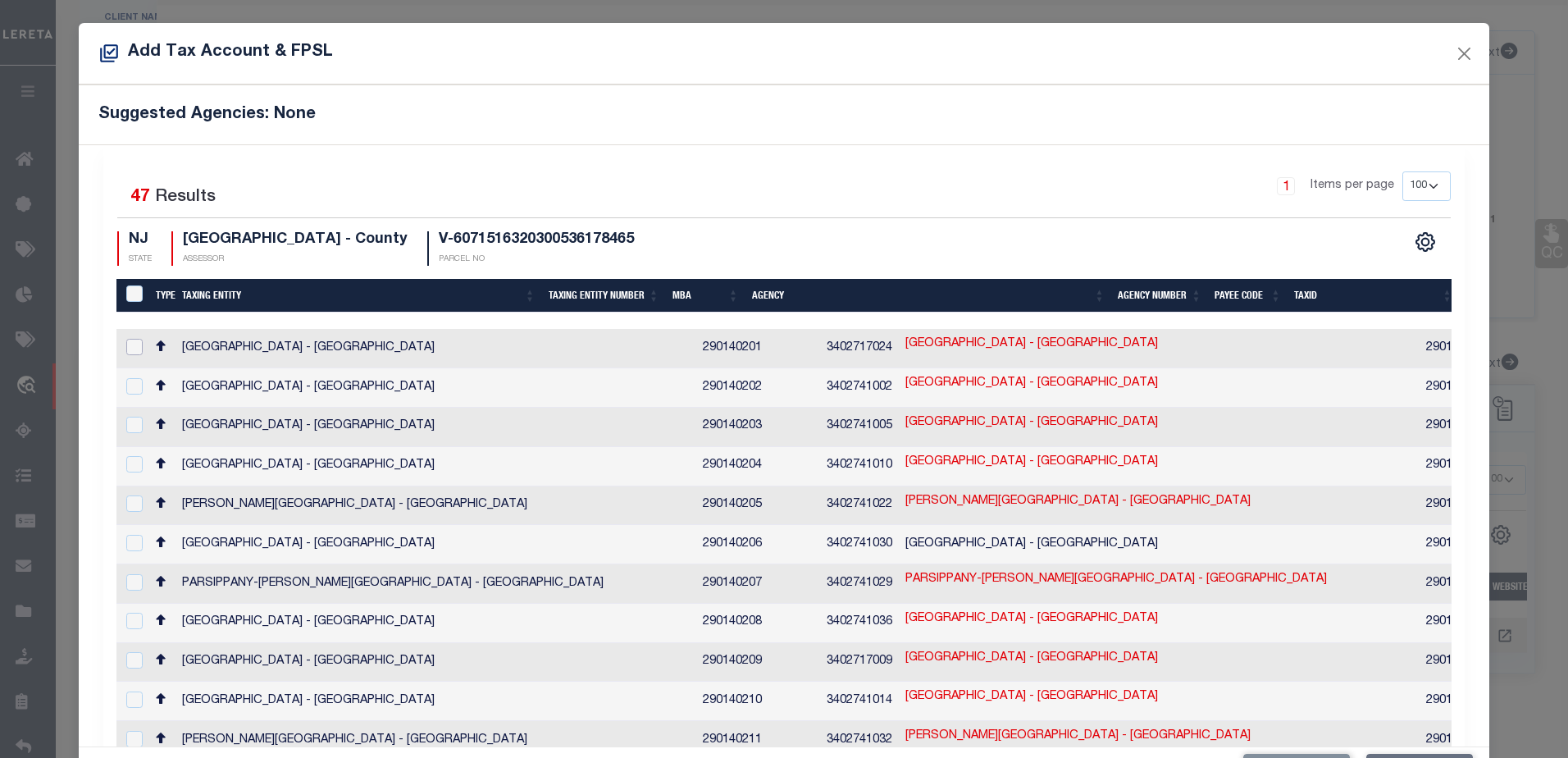
click at [134, 347] on input "checkbox" at bounding box center [134, 347] width 17 height 17
checkbox input "true"
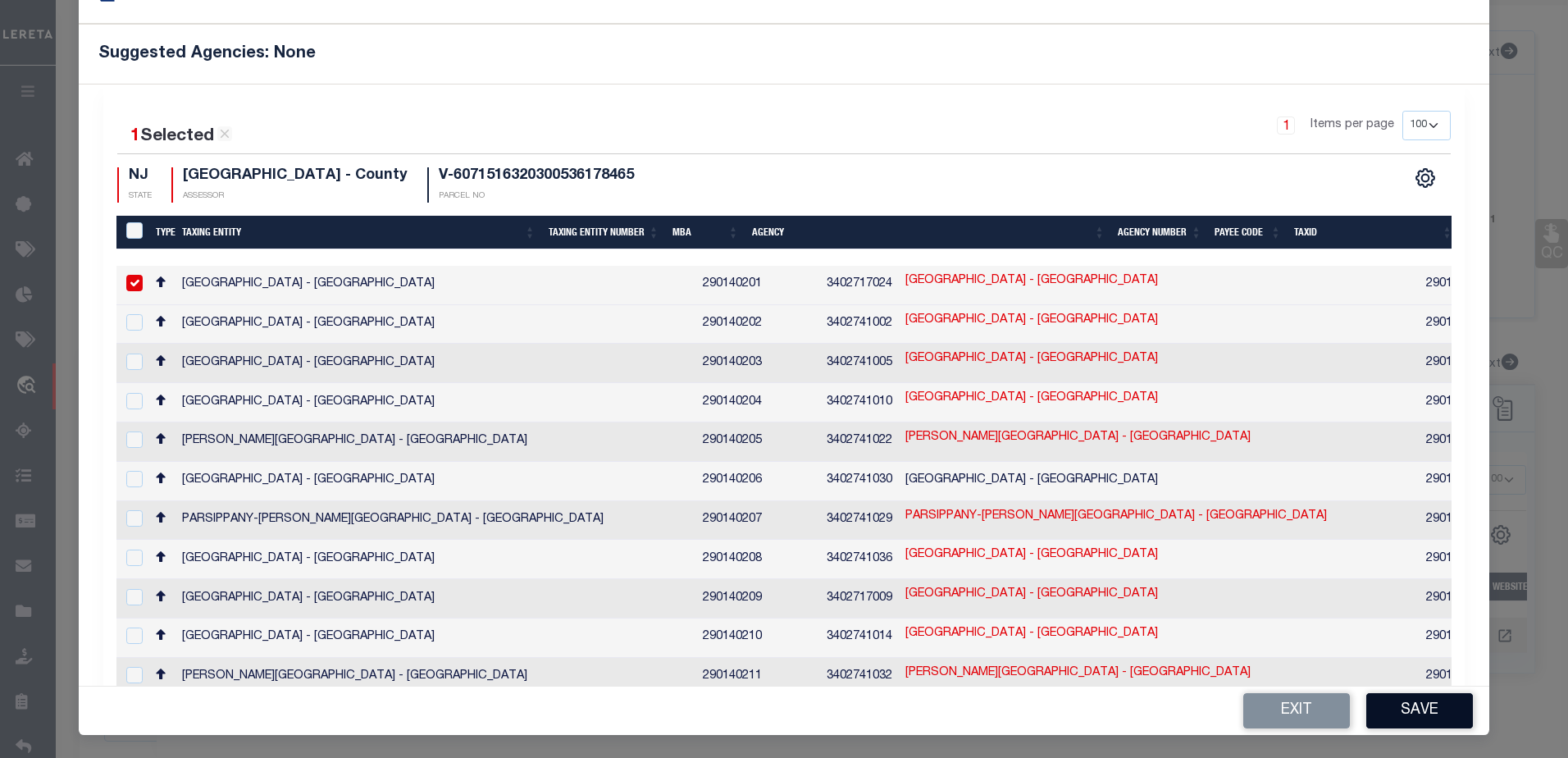
click at [1388, 709] on button "Save" at bounding box center [1420, 711] width 107 height 35
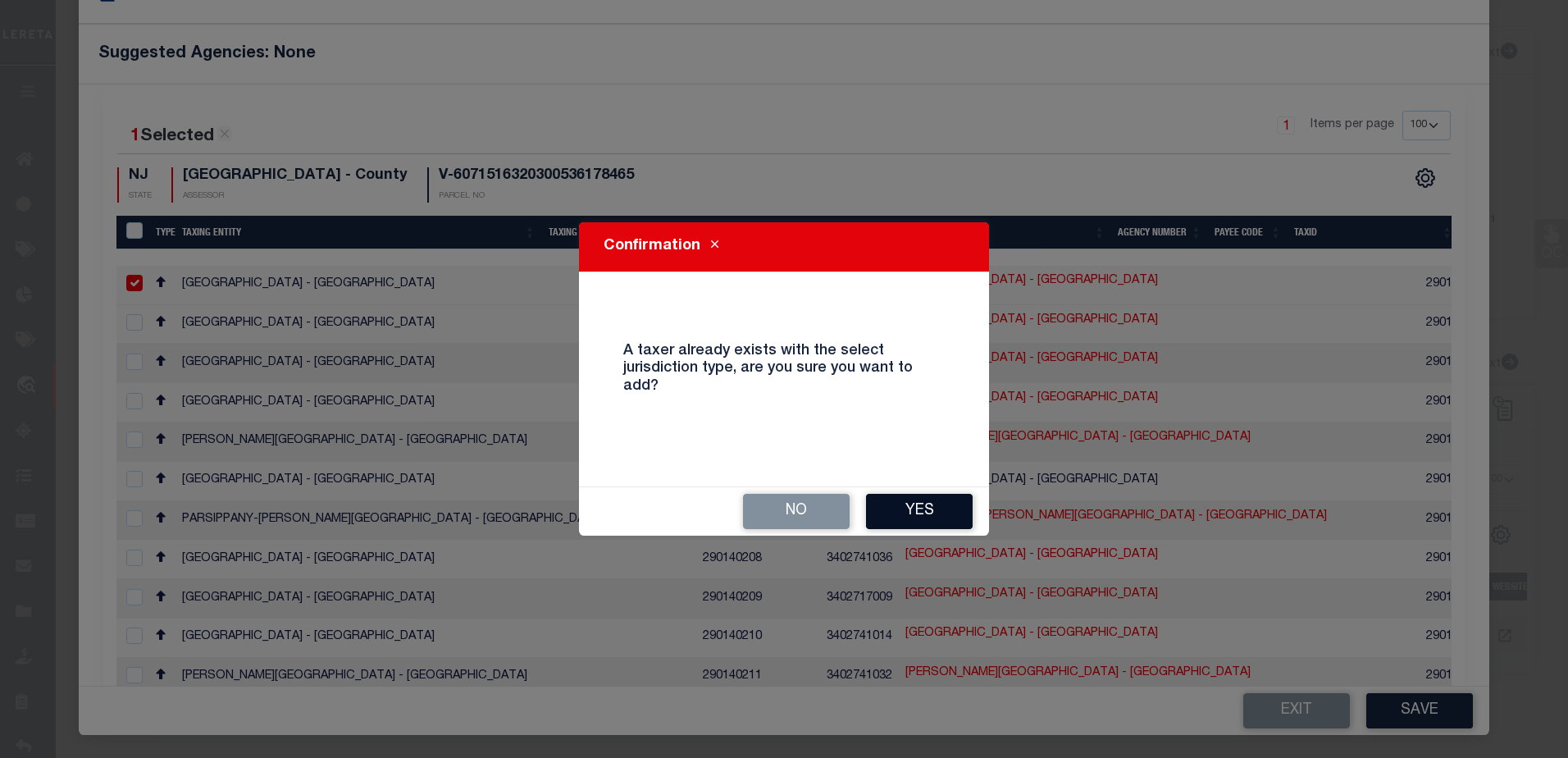
click at [908, 507] on button "Yes" at bounding box center [920, 511] width 107 height 35
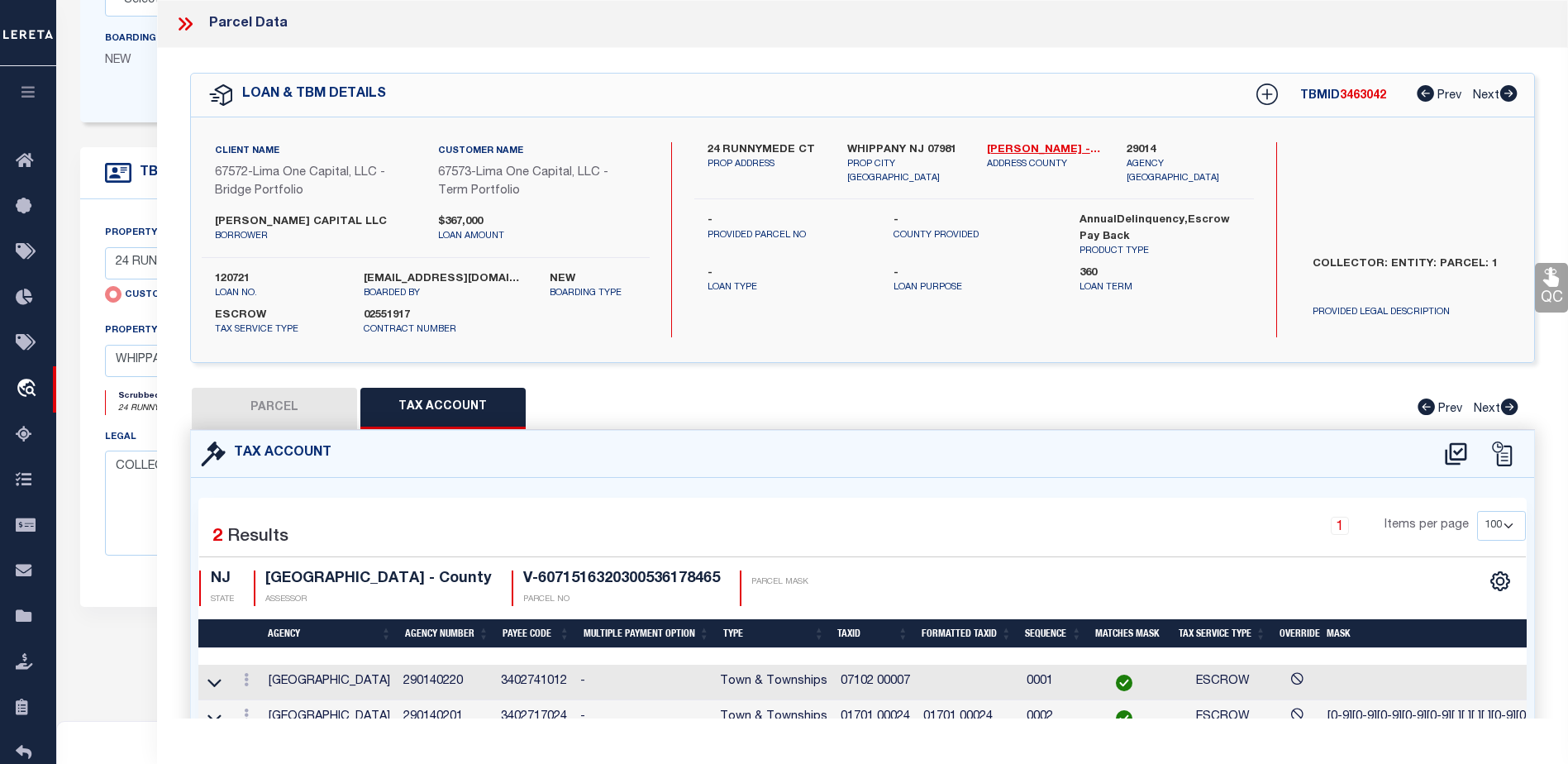
scroll to position [89, 0]
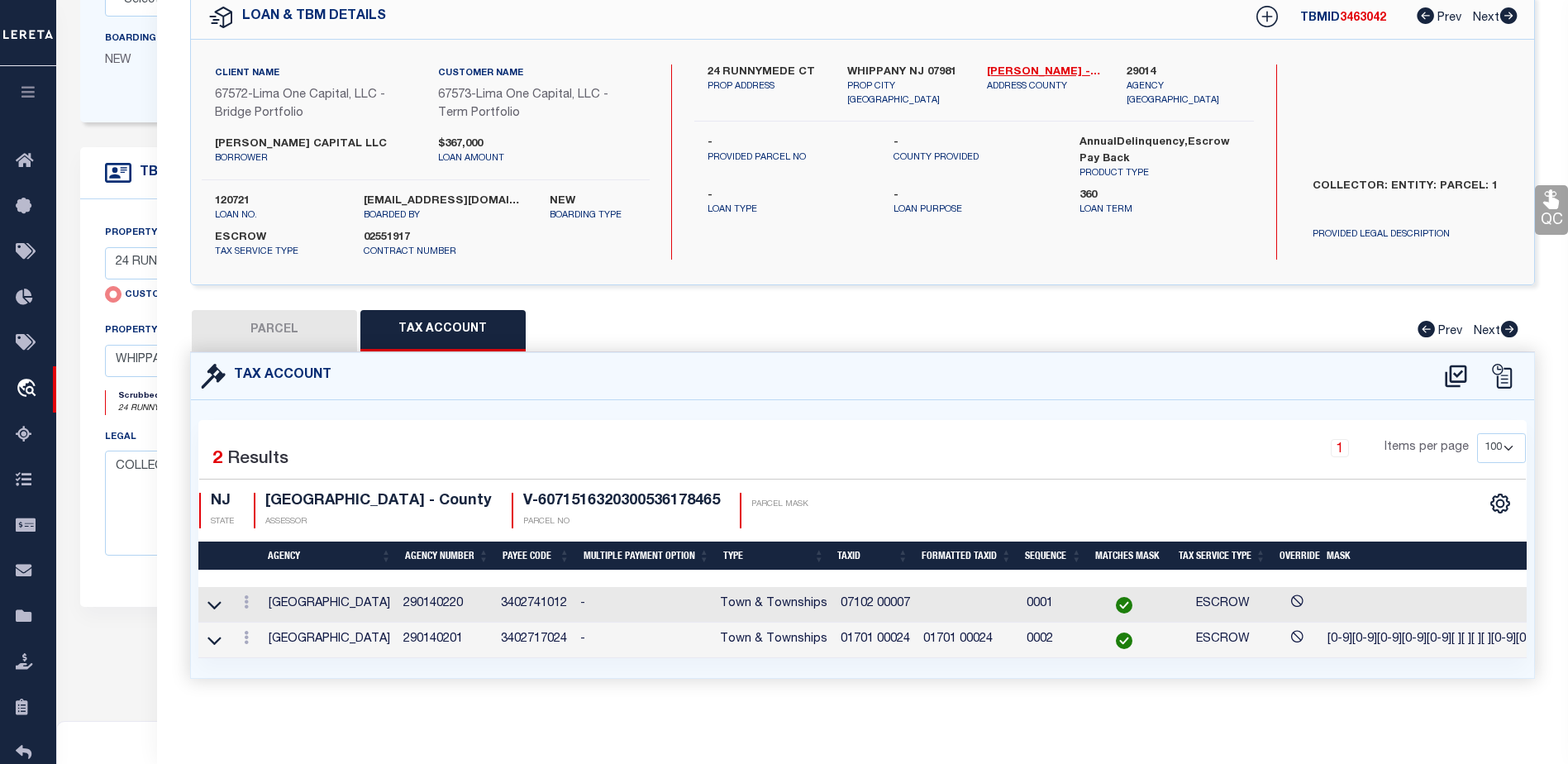
click at [953, 626] on td "01701 00024" at bounding box center [968, 641] width 103 height 35
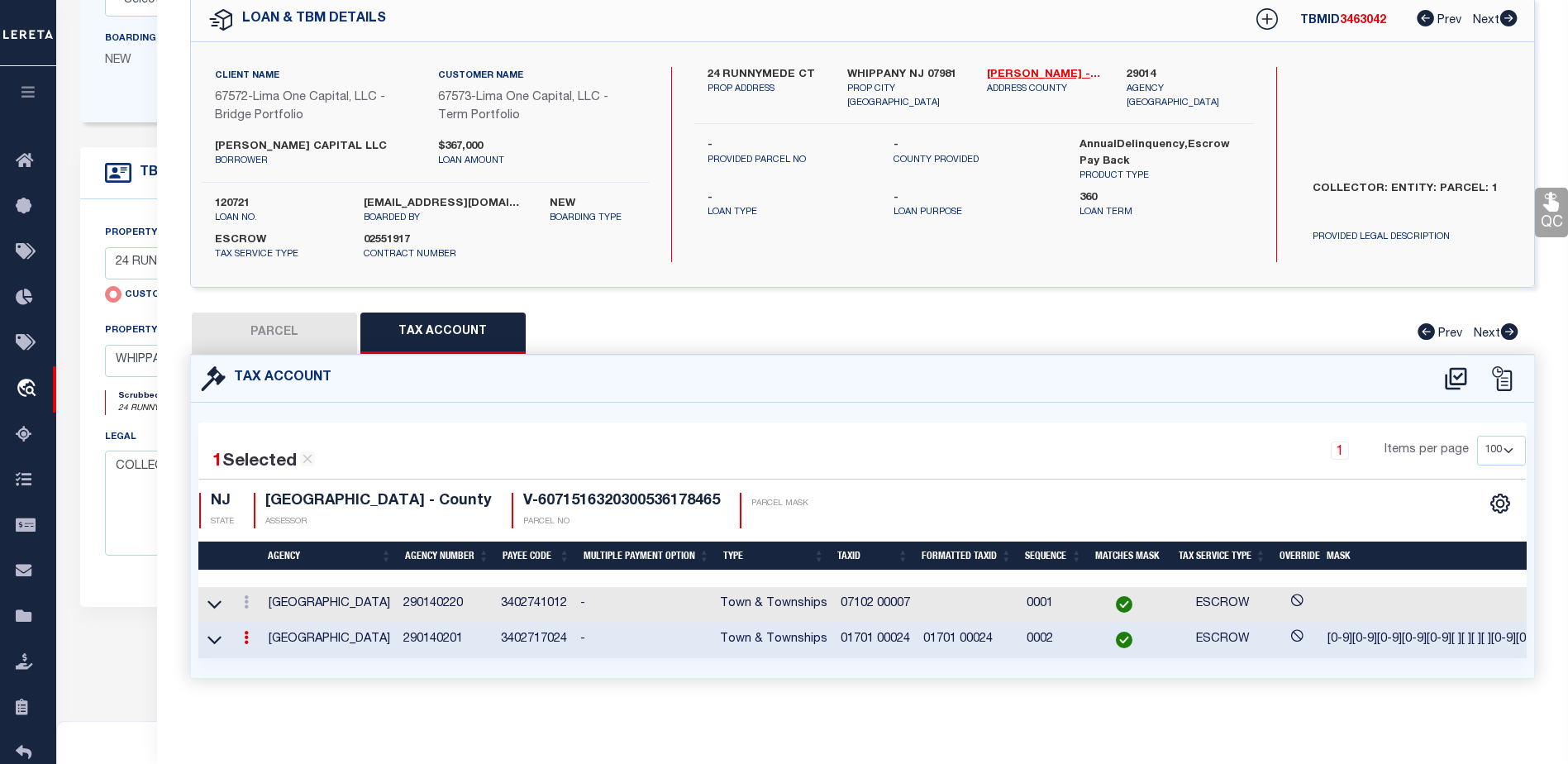
click at [960, 634] on td "01701 00024" at bounding box center [968, 641] width 103 height 35
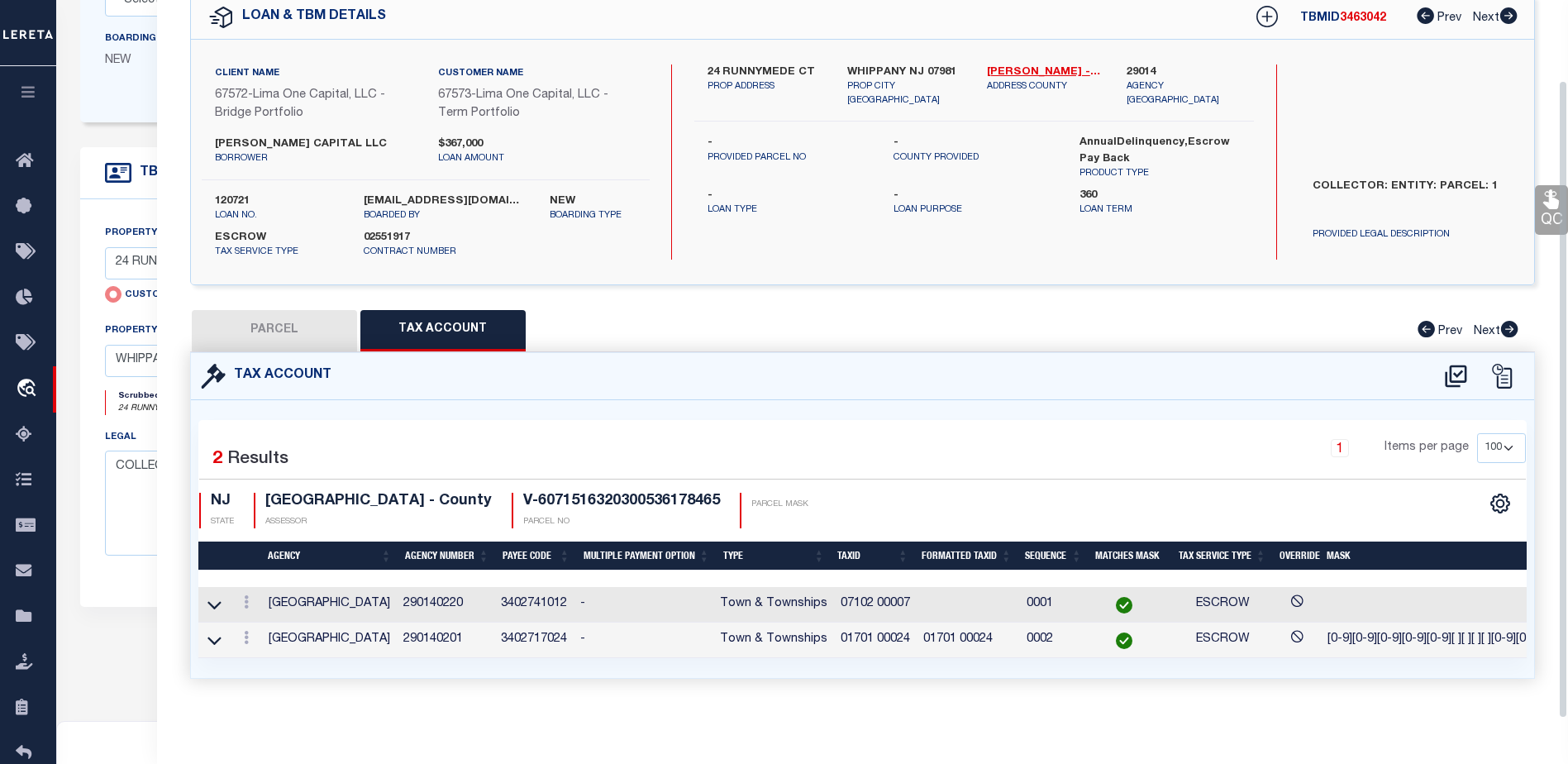
click at [981, 635] on td "01701 00024" at bounding box center [968, 641] width 103 height 35
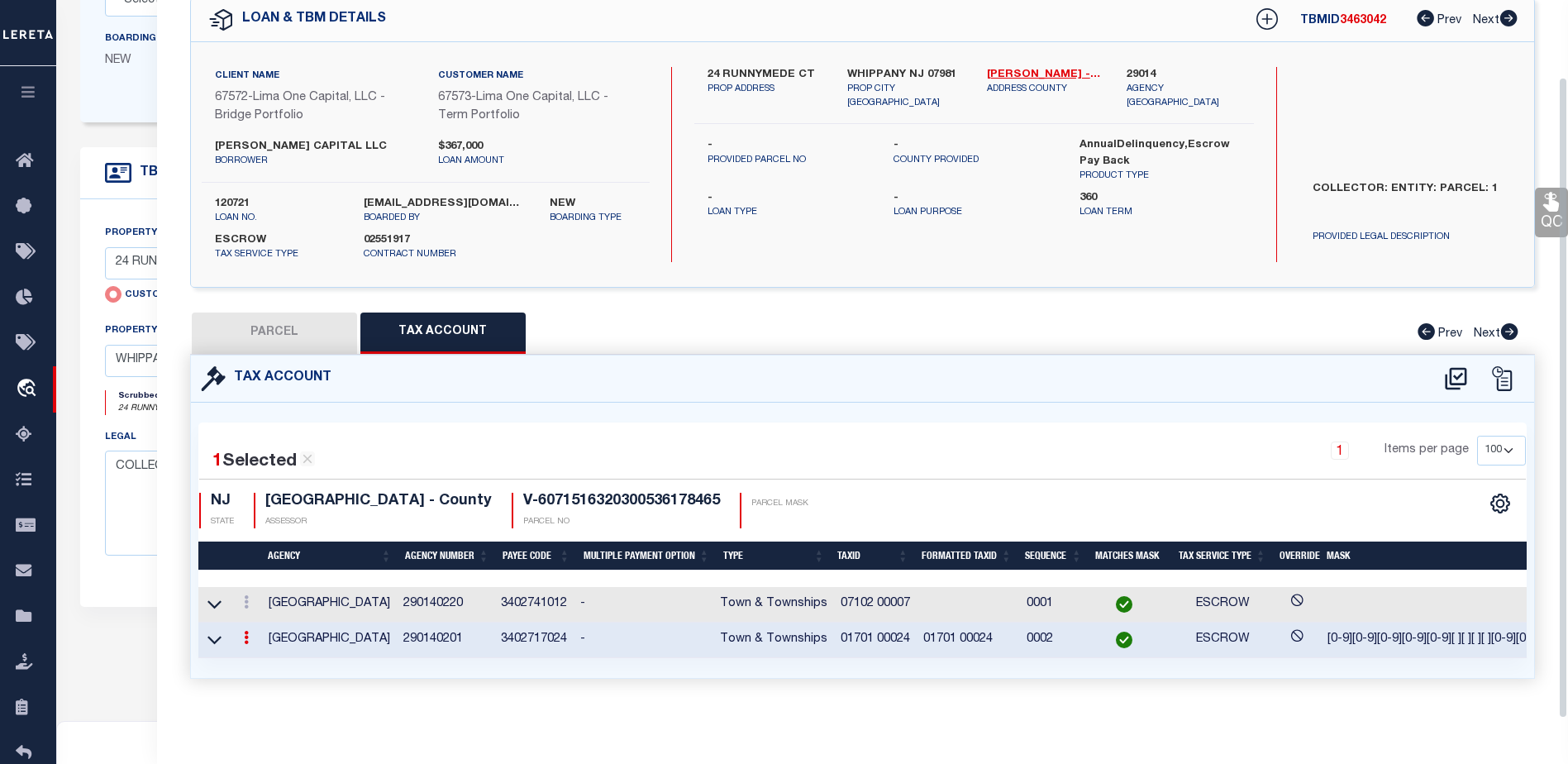
click at [981, 635] on td "01701 00024" at bounding box center [968, 641] width 103 height 35
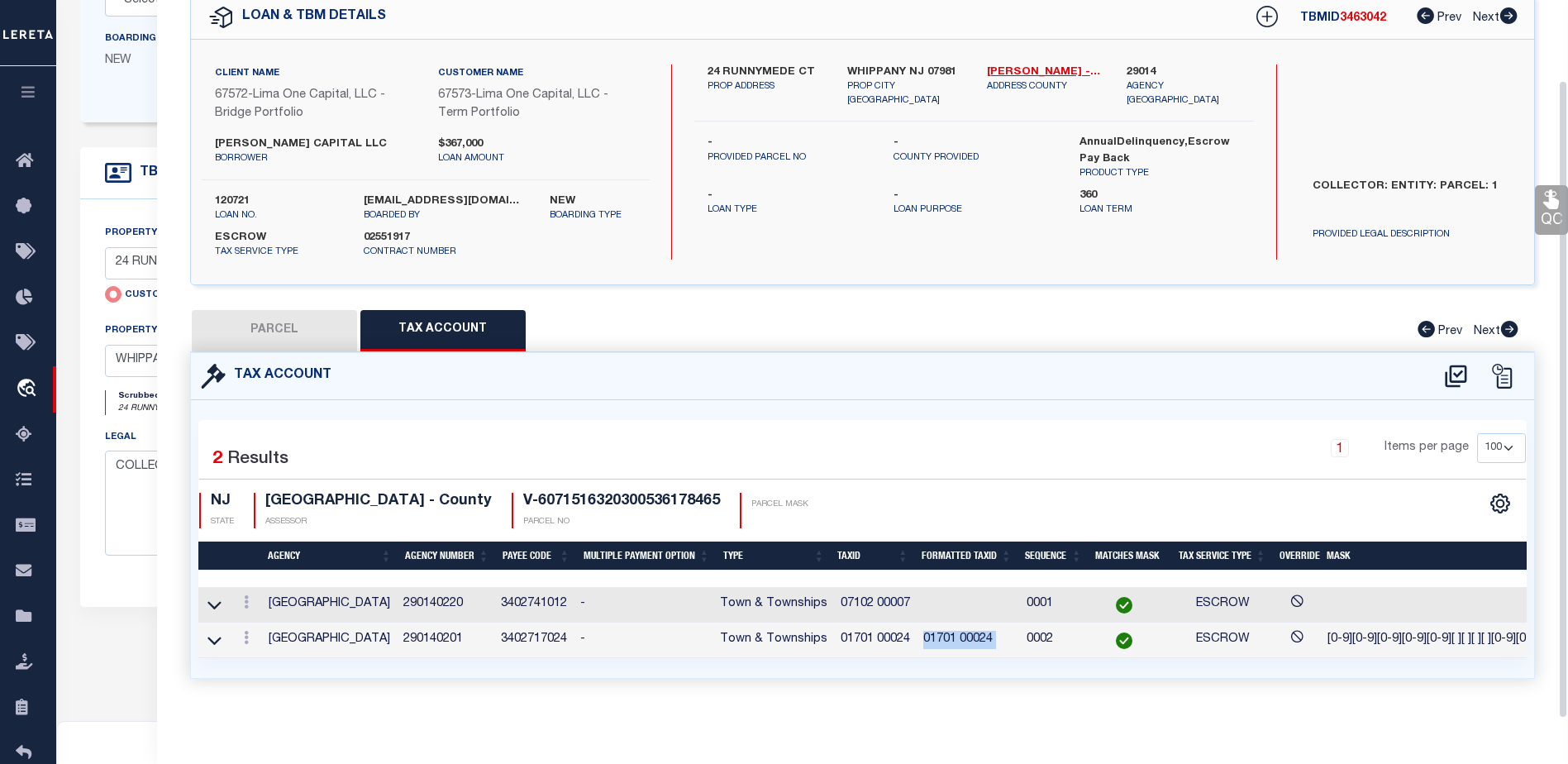
click at [981, 635] on td "01701 00024" at bounding box center [968, 641] width 103 height 35
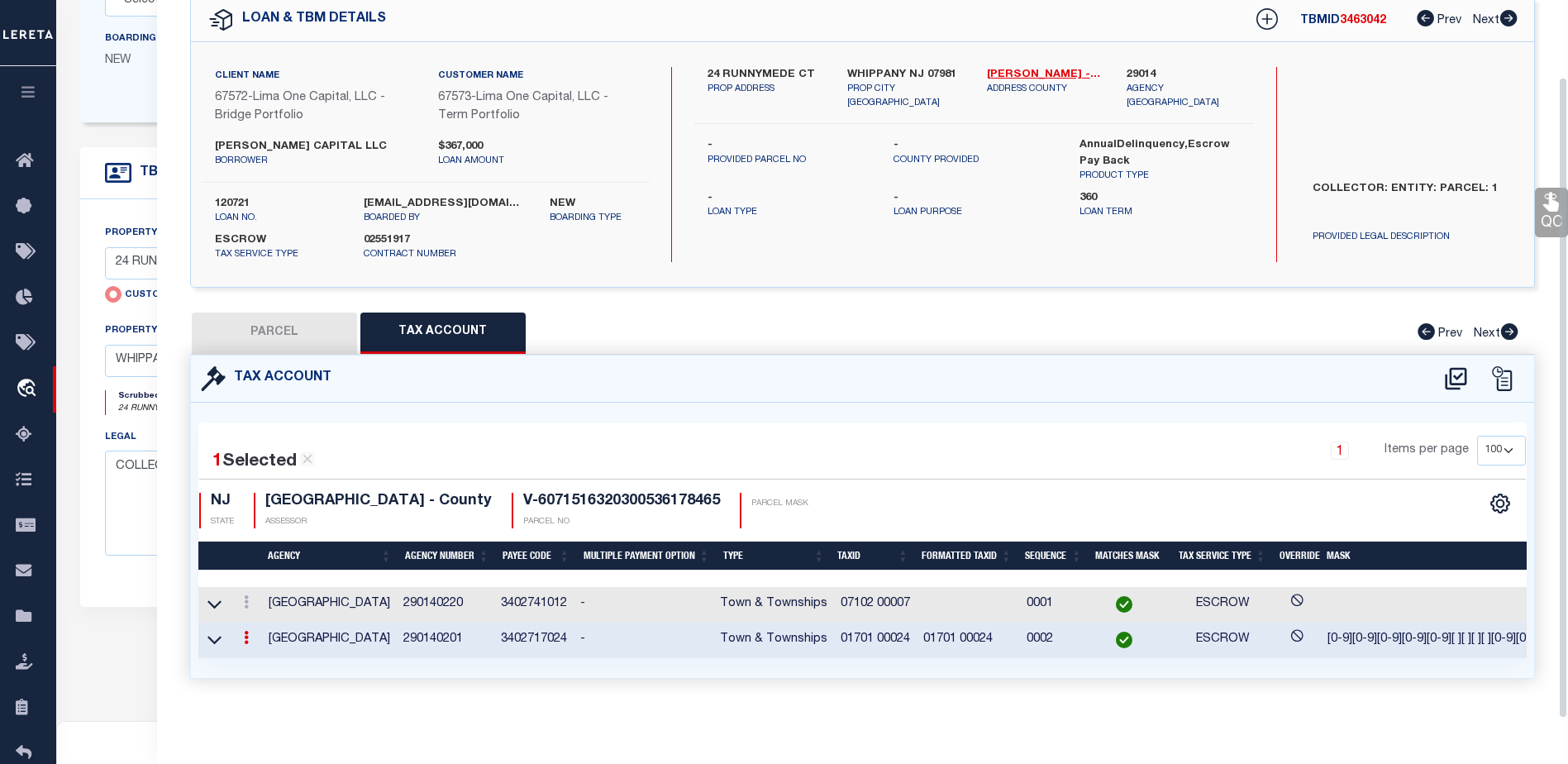
drag, startPoint x: 981, startPoint y: 635, endPoint x: 857, endPoint y: 632, distance: 124.0
click at [855, 632] on td "01701 00024" at bounding box center [875, 641] width 83 height 35
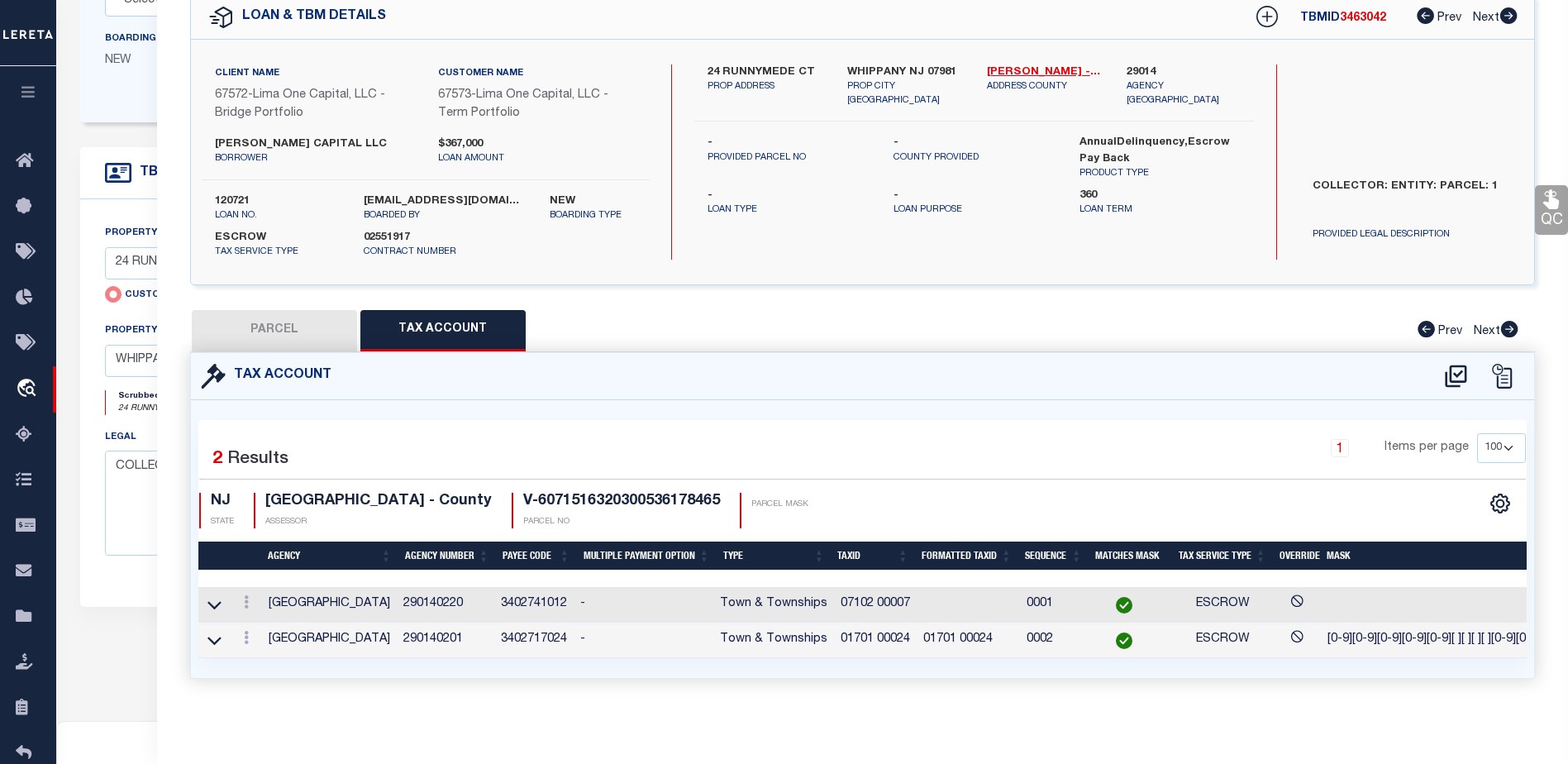
click at [537, 630] on td "3402717024" at bounding box center [534, 641] width 80 height 35
copy td "3402717024"
drag, startPoint x: 906, startPoint y: 630, endPoint x: 838, endPoint y: 628, distance: 68.0
click at [838, 628] on td "01701 00024" at bounding box center [875, 641] width 83 height 35
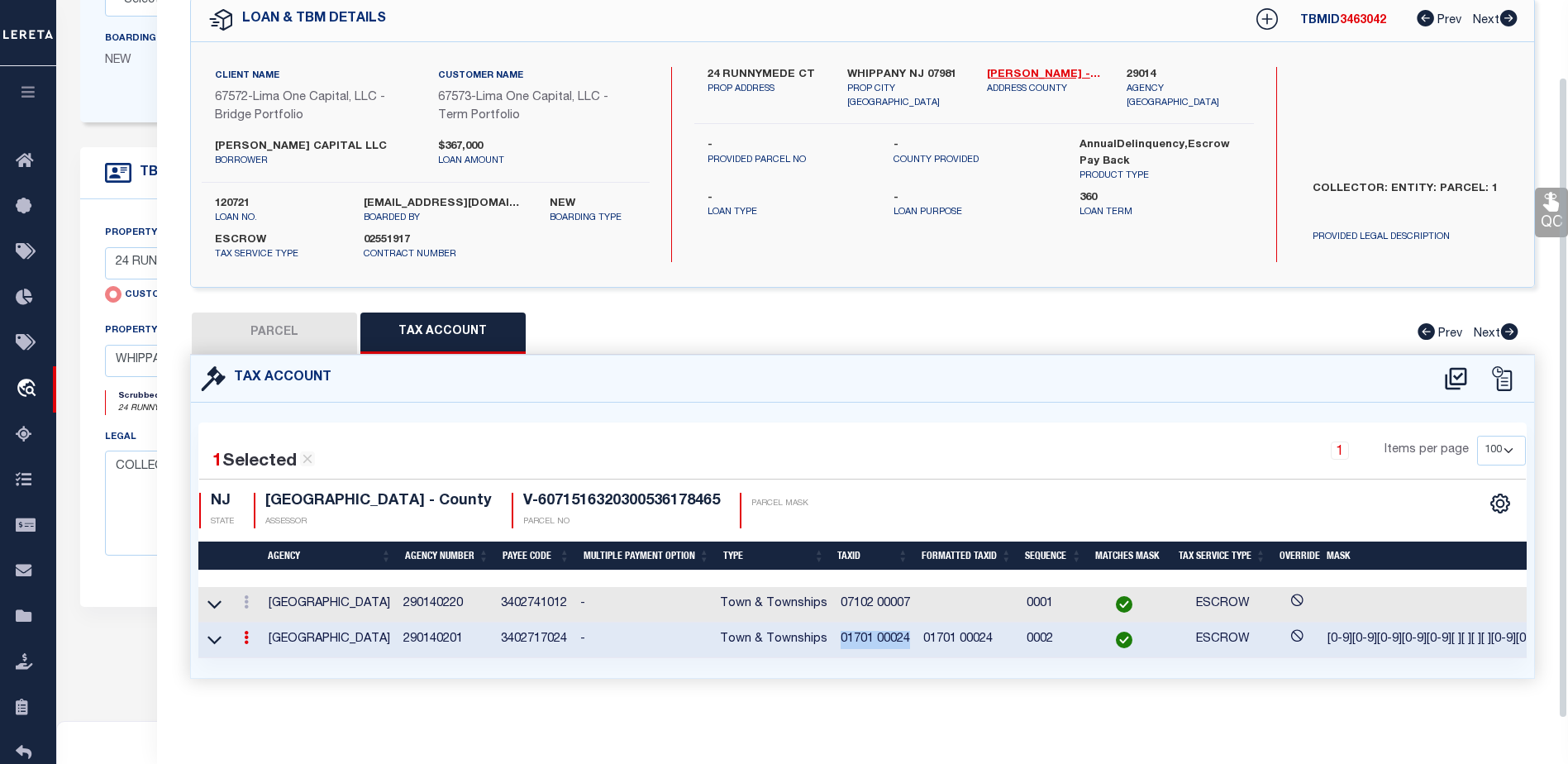
scroll to position [86, 0]
copy td "01701 00024"
click at [889, 593] on td "07102 00007" at bounding box center [875, 604] width 83 height 35
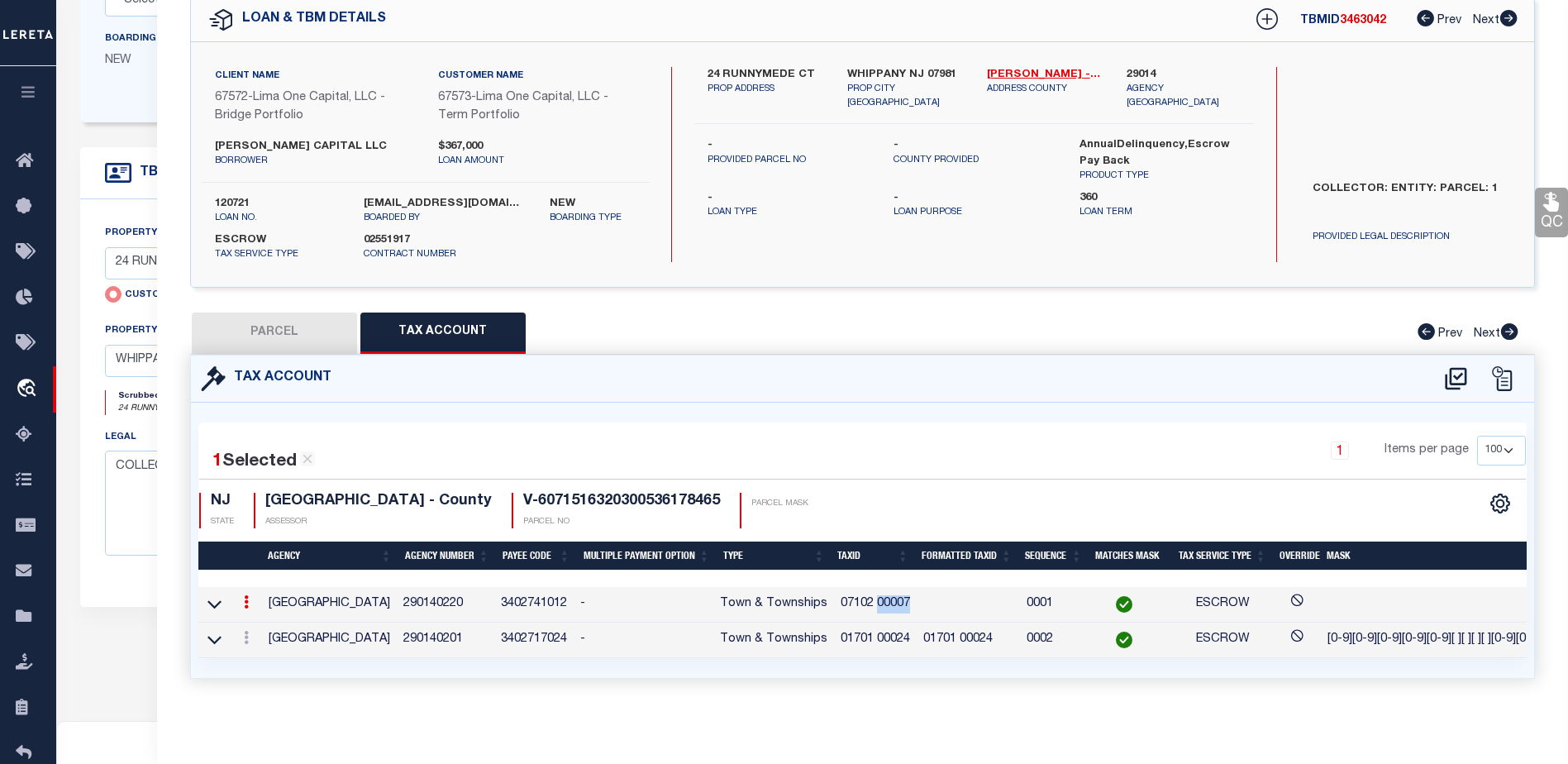
click at [889, 593] on td "07102 00007" at bounding box center [875, 604] width 83 height 35
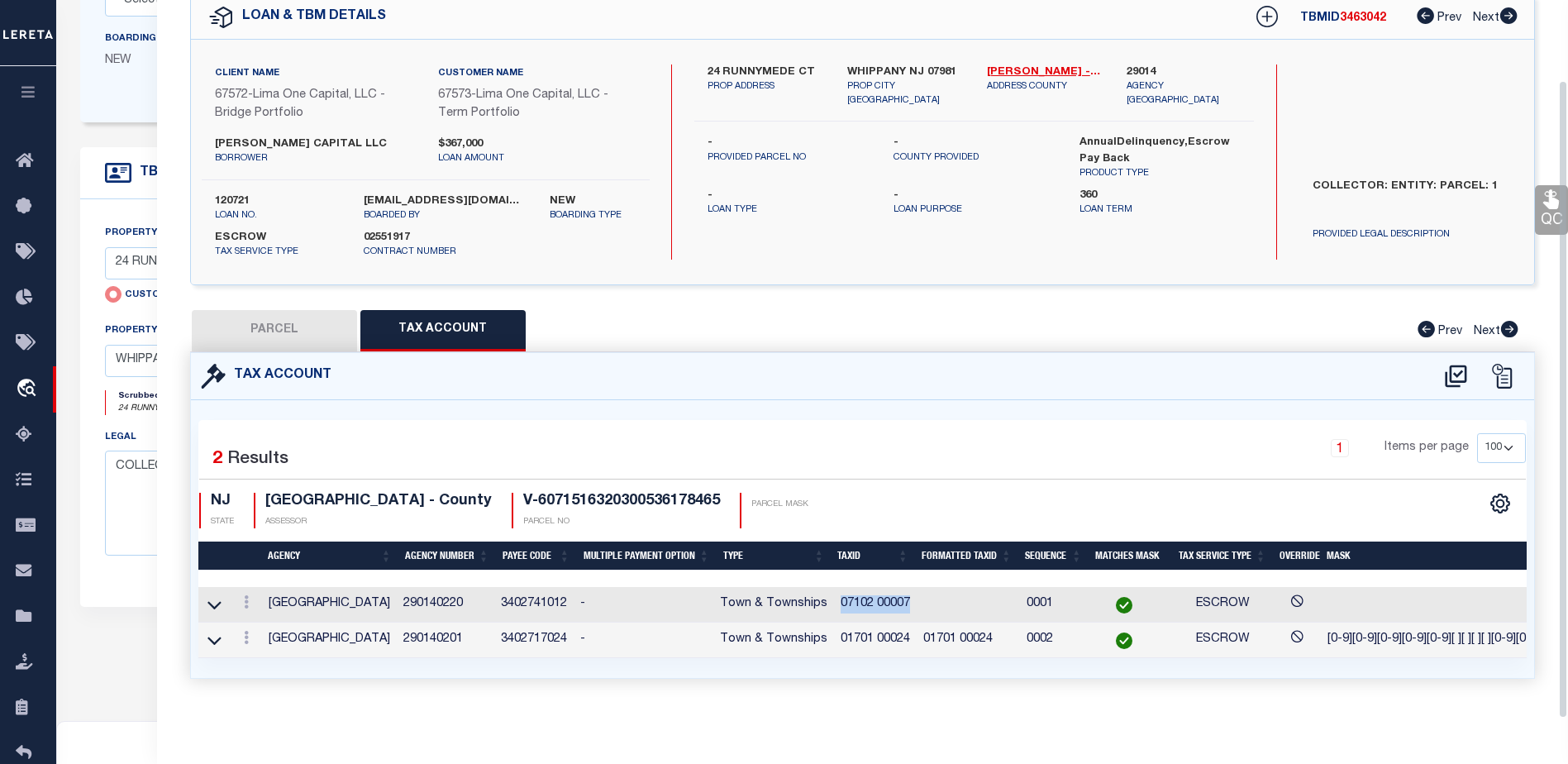
click at [889, 593] on td "07102 00007" at bounding box center [875, 604] width 83 height 35
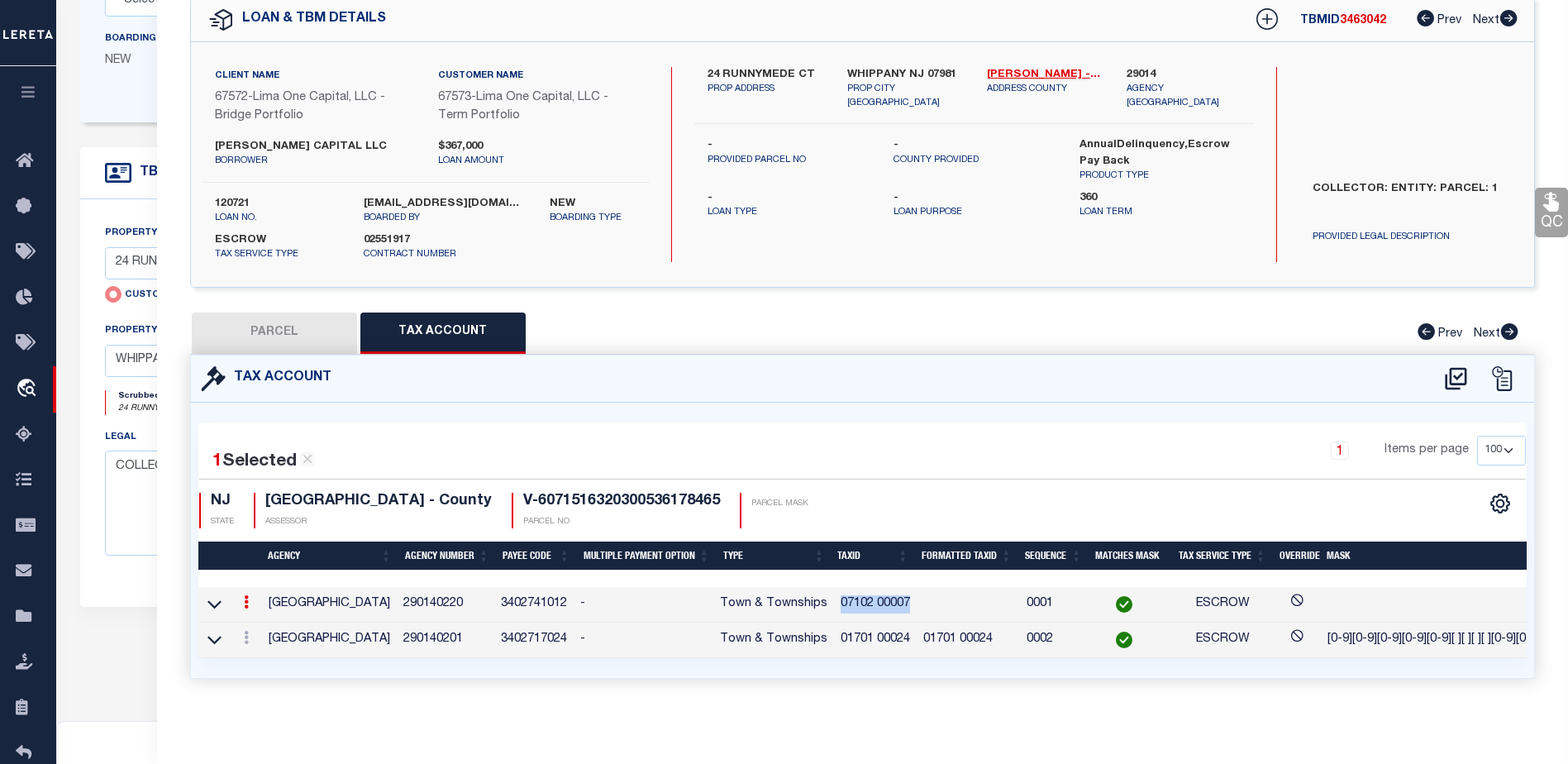
click at [889, 591] on td "07102 00007" at bounding box center [875, 604] width 83 height 35
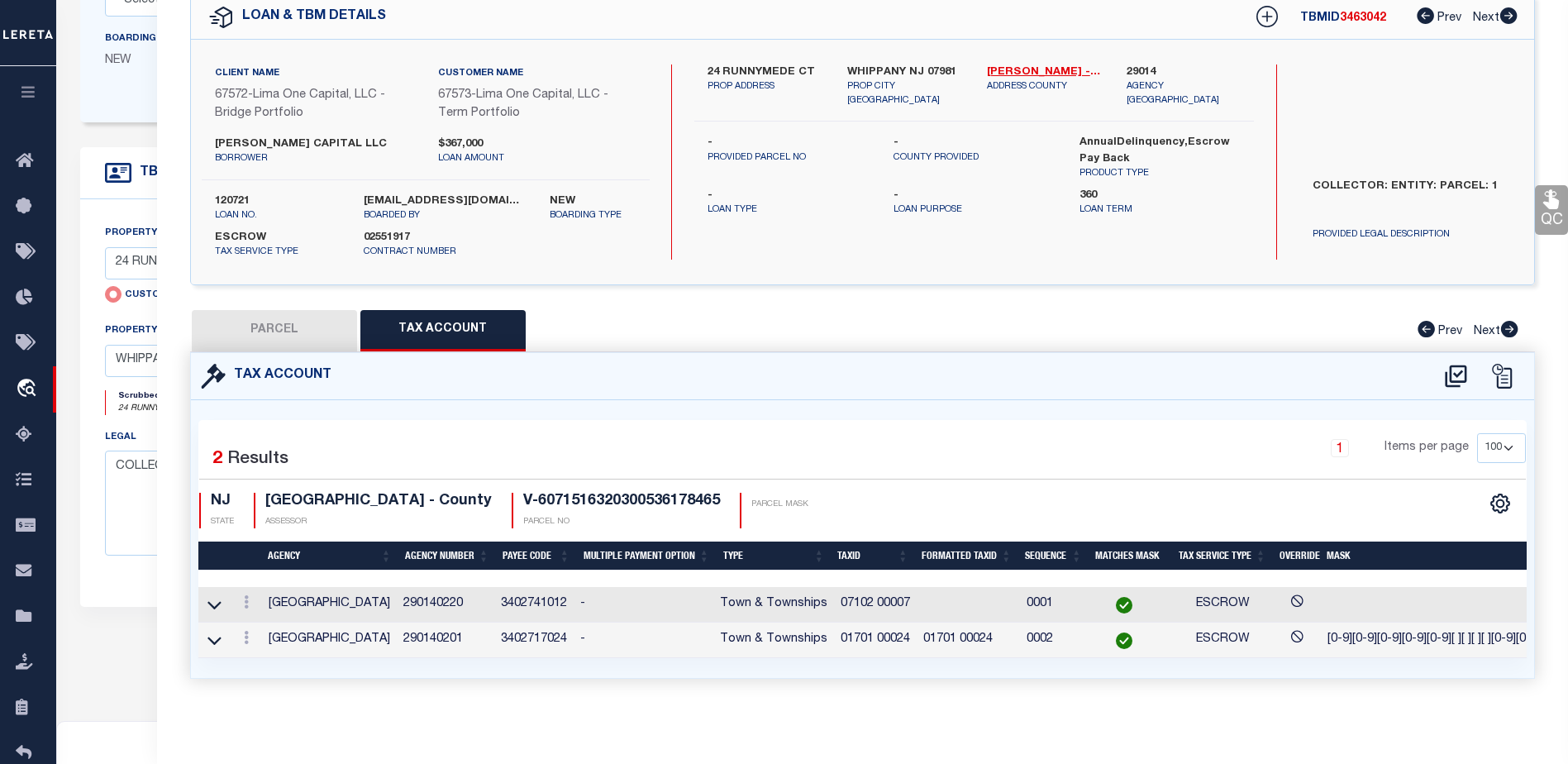
click at [984, 634] on td "01701 00024" at bounding box center [968, 641] width 103 height 35
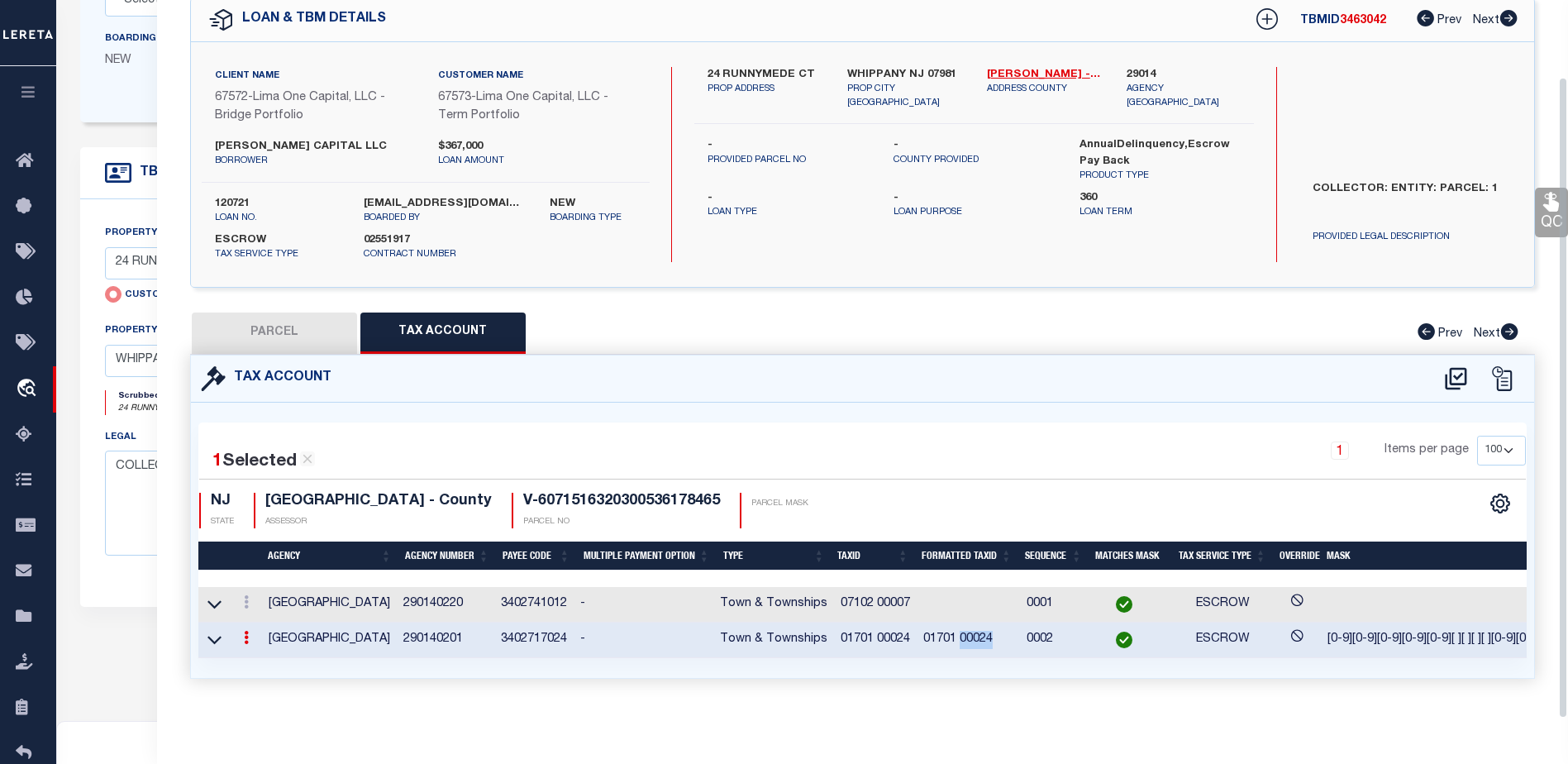
click at [984, 634] on td "01701 00024" at bounding box center [968, 641] width 103 height 35
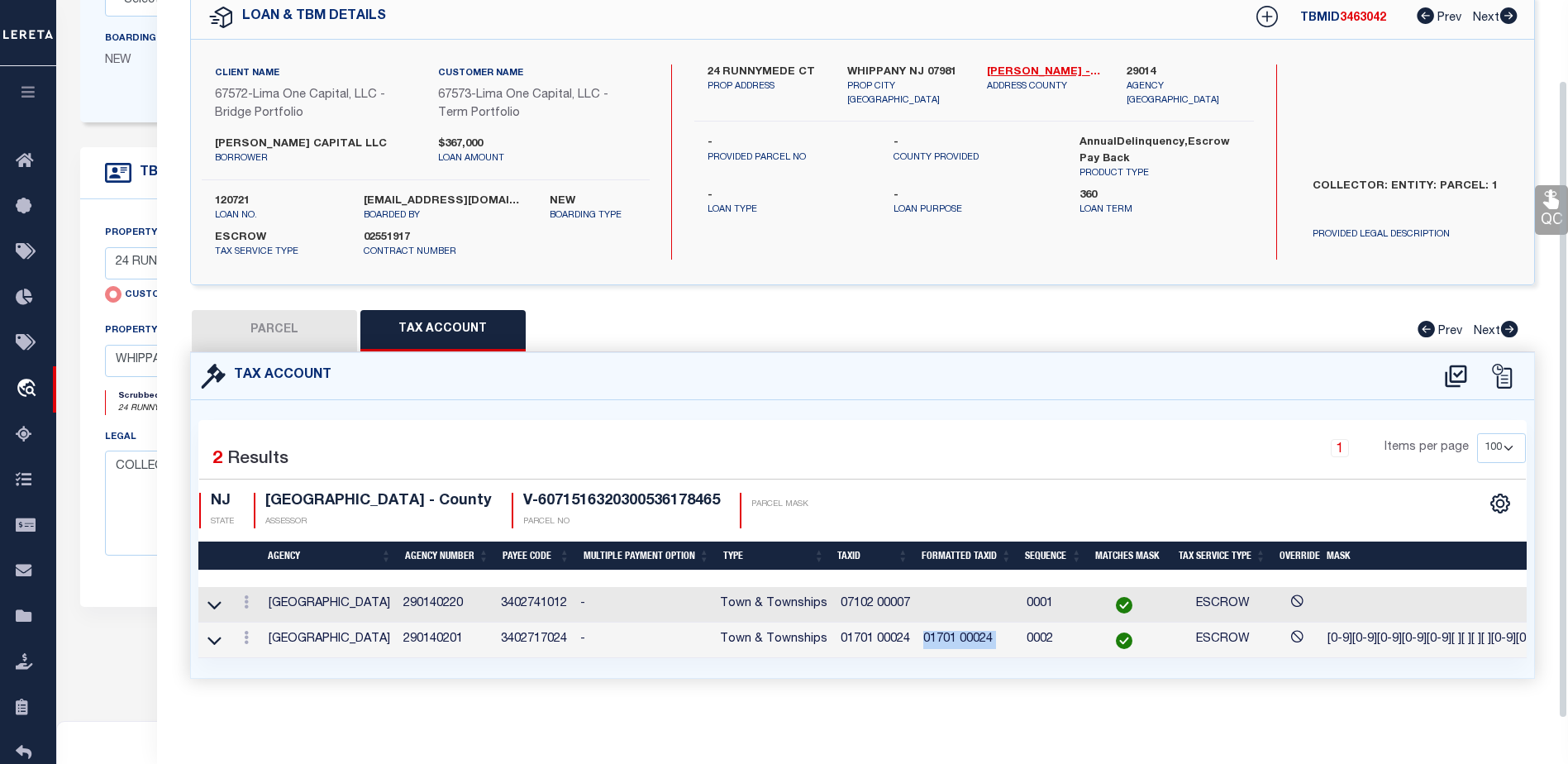
click at [984, 634] on td "01701 00024" at bounding box center [968, 641] width 103 height 35
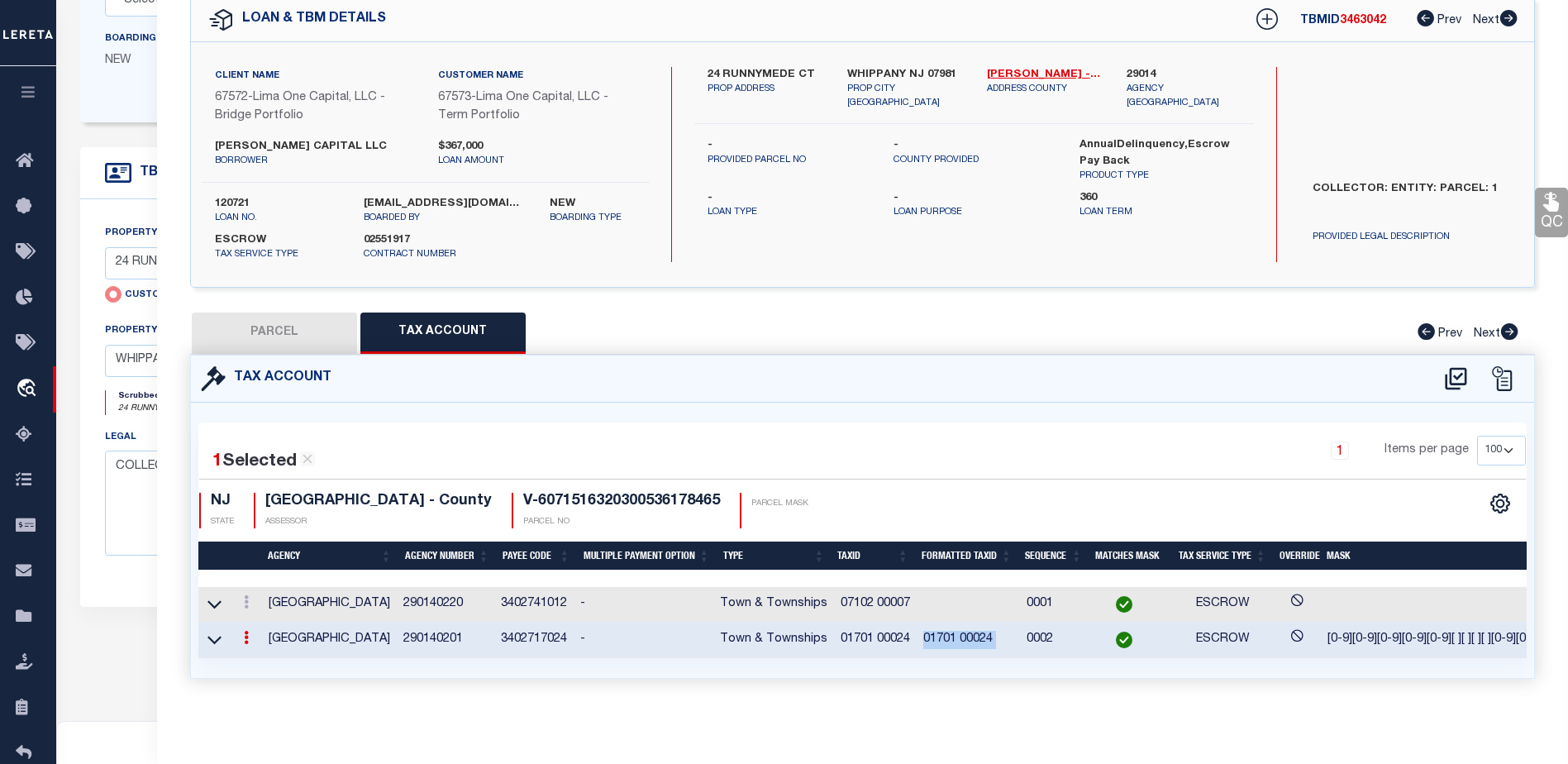
click at [312, 326] on button "PARCEL" at bounding box center [275, 333] width 165 height 42
select select "AS"
checkbox input "false"
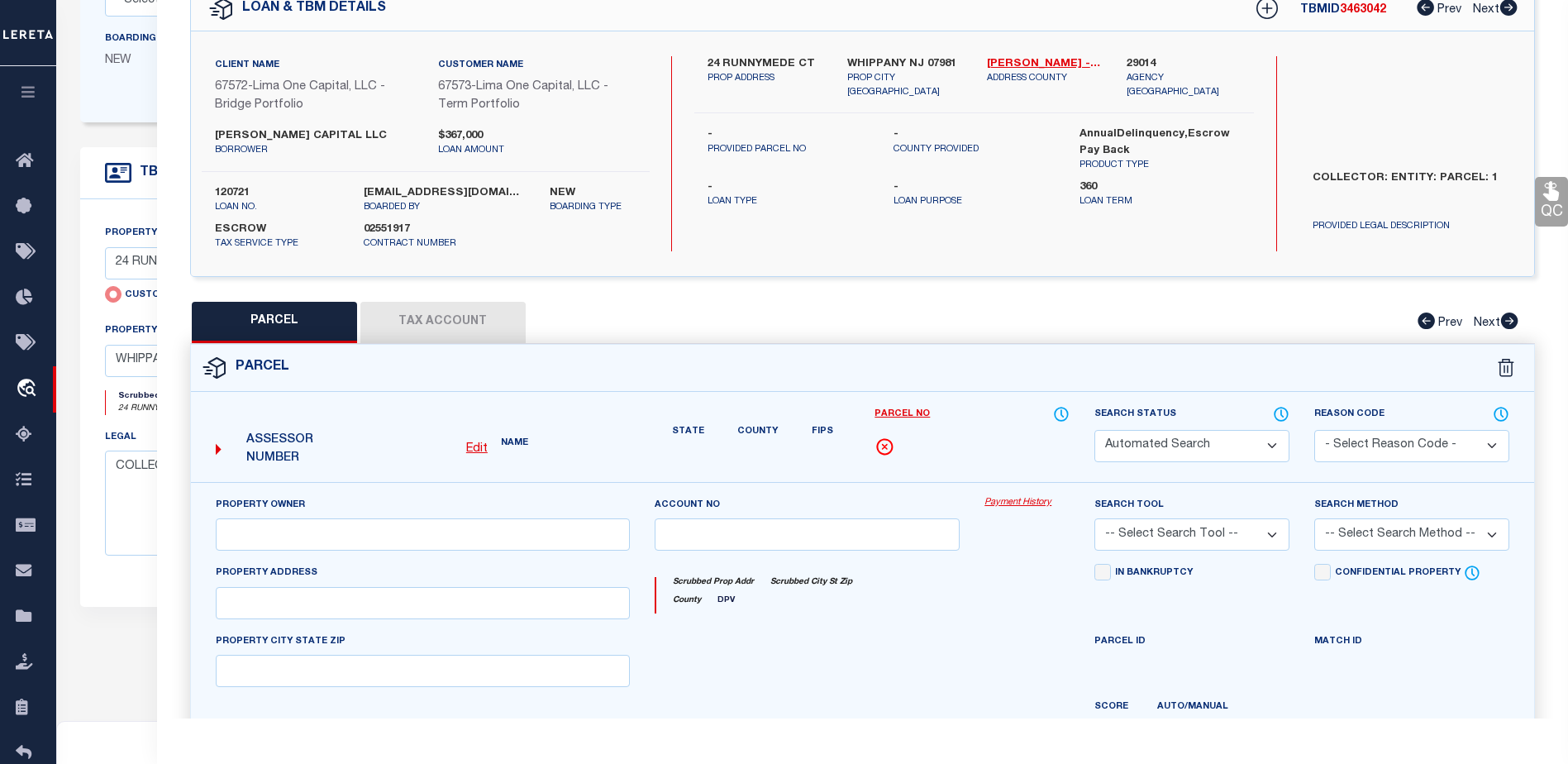
click at [445, 328] on button "Tax Account" at bounding box center [443, 322] width 165 height 42
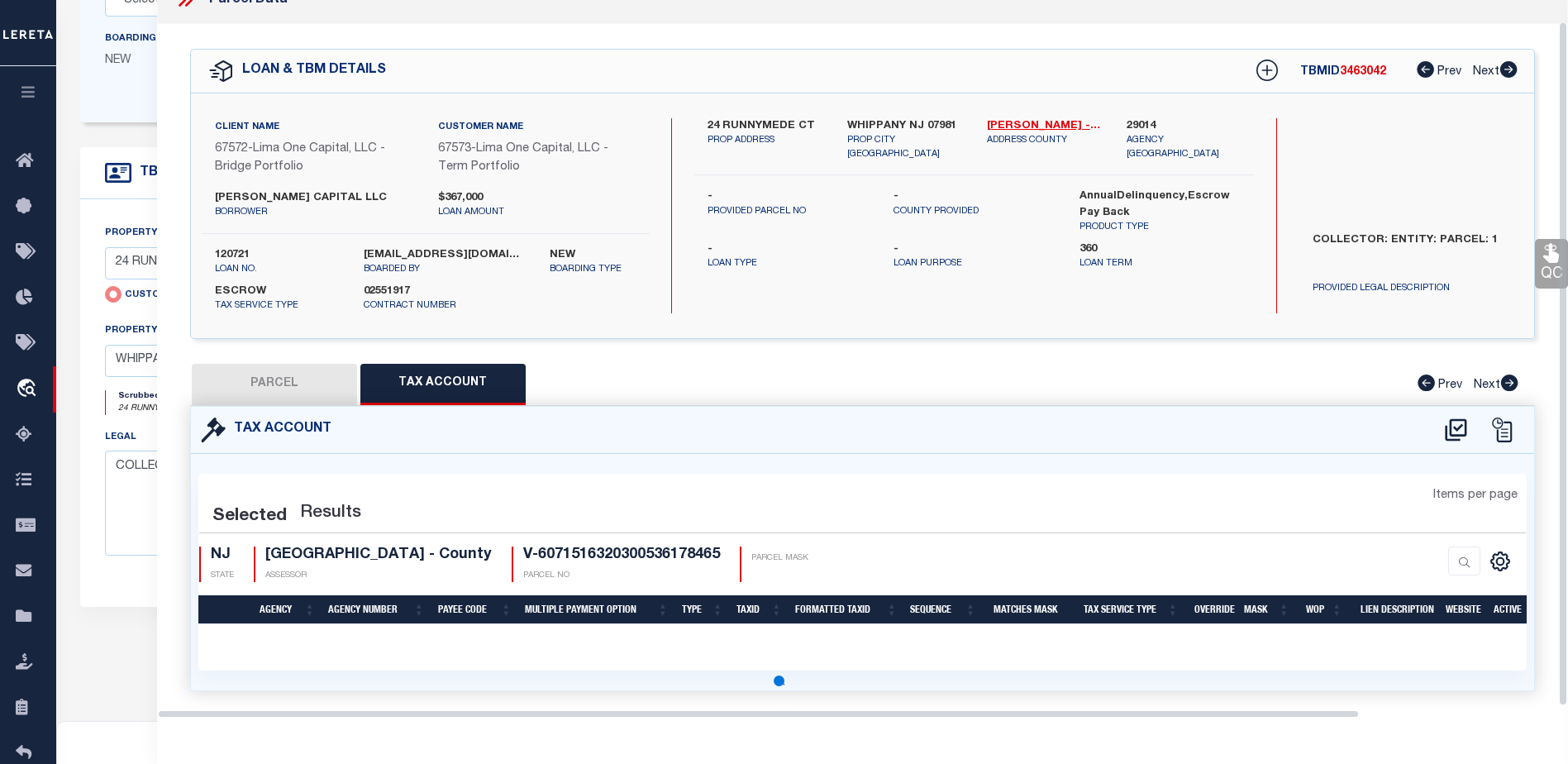
scroll to position [22, 0]
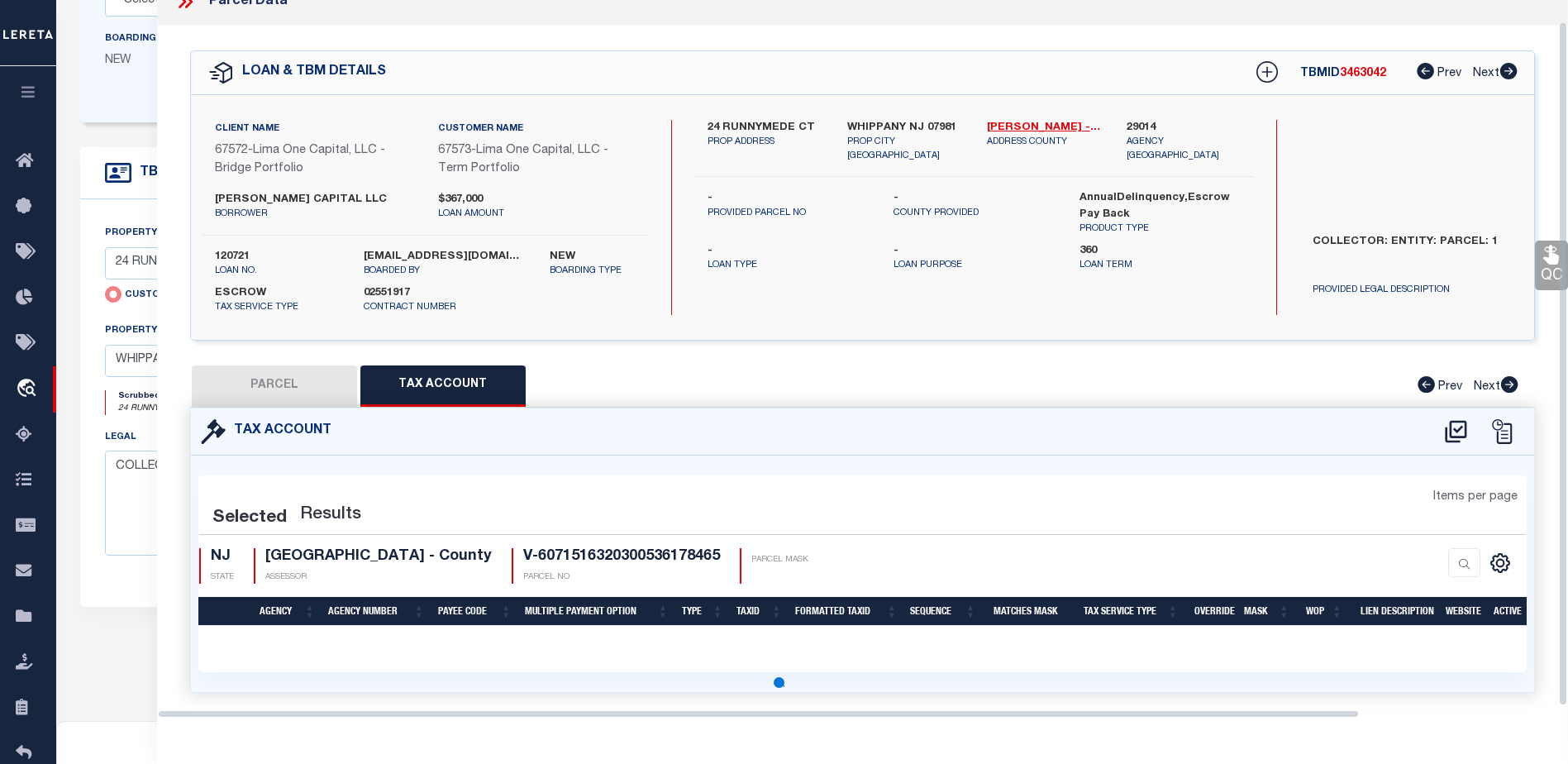
select select "100"
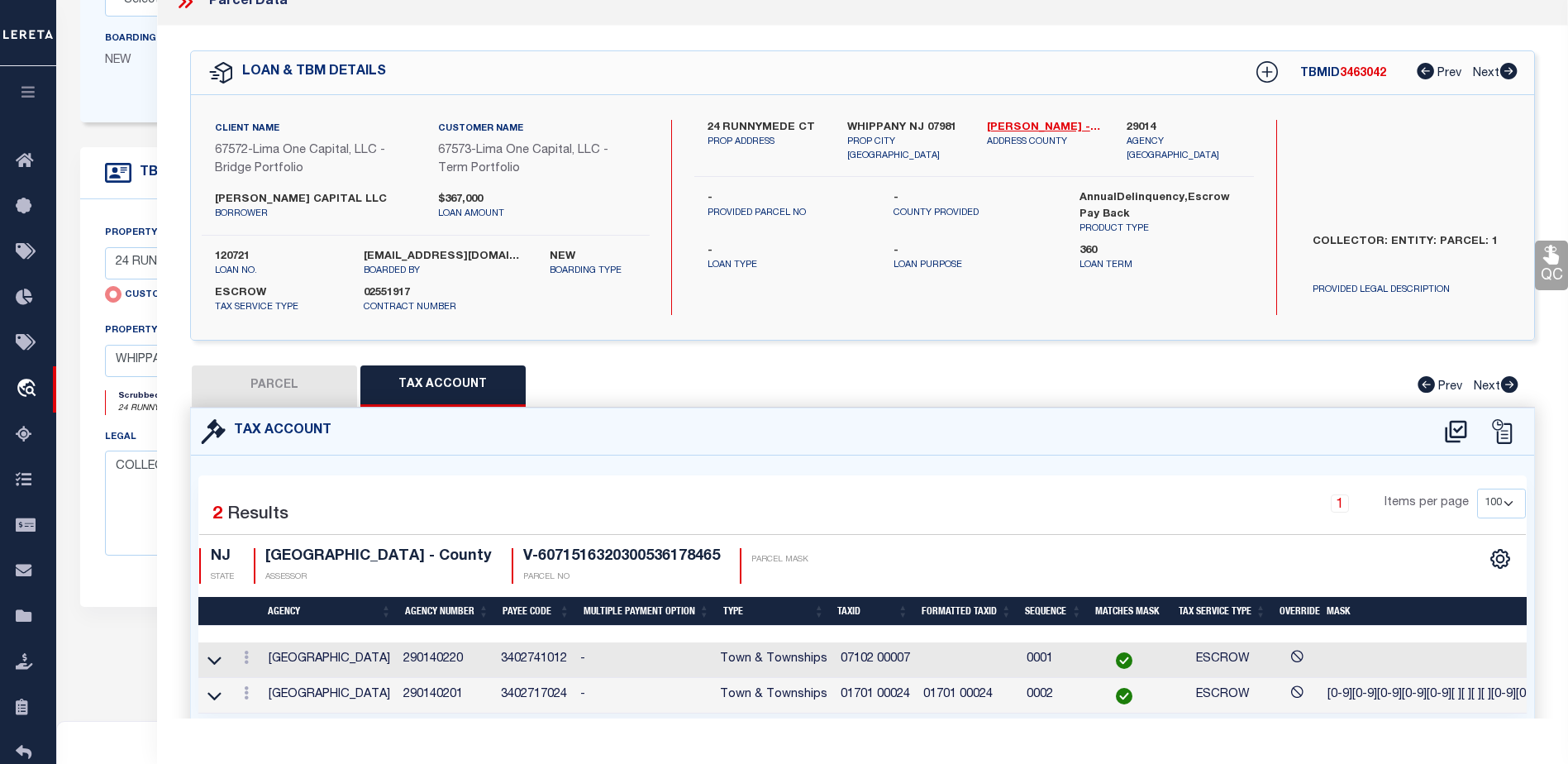
scroll to position [86, 0]
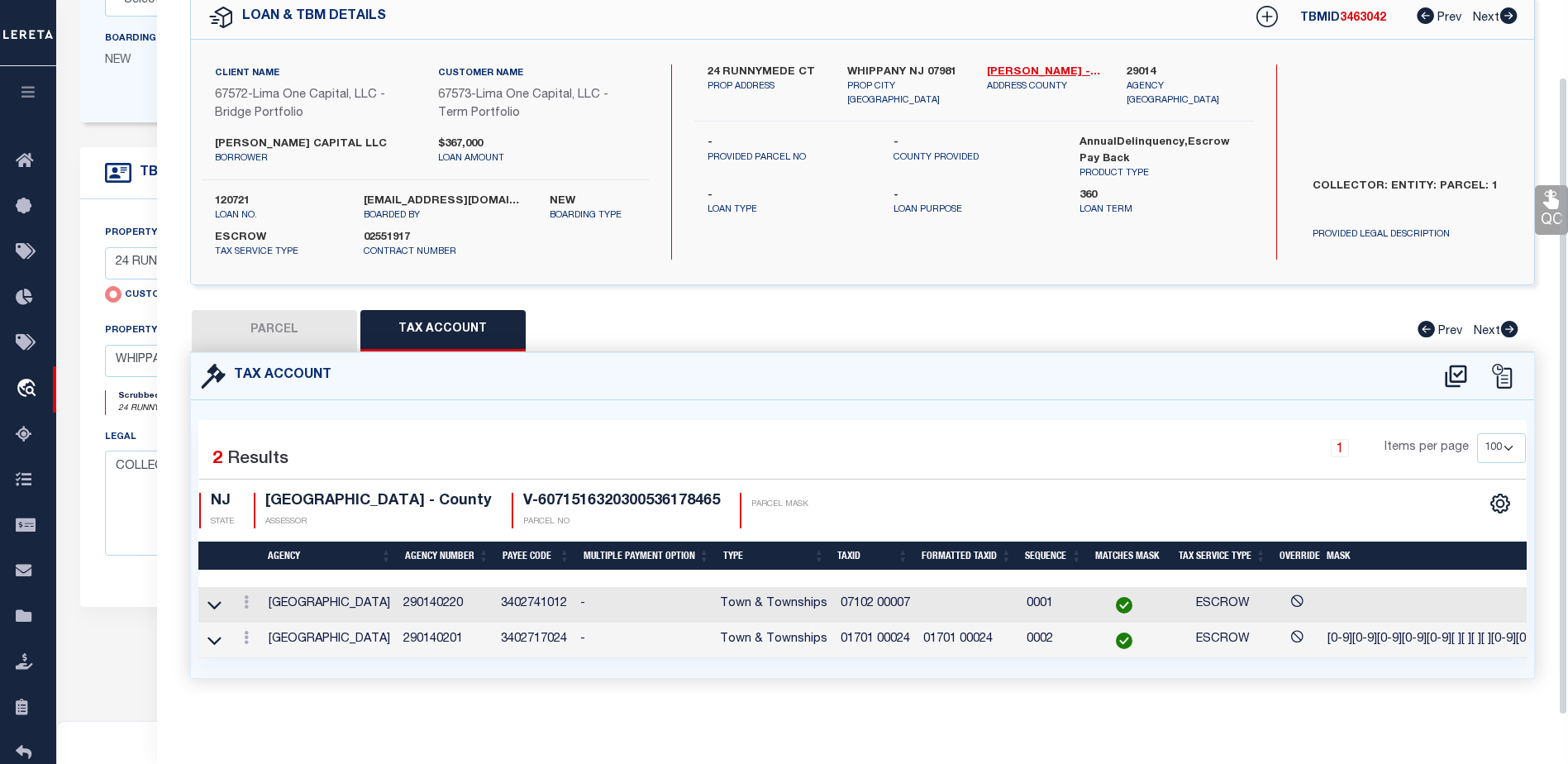
click at [291, 316] on button "PARCEL" at bounding box center [275, 330] width 165 height 42
select select "AS"
checkbox input "false"
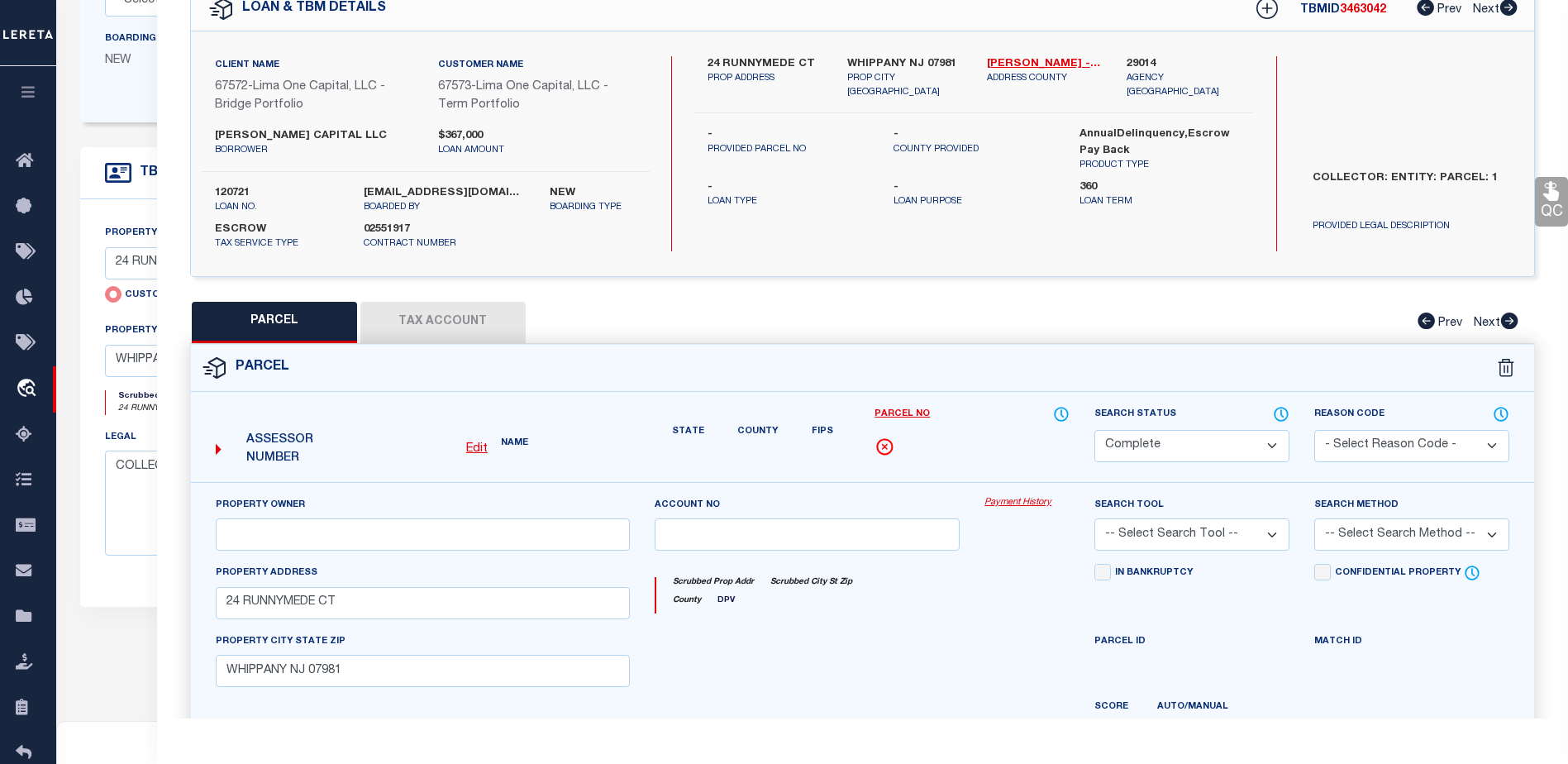
click at [419, 314] on button "Tax Account" at bounding box center [443, 322] width 165 height 42
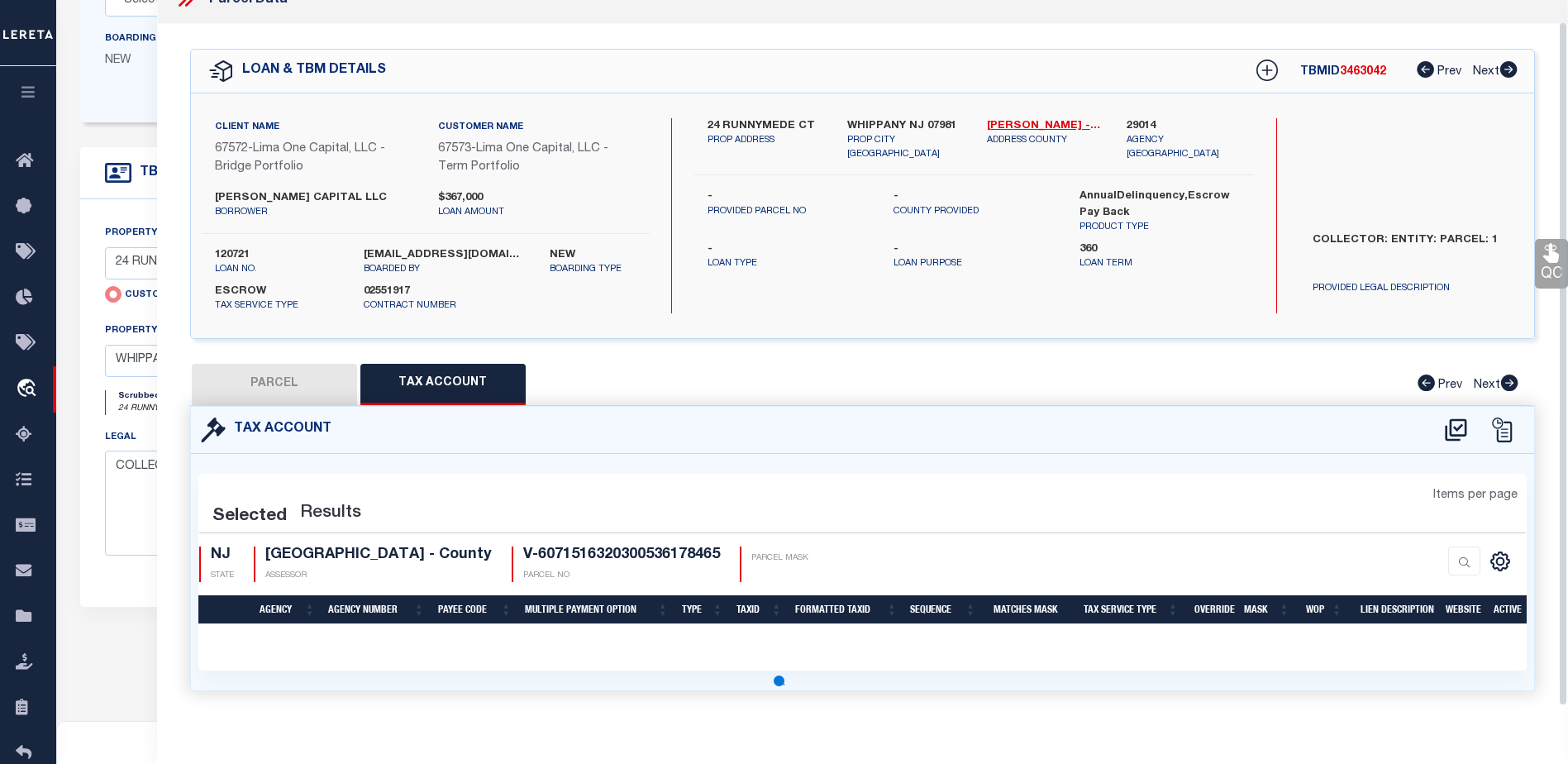
scroll to position [22, 0]
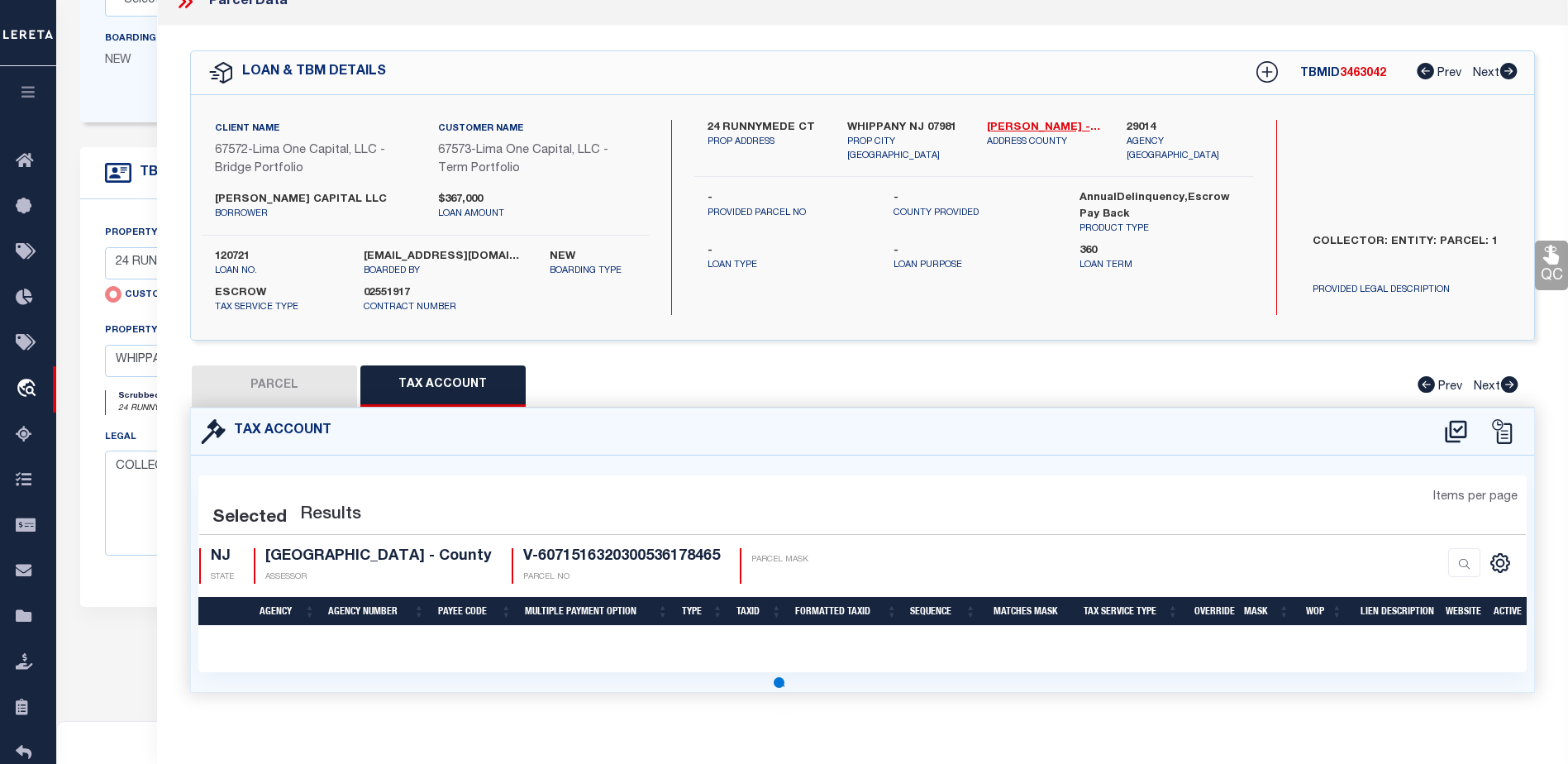
select select "100"
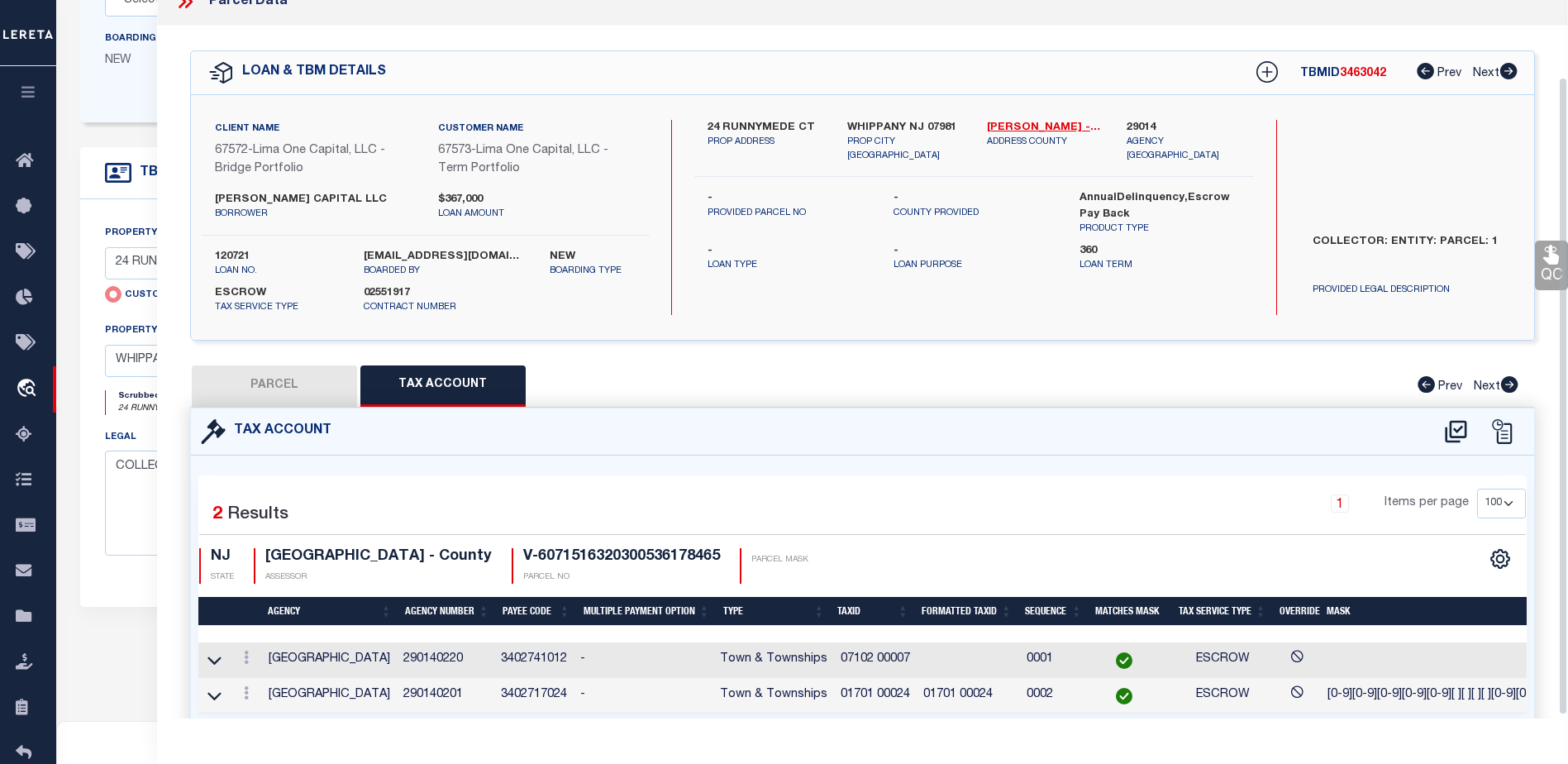
scroll to position [86, 0]
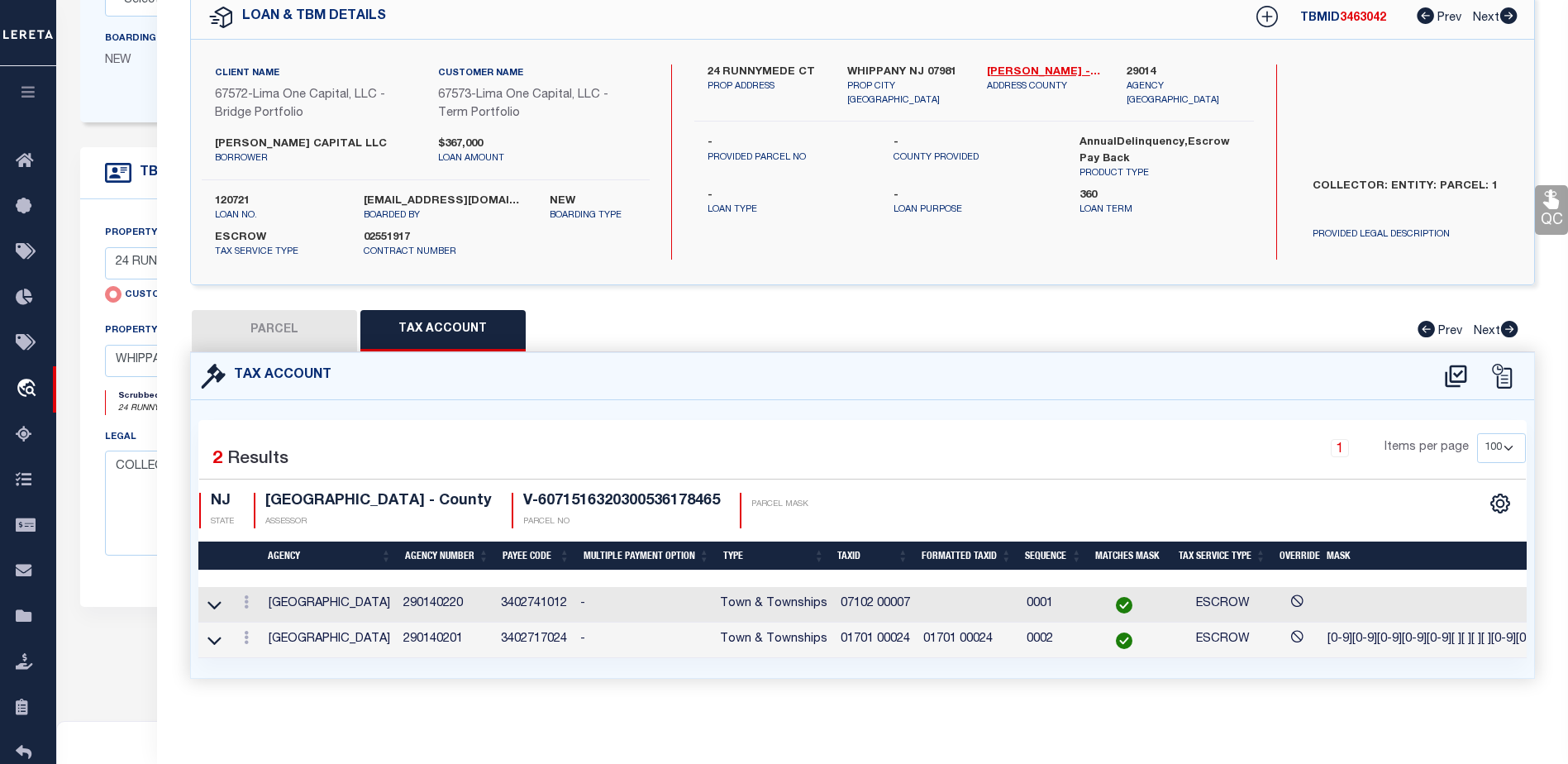
click at [295, 317] on button "PARCEL" at bounding box center [275, 330] width 165 height 42
select select "AS"
checkbox input "false"
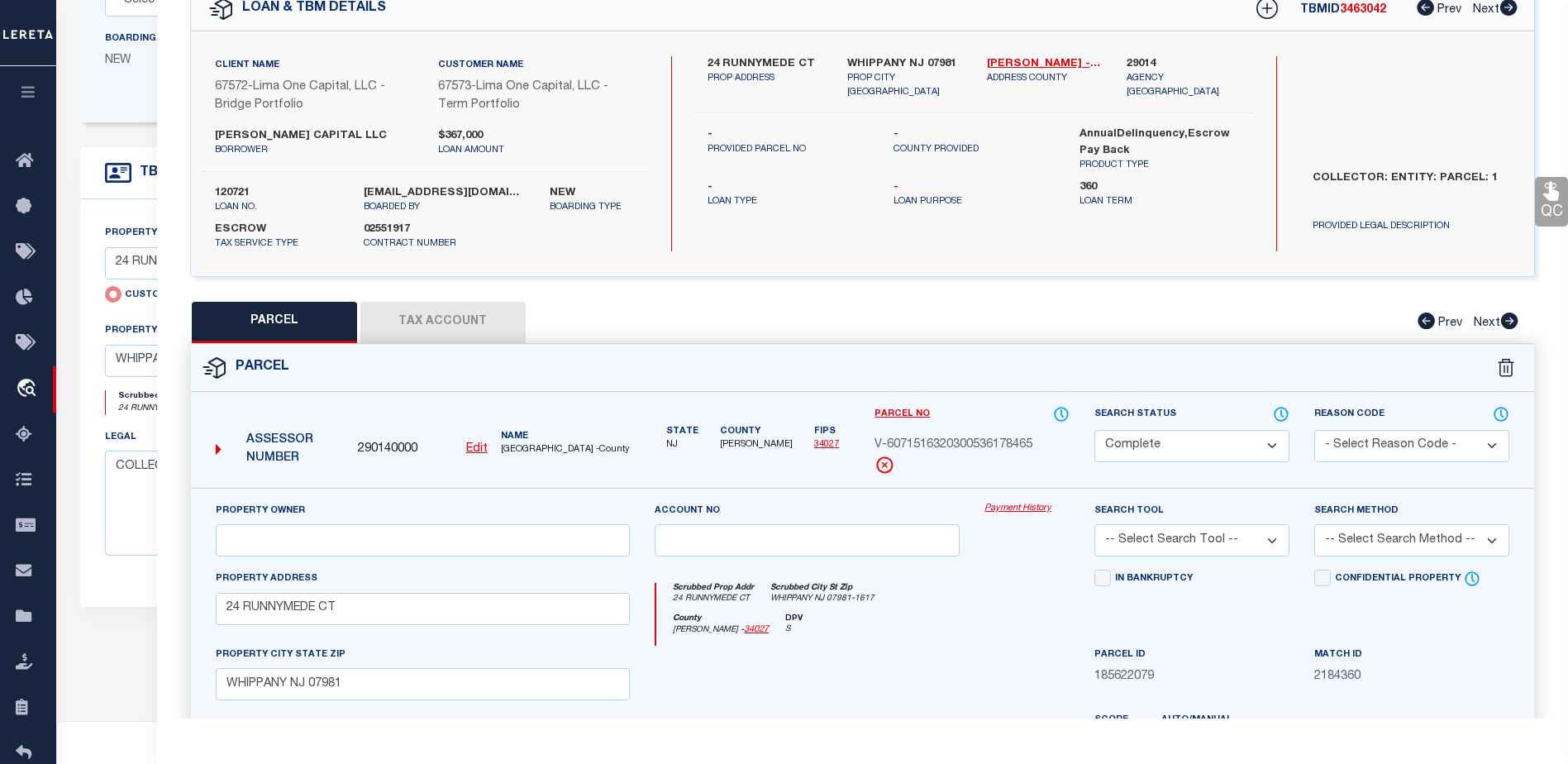
click at [428, 319] on button "Tax Account" at bounding box center [443, 322] width 165 height 42
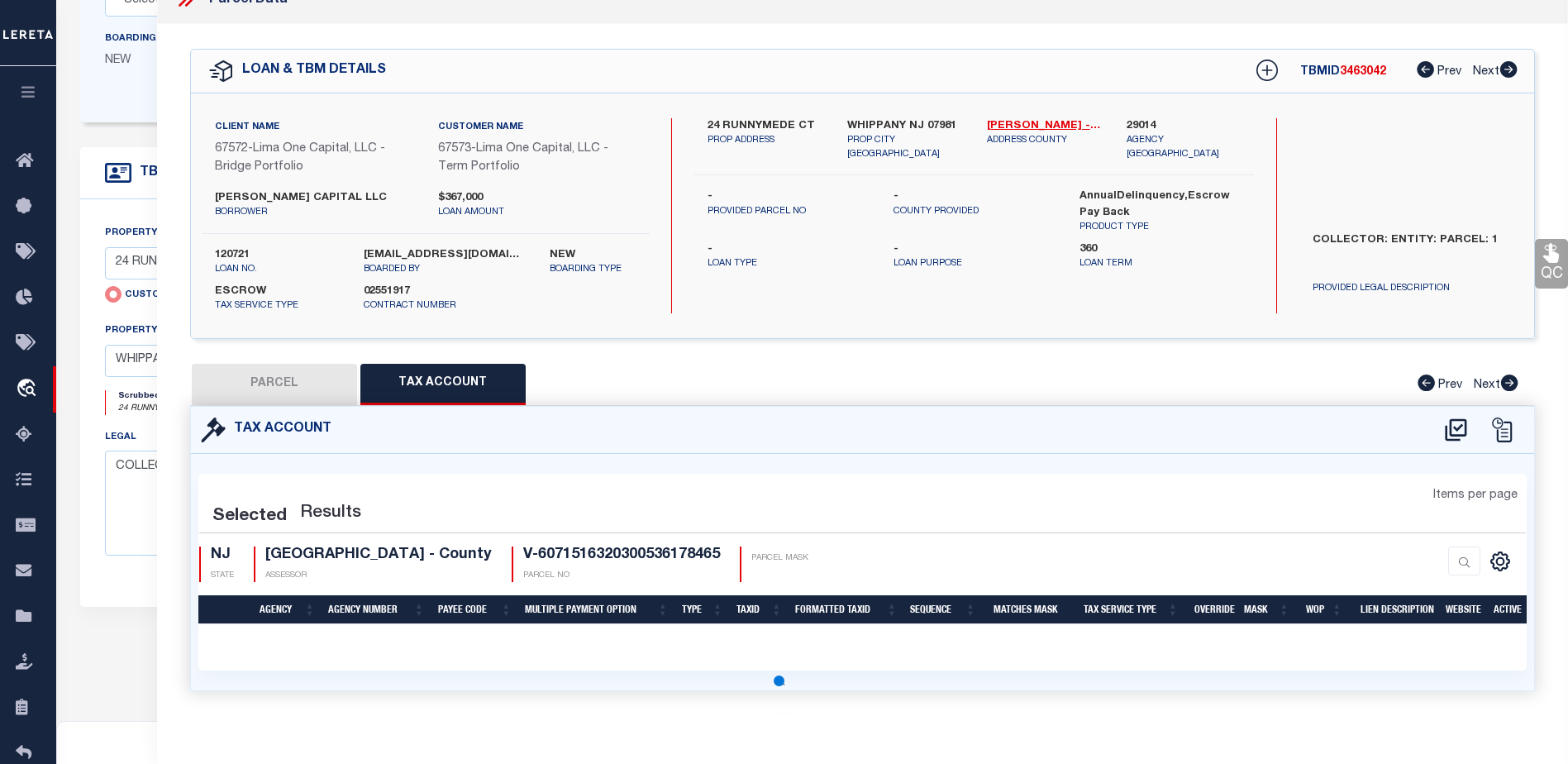
scroll to position [22, 0]
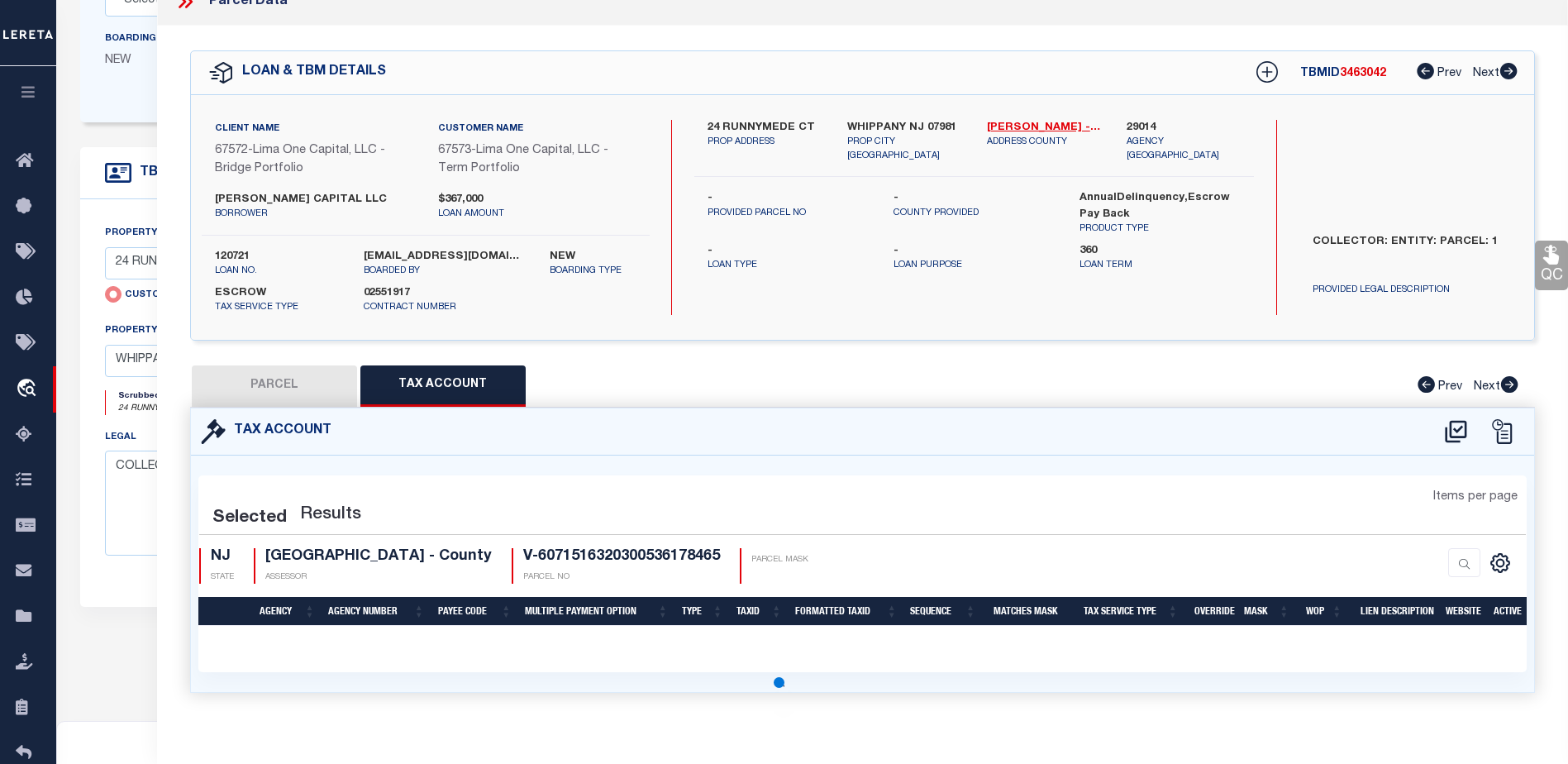
select select "100"
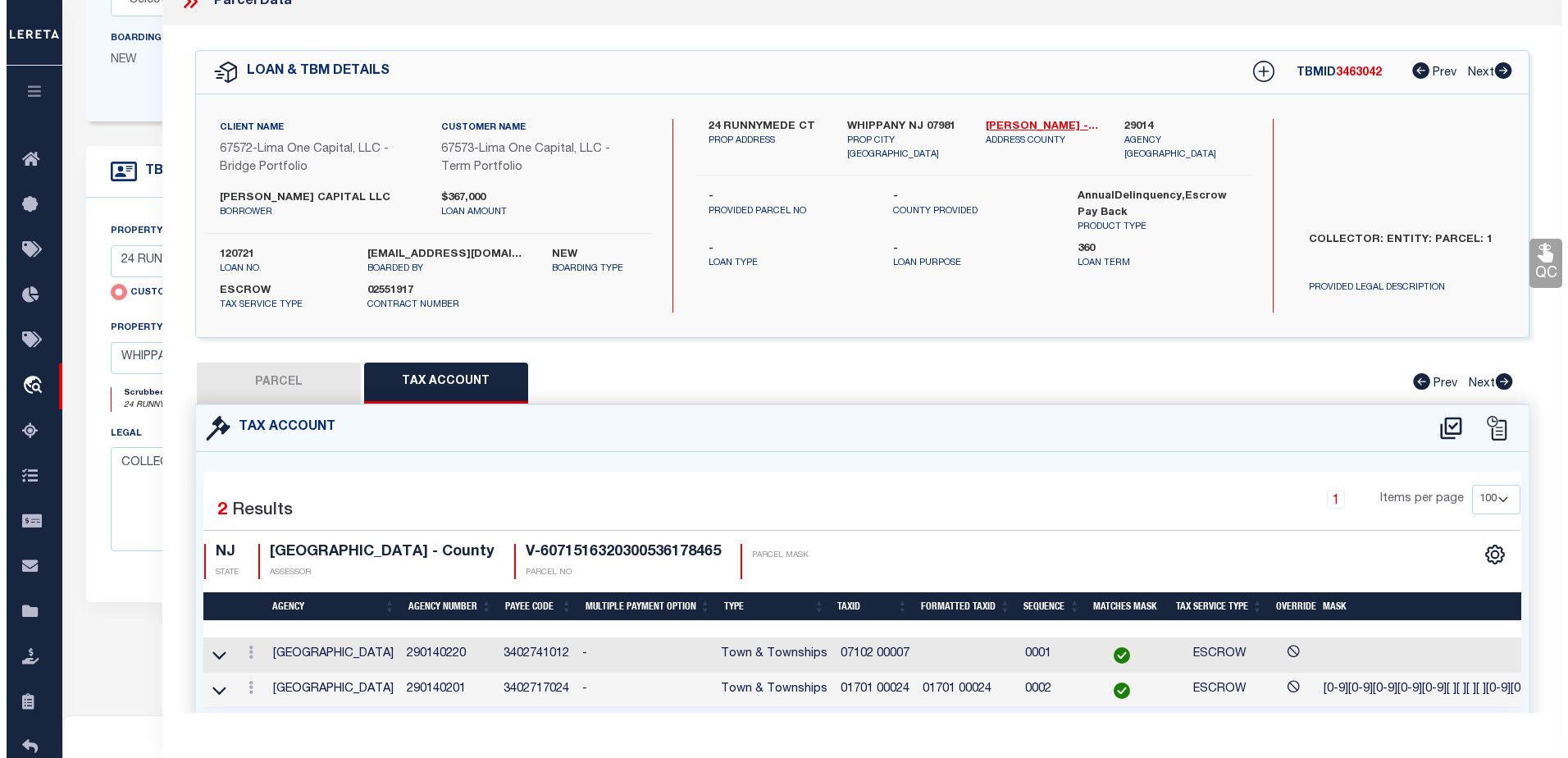
scroll to position [86, 0]
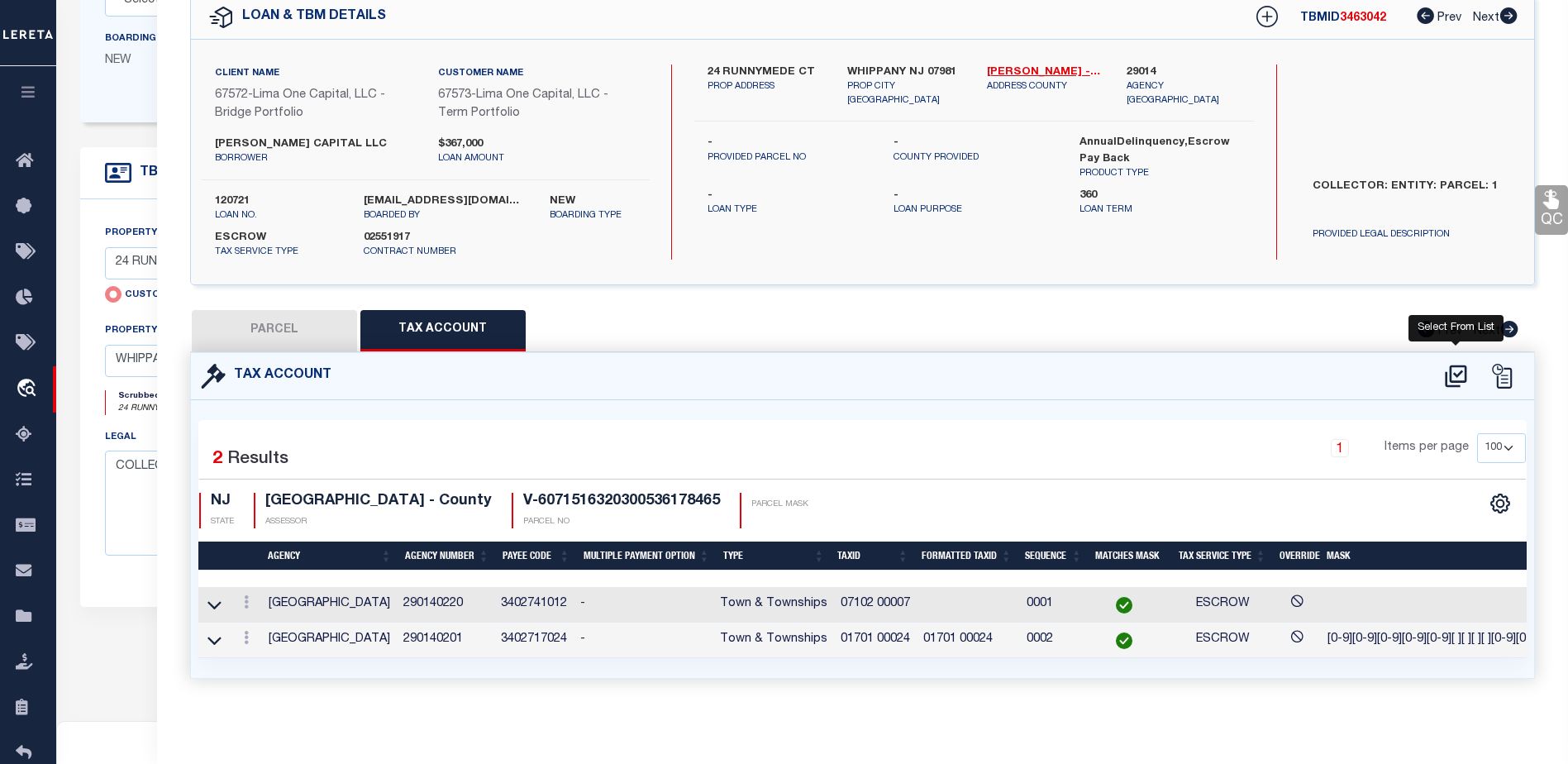
click at [1459, 369] on icon at bounding box center [1455, 376] width 27 height 27
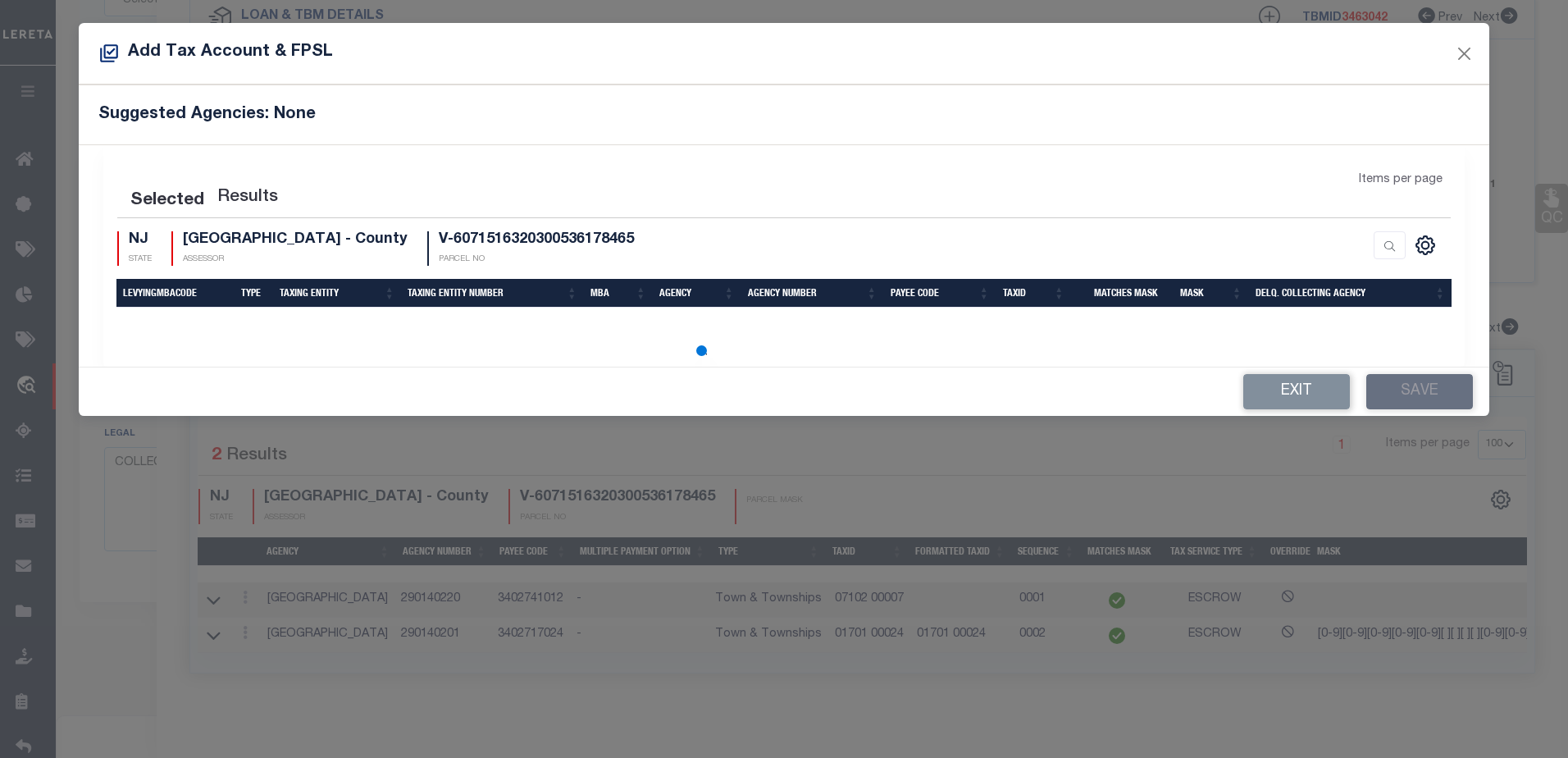
select select "100"
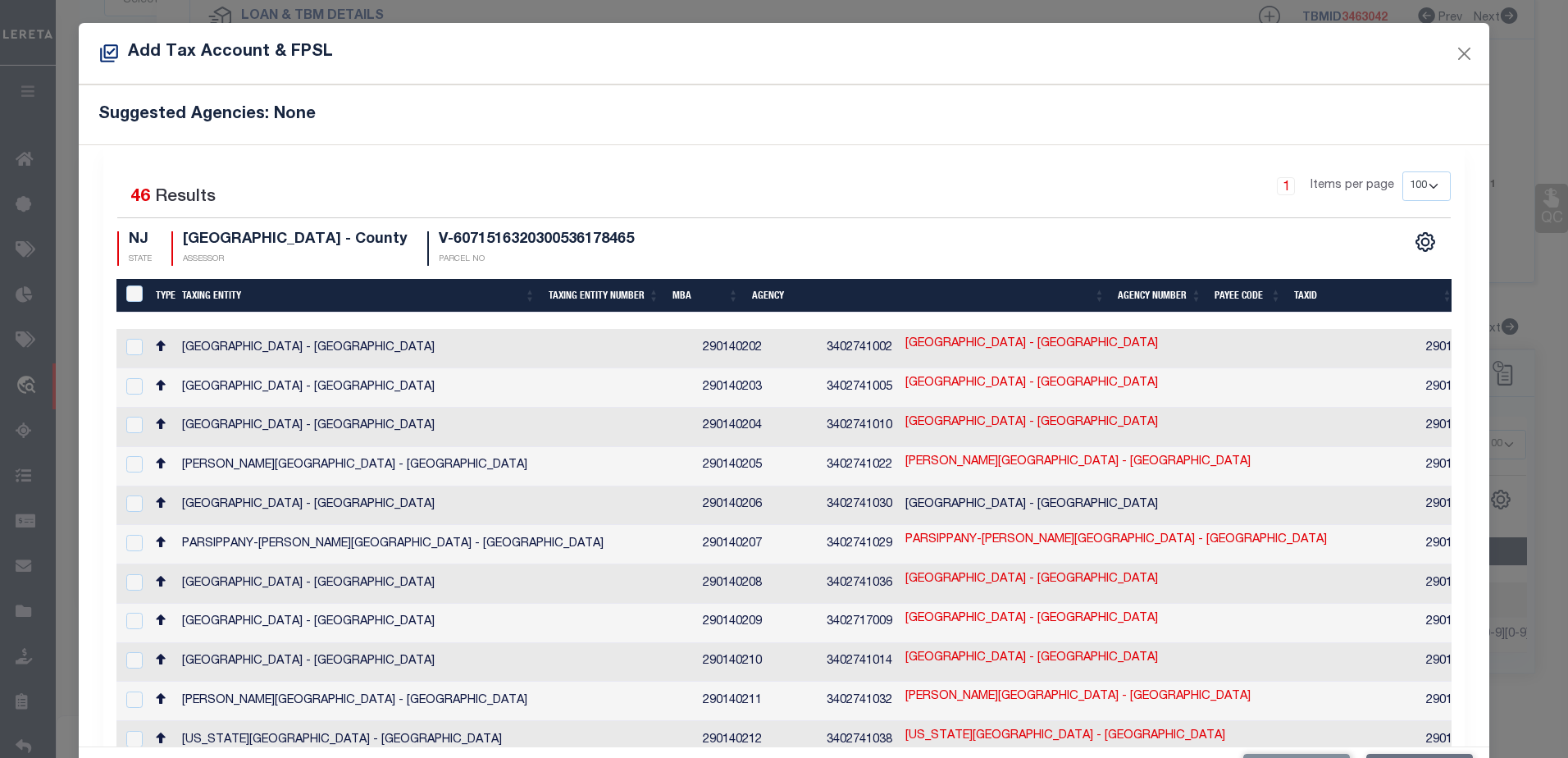
type input "V-6071516320300536178465"
type textarea "[a-zA-Z0-9][a-zA-Z0-9][a-zA-Z0-9][a-zA-Z0-9][a-zA-Z0-9][ ][ ].?.?[a-zA-Z0-9][a-…"
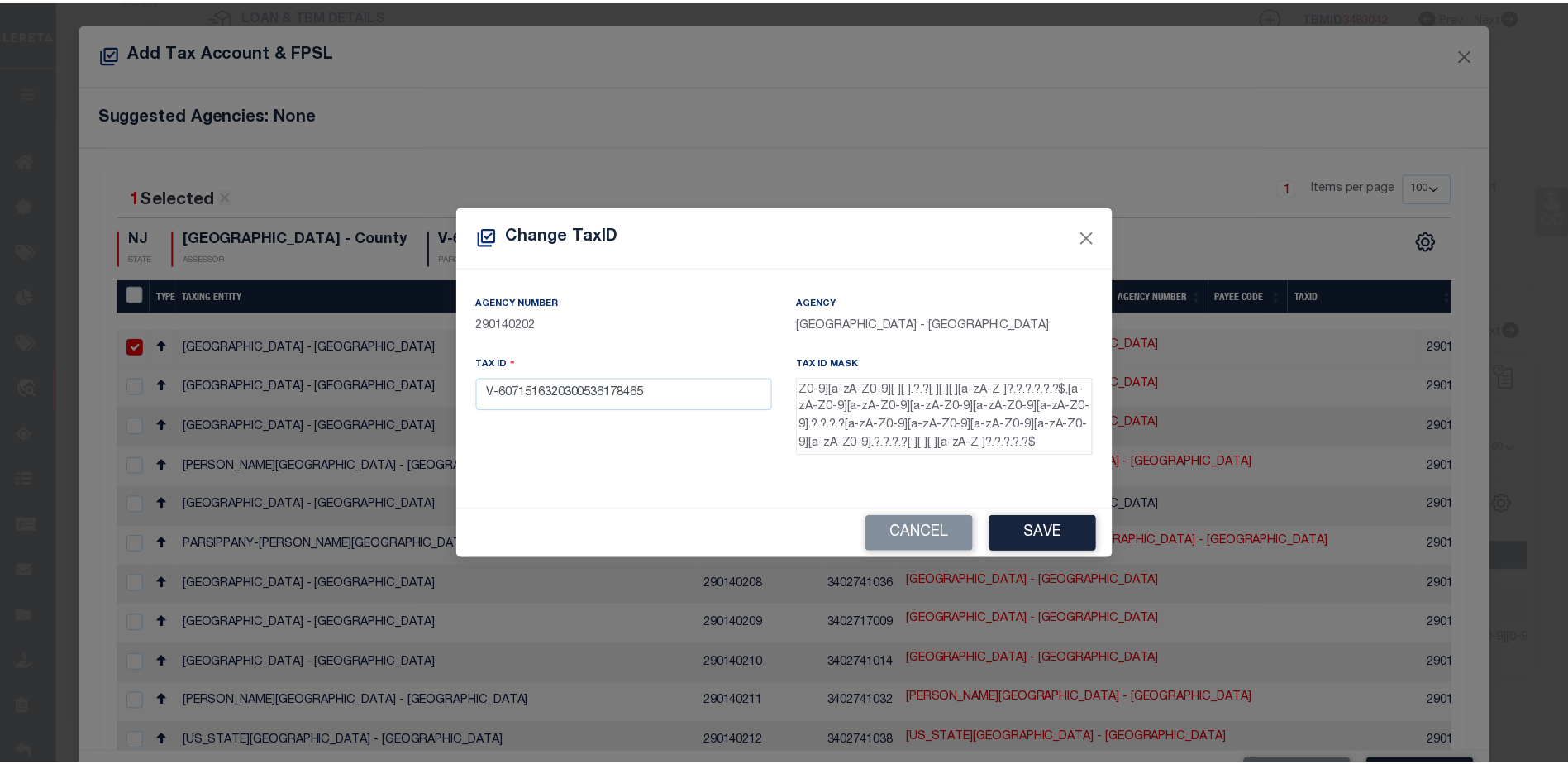
scroll to position [0, 0]
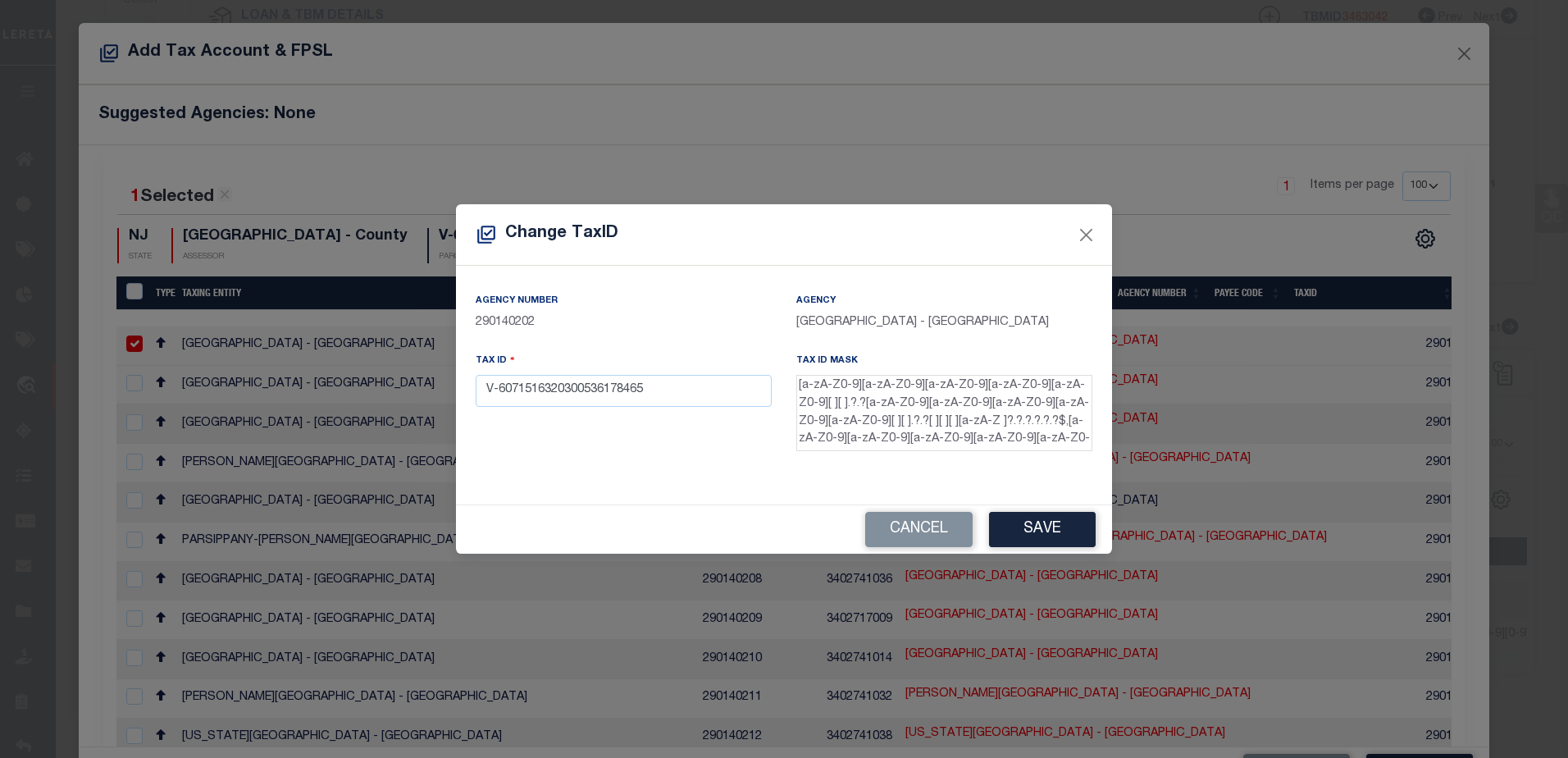
click at [1027, 521] on button "Save" at bounding box center [1042, 530] width 107 height 35
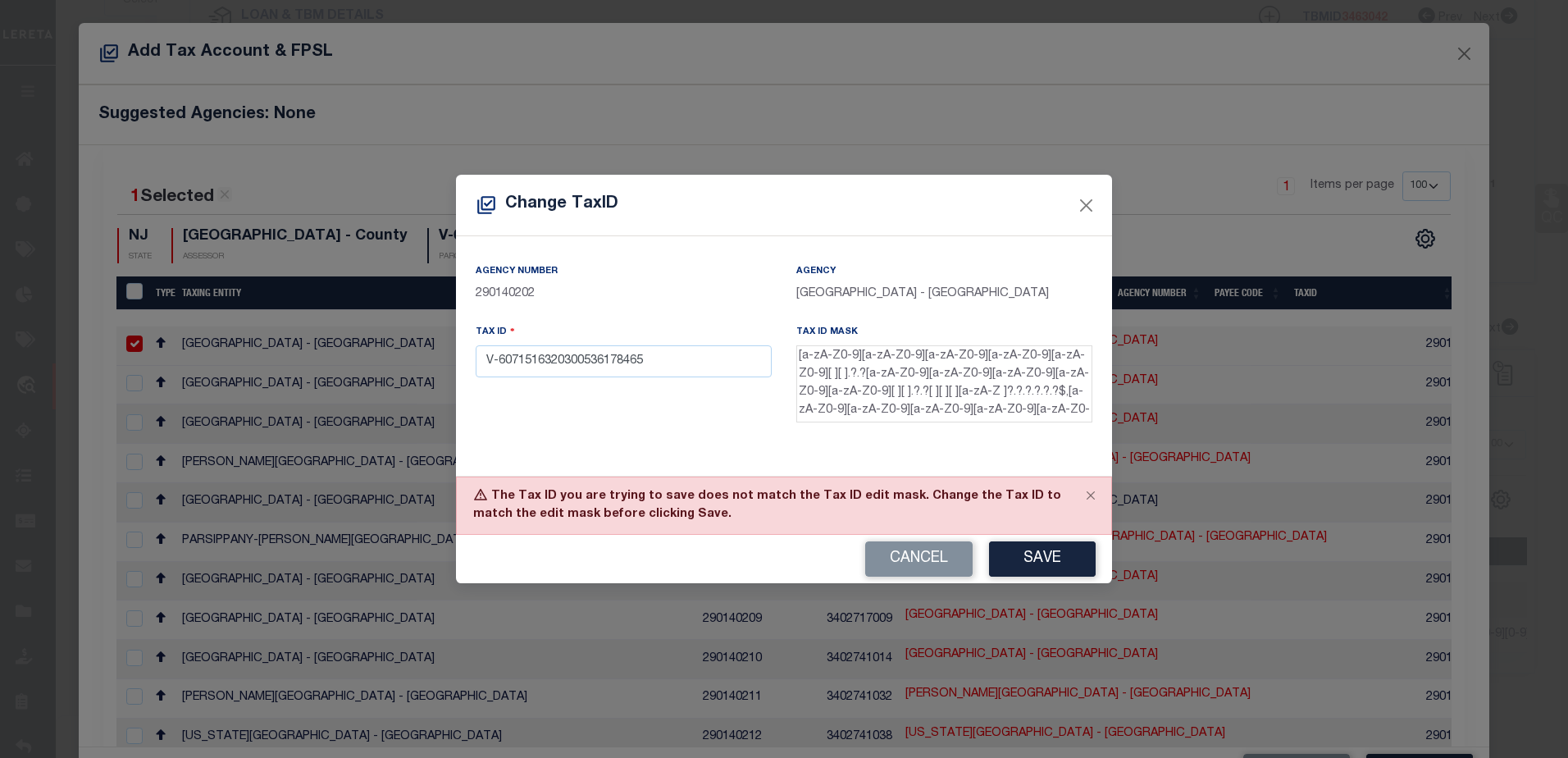
click at [897, 552] on button "Cancel" at bounding box center [919, 559] width 108 height 35
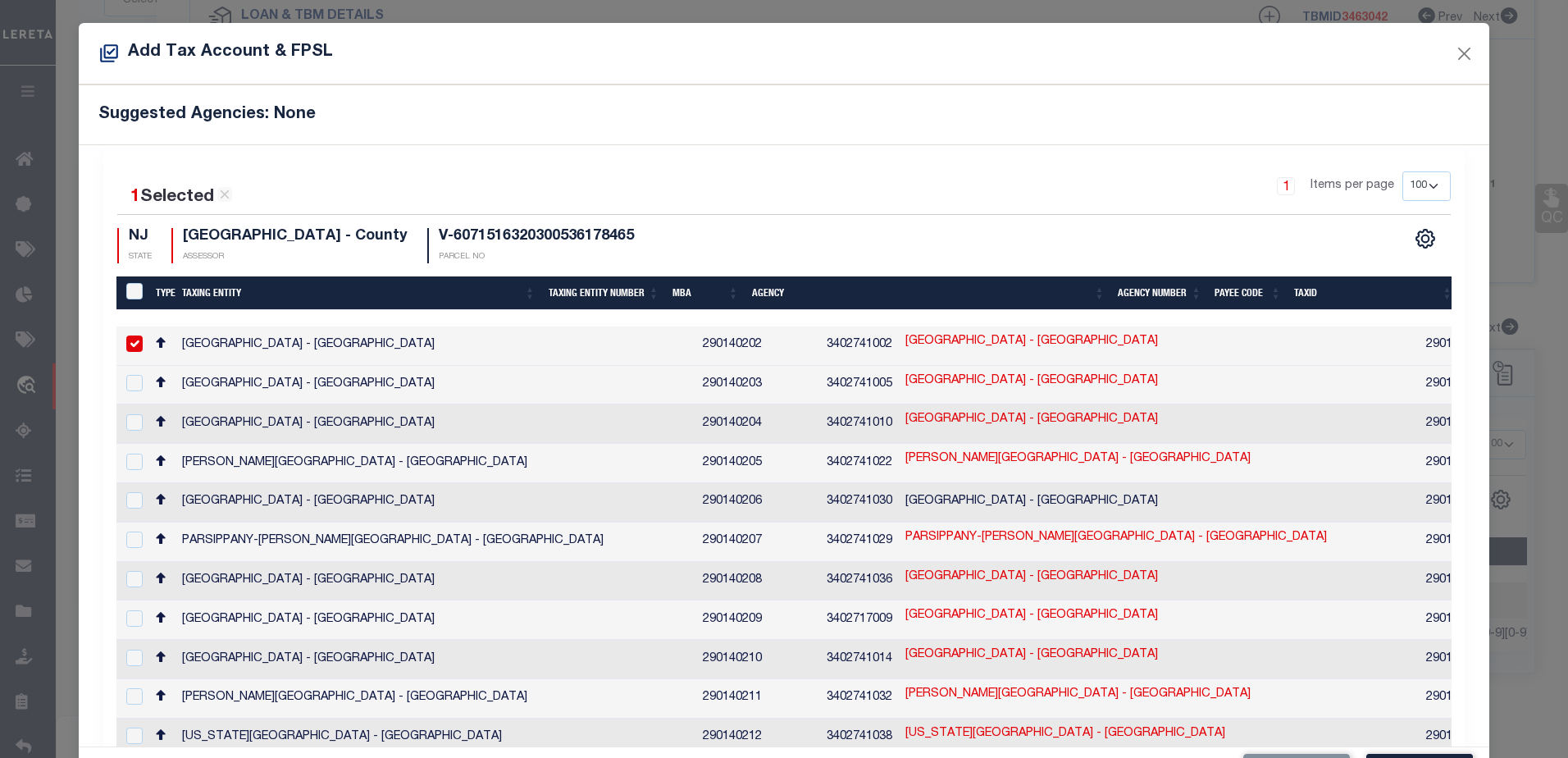
click at [525, 173] on div "1 Items per page 10 25 50 100 200" at bounding box center [954, 192] width 994 height 42
checkbox input "false"
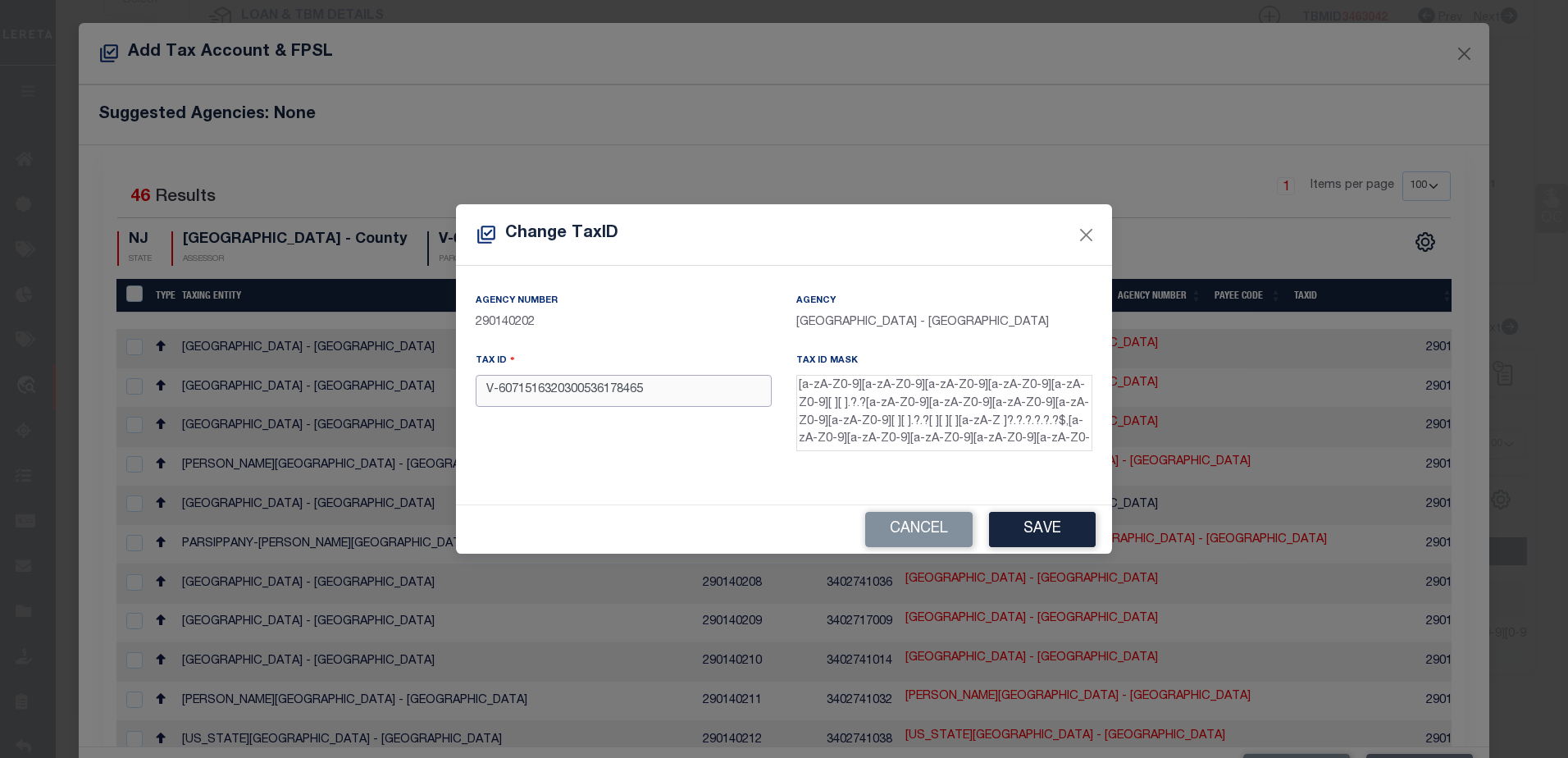
click at [657, 394] on input "V-6071516320300536178465" at bounding box center [624, 391] width 296 height 32
paste input "01701 00024"
type input "01701 00025"
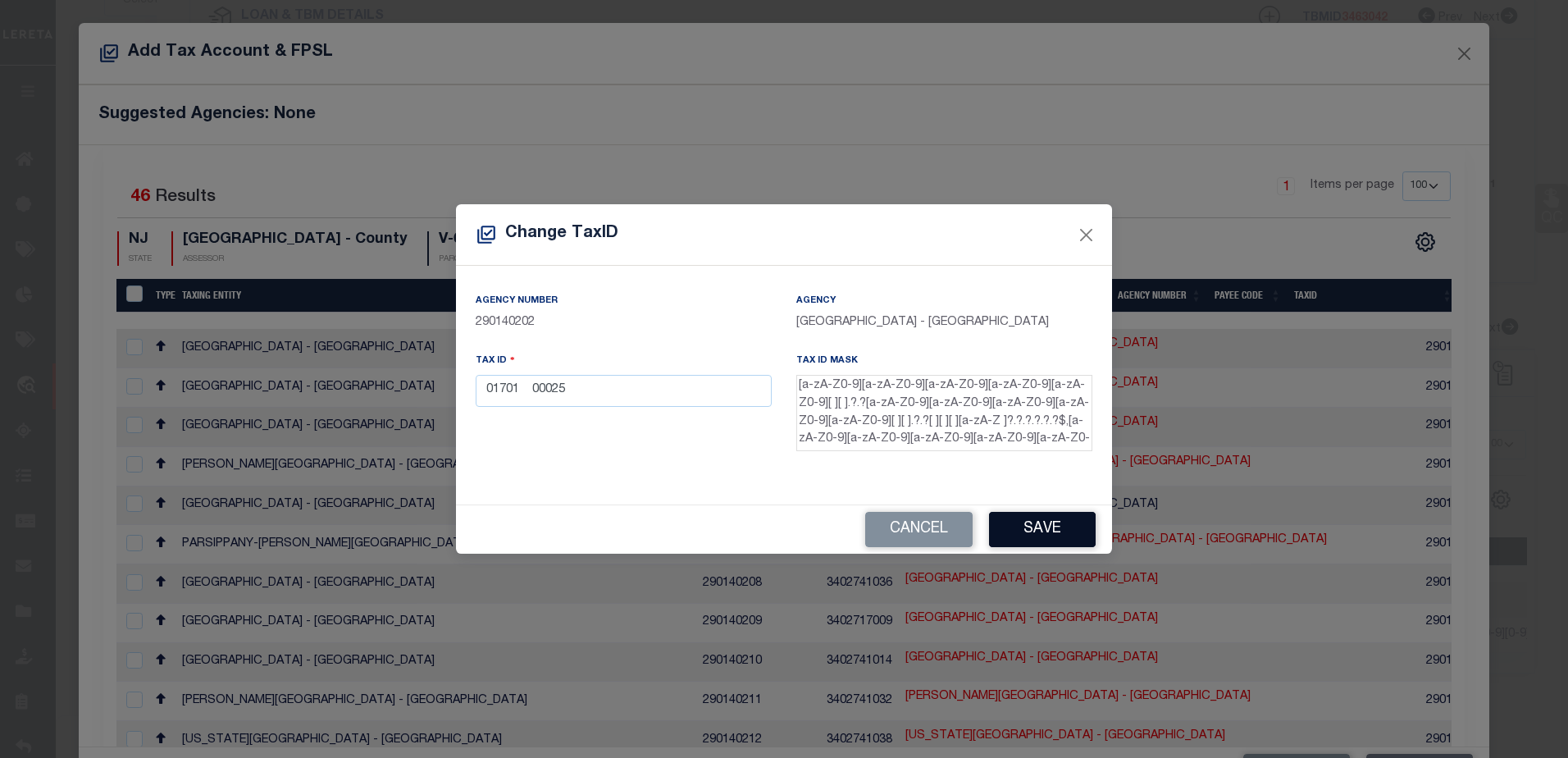
click at [1044, 519] on button "Save" at bounding box center [1042, 530] width 107 height 35
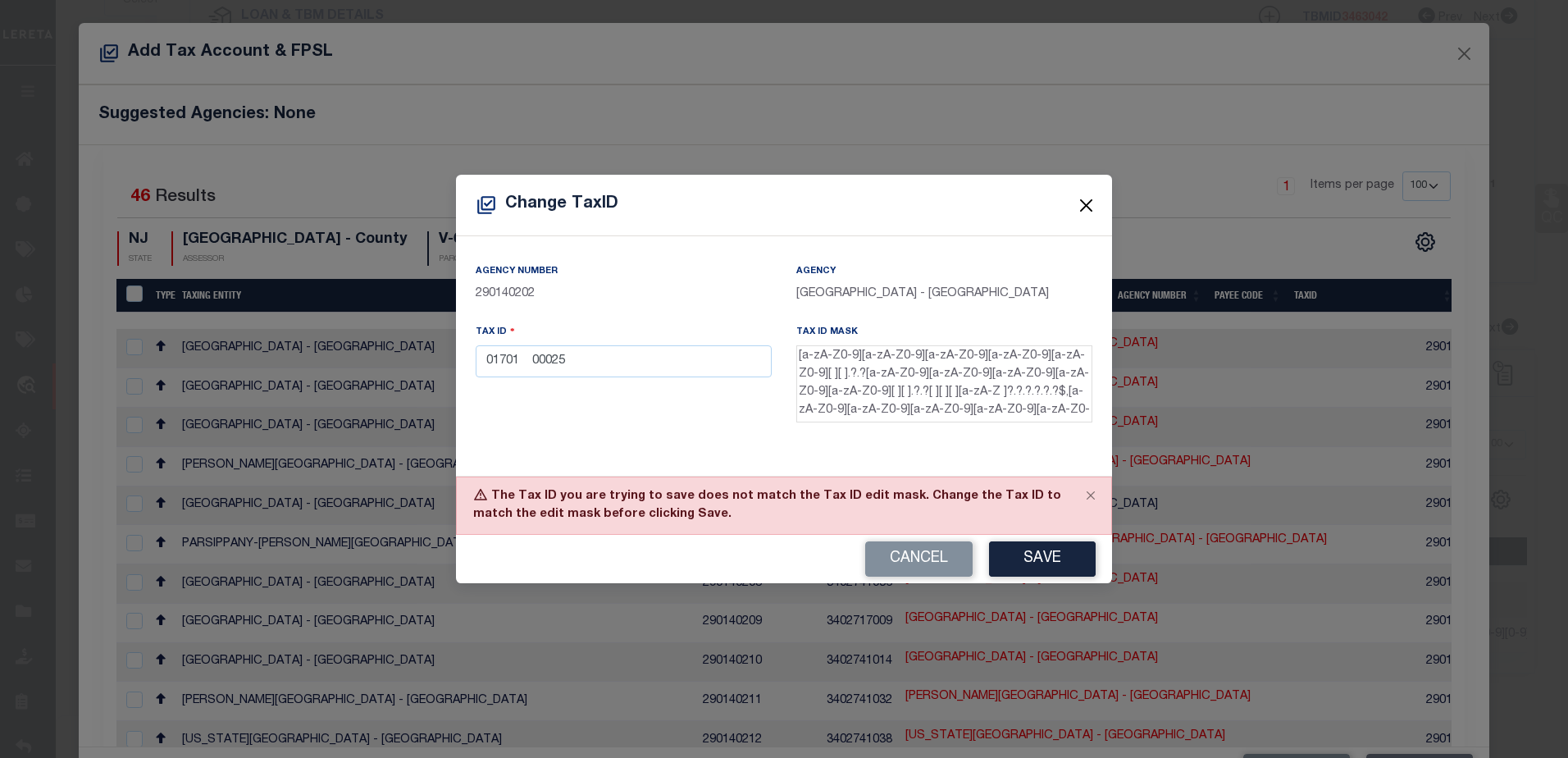
click at [1078, 206] on button "Close" at bounding box center [1086, 205] width 21 height 21
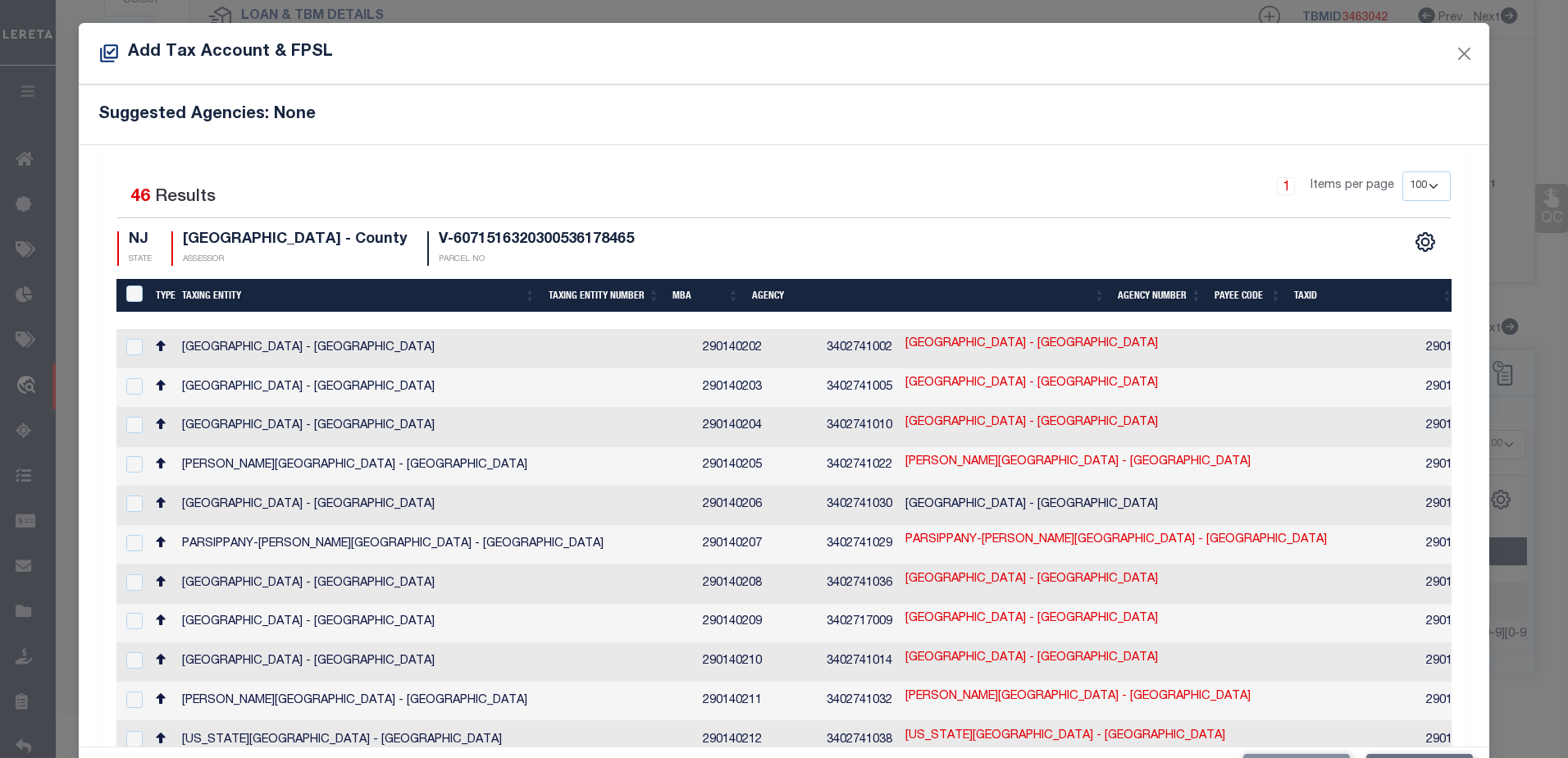
checkbox input "true"
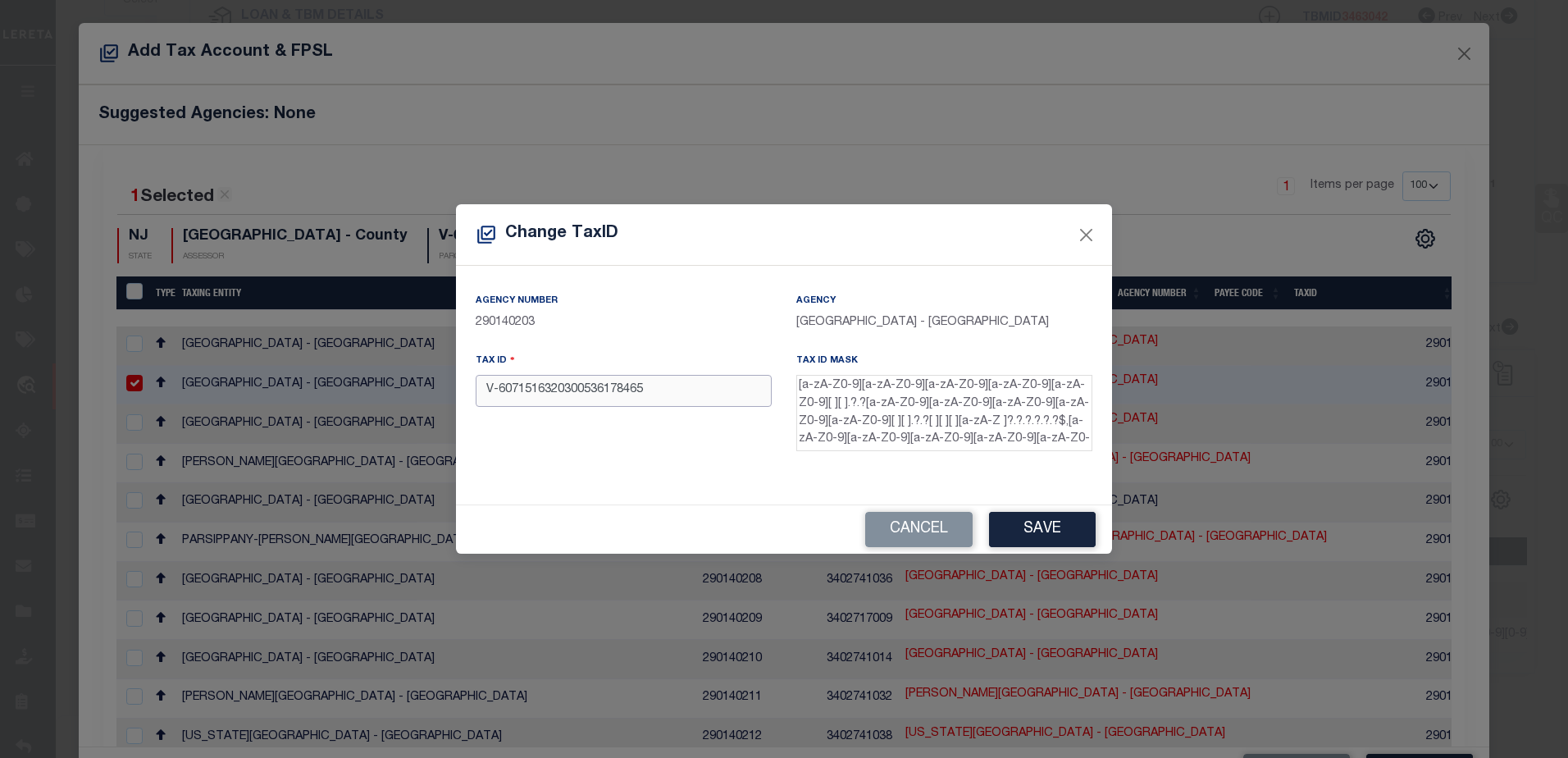
click at [660, 391] on input "V-6071516320300536178465" at bounding box center [624, 391] width 296 height 32
click at [677, 389] on input "V-6071516320300536178465" at bounding box center [624, 391] width 296 height 32
paste input "01701 00024"
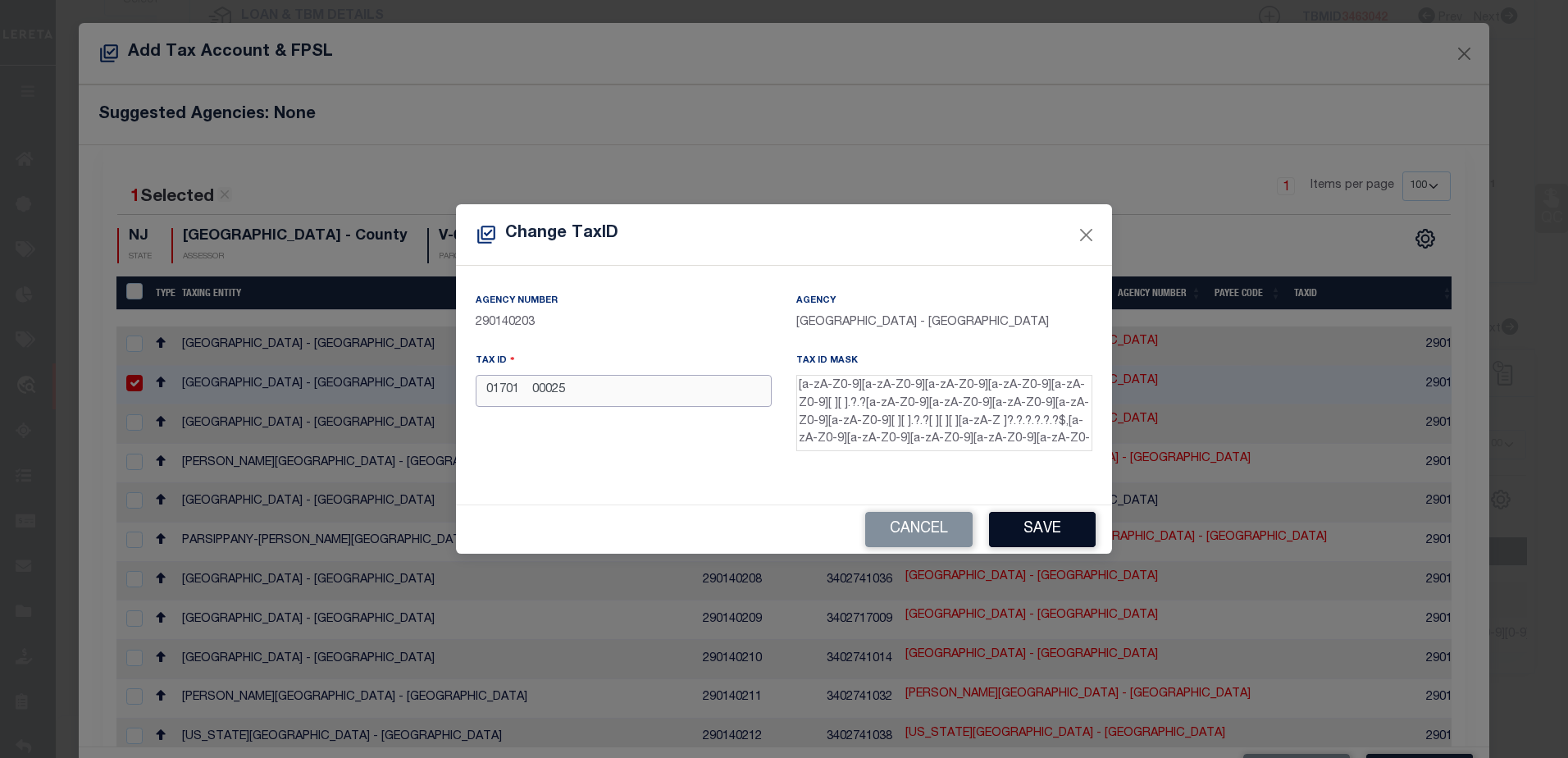
type input "01701 00025"
click at [1047, 519] on button "Save" at bounding box center [1042, 530] width 107 height 35
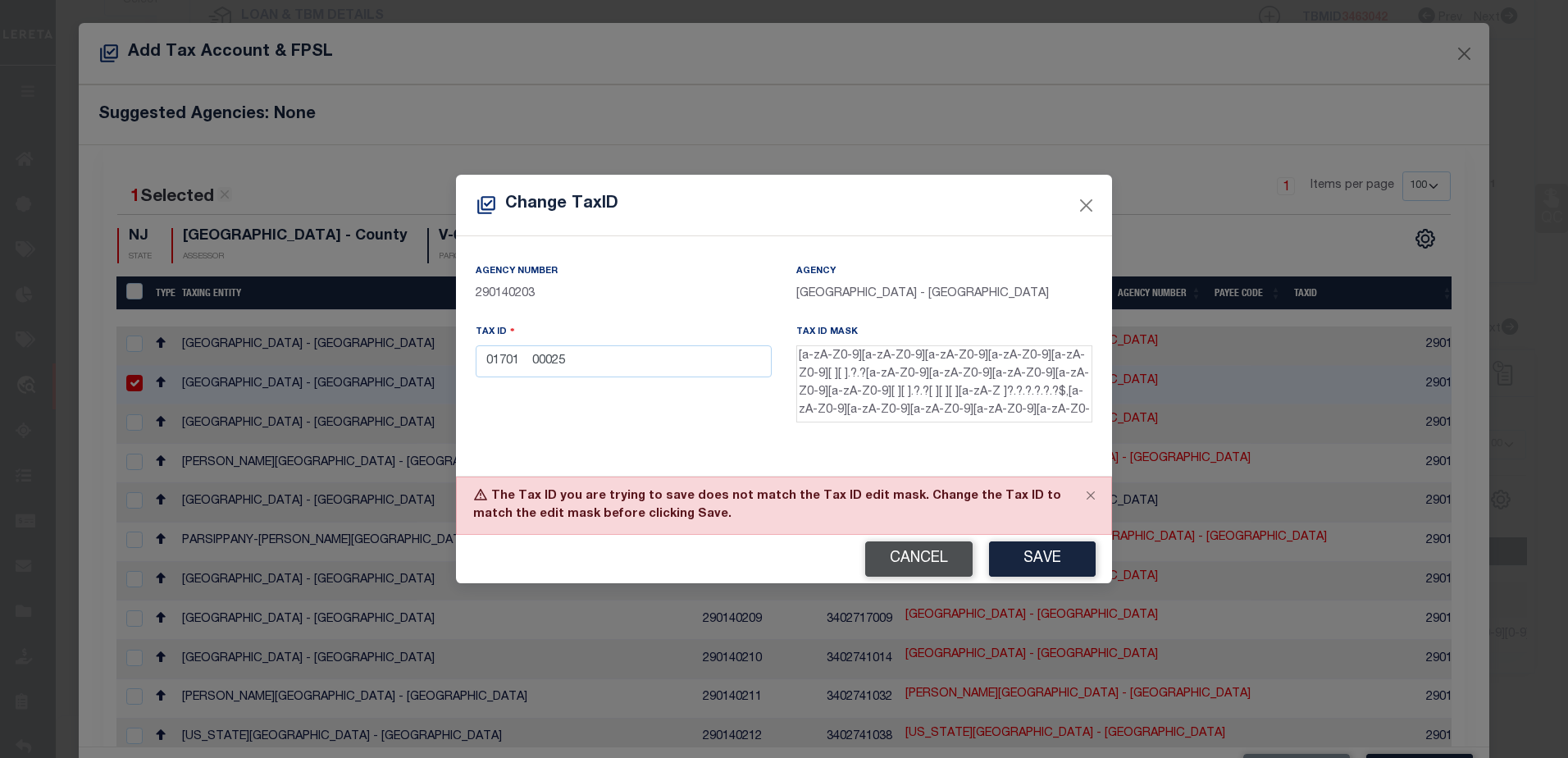
click at [915, 556] on button "Cancel" at bounding box center [919, 559] width 108 height 35
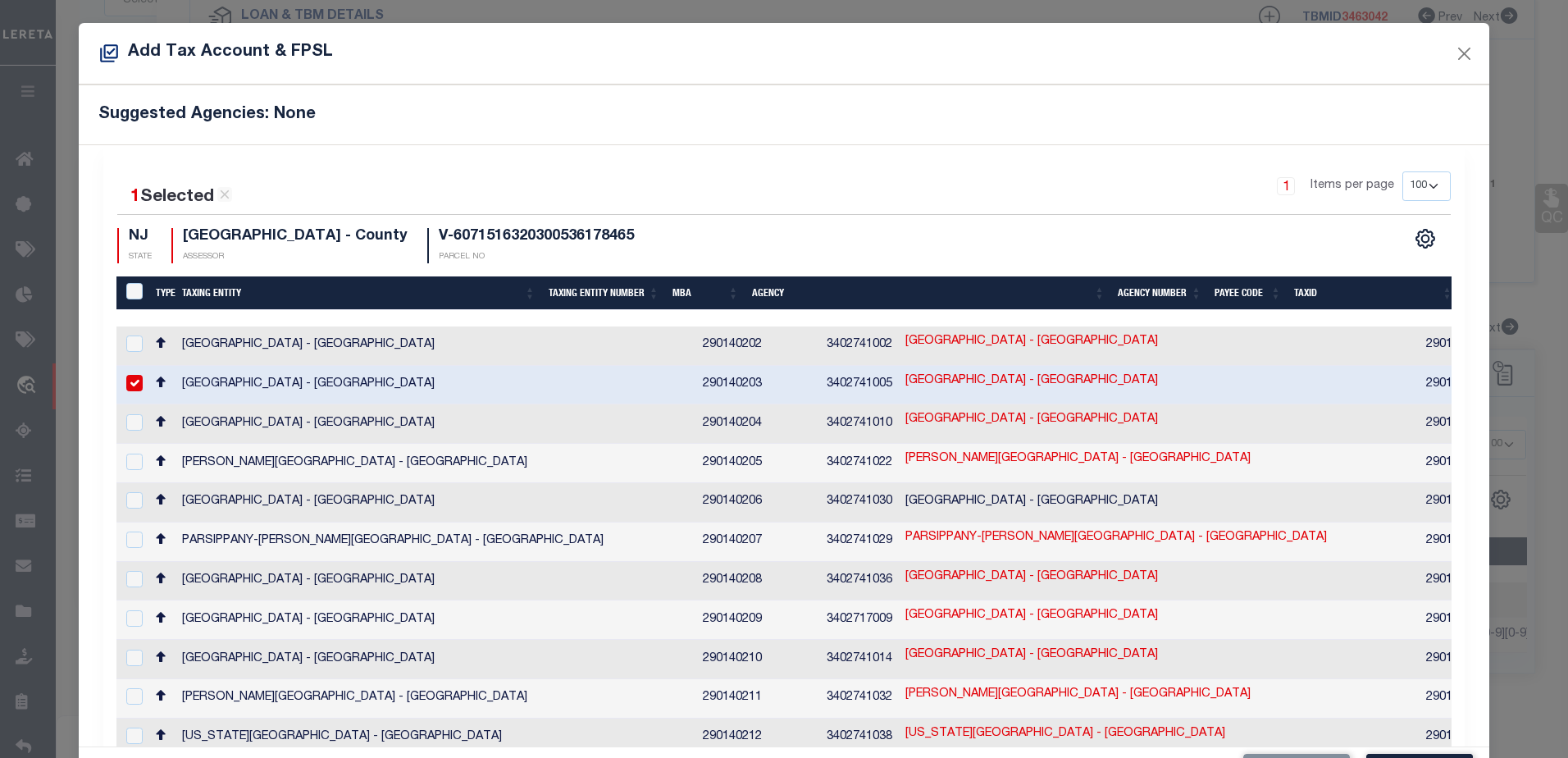
click at [200, 18] on div "Add Tax Account & FPSL Suggested Agencies: None 1 Selected 46 Results 1 Items p…" at bounding box center [784, 379] width 1568 height 758
click at [1448, 41] on div "Add Tax Account & FPSL" at bounding box center [784, 53] width 1411 height 62
click at [1453, 42] on button "Close" at bounding box center [1463, 52] width 21 height 21
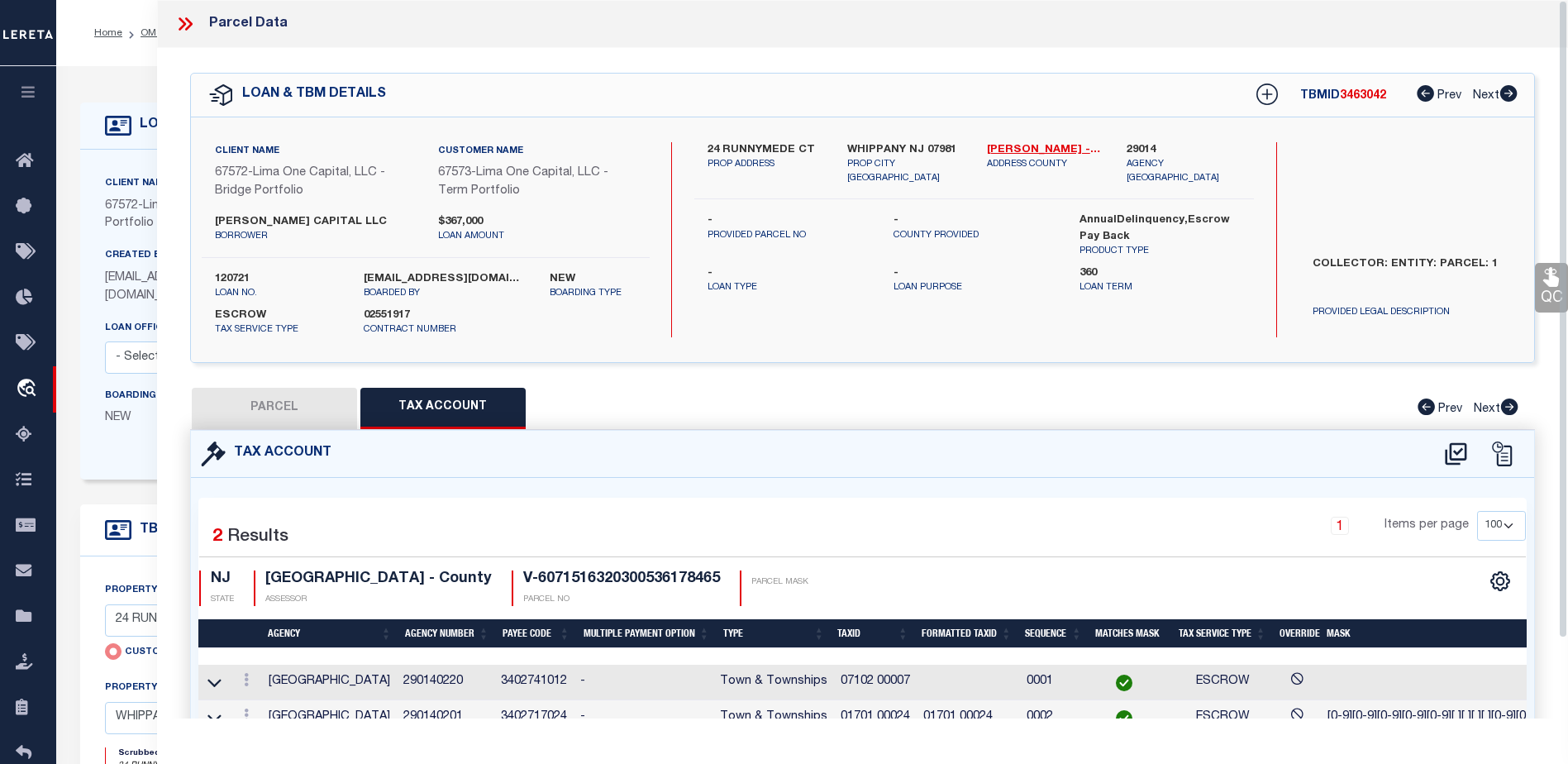
click at [186, 27] on icon at bounding box center [185, 23] width 21 height 21
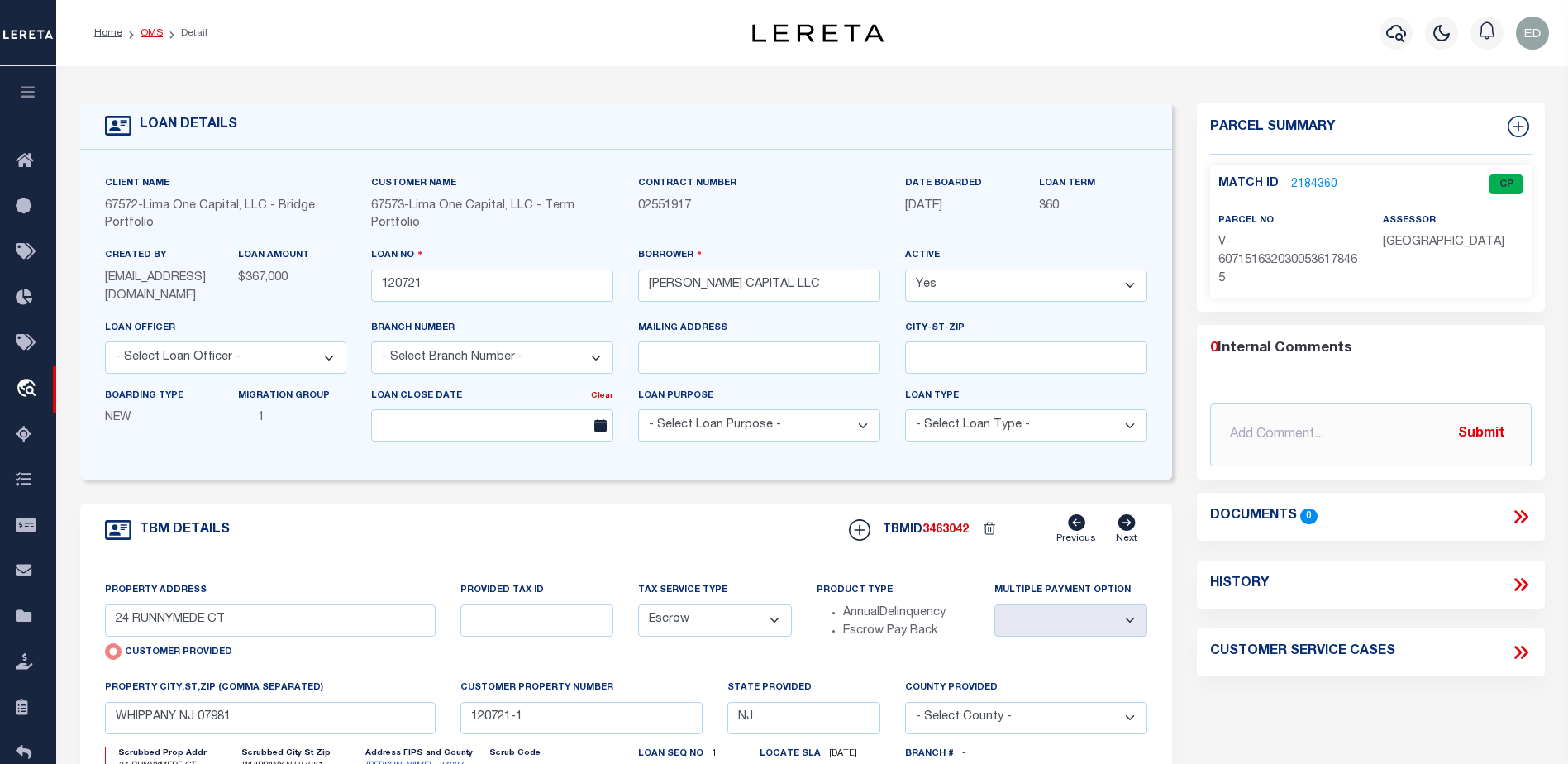
click at [158, 33] on link "OMS" at bounding box center [151, 32] width 22 height 10
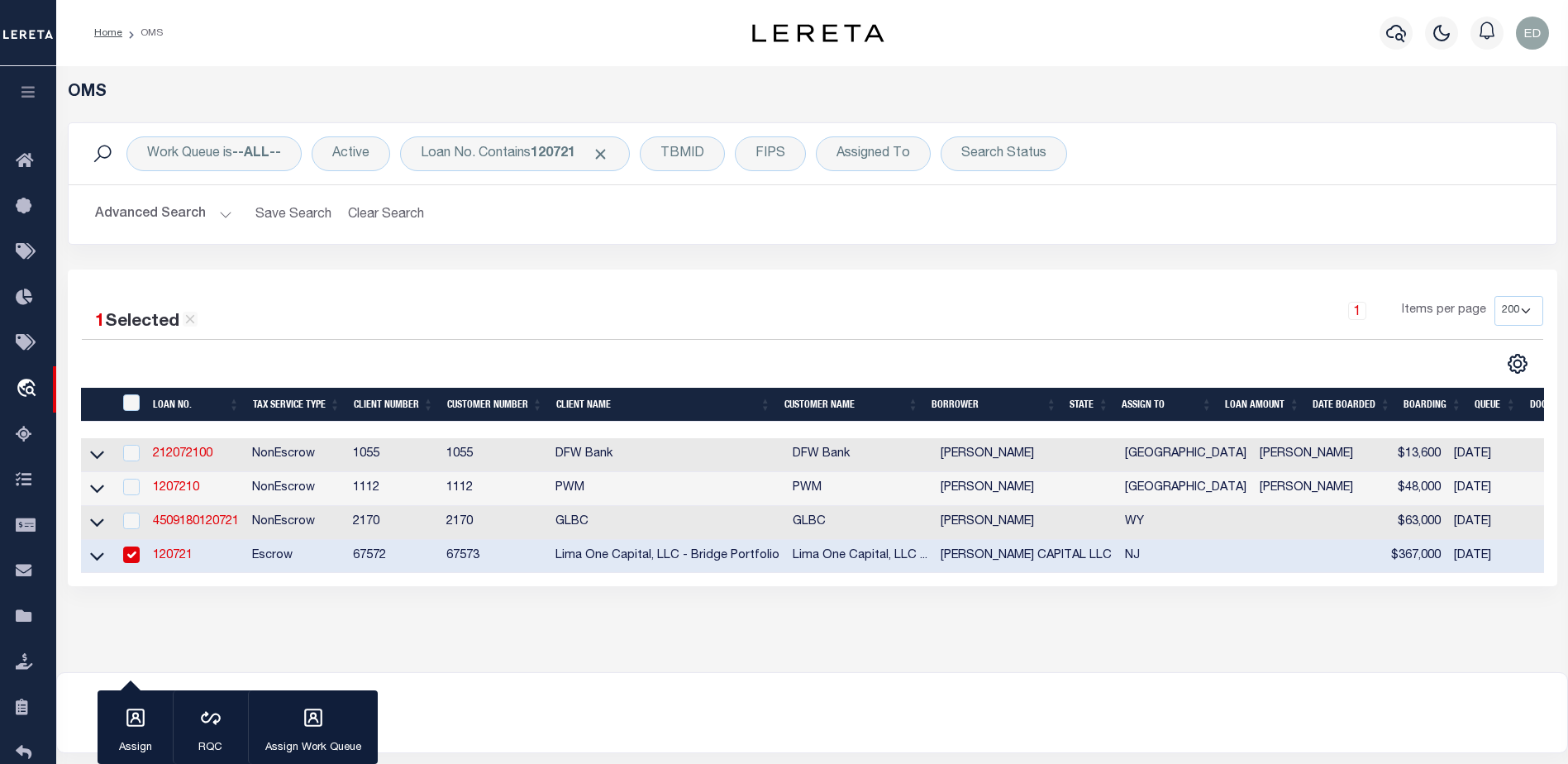
click at [184, 556] on link "120721" at bounding box center [173, 555] width 40 height 11
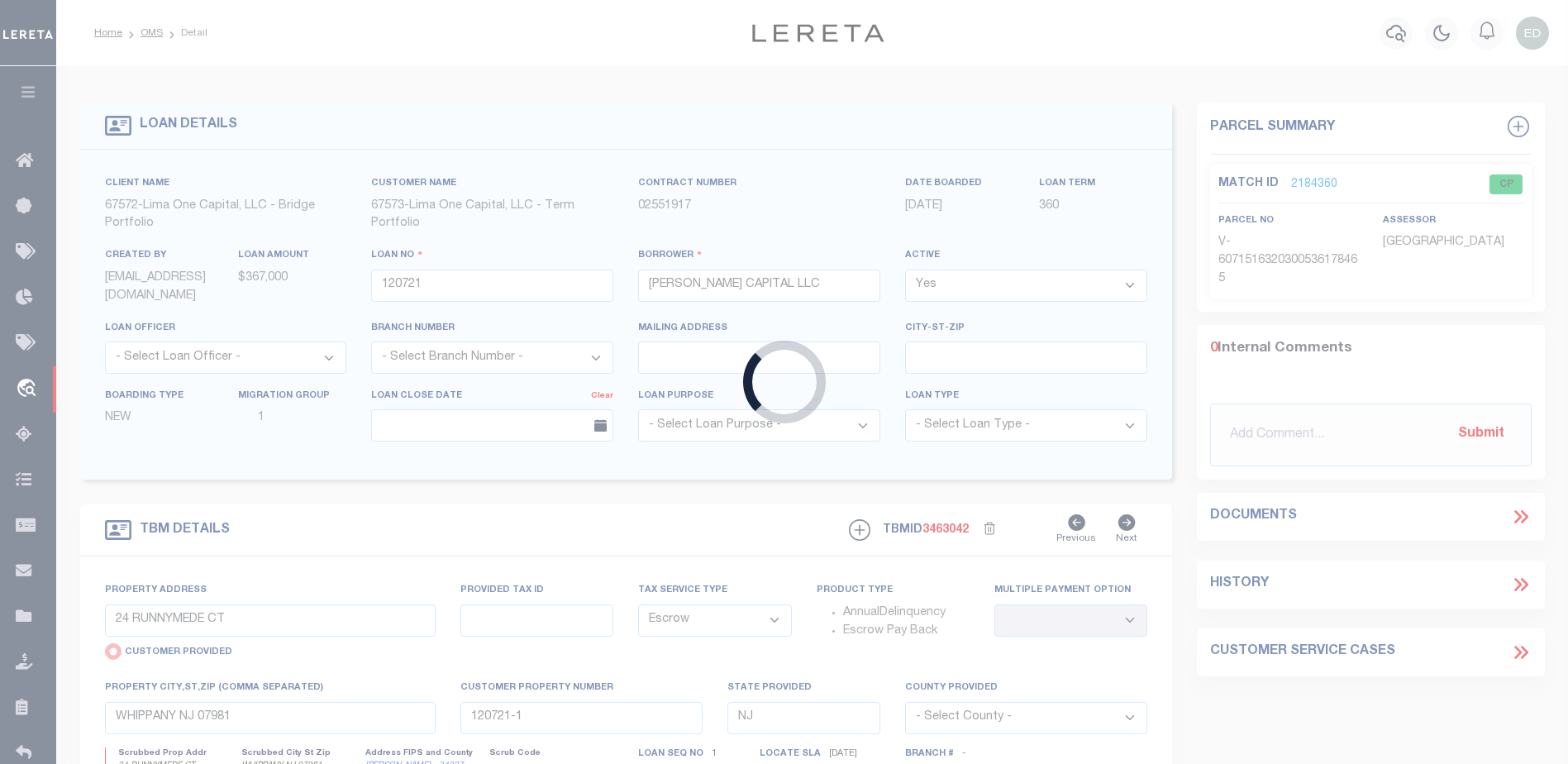
select select
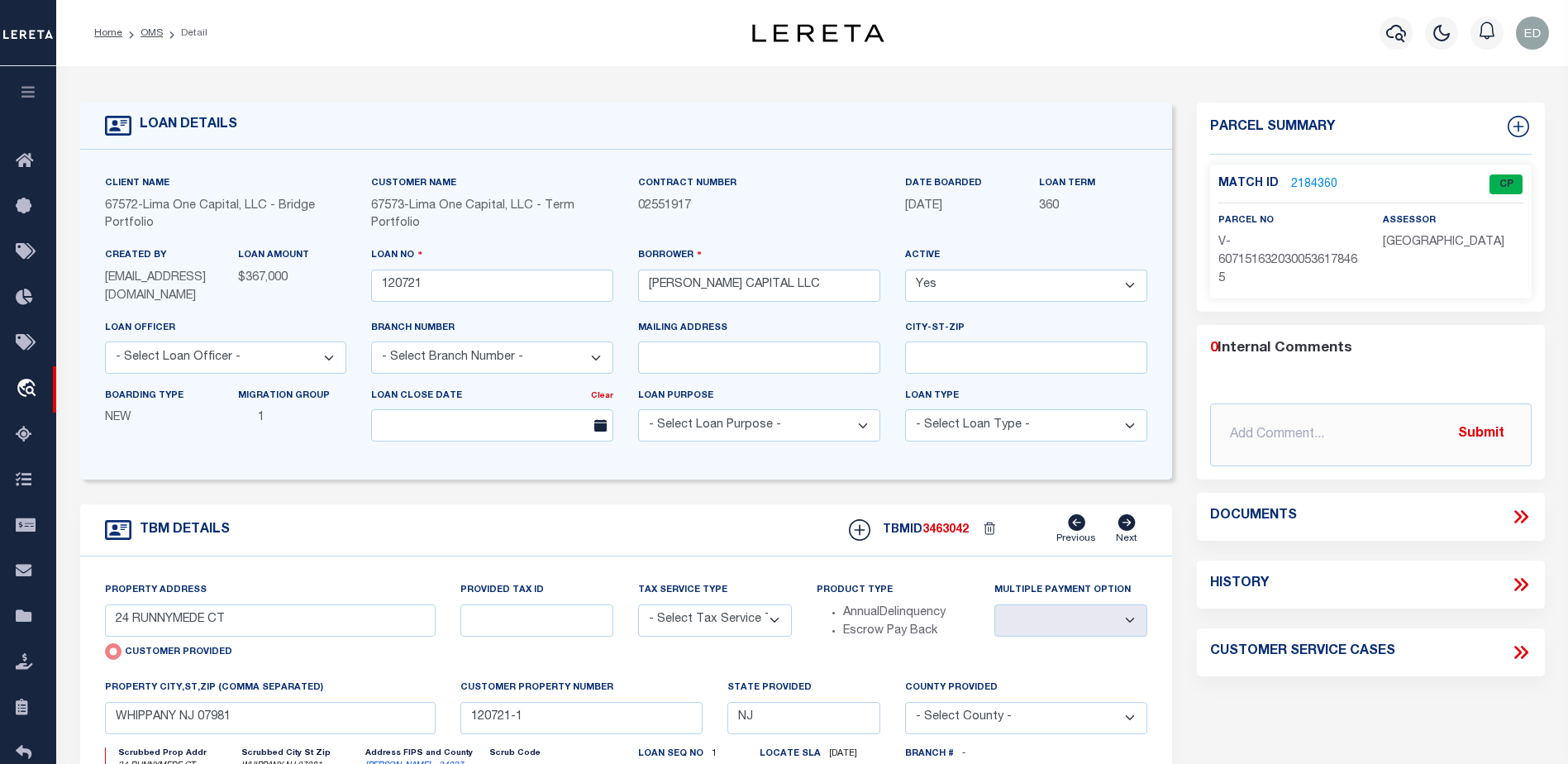
select select "Escrow"
select select
click at [713, 480] on div "Client Name 67572 - Lima One Capital, LLC - Bridge Portfolio Customer Name 6757…" at bounding box center [626, 314] width 1093 height 330
click at [655, 495] on form "LOAN DETAILS Client Name 67572 - Customer Name" at bounding box center [626, 565] width 1093 height 926
